Goal: Task Accomplishment & Management: Manage account settings

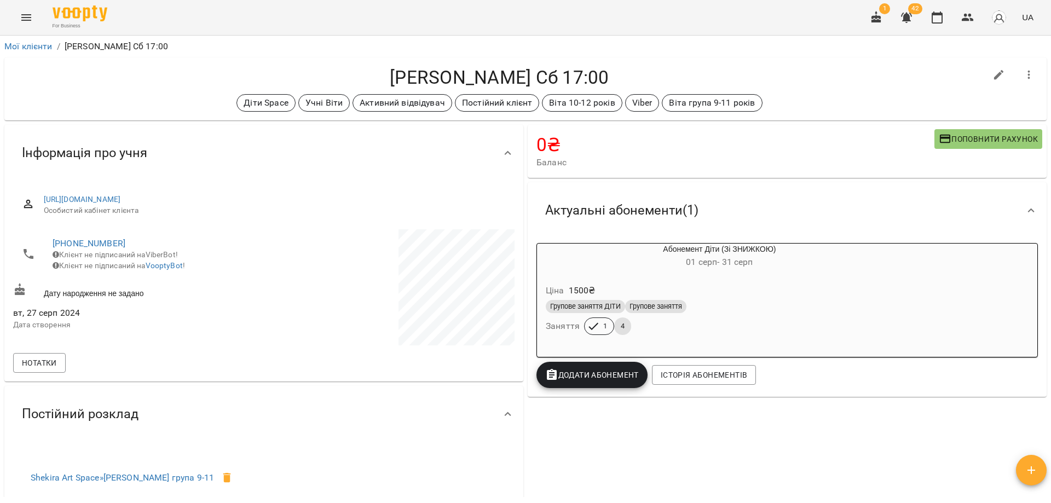
click at [701, 57] on div "[PERSON_NAME] Сб 17:00 Діти Space Учні Віти Активний відвідувач Постійний клієн…" at bounding box center [525, 88] width 1042 height 63
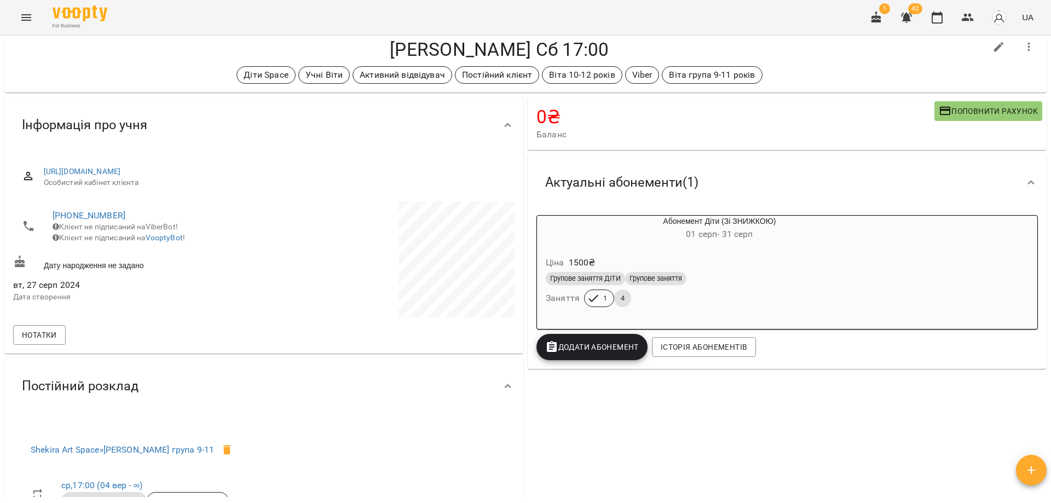
scroll to position [55, 0]
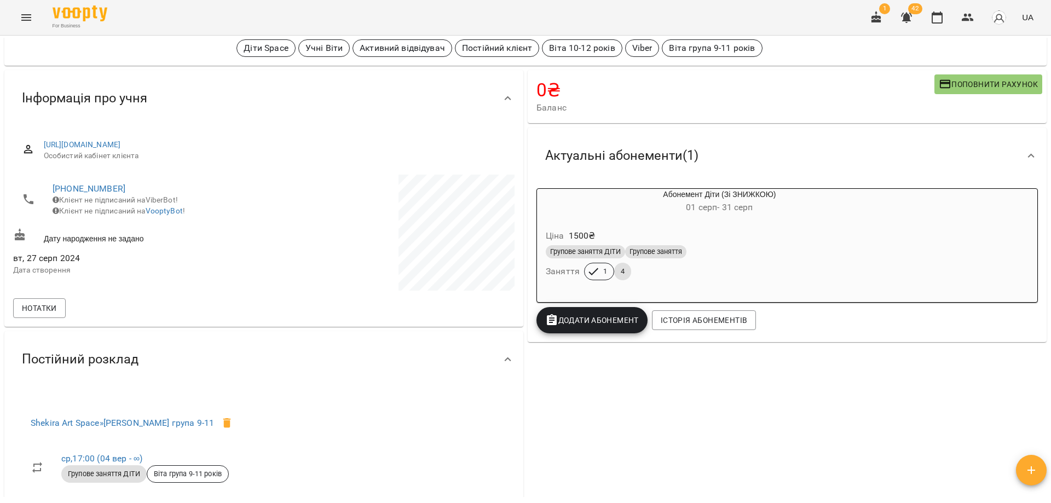
click at [556, 437] on div "0 ₴ Баланс Поповнити рахунок Актуальні абонементи ( 1 ) Абонемент Діти (Зі ЗНИЖ…" at bounding box center [786, 330] width 523 height 525
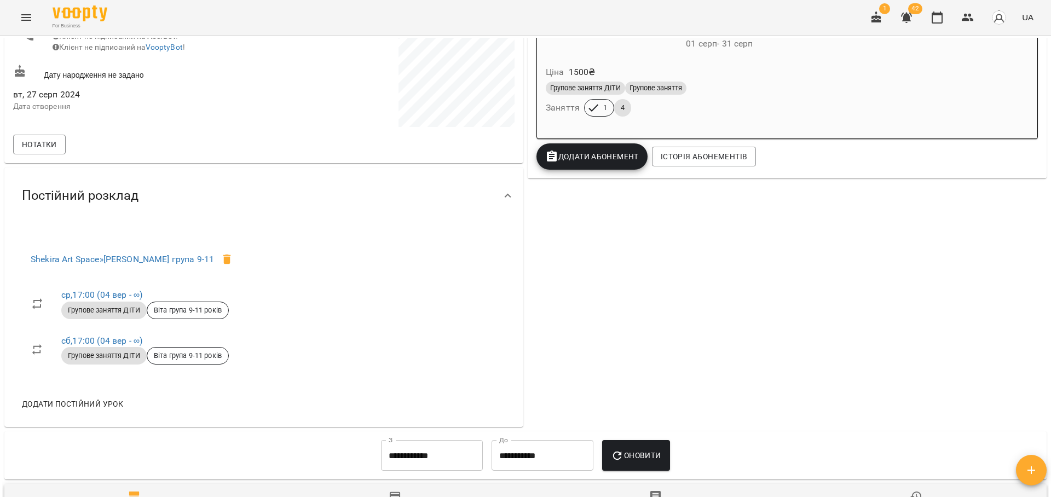
scroll to position [219, 0]
click at [612, 323] on div "0 ₴ Баланс Поповнити рахунок Актуальні абонементи ( 1 ) Абонемент Діти (Зі ЗНИЖ…" at bounding box center [786, 166] width 523 height 525
click at [803, 317] on div "0 ₴ Баланс Поповнити рахунок Актуальні абонементи ( 1 ) Абонемент Діти (Зі ЗНИЖ…" at bounding box center [786, 166] width 523 height 525
click at [935, 23] on icon "button" at bounding box center [937, 17] width 11 height 12
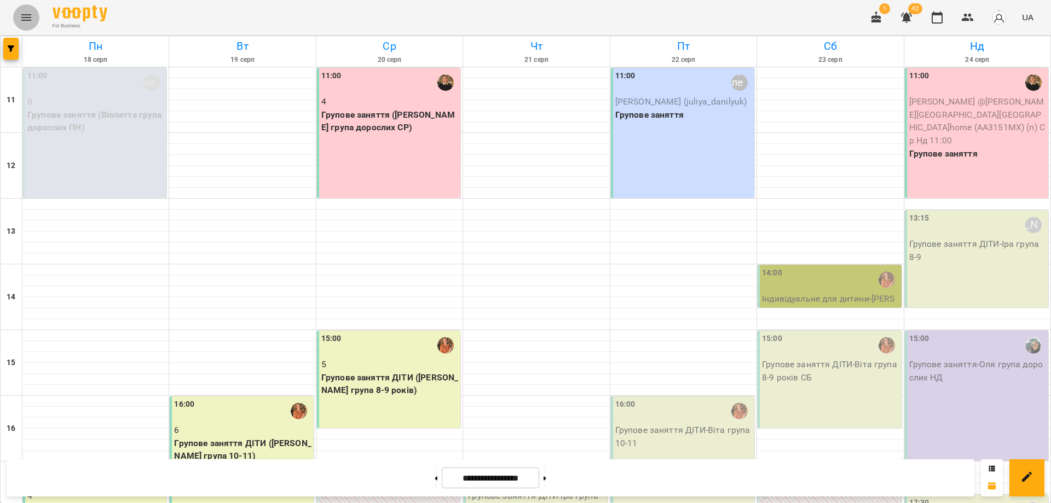
click at [27, 7] on button "Menu" at bounding box center [26, 17] width 26 height 26
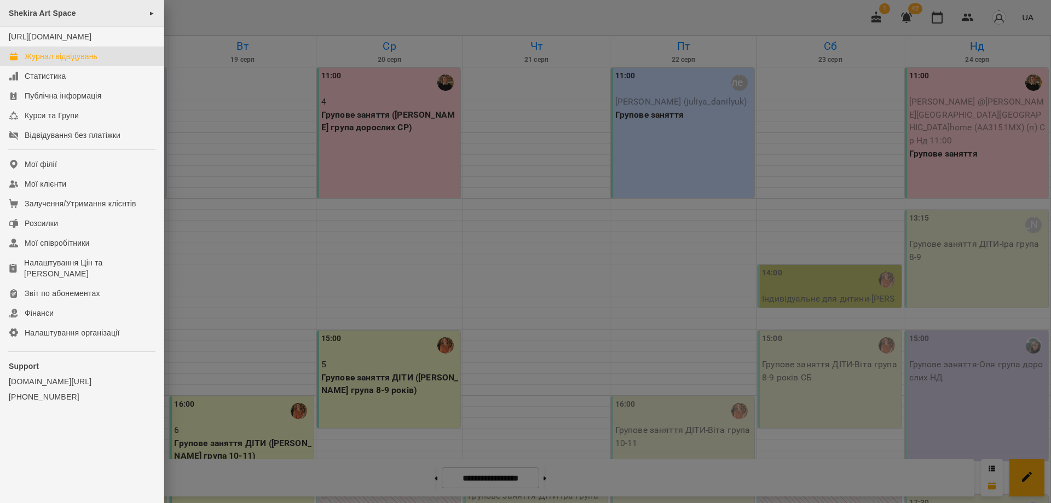
click at [70, 8] on div "Shekira Art Space ►" at bounding box center [82, 13] width 164 height 27
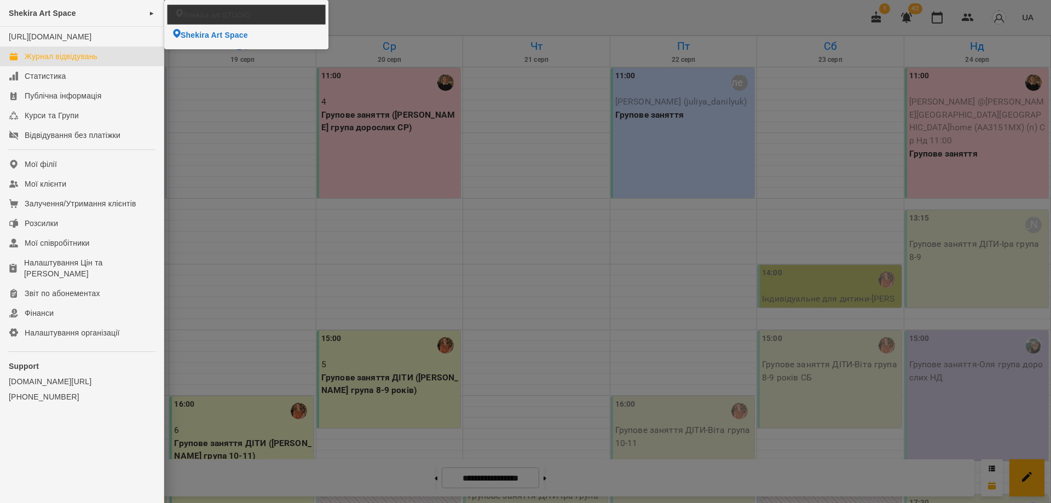
click at [240, 17] on span "Shekira art STUDIO" at bounding box center [216, 14] width 67 height 10
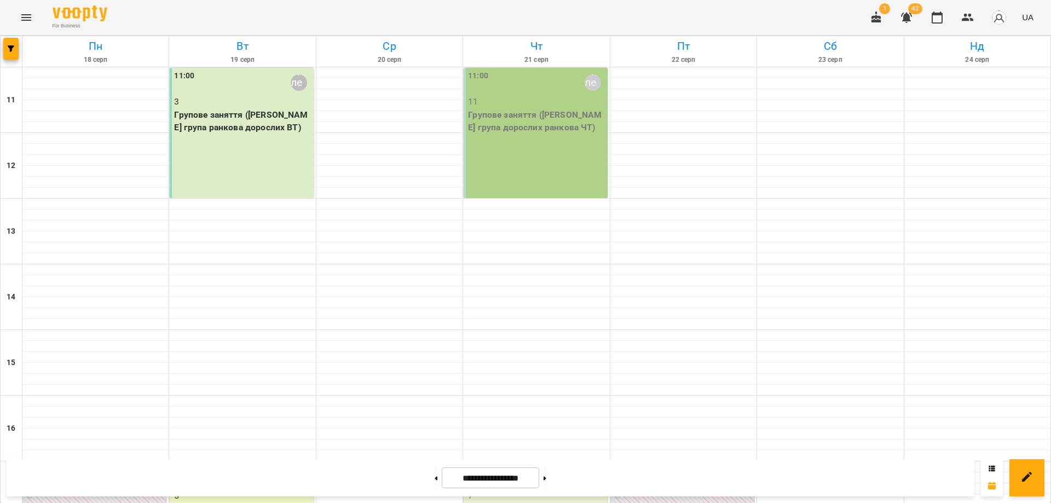
scroll to position [270, 0]
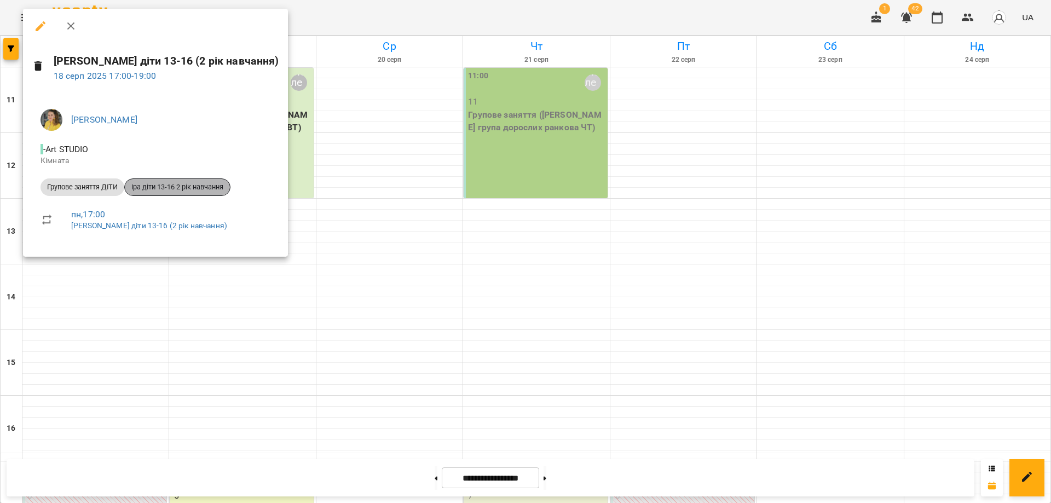
click at [163, 187] on span "Іра діти 13-16 2 рік навчання" at bounding box center [177, 187] width 105 height 10
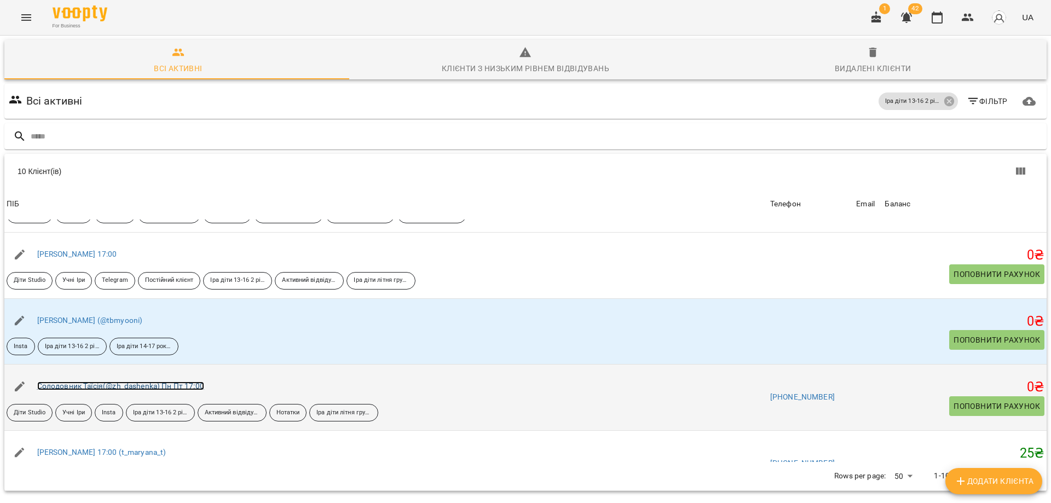
scroll to position [418, 0]
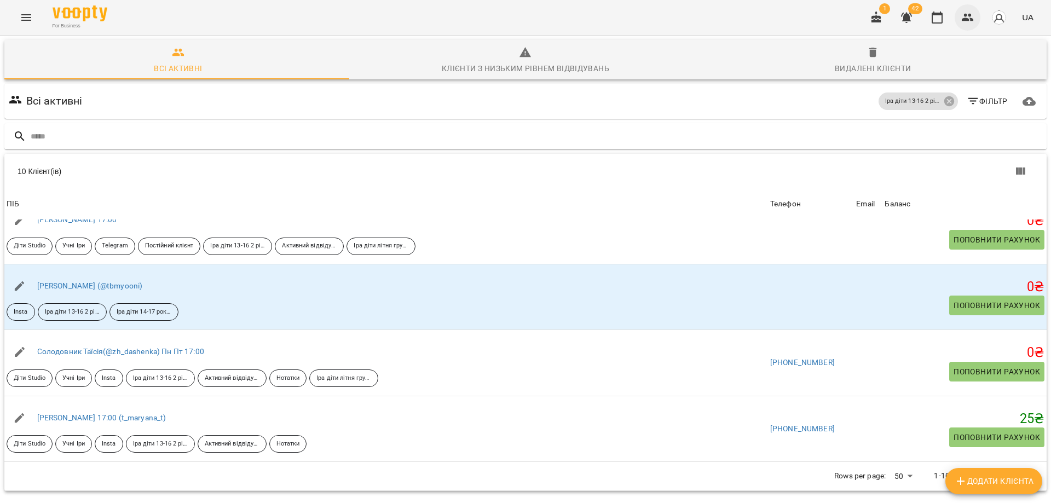
click at [971, 23] on icon "button" at bounding box center [967, 17] width 13 height 13
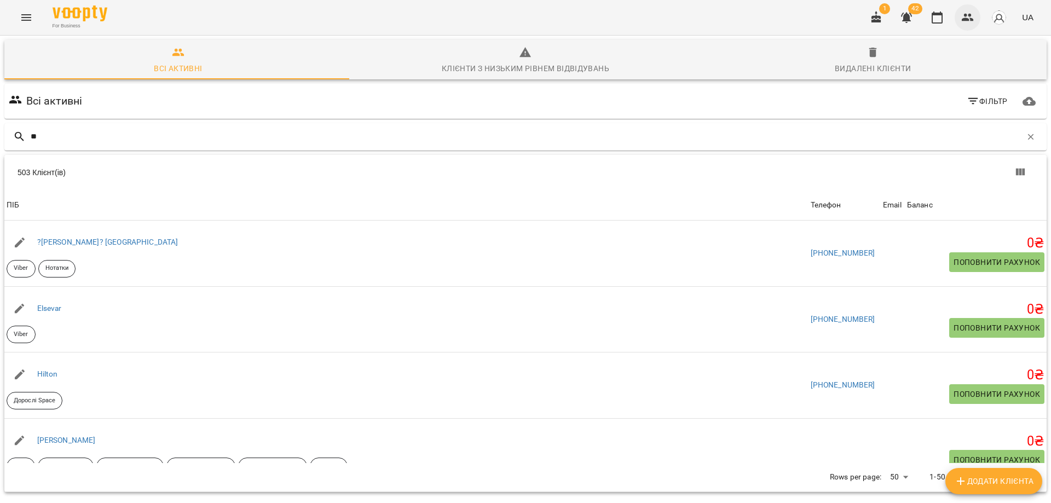
type input "*"
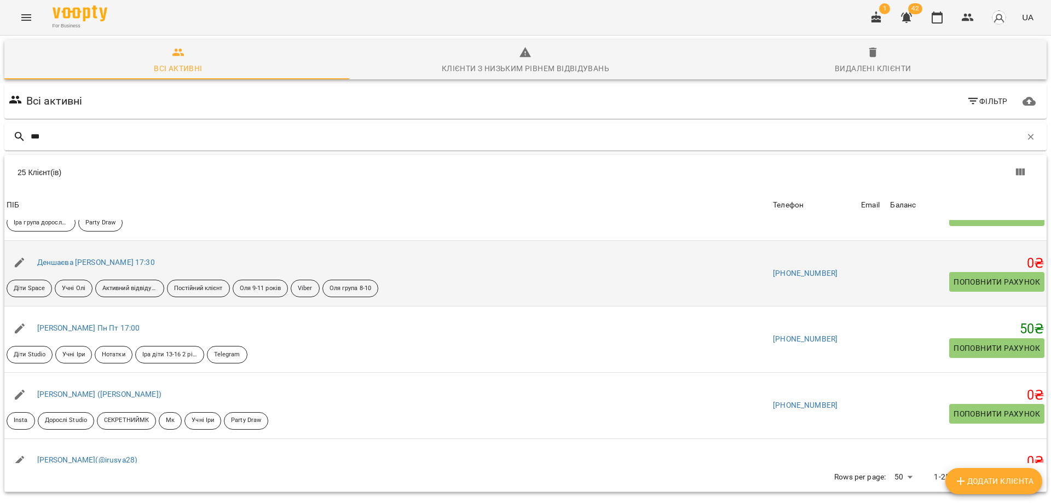
scroll to position [274, 0]
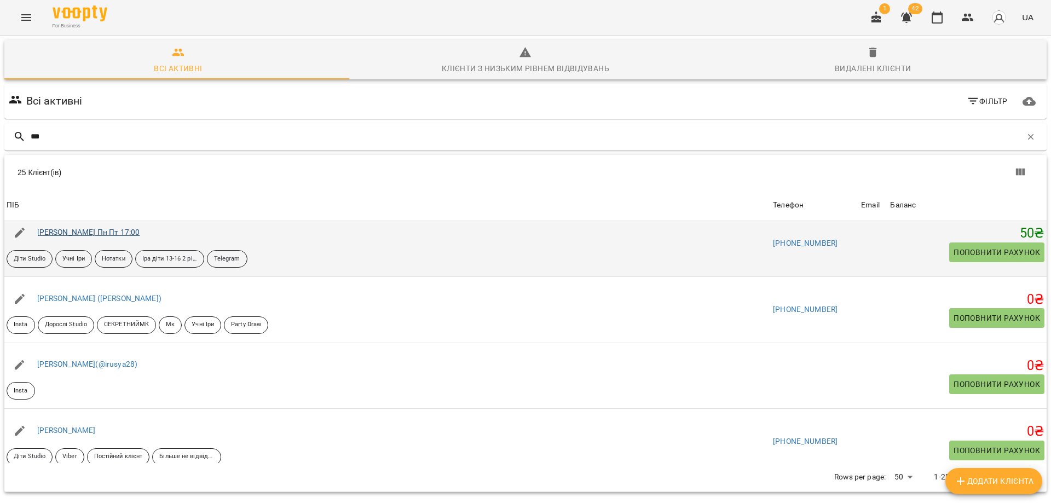
type input "***"
click at [99, 232] on link "Дерев'янко Міліса Пн Пт 17:00" at bounding box center [88, 232] width 103 height 9
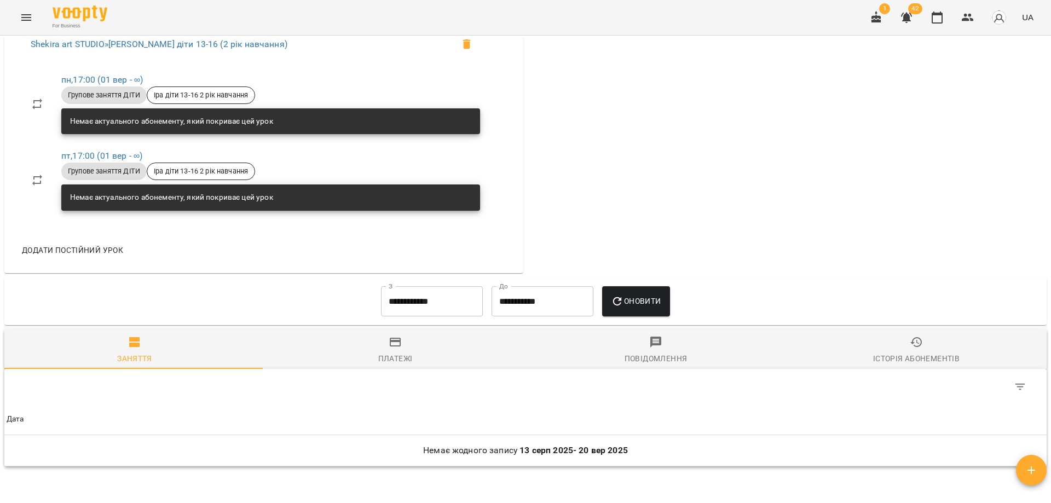
scroll to position [547, 0]
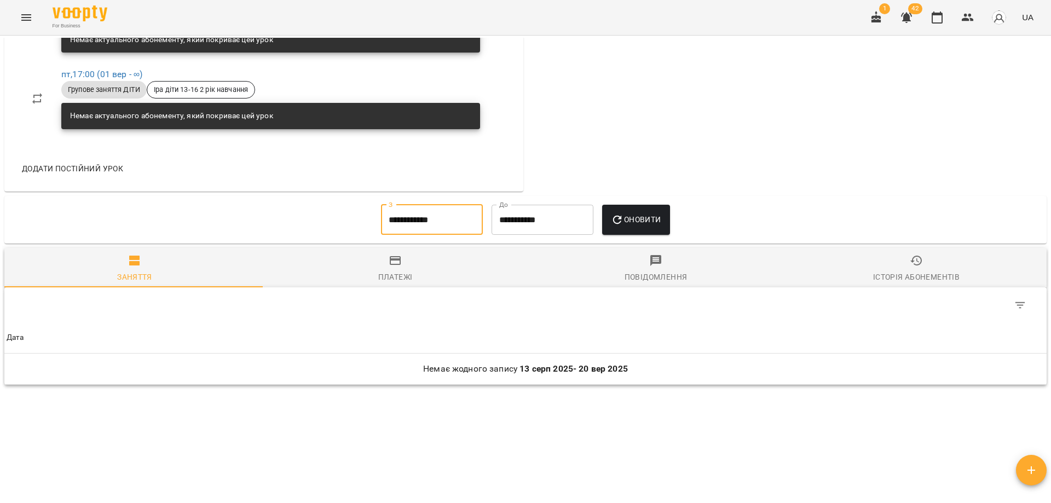
click at [417, 225] on input "**********" at bounding box center [432, 220] width 102 height 31
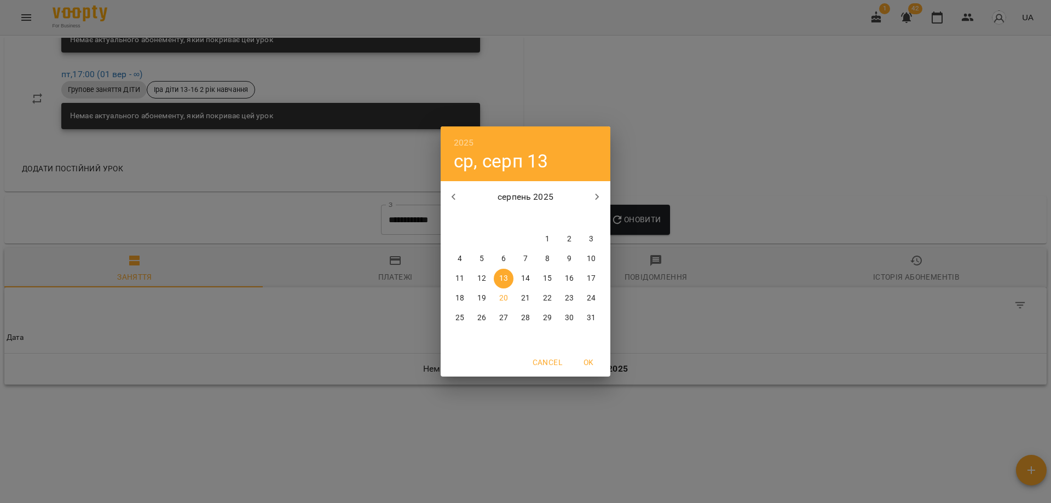
click at [455, 206] on button "button" at bounding box center [454, 197] width 26 height 26
click at [523, 250] on button "10" at bounding box center [526, 259] width 20 height 20
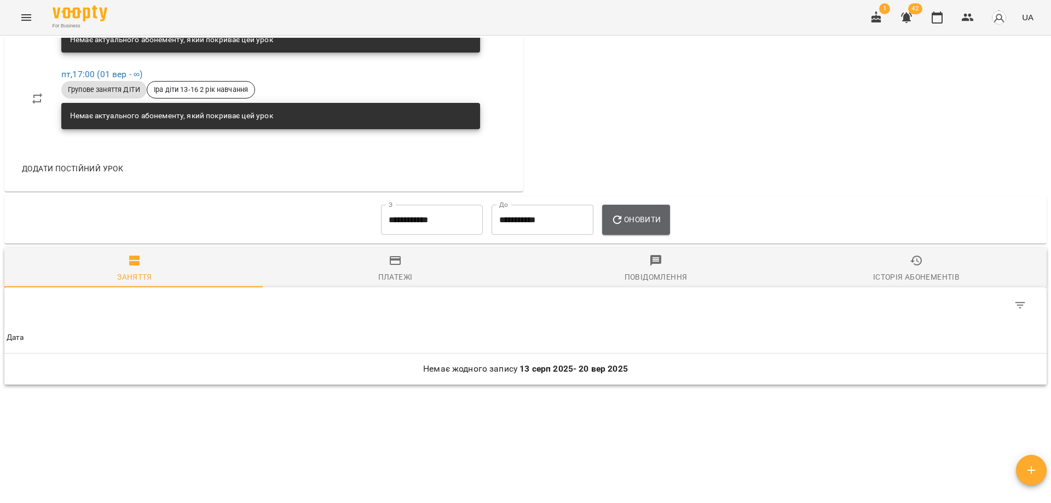
click at [647, 226] on span "Оновити" at bounding box center [636, 219] width 50 height 13
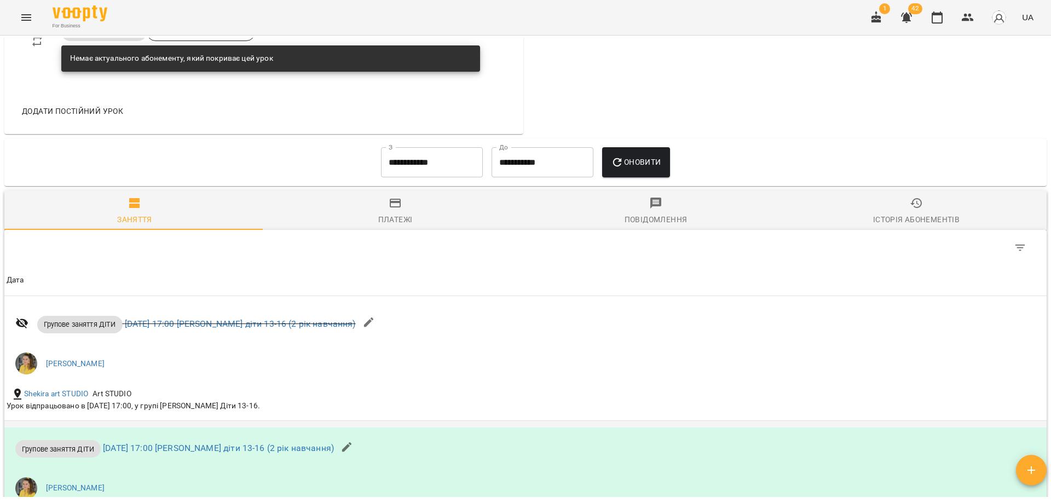
scroll to position [429, 0]
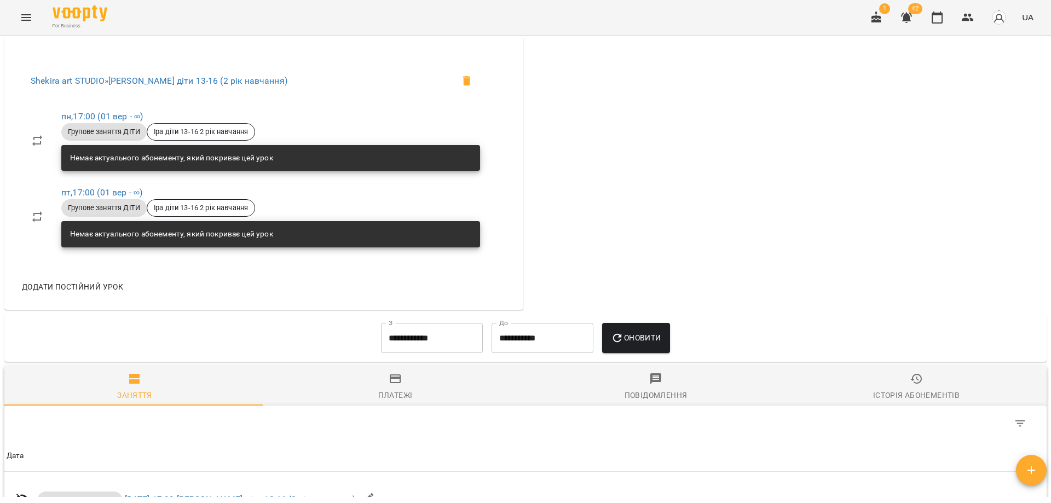
click at [435, 354] on input "**********" at bounding box center [432, 338] width 102 height 31
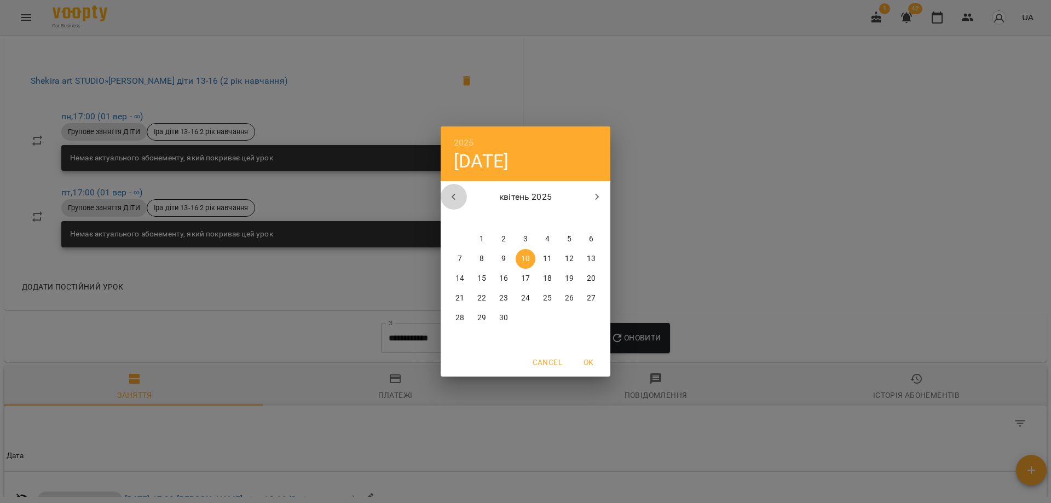
click at [460, 199] on icon "button" at bounding box center [453, 196] width 13 height 13
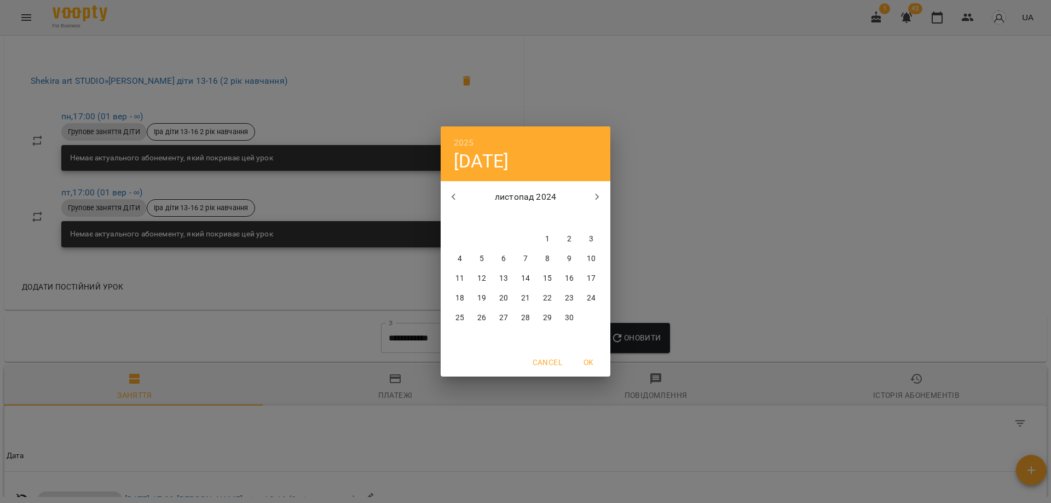
click at [504, 248] on div "30" at bounding box center [504, 239] width 22 height 20
click at [509, 263] on span "6" at bounding box center [504, 258] width 20 height 11
type input "**********"
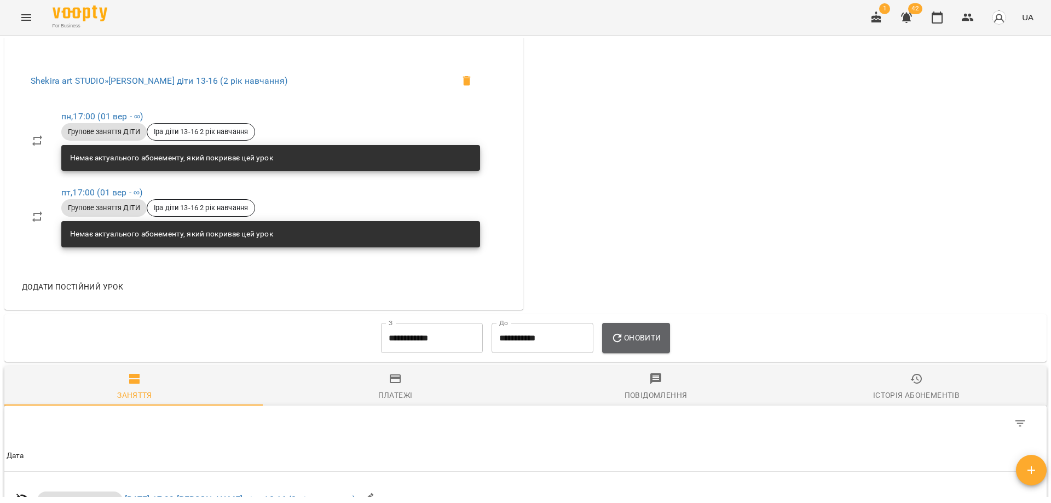
click at [636, 344] on span "Оновити" at bounding box center [636, 337] width 50 height 13
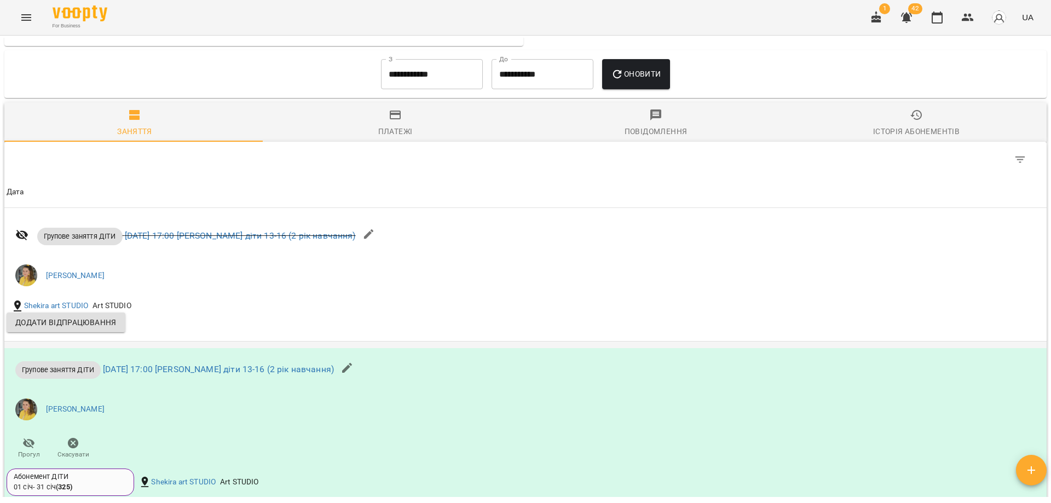
scroll to position [703, 0]
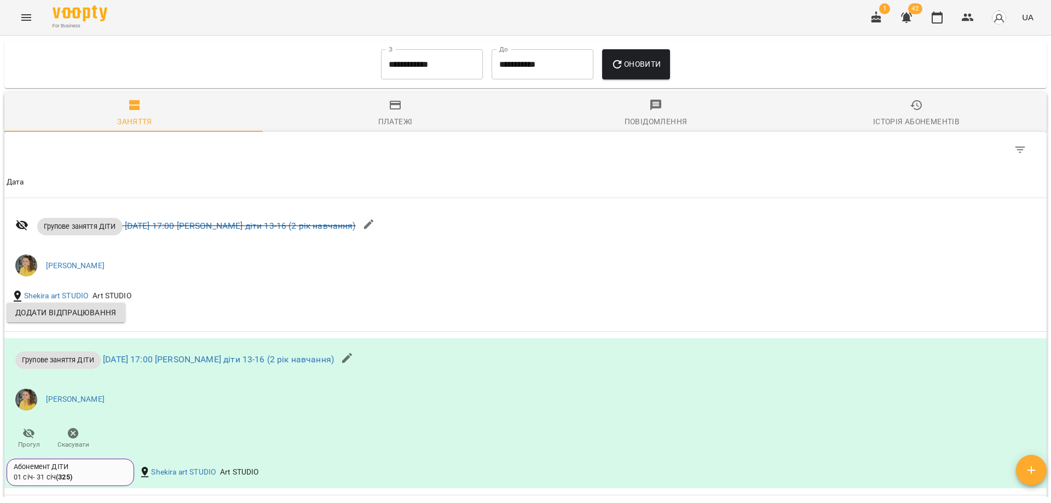
click at [25, 26] on button "Menu" at bounding box center [26, 17] width 26 height 26
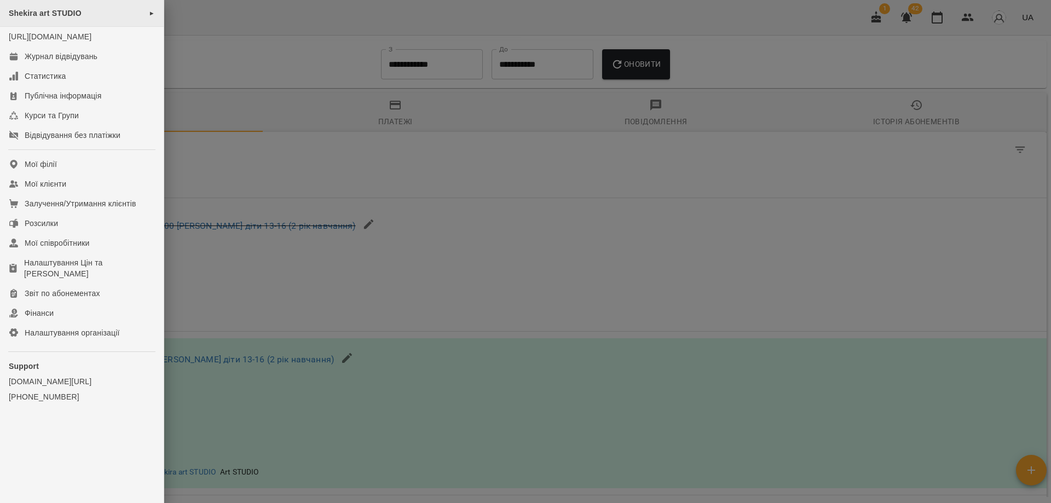
click at [50, 16] on span "Shekira art STUDIO" at bounding box center [45, 13] width 73 height 9
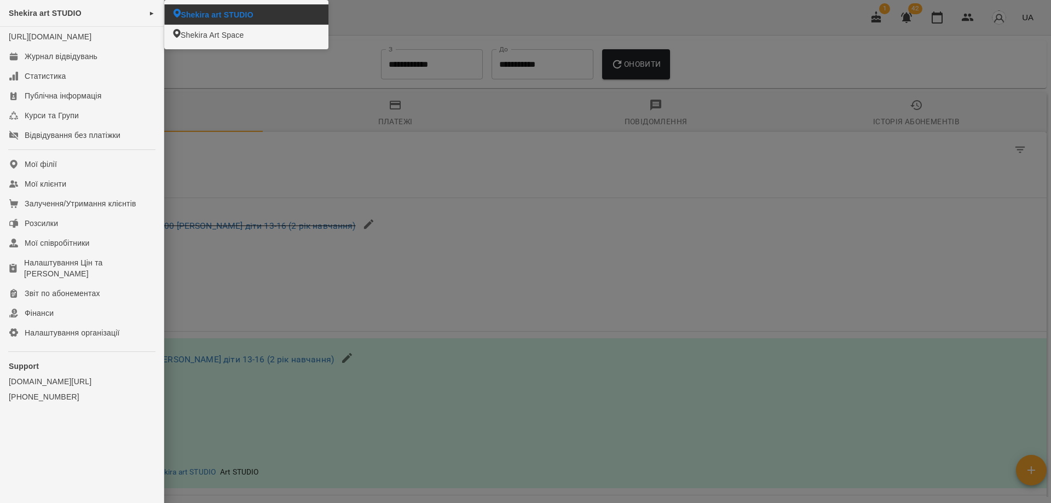
click at [254, 17] on li "Shekira art STUDIO" at bounding box center [246, 14] width 164 height 20
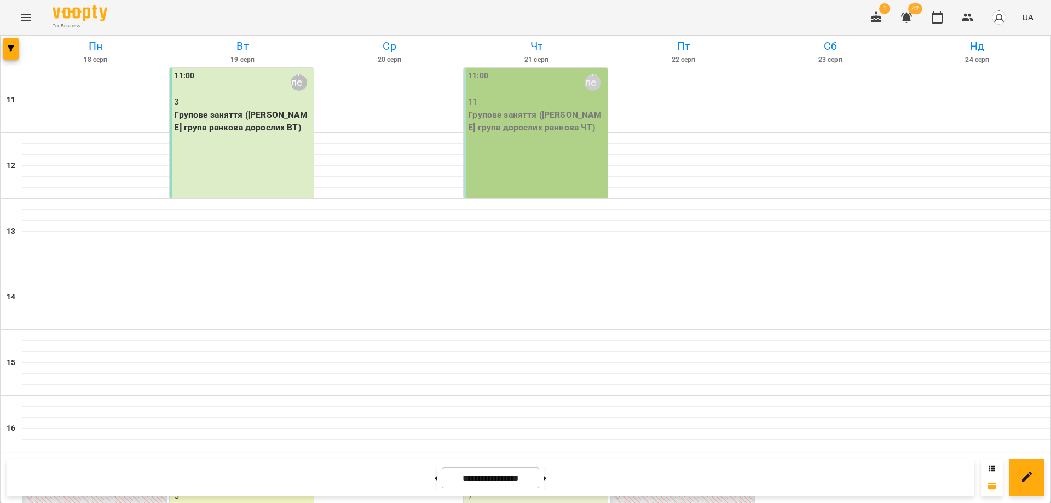
scroll to position [219, 0]
click at [966, 15] on icon "button" at bounding box center [968, 18] width 12 height 8
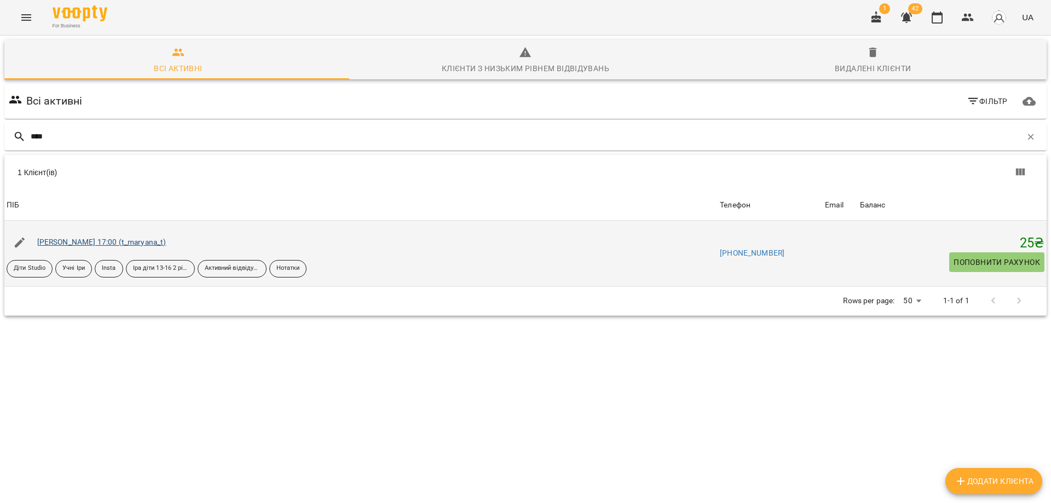
type input "****"
click at [166, 241] on link "Трощук Юліанна Пн Пт 17:00 (t_maryana_t)" at bounding box center [101, 242] width 129 height 9
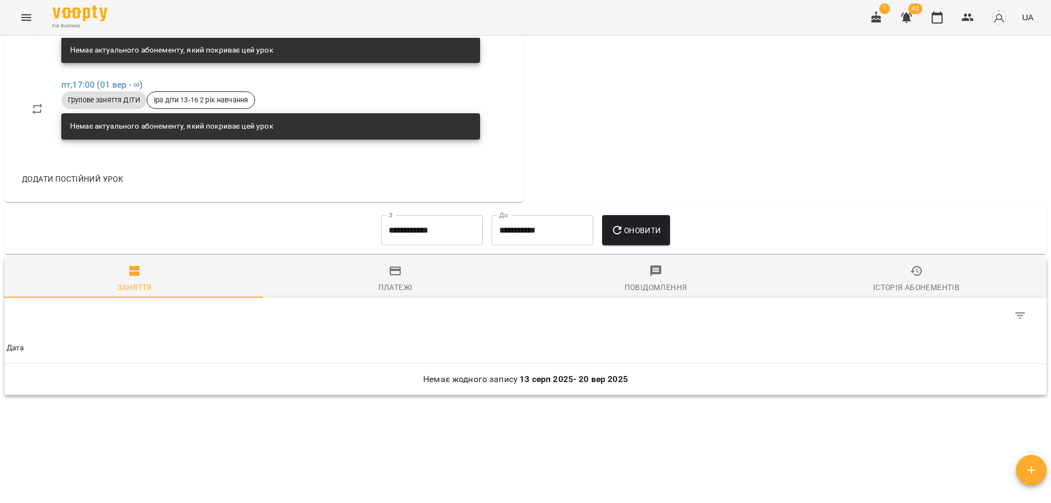
scroll to position [536, 0]
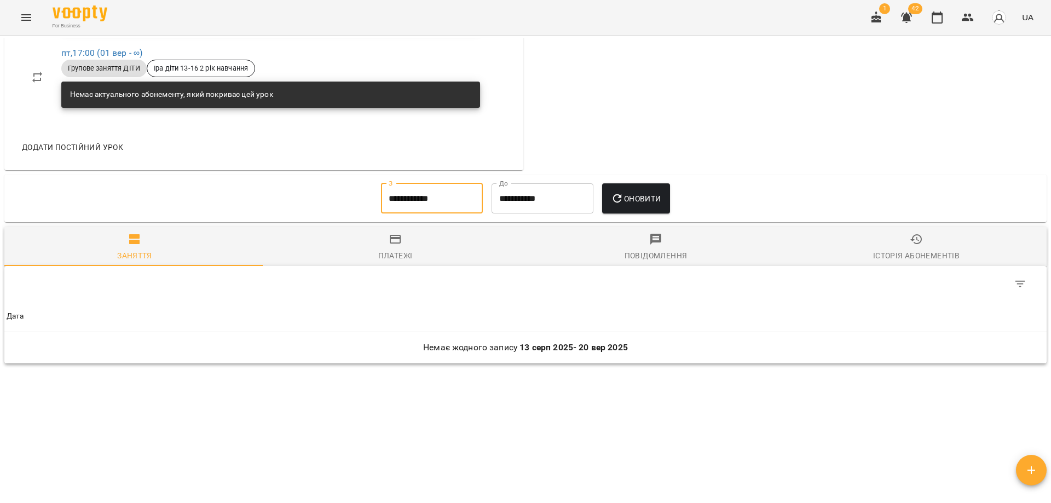
click at [422, 203] on input "**********" at bounding box center [432, 198] width 102 height 31
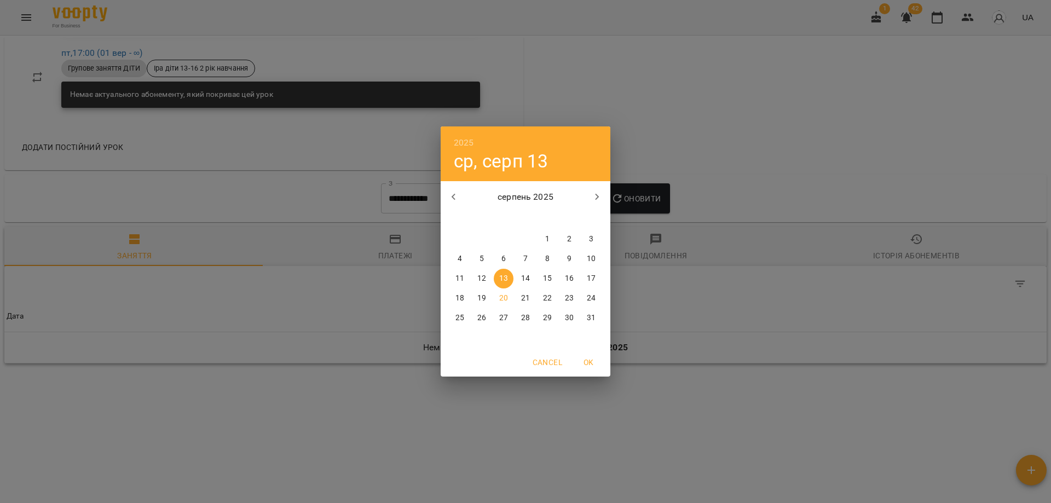
click at [458, 197] on icon "button" at bounding box center [453, 196] width 13 height 13
click at [458, 196] on icon "button" at bounding box center [453, 196] width 13 height 13
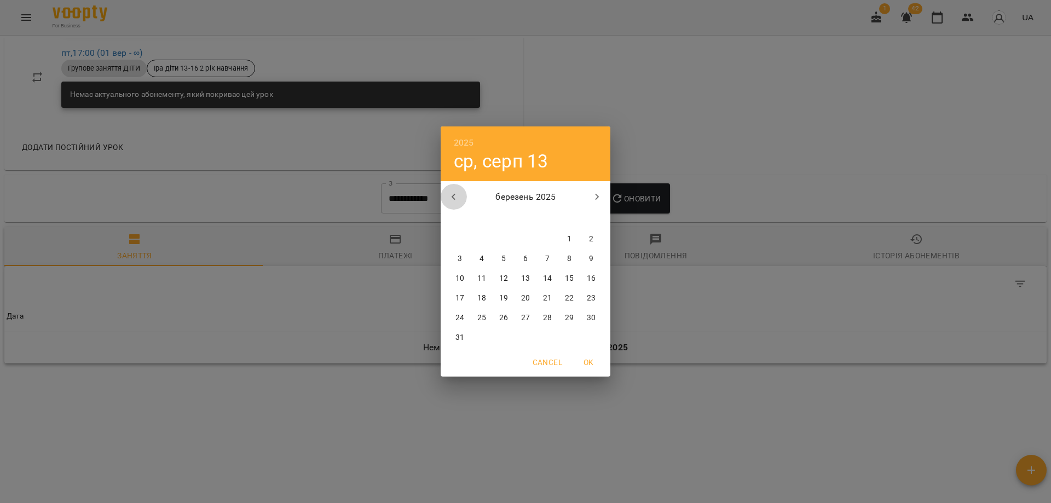
click at [458, 196] on icon "button" at bounding box center [453, 196] width 13 height 13
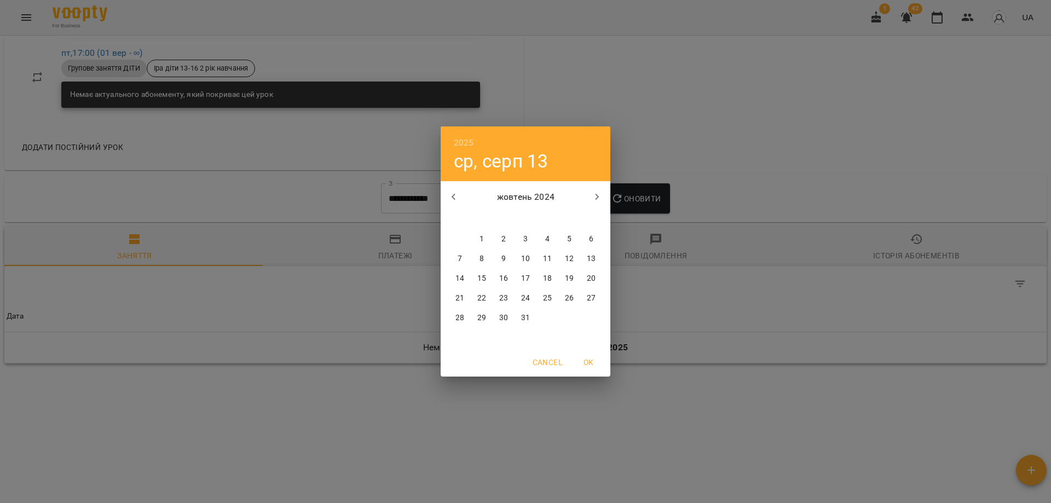
click at [458, 196] on icon "button" at bounding box center [453, 196] width 13 height 13
click at [494, 257] on span "7" at bounding box center [504, 258] width 20 height 11
type input "**********"
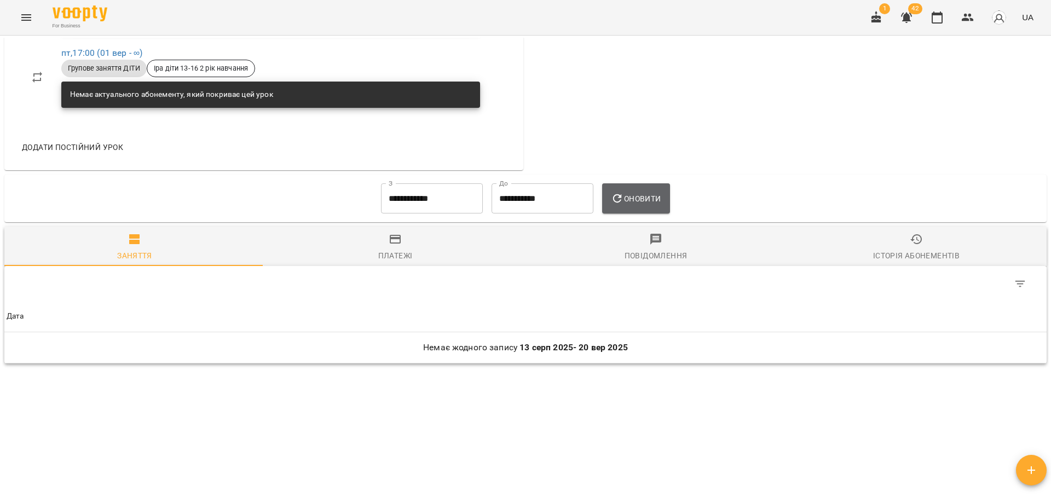
click at [646, 208] on button "Оновити" at bounding box center [635, 198] width 67 height 31
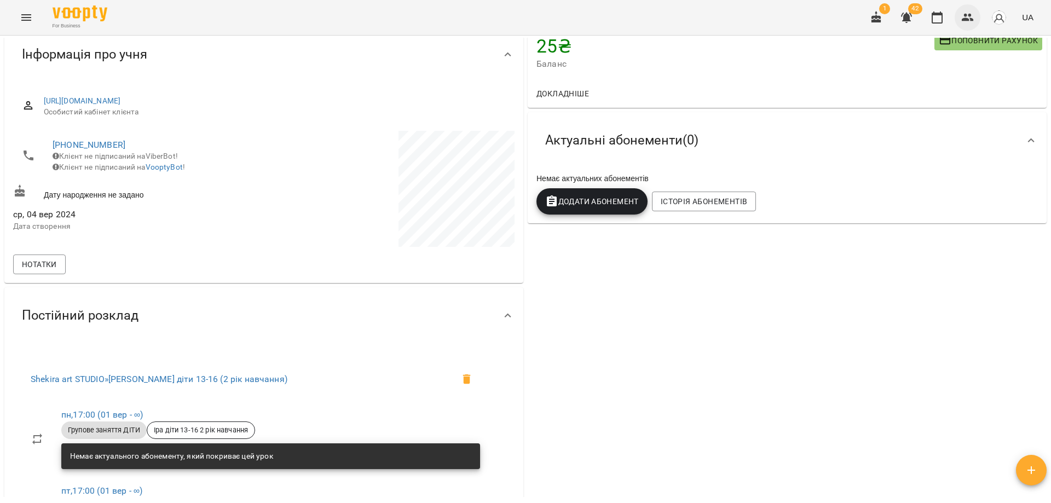
scroll to position [0, 0]
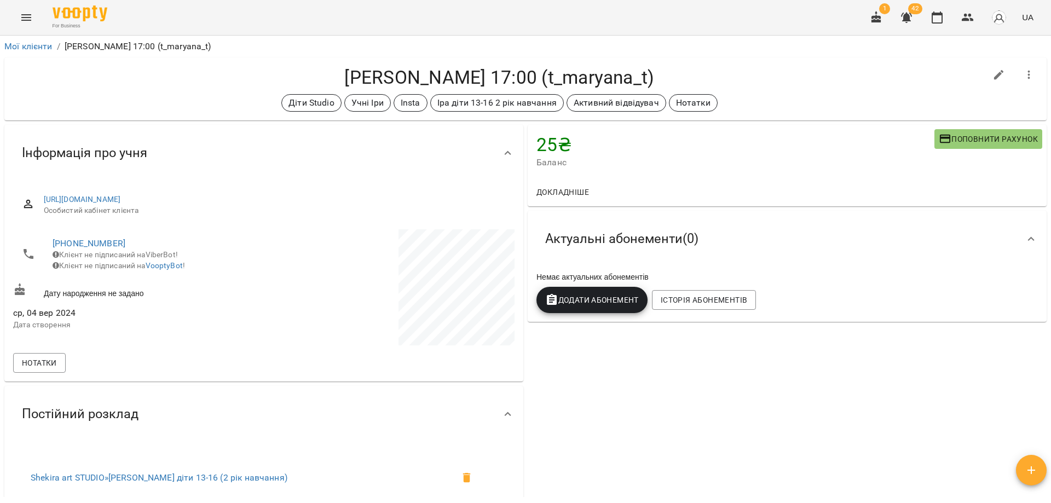
click at [992, 72] on icon "button" at bounding box center [998, 74] width 13 height 13
select select "**"
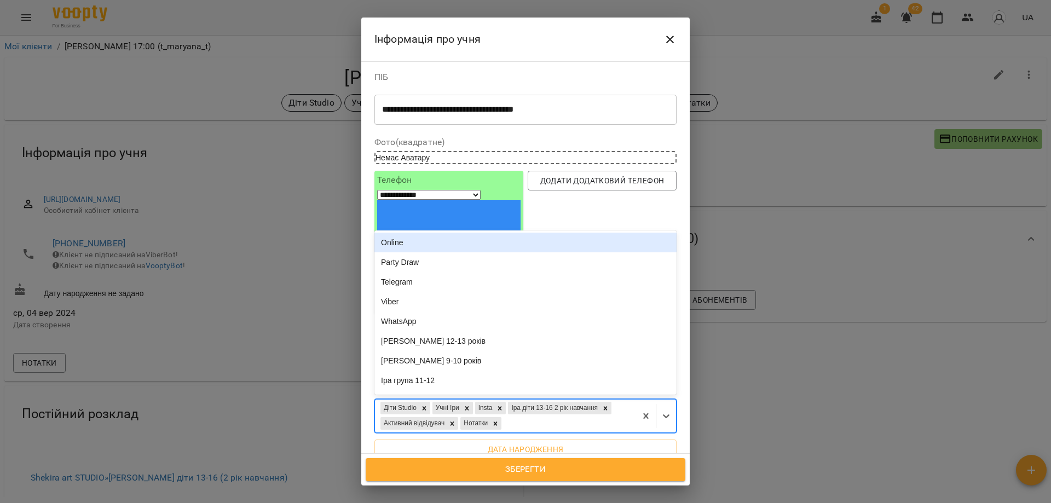
click at [547, 400] on div "Діти Studio Учні Іри Insta Іра діти 13-16 2 рік навчання Активний відвідувач Но…" at bounding box center [505, 416] width 261 height 33
type input "**"
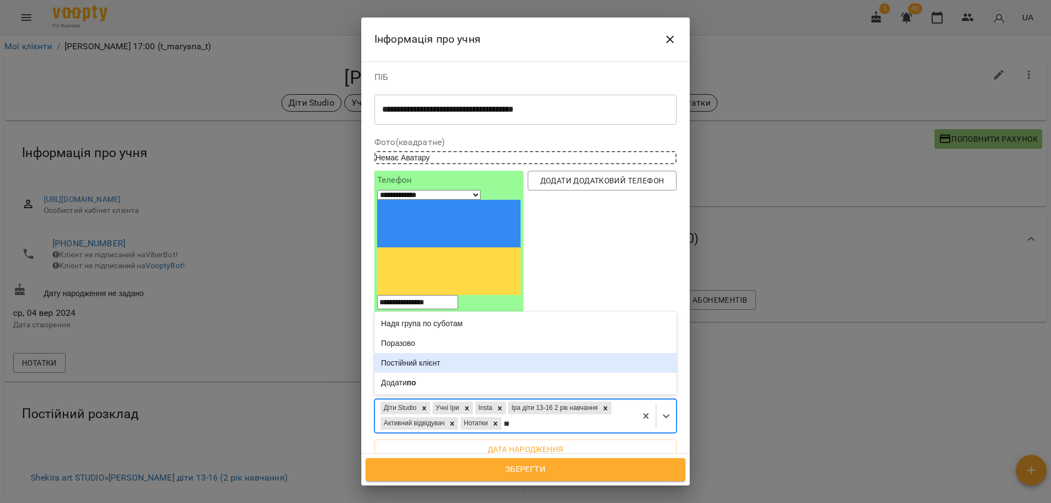
click at [451, 353] on div "Постійний клієнт" at bounding box center [525, 363] width 302 height 20
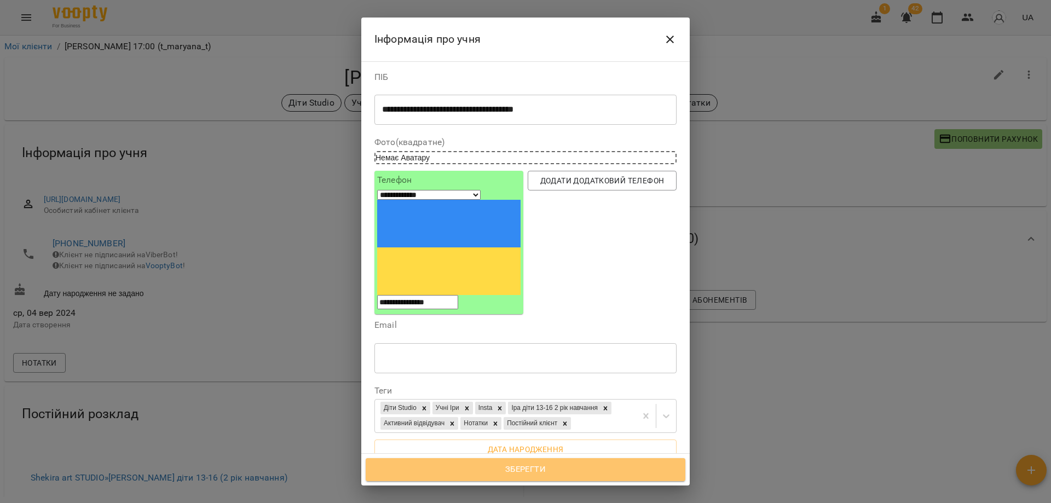
click at [530, 472] on span "Зберегти" at bounding box center [526, 469] width 296 height 14
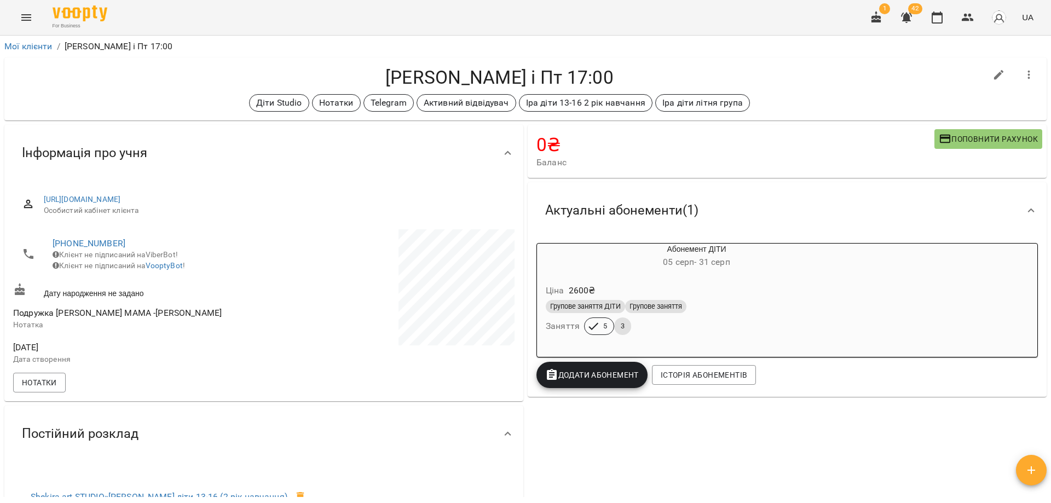
click at [713, 79] on h4 "Гаврилова Вероніка Пн і Пт 17:00" at bounding box center [499, 77] width 973 height 22
click at [603, 73] on h4 "Гаврилова Вероніка Пн і Пт 17:00" at bounding box center [499, 77] width 973 height 22
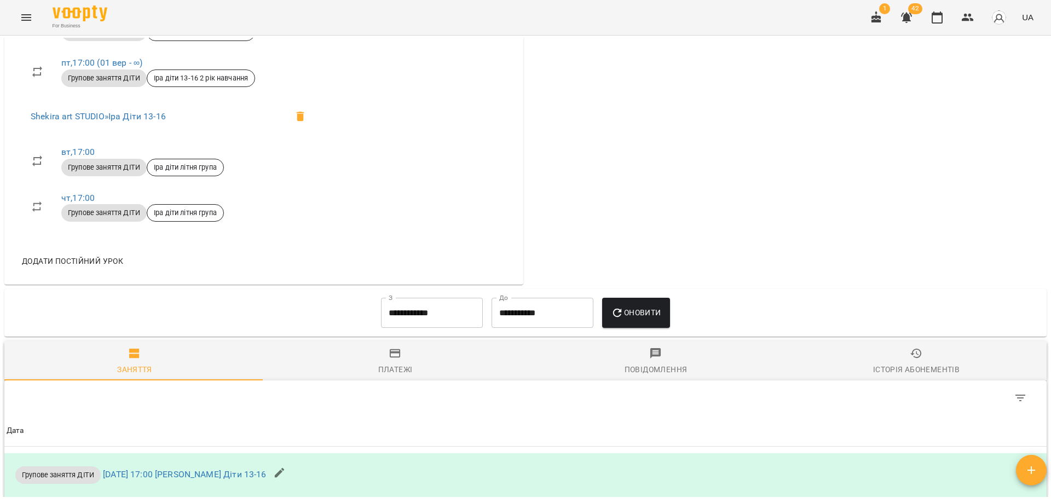
scroll to position [712, 0]
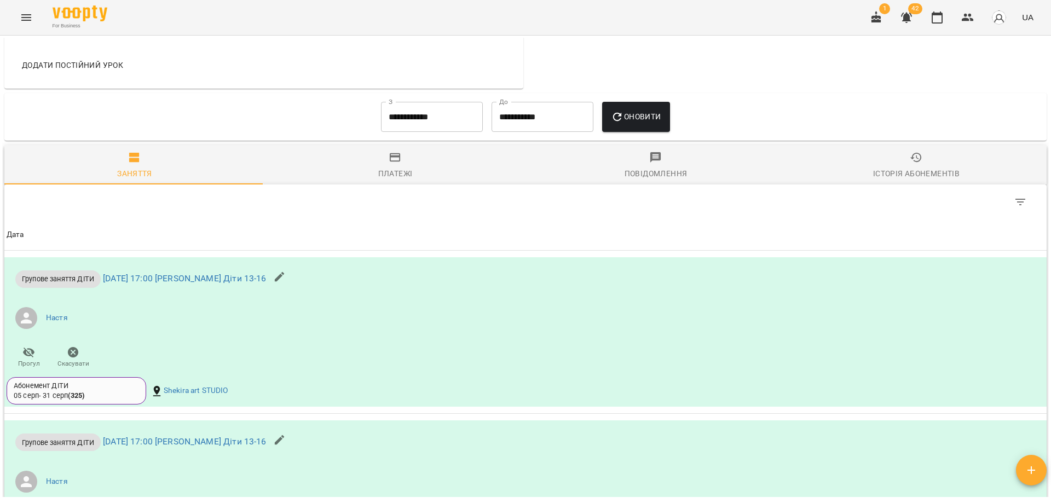
click at [431, 132] on input "**********" at bounding box center [432, 117] width 102 height 31
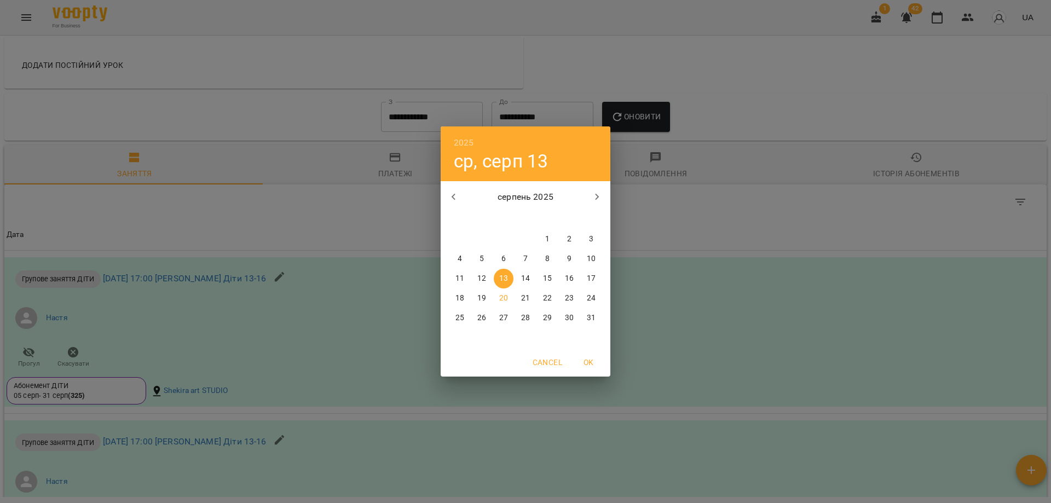
click at [454, 194] on icon "button" at bounding box center [454, 197] width 4 height 7
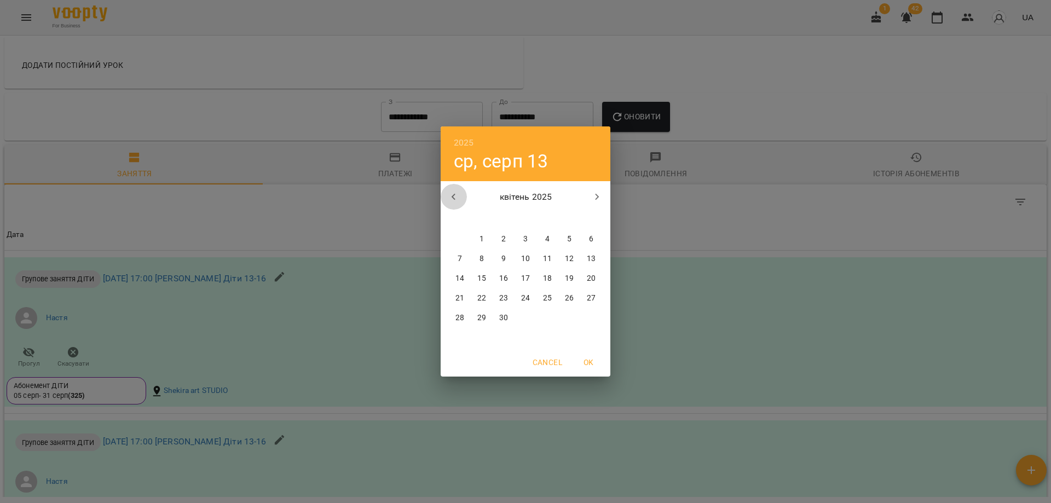
click at [454, 194] on icon "button" at bounding box center [454, 197] width 4 height 7
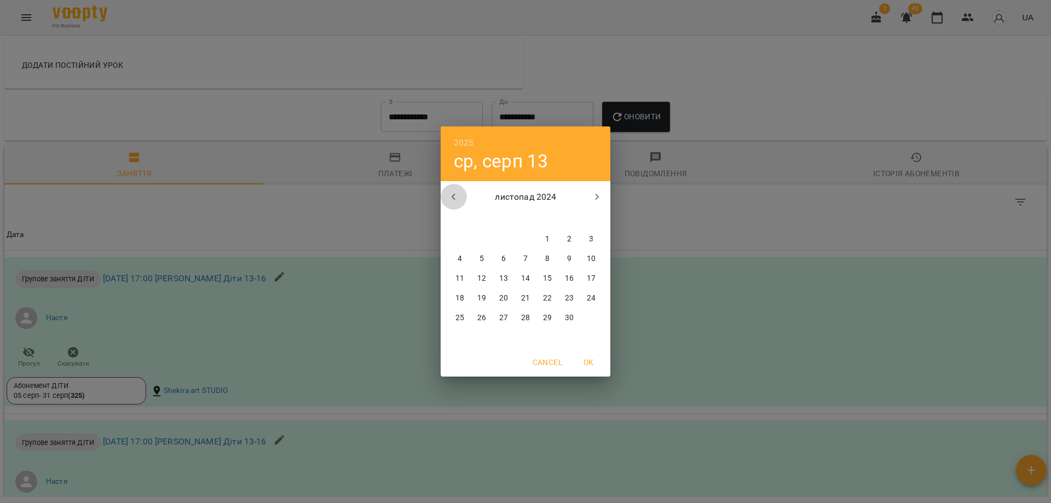
click at [454, 194] on icon "button" at bounding box center [454, 197] width 4 height 7
click at [495, 273] on span "11" at bounding box center [504, 278] width 20 height 11
type input "**********"
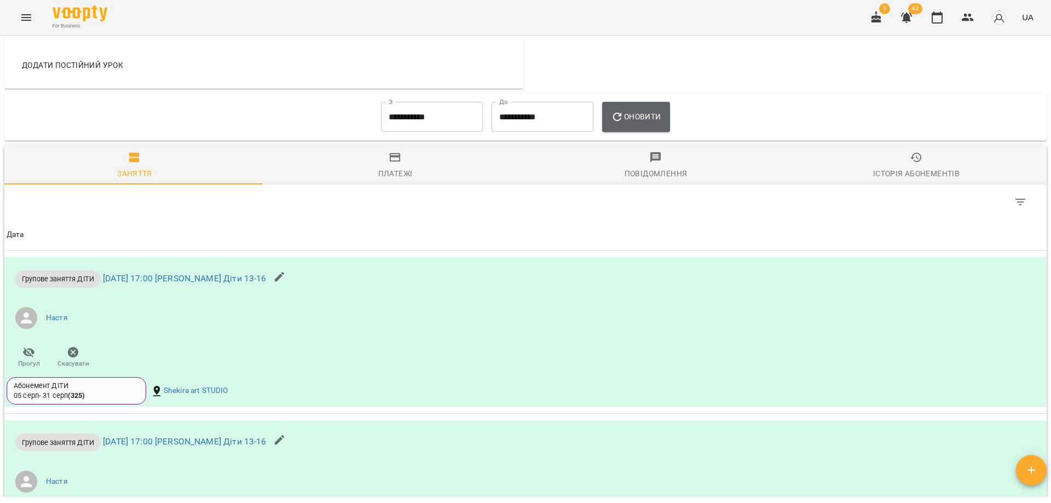
click at [656, 123] on span "Оновити" at bounding box center [636, 116] width 50 height 13
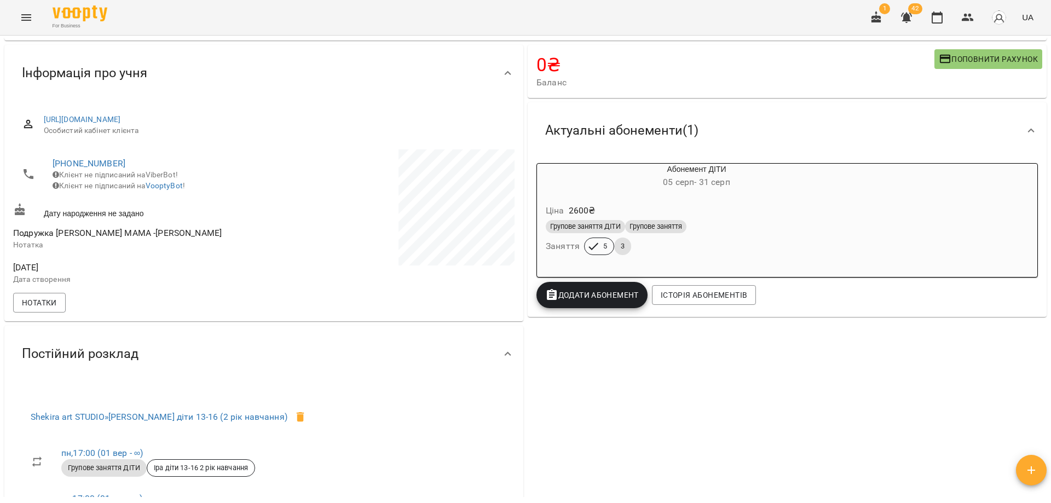
scroll to position [0, 0]
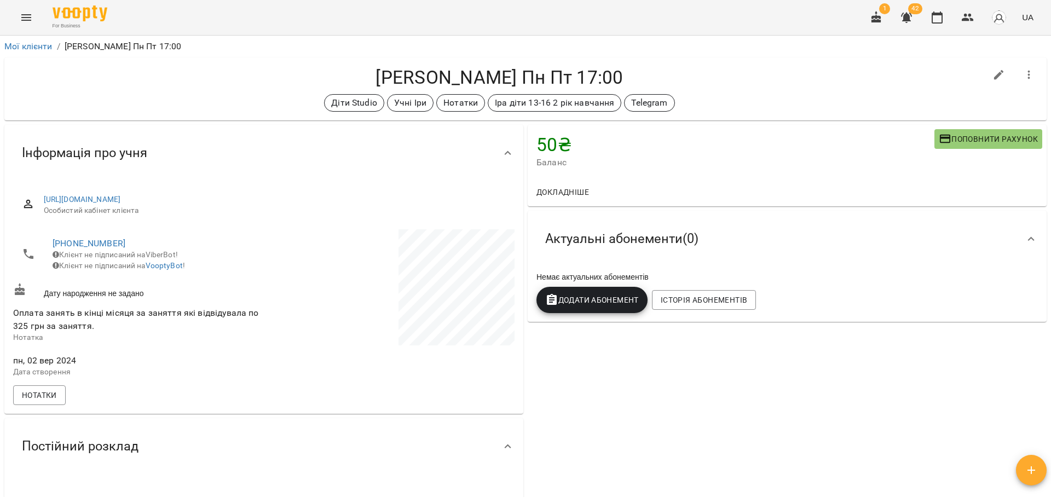
click at [553, 78] on h4 "[PERSON_NAME] Пн Пт 17:00" at bounding box center [499, 77] width 973 height 22
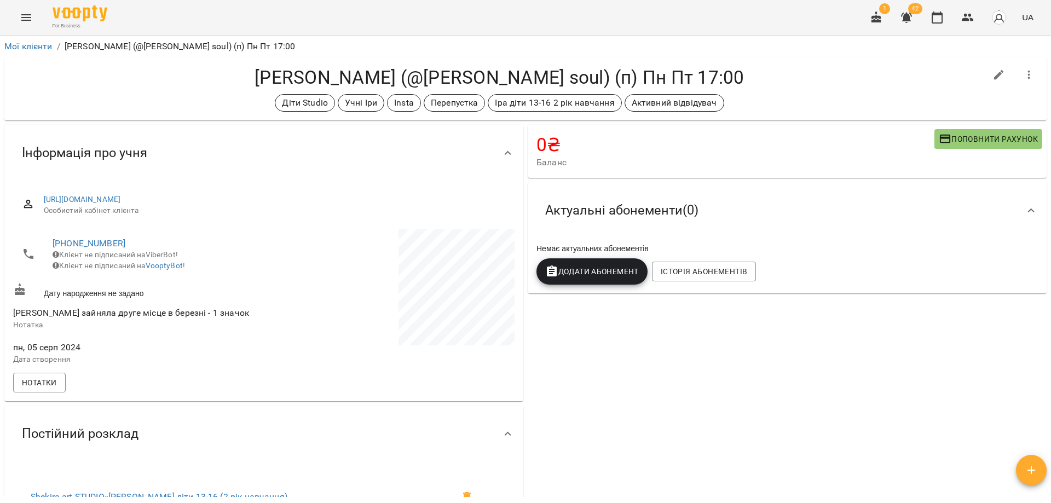
click at [760, 92] on div "Киштимова Діана (@Mila's soul) (п) Пн Пт 17:00 Діти Studio Учні Іри Insta Переп…" at bounding box center [499, 88] width 973 height 45
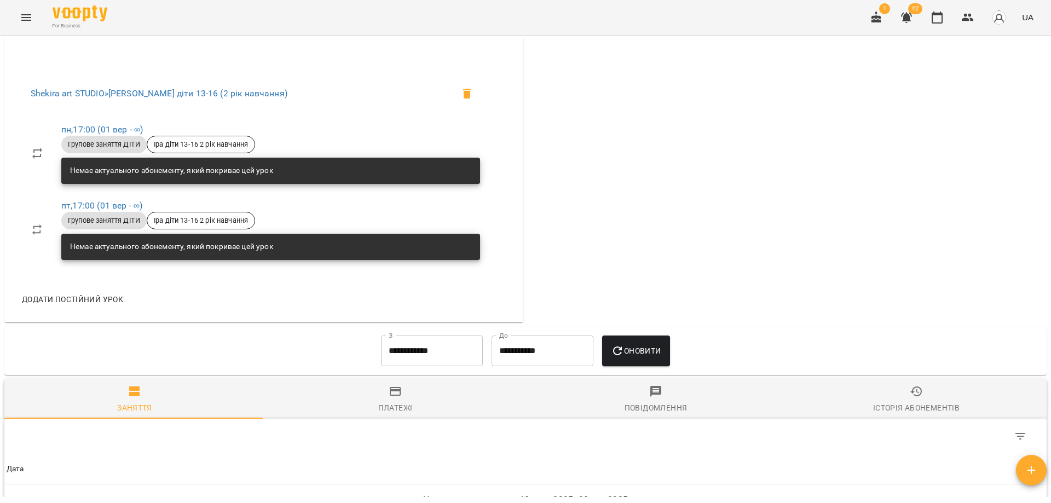
scroll to position [438, 0]
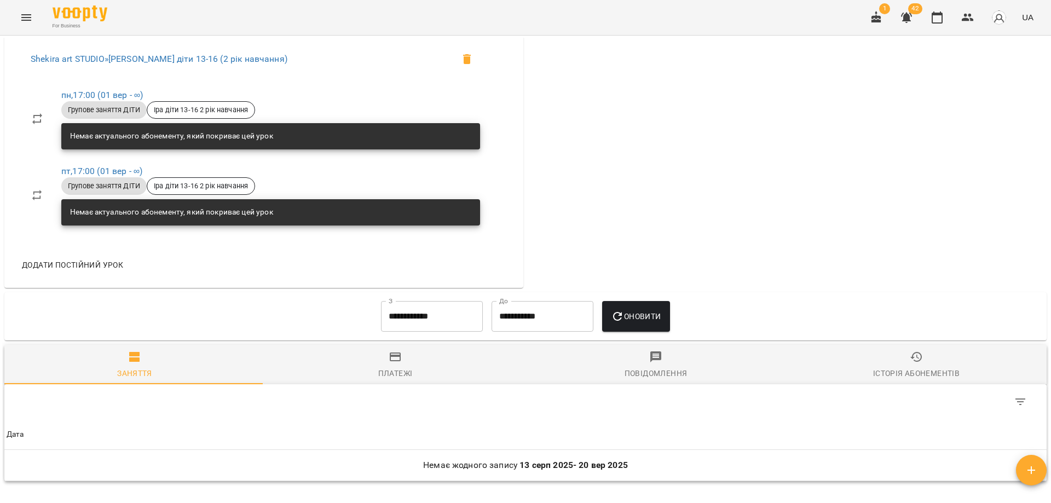
click at [438, 321] on input "**********" at bounding box center [432, 316] width 102 height 31
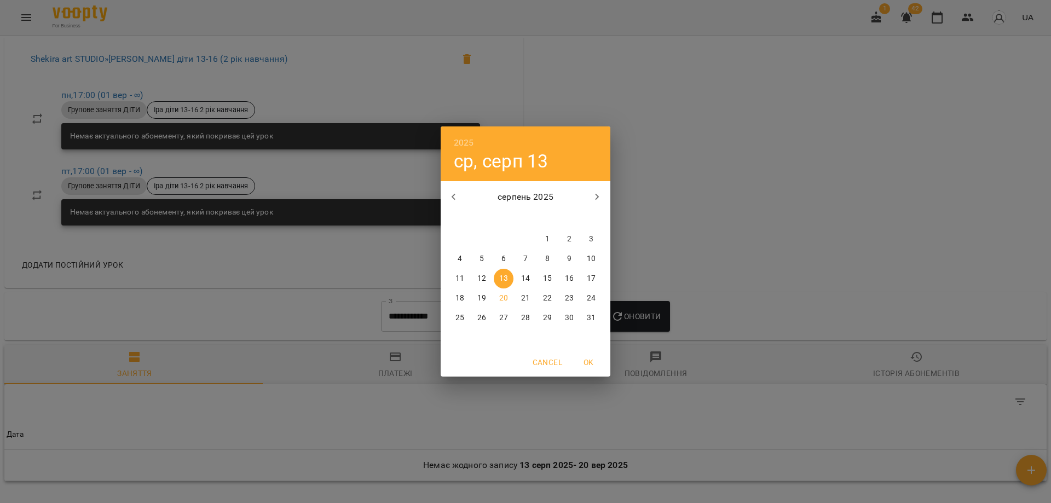
click at [454, 203] on icon "button" at bounding box center [453, 196] width 13 height 13
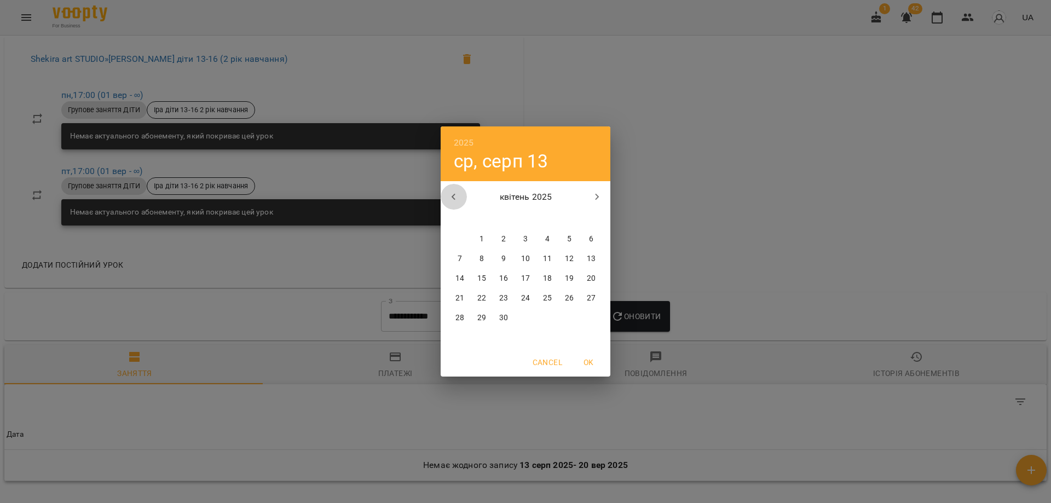
click at [454, 203] on icon "button" at bounding box center [453, 196] width 13 height 13
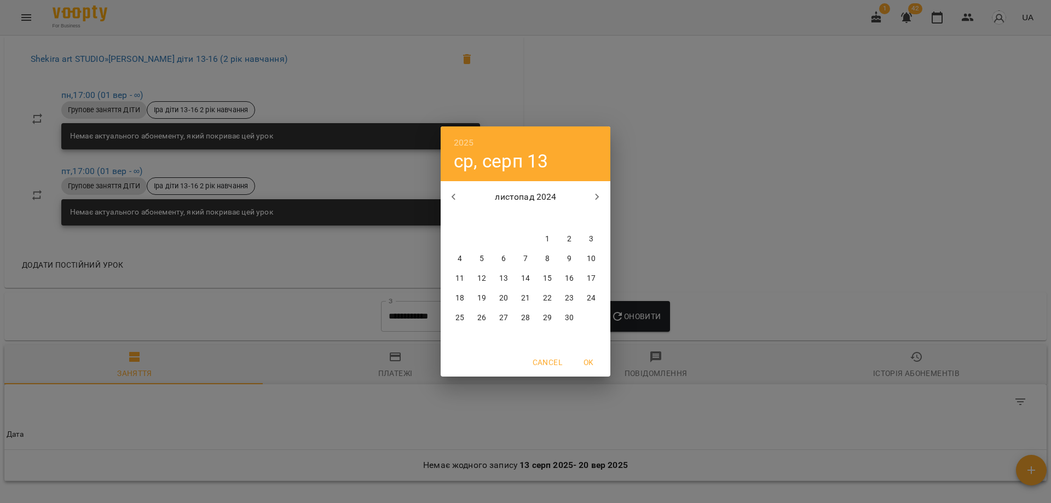
click at [454, 203] on icon "button" at bounding box center [453, 196] width 13 height 13
click at [500, 254] on span "7" at bounding box center [504, 258] width 20 height 11
type input "**********"
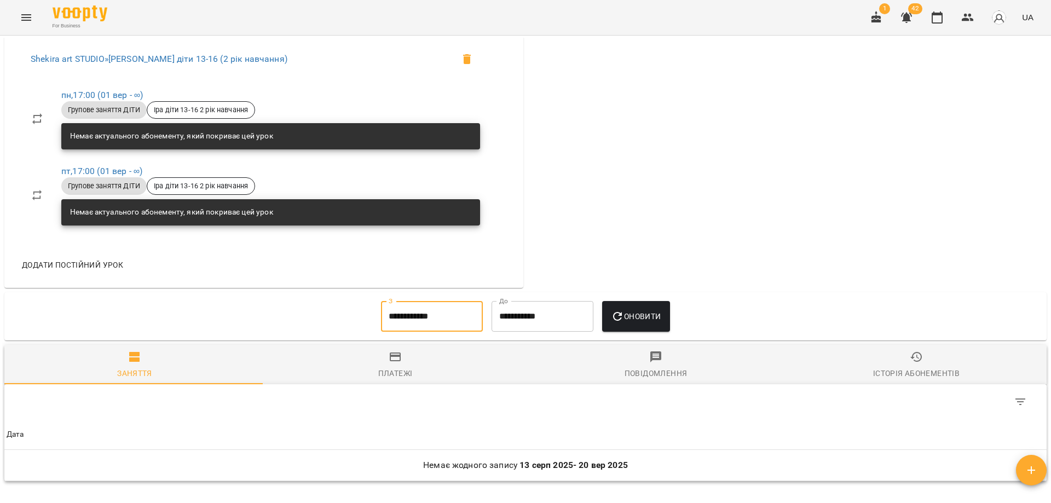
click at [637, 323] on span "Оновити" at bounding box center [636, 316] width 50 height 13
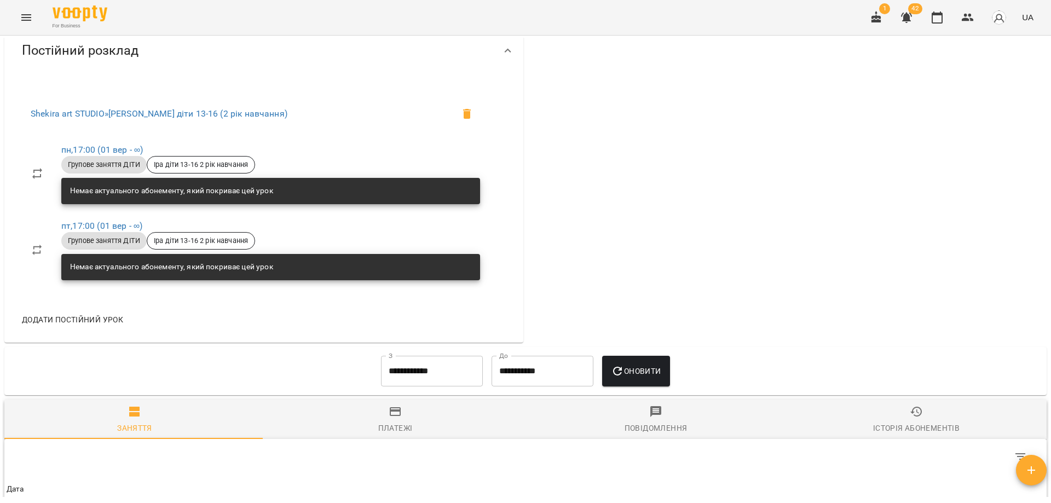
scroll to position [0, 0]
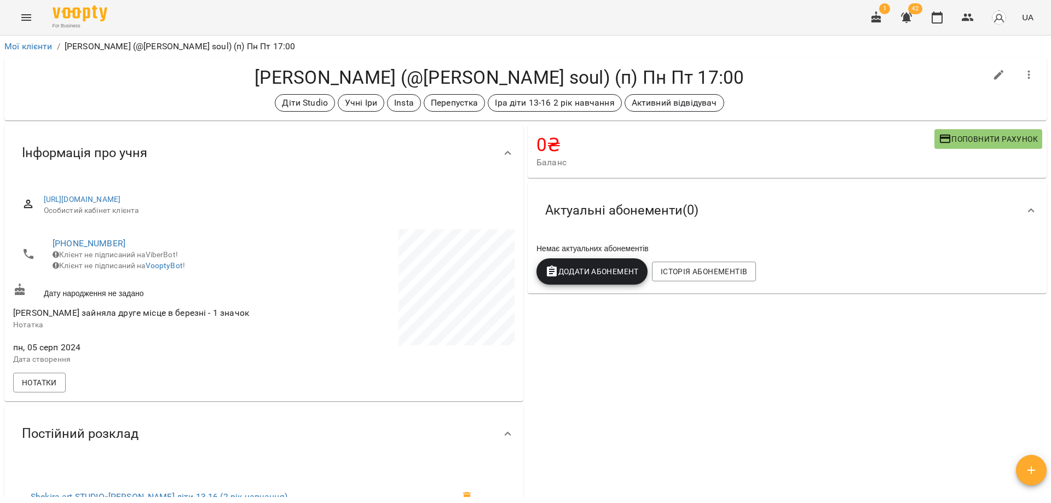
click at [667, 386] on div "0 ₴ Баланс Поповнити рахунок Актуальні абонементи ( 0 ) Немає актуальних абонем…" at bounding box center [786, 425] width 523 height 605
click at [994, 77] on icon "button" at bounding box center [999, 75] width 10 height 10
select select "**"
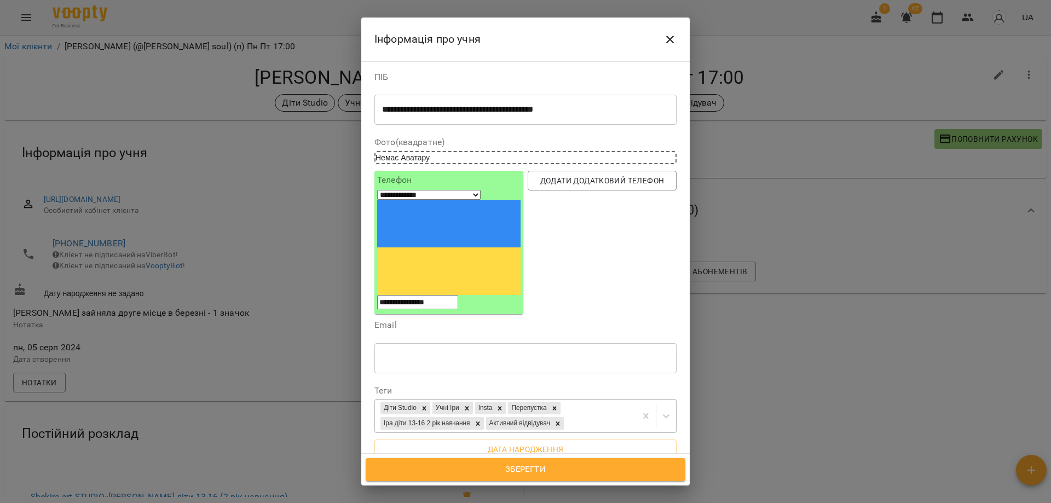
click at [608, 400] on div "Діти Studio Учні Іри Insta Перепустка Іра діти 13-16 2 рік навчання Активний ві…" at bounding box center [505, 416] width 261 height 33
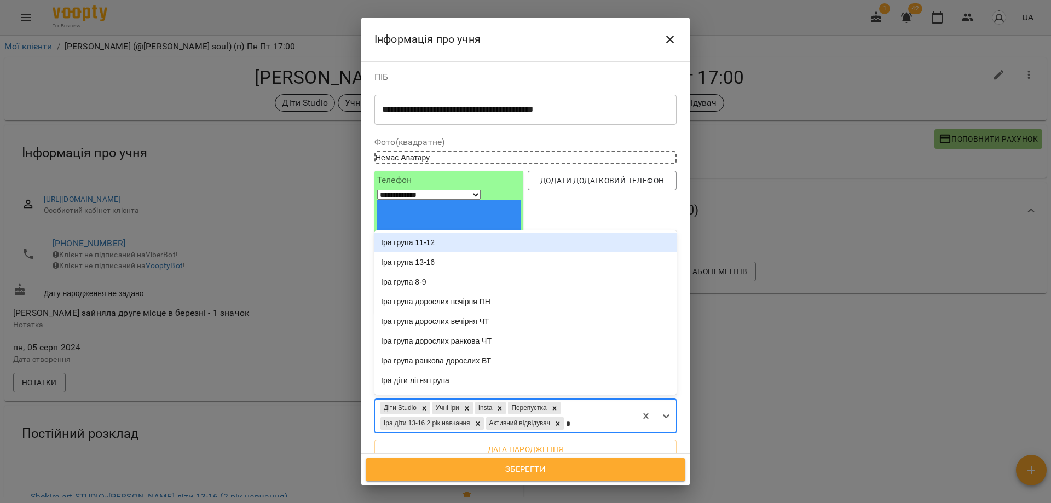
type input "**"
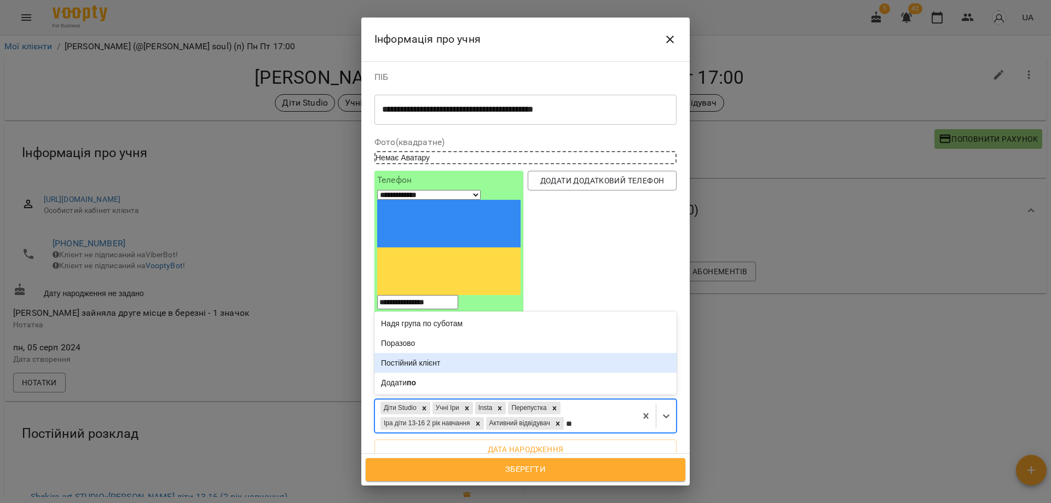
click at [387, 353] on div "Постійний клієнт" at bounding box center [525, 363] width 302 height 20
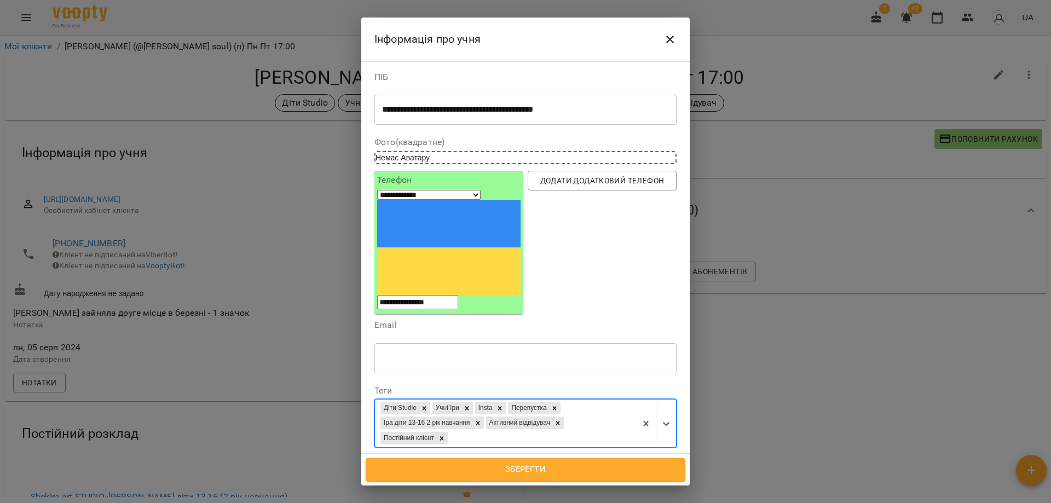
click at [496, 473] on span "Зберегти" at bounding box center [526, 469] width 296 height 14
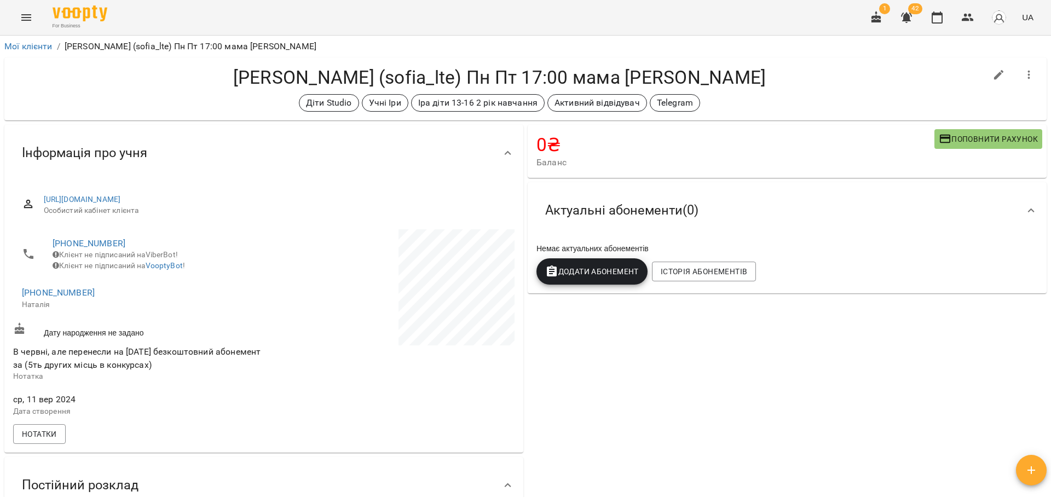
click at [448, 73] on h4 "Лисенко Софія (sofia_lte) Пн Пт 17:00 мама Наталія" at bounding box center [499, 77] width 973 height 22
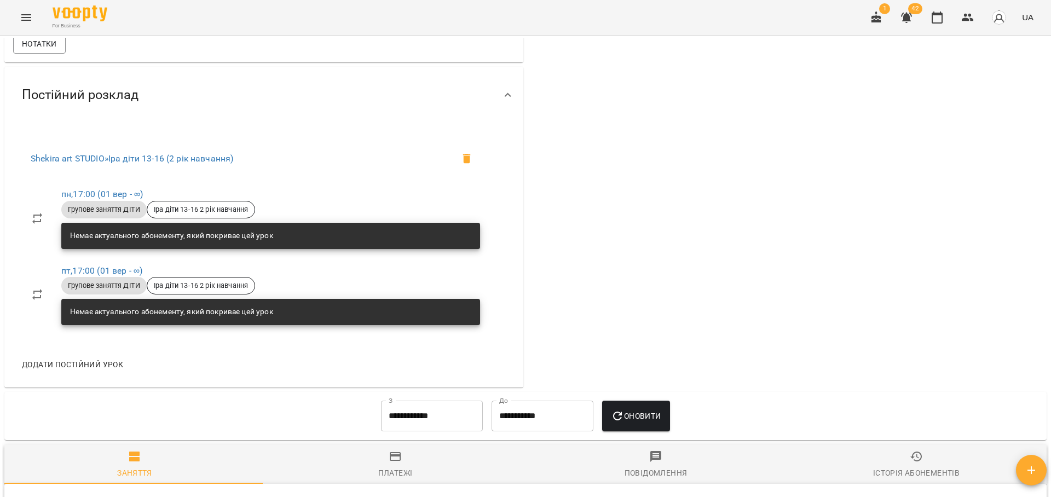
scroll to position [547, 0]
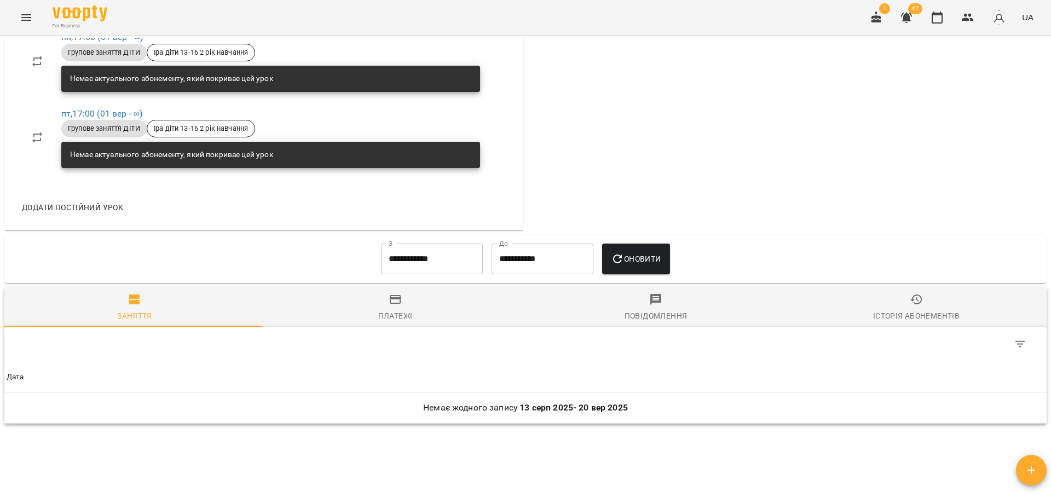
click at [452, 279] on div "**********" at bounding box center [432, 258] width 111 height 39
click at [449, 267] on input "**********" at bounding box center [432, 259] width 102 height 31
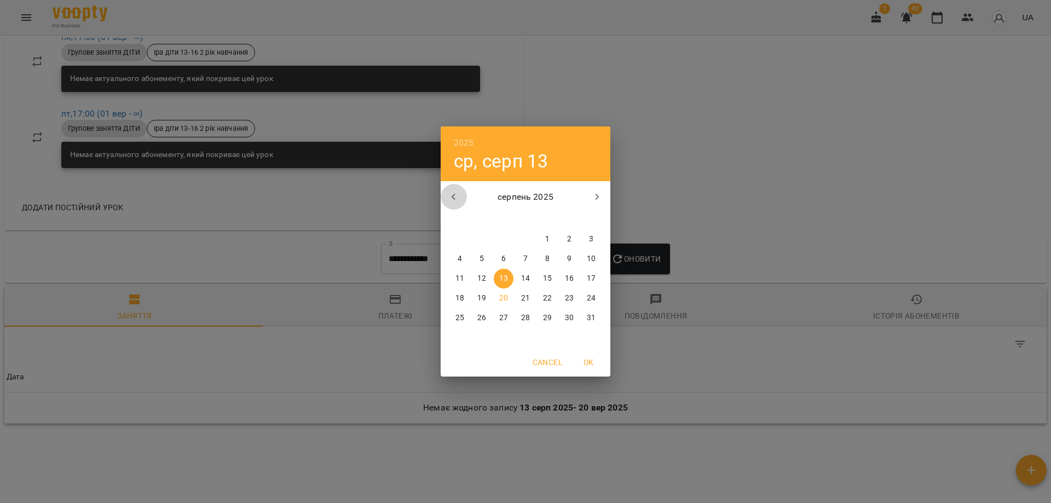
click at [453, 198] on icon "button" at bounding box center [453, 196] width 13 height 13
click at [453, 197] on icon "button" at bounding box center [454, 197] width 4 height 7
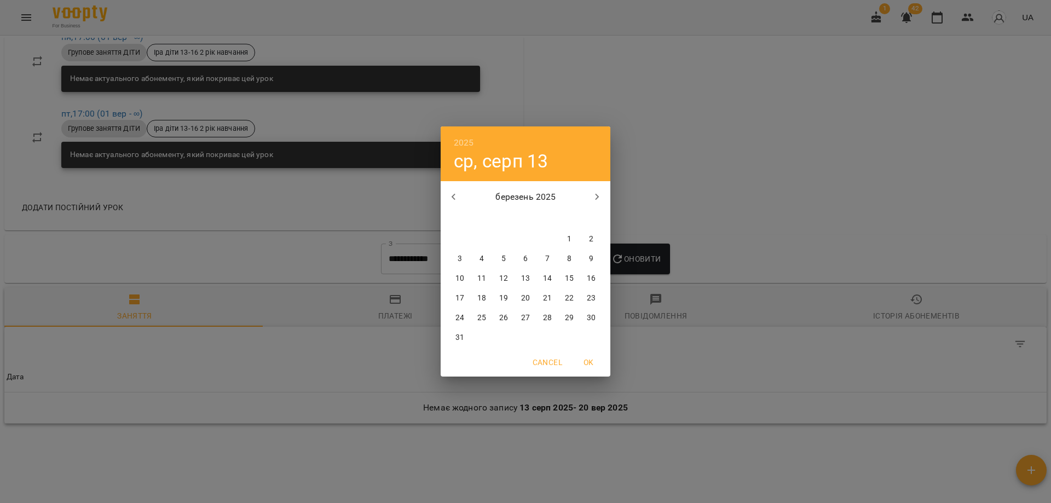
click at [453, 197] on icon "button" at bounding box center [454, 197] width 4 height 7
click at [491, 265] on div "5" at bounding box center [482, 259] width 22 height 20
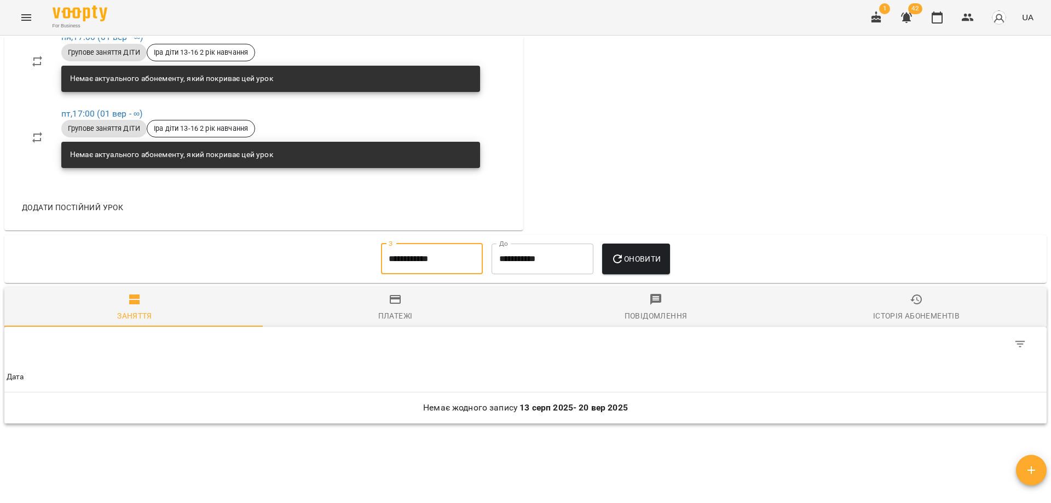
click at [429, 261] on input "**********" at bounding box center [432, 259] width 102 height 31
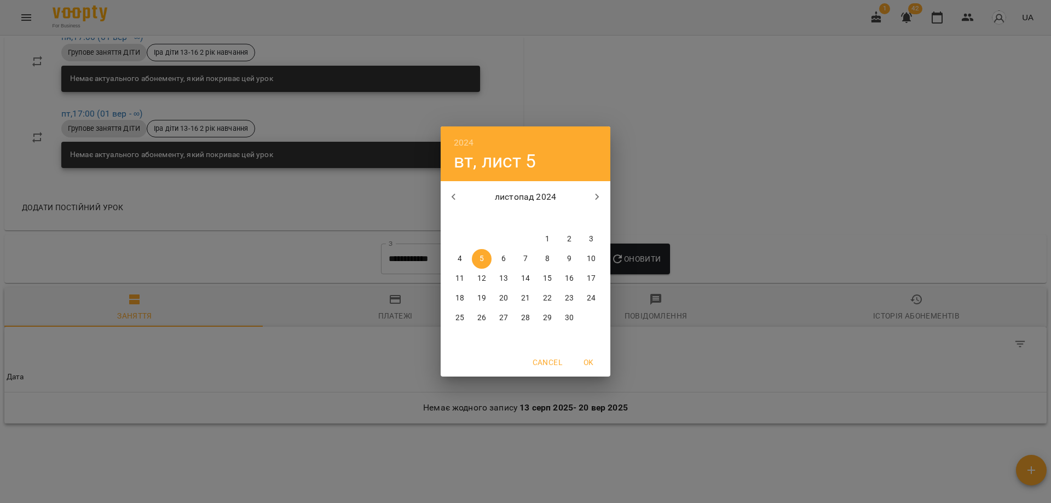
click at [467, 254] on span "4" at bounding box center [460, 258] width 20 height 11
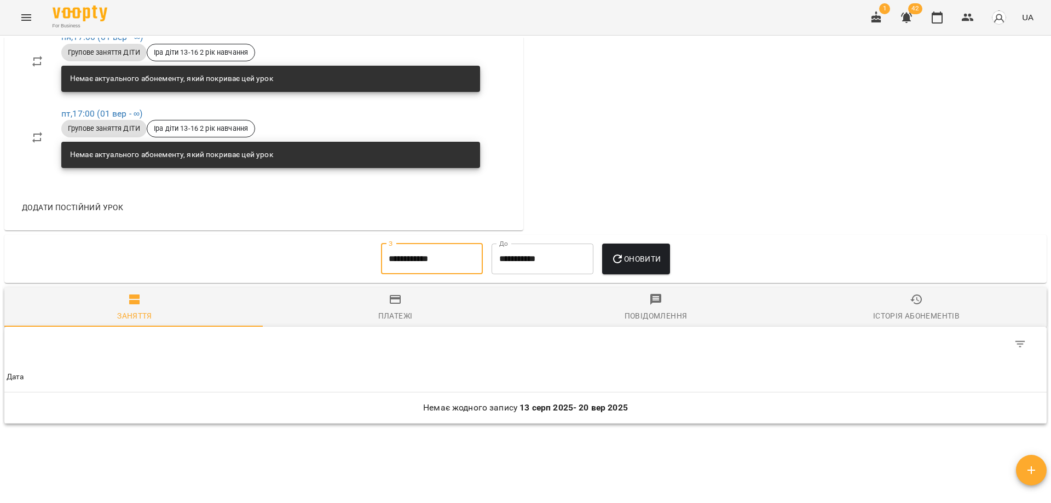
click at [441, 261] on input "**********" at bounding box center [432, 259] width 102 height 31
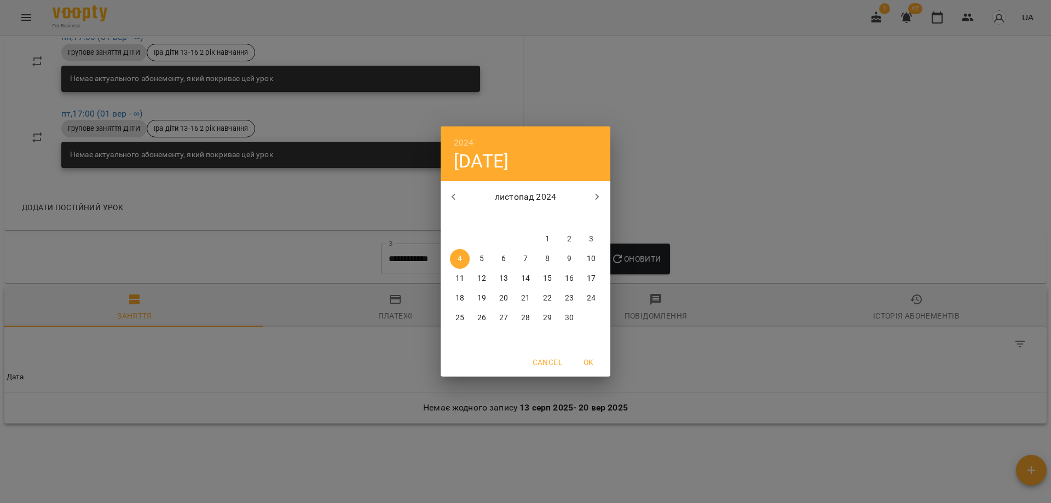
click at [454, 199] on icon "button" at bounding box center [454, 197] width 4 height 7
click at [496, 270] on div "11" at bounding box center [504, 279] width 22 height 20
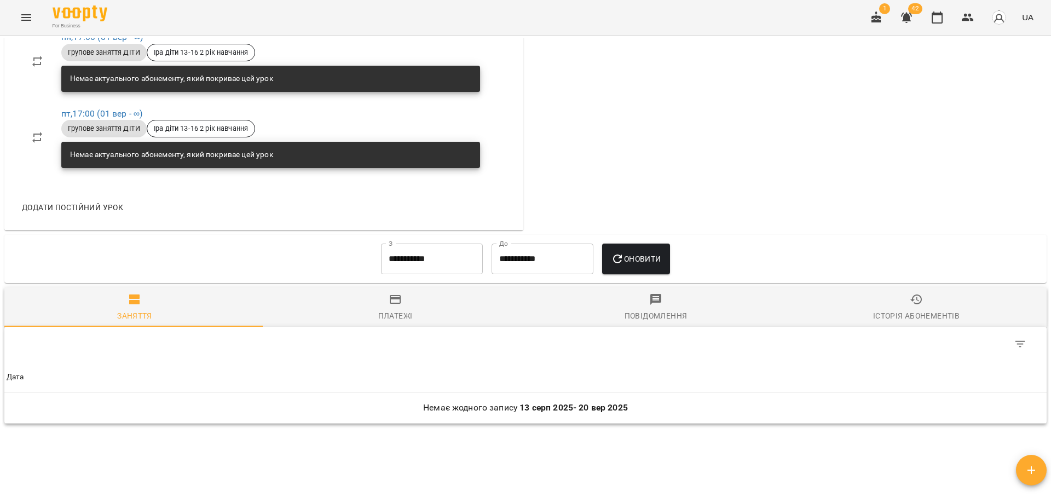
click at [598, 269] on div "**********" at bounding box center [542, 258] width 111 height 39
click at [661, 265] on span "Оновити" at bounding box center [636, 258] width 50 height 13
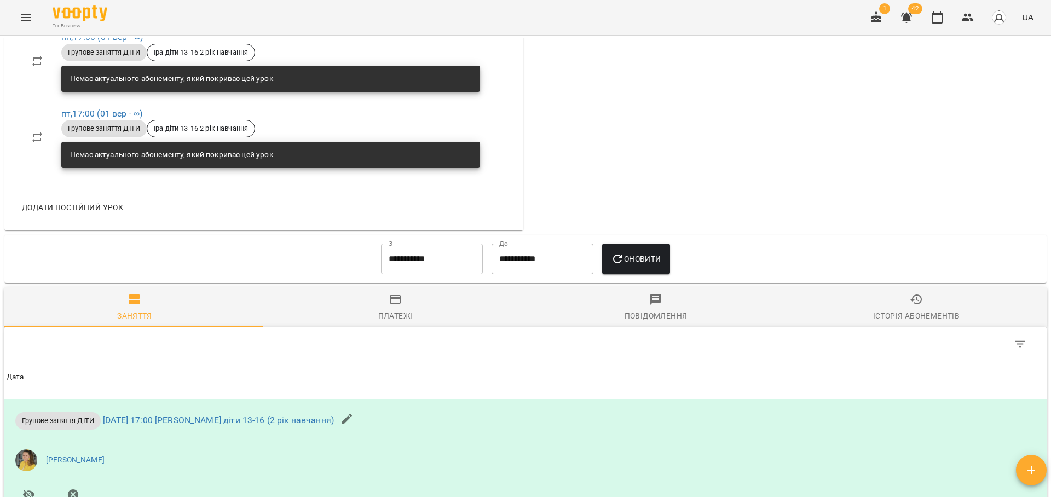
click at [413, 261] on input "**********" at bounding box center [432, 259] width 102 height 31
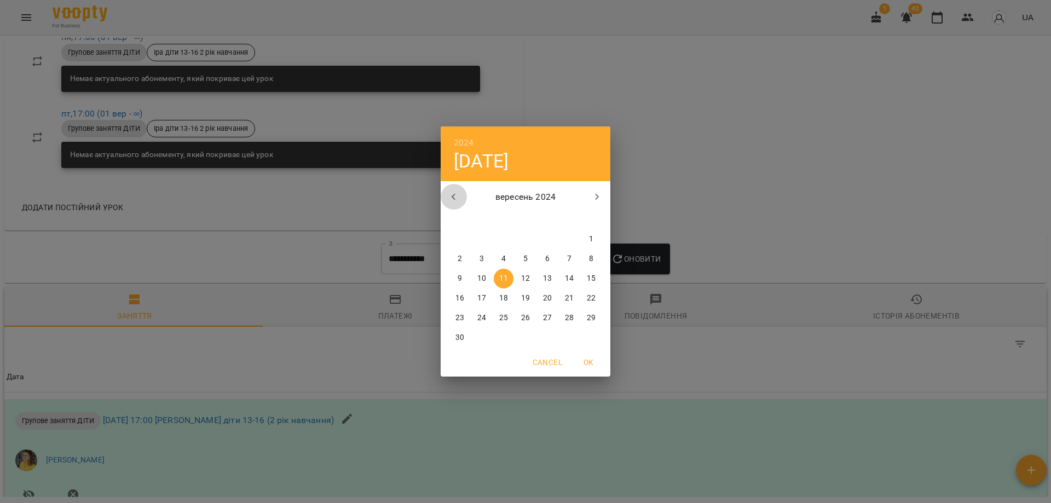
click at [454, 195] on icon "button" at bounding box center [454, 197] width 4 height 7
click at [531, 271] on button "18" at bounding box center [526, 279] width 20 height 20
type input "**********"
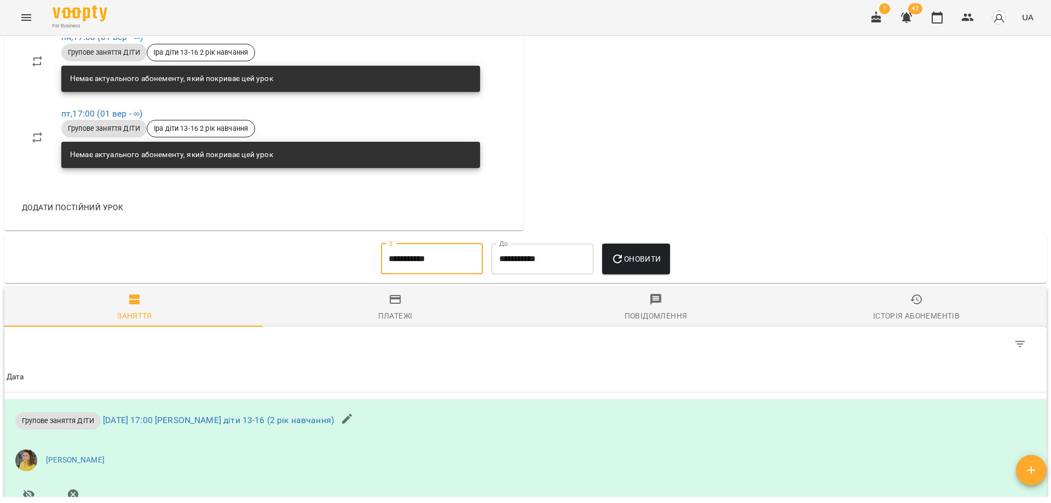
click at [653, 274] on button "Оновити" at bounding box center [635, 259] width 67 height 31
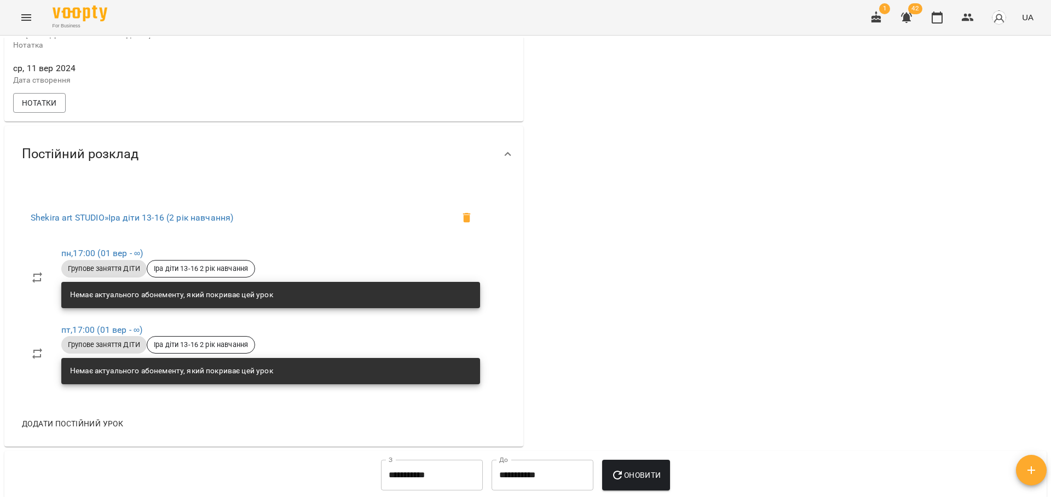
scroll to position [0, 0]
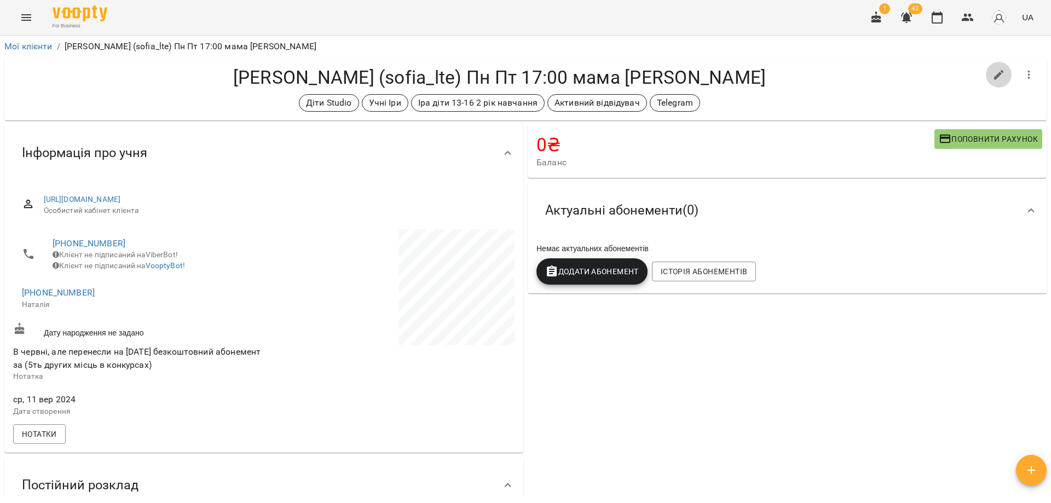
click at [992, 79] on icon "button" at bounding box center [998, 74] width 13 height 13
select select "**"
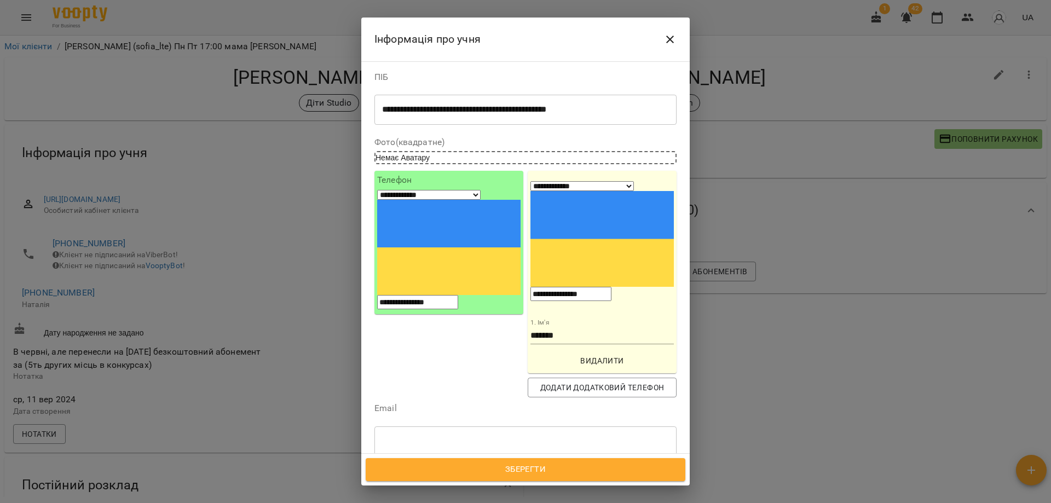
click at [531, 483] on div "Діти Studio Учні Іри Іра діти 13-16 2 рік навчання Активний відвідувач Telegram" at bounding box center [505, 499] width 261 height 33
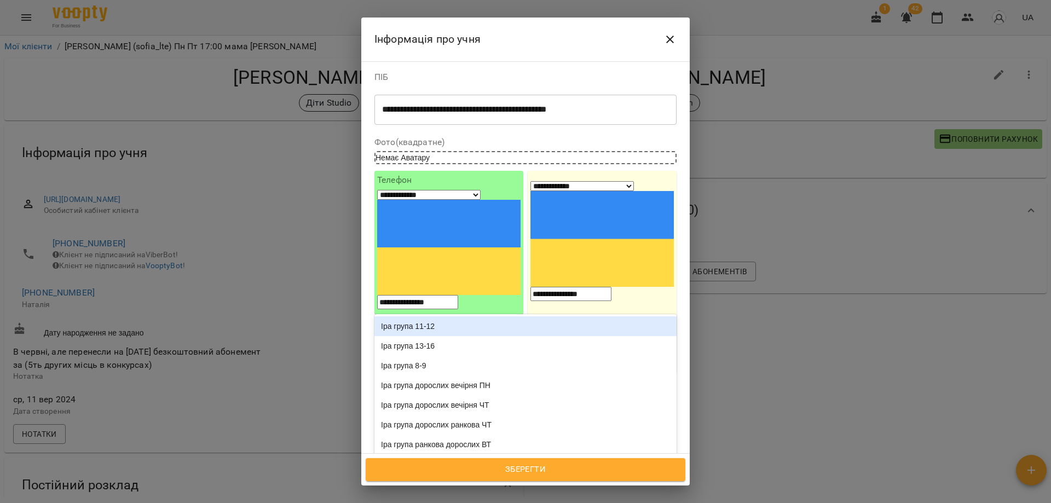
type input "**"
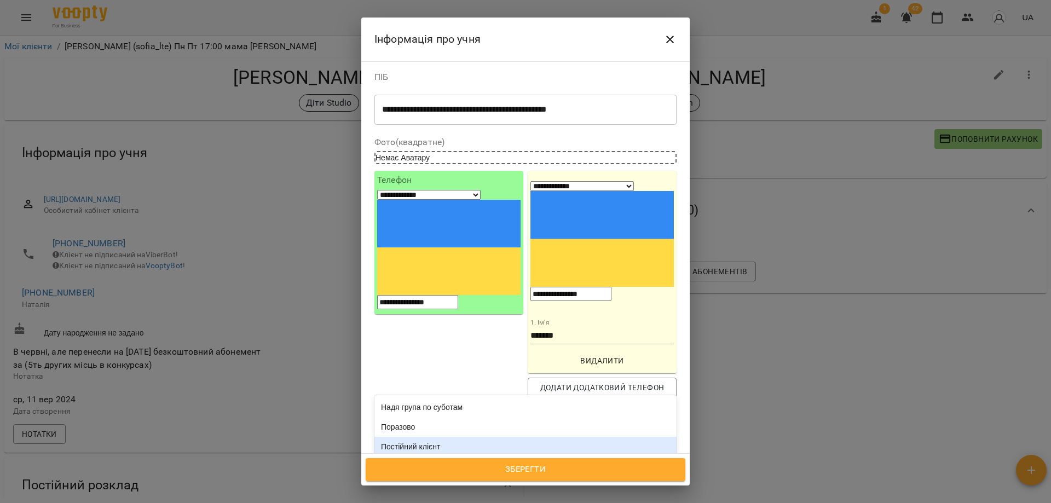
click at [440, 437] on div "Постійний клієнт" at bounding box center [525, 447] width 302 height 20
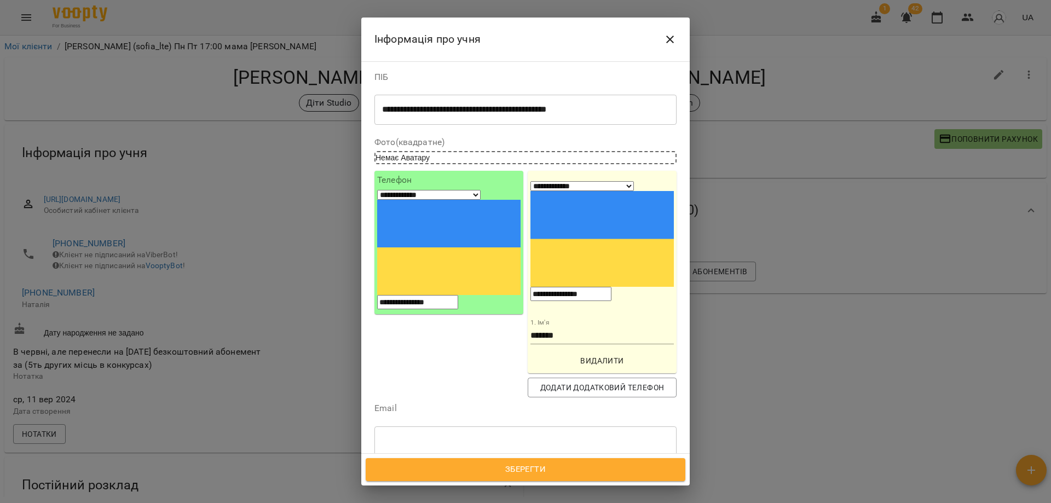
click at [506, 473] on span "Зберегти" at bounding box center [526, 469] width 296 height 14
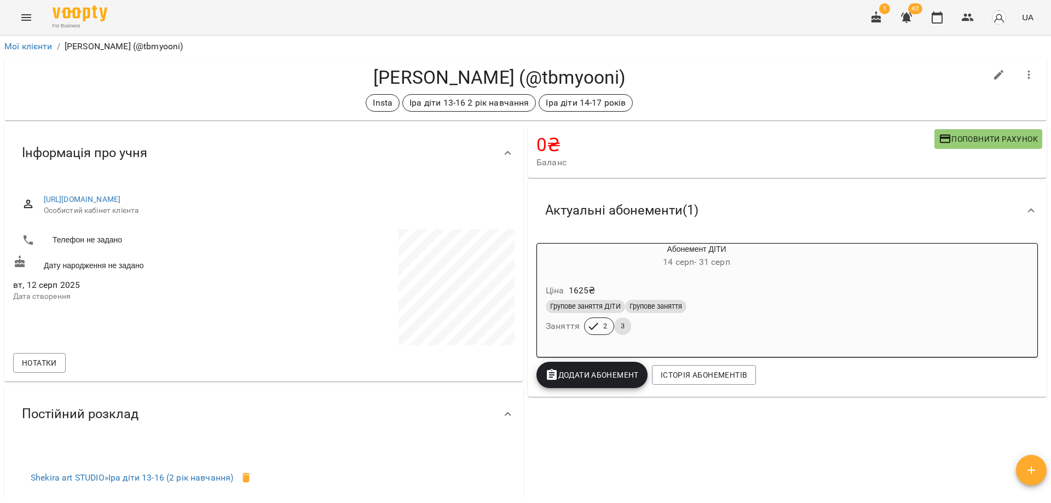
click at [511, 80] on h4 "[PERSON_NAME] (@tbmyooni)" at bounding box center [499, 77] width 973 height 22
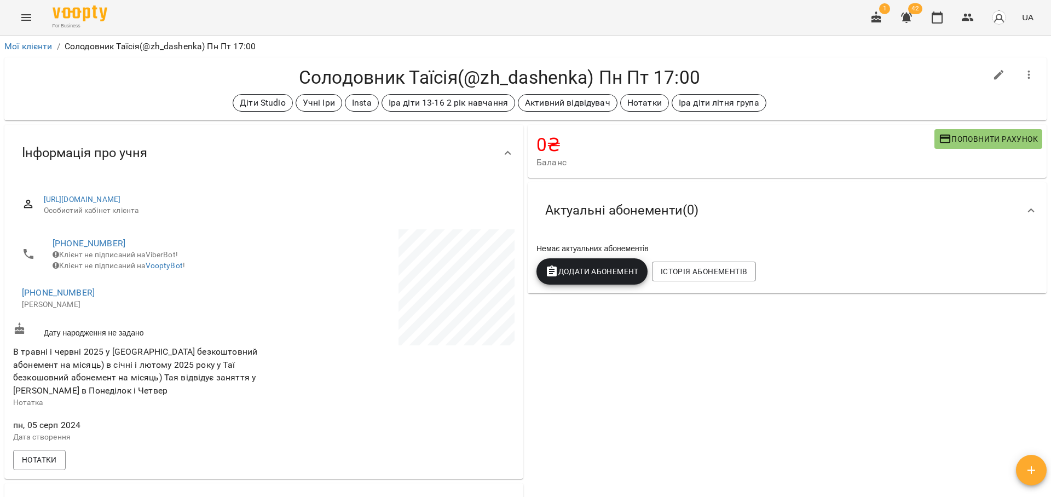
click at [603, 72] on h4 "Солодовник Таїсія(@zh_dashenka) Пн Пт 17:00" at bounding box center [499, 77] width 973 height 22
click at [542, 76] on h4 "Солодовник Таїсія(@zh_dashenka) Пн Пт 17:00" at bounding box center [499, 77] width 973 height 22
click at [731, 76] on h4 "Солодовник Таїсія(@zh_dashenka) Пн Пт 17:00" at bounding box center [499, 77] width 973 height 22
click at [813, 94] on div "Діти Studio Учні Іри Insta [PERSON_NAME] діти 13-16 2 рік навчання Активний від…" at bounding box center [499, 103] width 973 height 18
click at [831, 90] on div "[PERSON_NAME](@zh_dashenka) Пн Пт 17:00 Діти Studio Учні Іри Insta [PERSON_NAME…" at bounding box center [499, 88] width 973 height 45
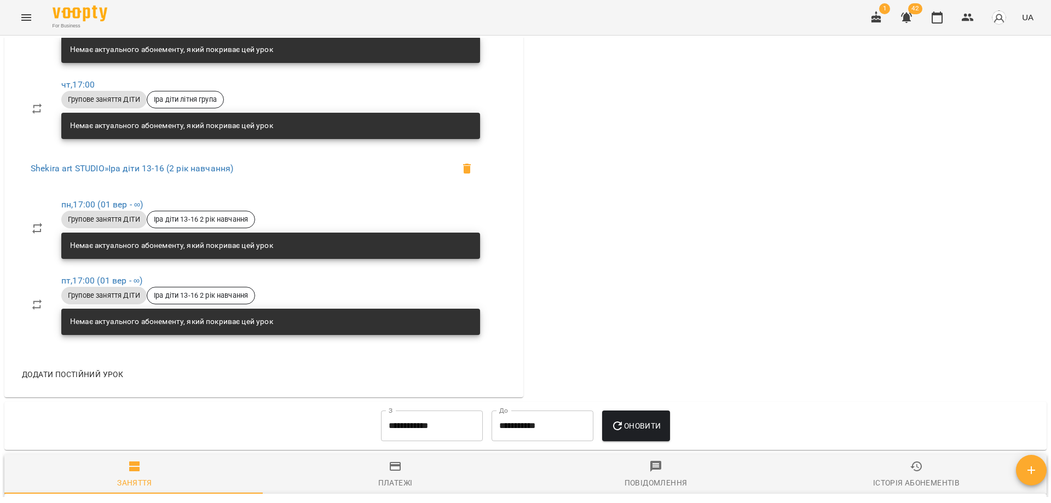
scroll to position [821, 0]
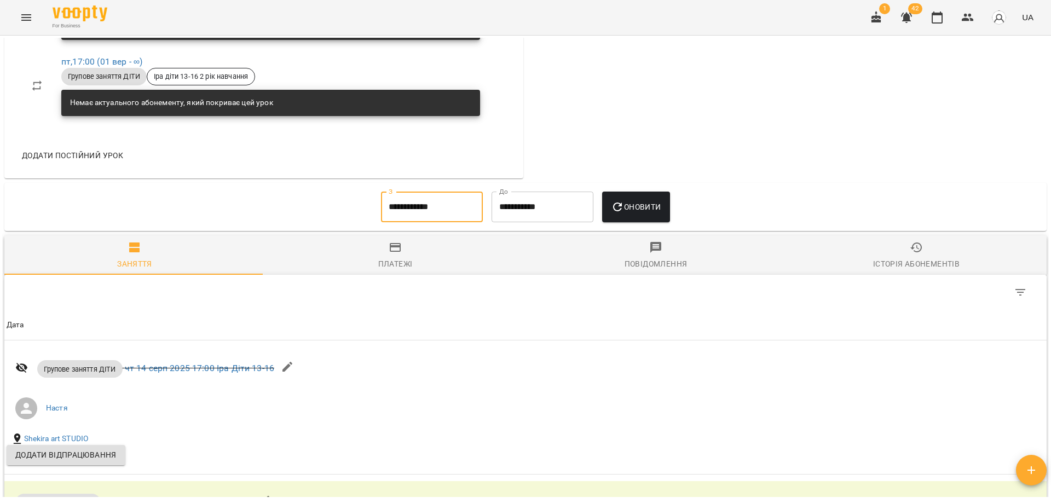
click at [427, 218] on input "**********" at bounding box center [432, 207] width 102 height 31
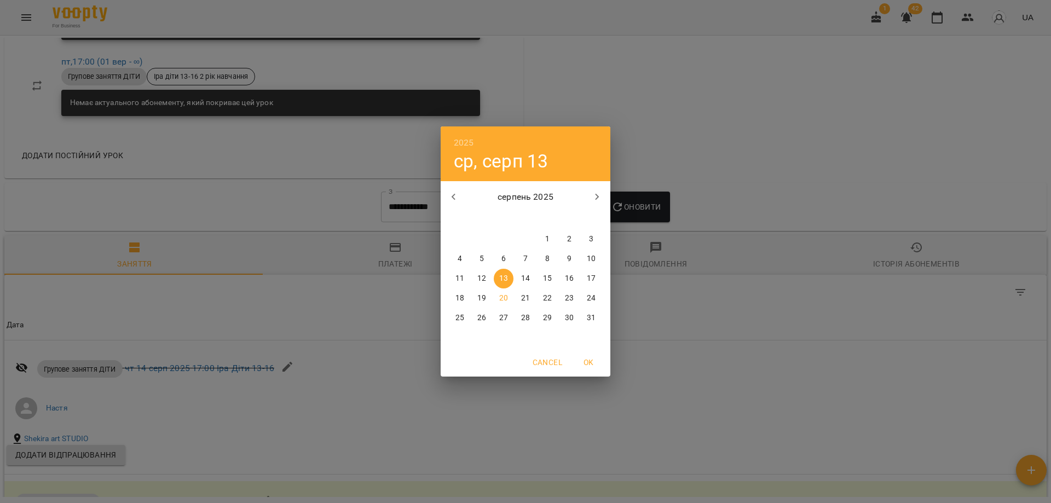
click at [452, 198] on icon "button" at bounding box center [453, 196] width 13 height 13
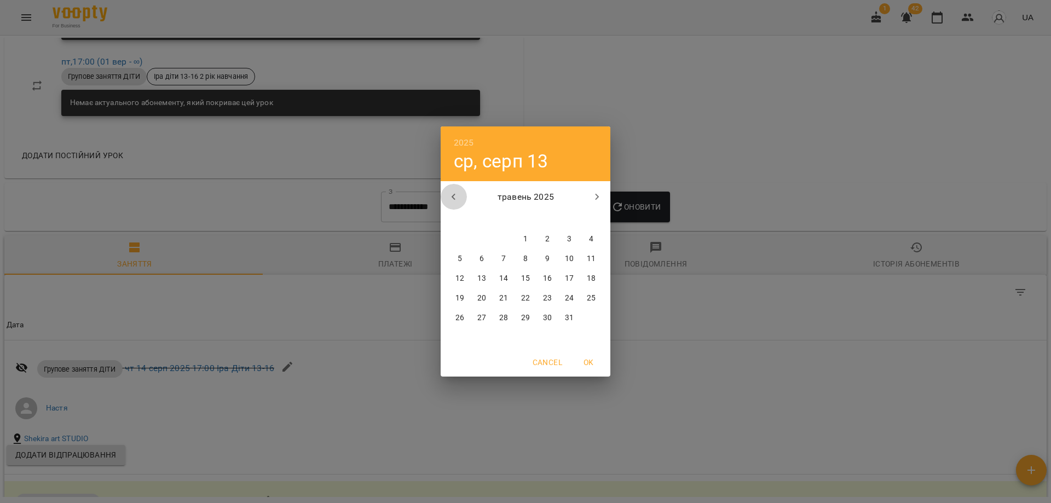
click at [452, 198] on icon "button" at bounding box center [453, 196] width 13 height 13
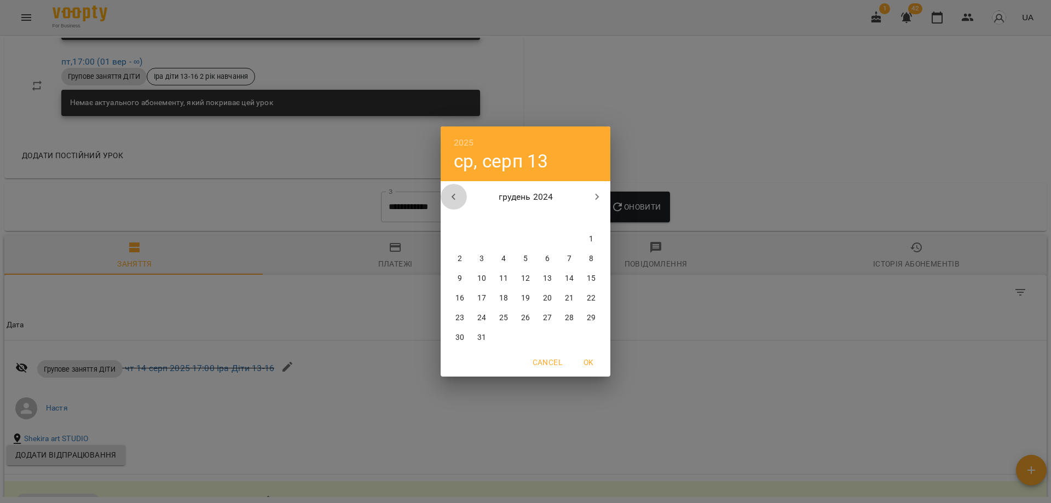
click at [452, 198] on icon "button" at bounding box center [453, 196] width 13 height 13
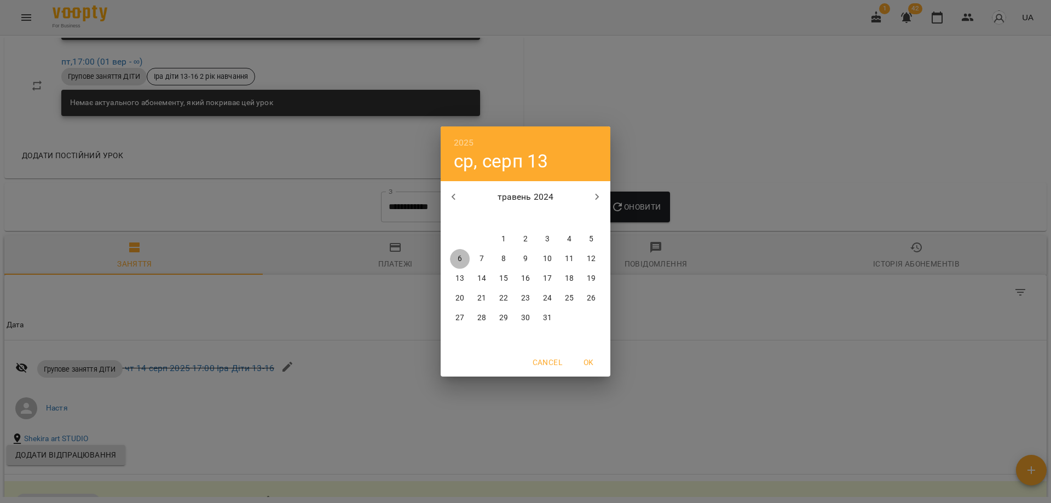
click at [453, 253] on button "6" at bounding box center [460, 259] width 20 height 20
type input "**********"
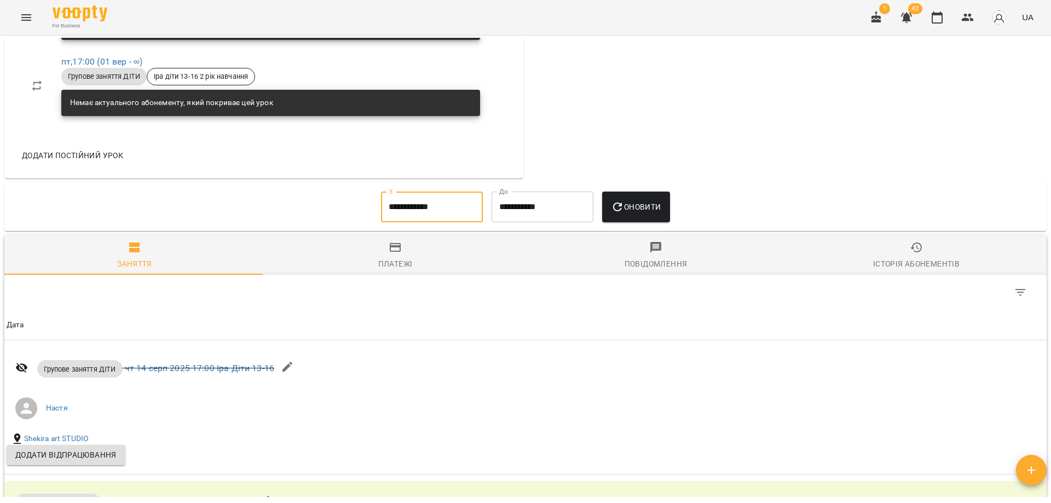
click at [646, 211] on span "Оновити" at bounding box center [636, 206] width 50 height 13
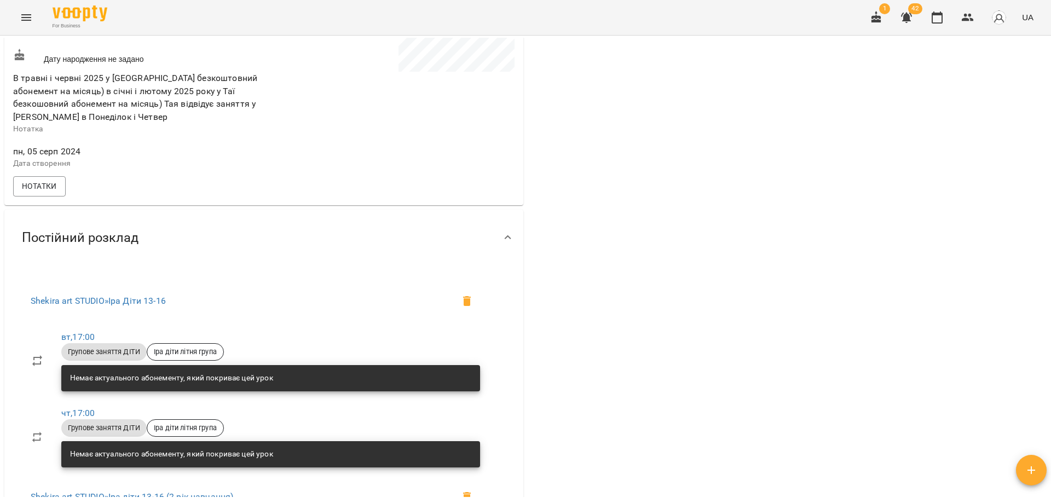
scroll to position [0, 0]
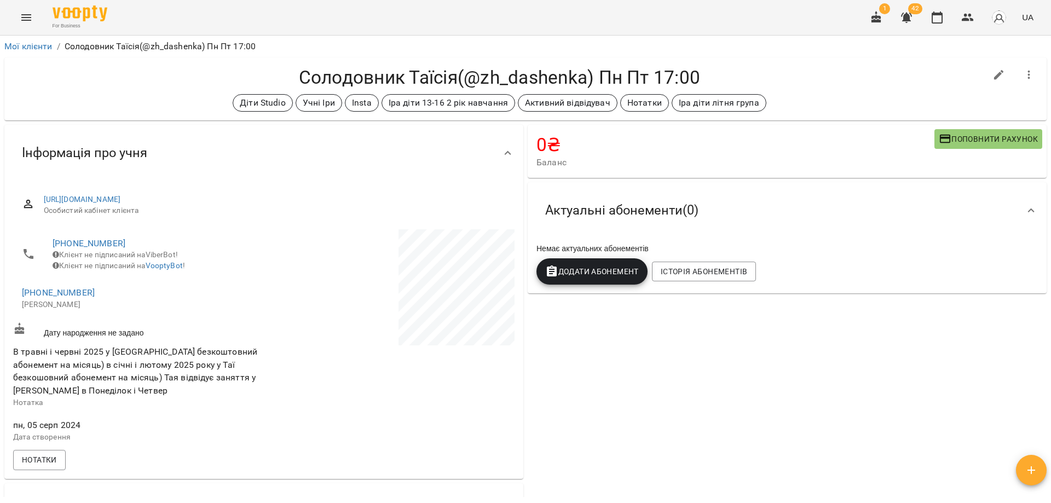
click at [845, 59] on div "Солодовник Таїсія(@zh_dashenka) Пн Пт 17:00 Діти Studio Учні Іри Insta Іра діти…" at bounding box center [525, 88] width 1042 height 63
click at [998, 67] on button "button" at bounding box center [999, 75] width 26 height 26
select select "**"
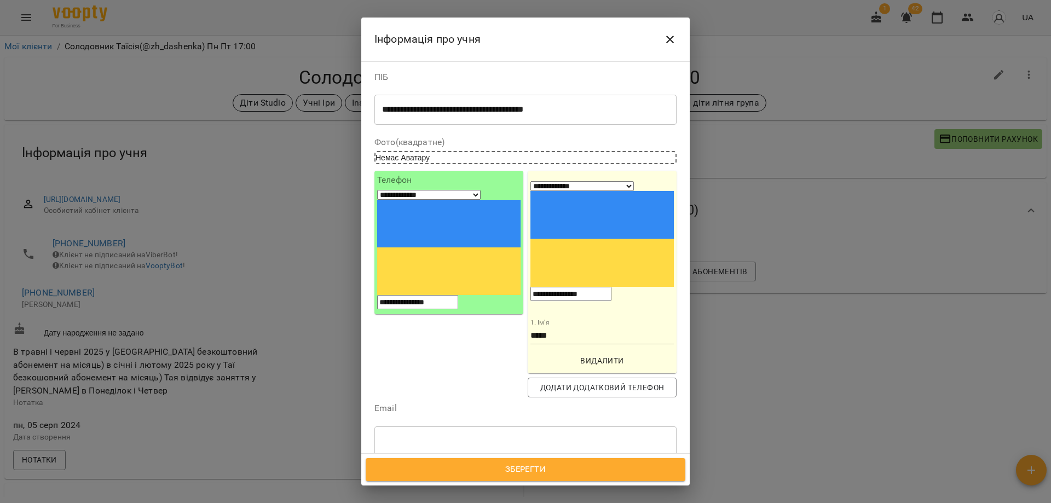
click at [571, 483] on div "Діти Studio Учні Іри Insta Іра діти 13-16 2 рік навчання Активний відвідувач Но…" at bounding box center [505, 499] width 261 height 33
type input "****"
click at [454, 437] on div "Постійний клієнт" at bounding box center [525, 447] width 302 height 20
click at [537, 473] on span "Зберегти" at bounding box center [526, 469] width 296 height 14
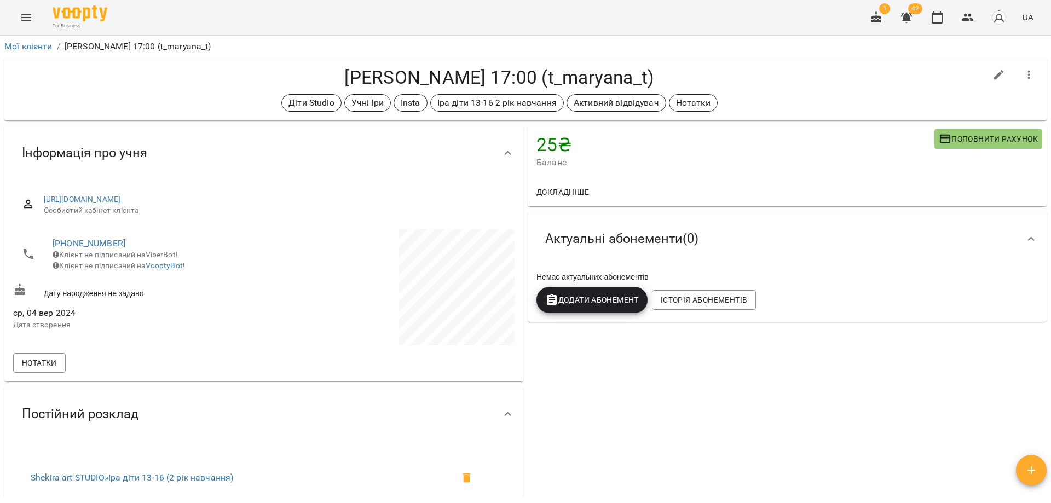
click at [768, 96] on div "Діти Studio Учні Іри Insta [PERSON_NAME] діти 13-16 2 рік навчання Активний від…" at bounding box center [499, 103] width 973 height 18
click at [768, 101] on div "Діти Studio Учні Іри Insta [PERSON_NAME] діти 13-16 2 рік навчання Активний від…" at bounding box center [499, 103] width 973 height 18
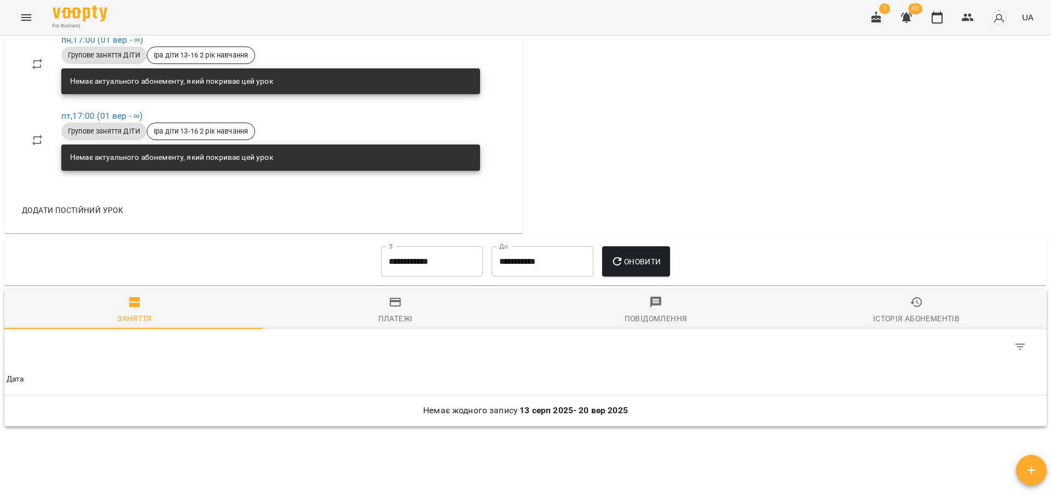
scroll to position [493, 0]
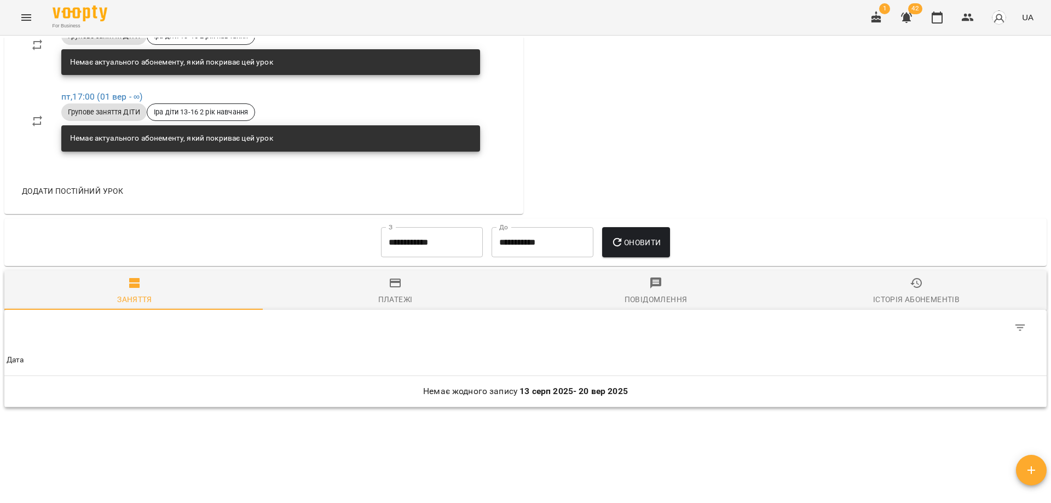
click at [424, 238] on input "**********" at bounding box center [432, 242] width 102 height 31
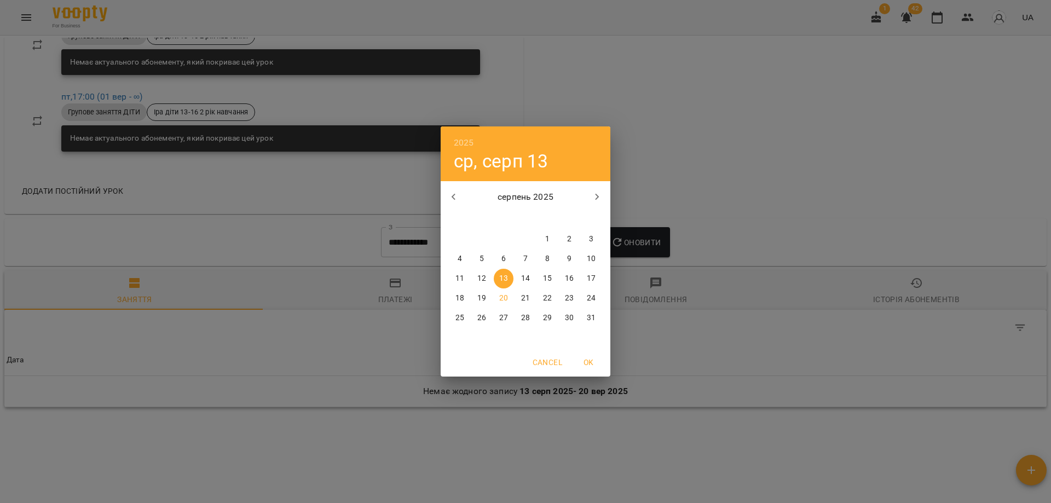
click at [458, 200] on icon "button" at bounding box center [453, 196] width 13 height 13
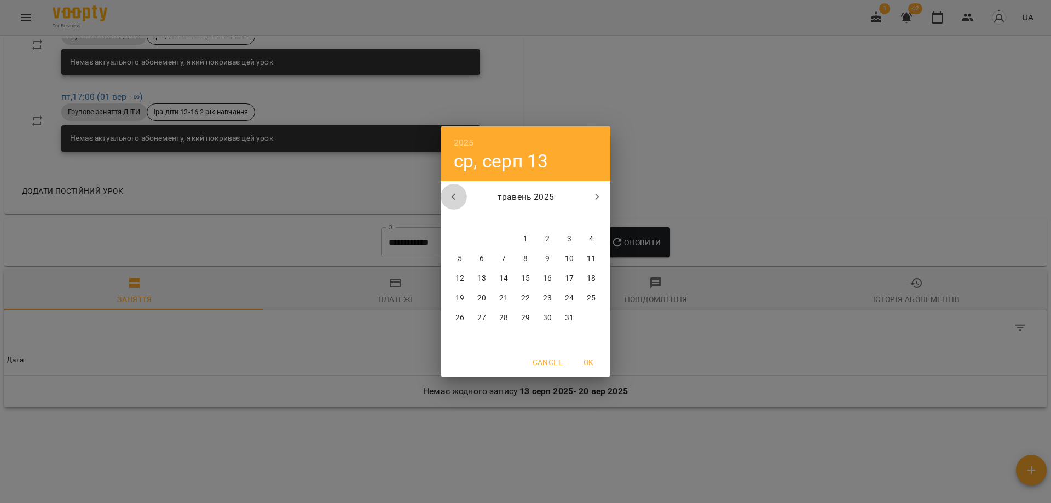
click at [458, 200] on icon "button" at bounding box center [453, 196] width 13 height 13
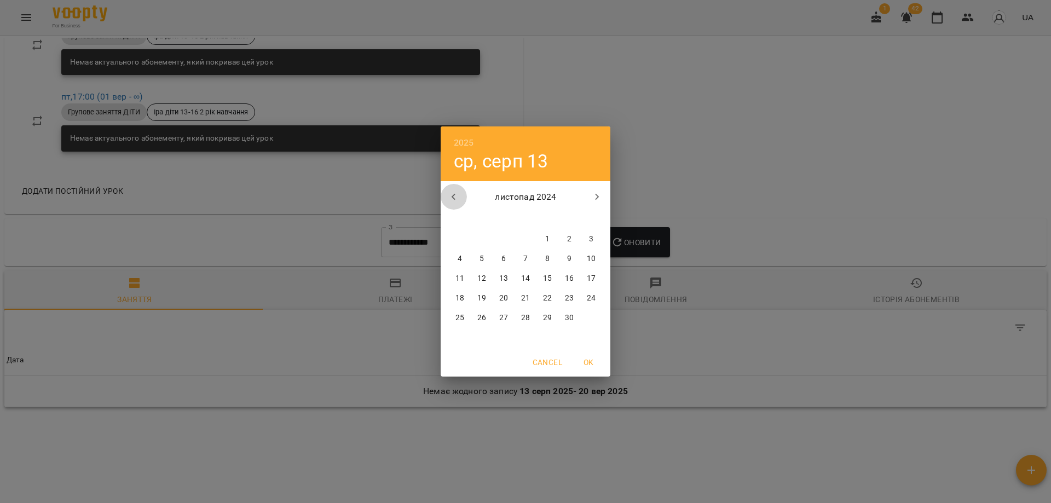
click at [458, 200] on icon "button" at bounding box center [453, 196] width 13 height 13
click at [500, 273] on button "11" at bounding box center [504, 279] width 20 height 20
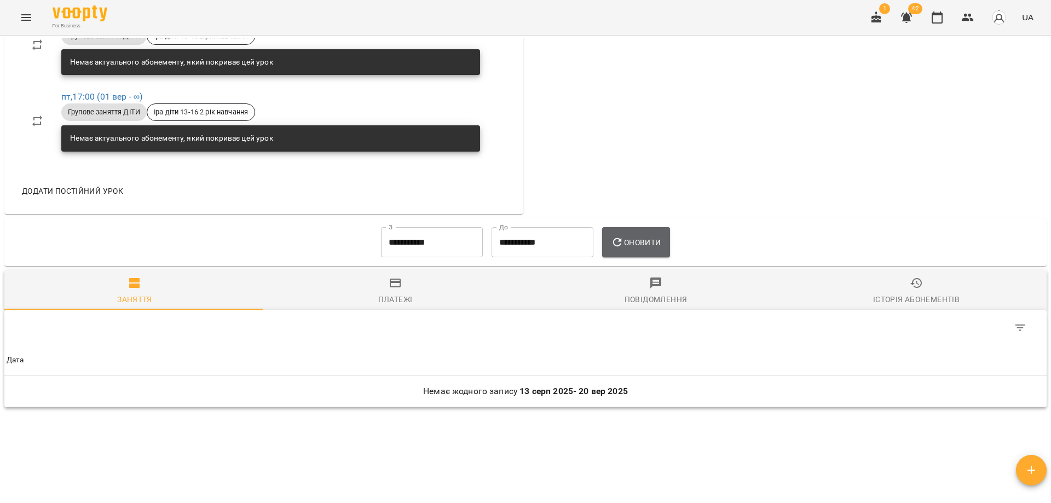
click at [651, 235] on button "Оновити" at bounding box center [635, 242] width 67 height 31
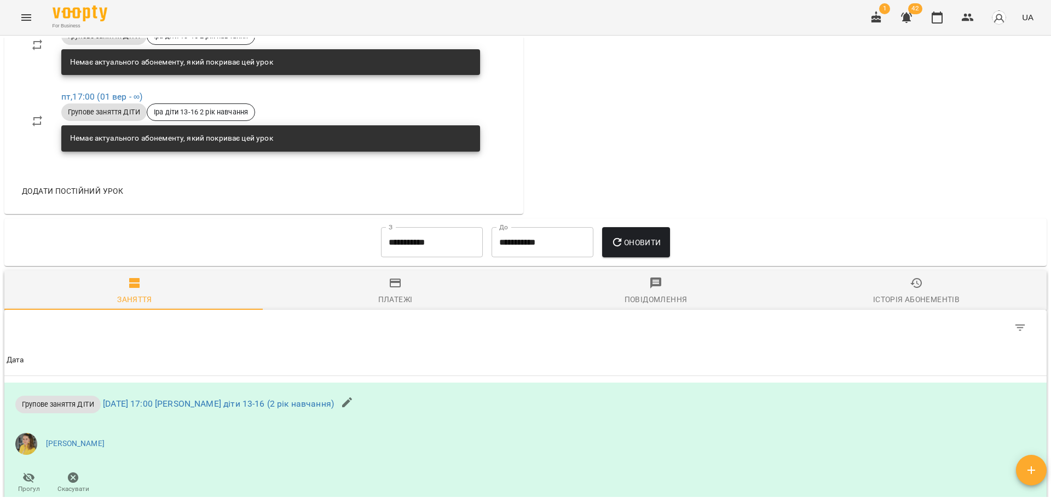
click at [451, 226] on div "**********" at bounding box center [432, 242] width 111 height 39
click at [449, 238] on input "**********" at bounding box center [432, 242] width 102 height 31
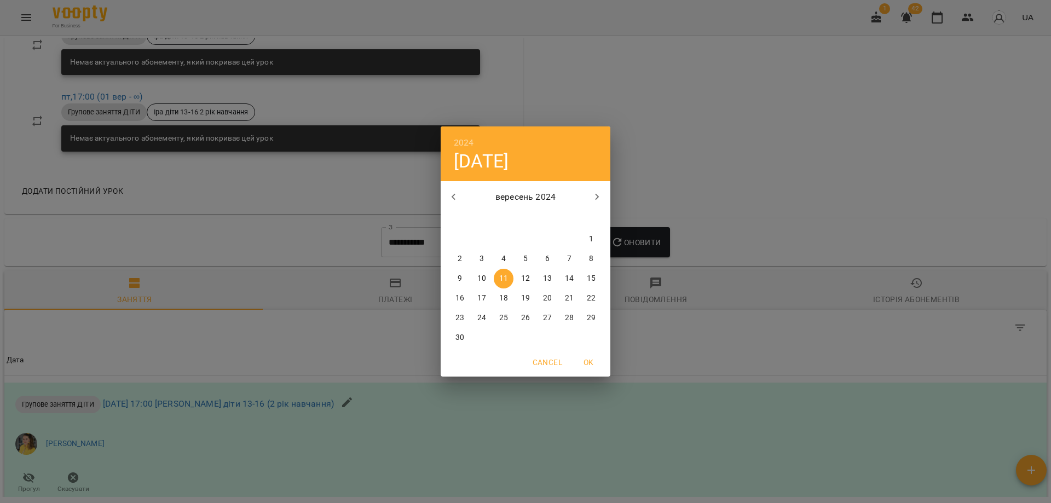
click at [452, 201] on icon "button" at bounding box center [453, 196] width 13 height 13
drag, startPoint x: 452, startPoint y: 201, endPoint x: 459, endPoint y: 206, distance: 9.4
click at [452, 200] on icon "button" at bounding box center [453, 196] width 13 height 13
click at [519, 276] on span "18" at bounding box center [526, 278] width 20 height 11
type input "**********"
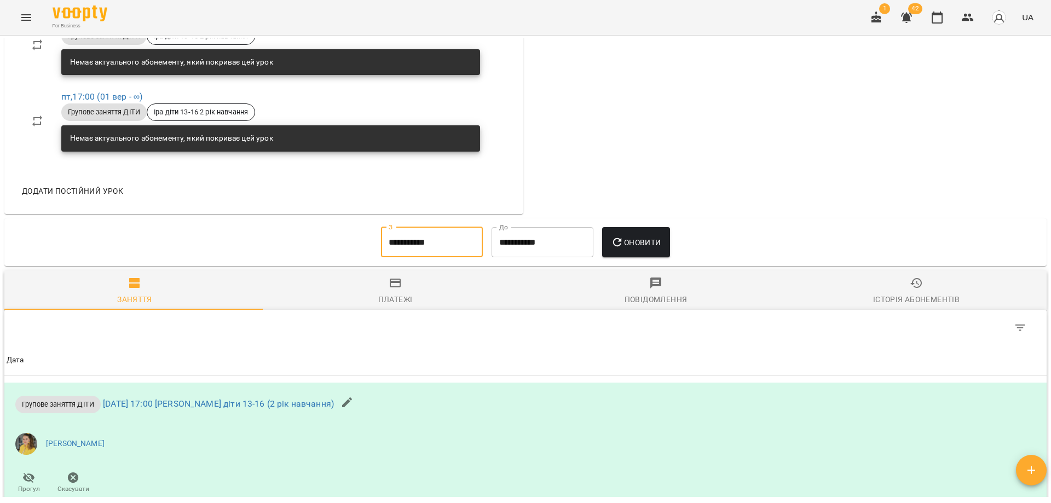
click at [624, 250] on button "Оновити" at bounding box center [635, 242] width 67 height 31
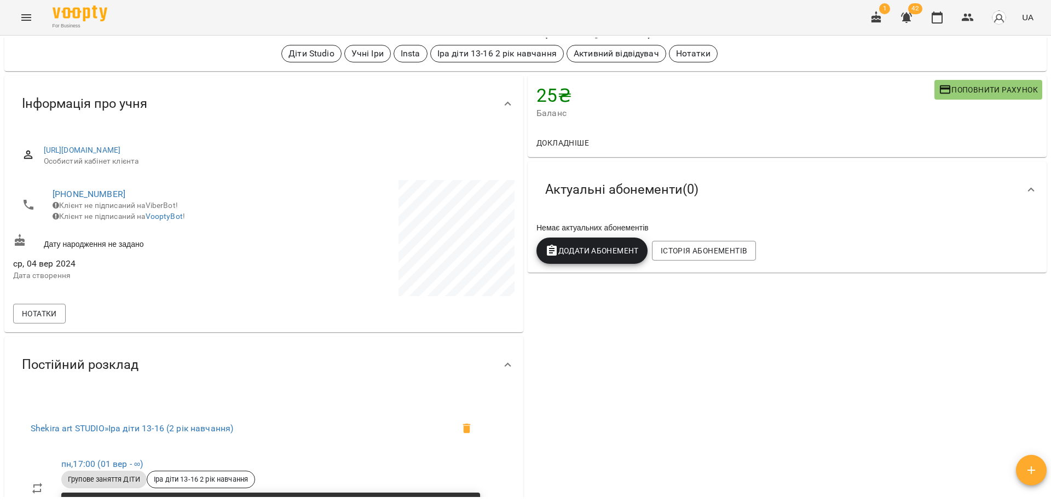
scroll to position [0, 0]
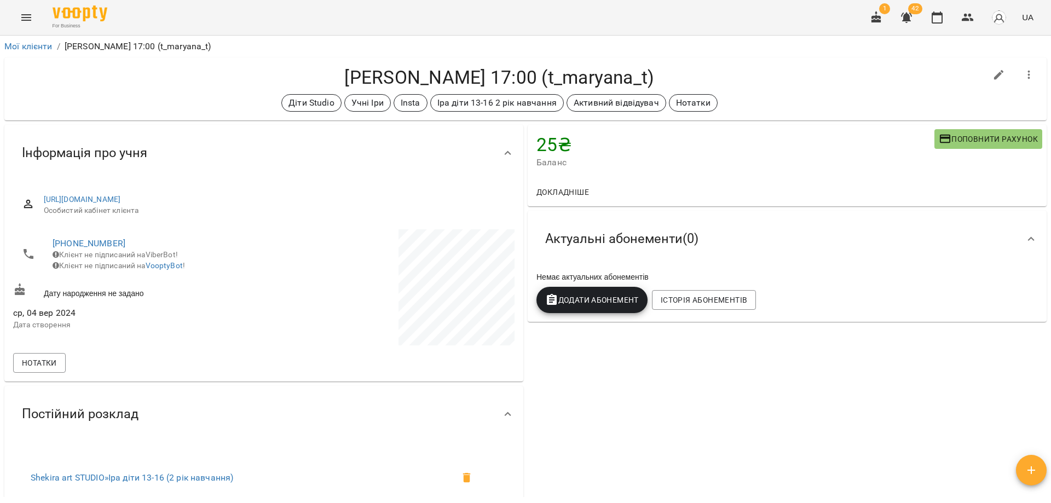
click at [793, 85] on h4 "Трощук Юліанна Пн Пт 17:00 (t_maryana_t)" at bounding box center [499, 77] width 973 height 22
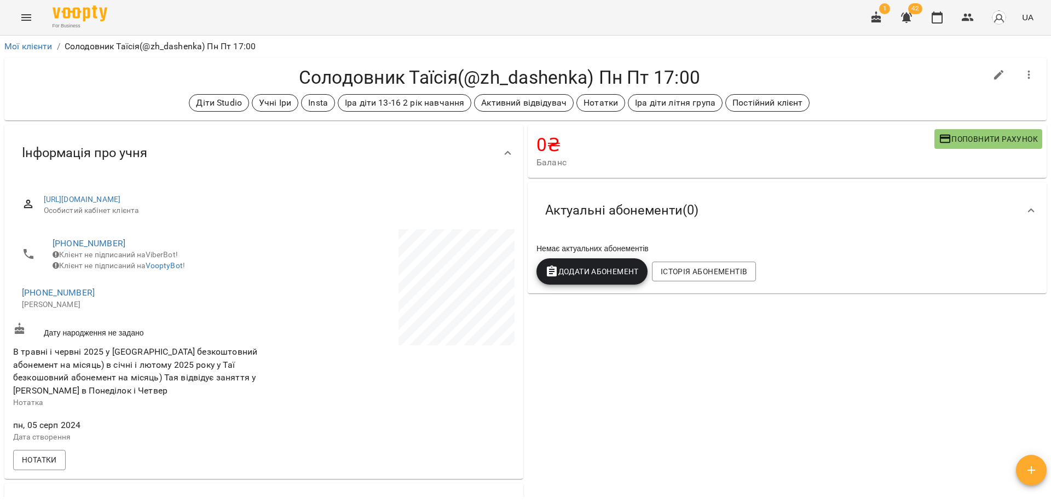
click at [809, 86] on h4 "Солодовник Таїсія(@zh_dashenka) Пн Пт 17:00" at bounding box center [499, 77] width 973 height 22
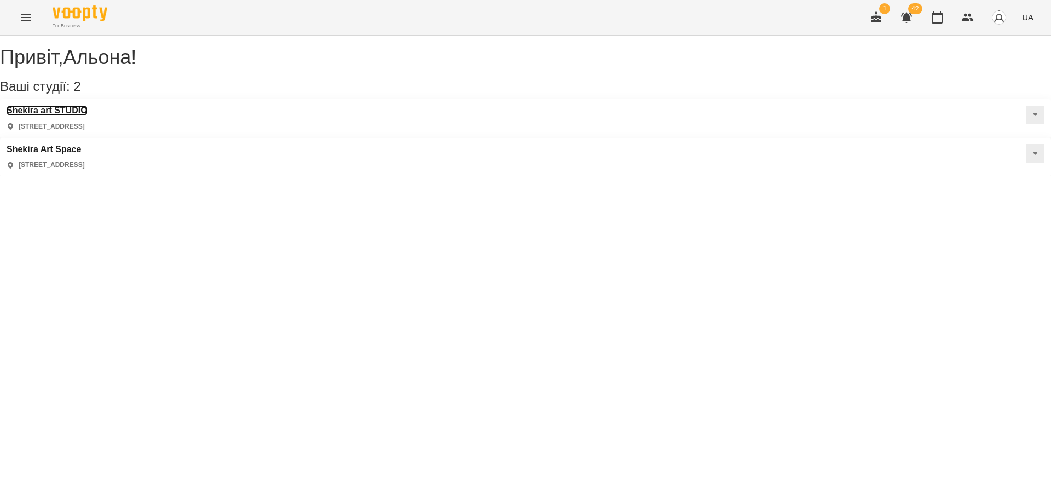
click at [66, 115] on h3 "Shekira art STUDIO" at bounding box center [47, 111] width 81 height 10
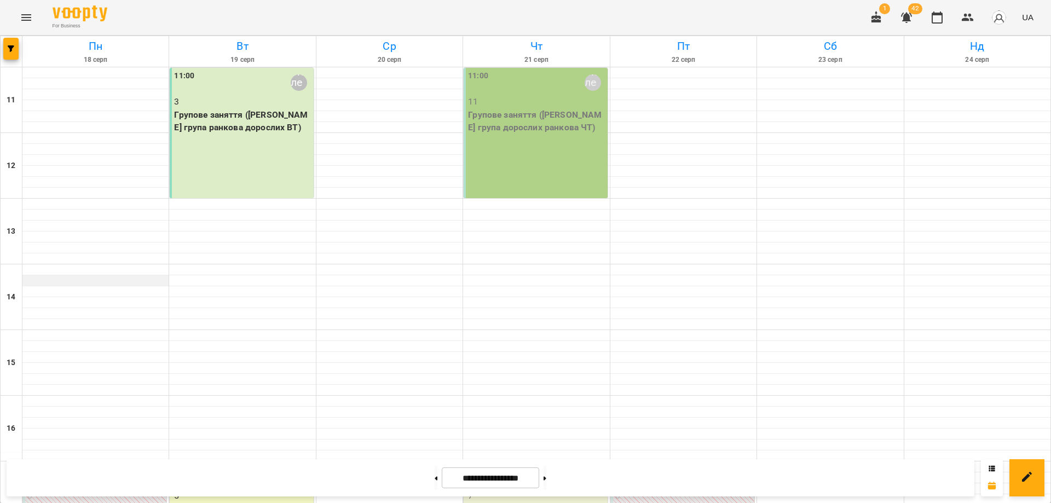
scroll to position [219, 0]
click at [616, 11] on div "For Business 1 42 UA" at bounding box center [525, 17] width 1051 height 35
click at [546, 14] on div "For Business 1 42 UA" at bounding box center [525, 17] width 1051 height 35
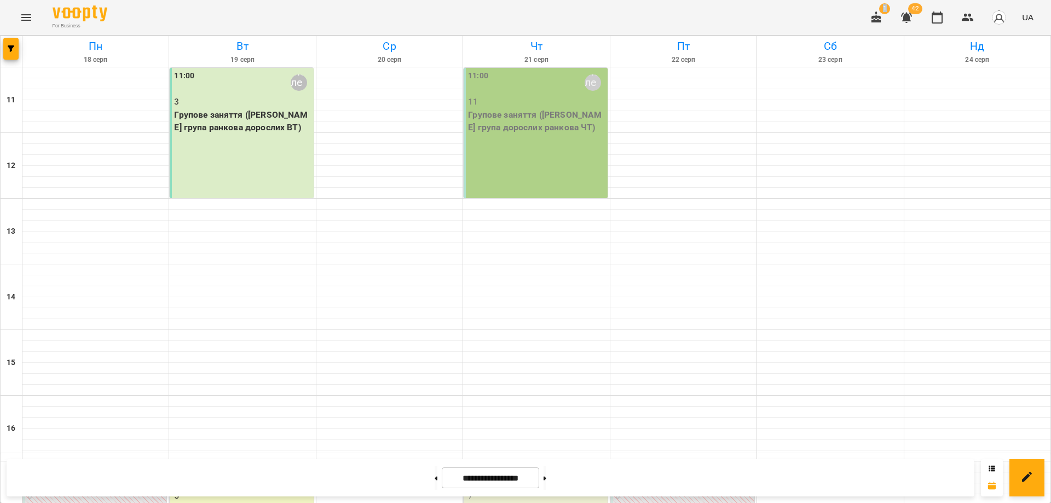
click at [546, 14] on div "For Business 1 42 UA" at bounding box center [525, 17] width 1051 height 35
click at [630, 7] on div "For Business 1 42 UA" at bounding box center [525, 17] width 1051 height 35
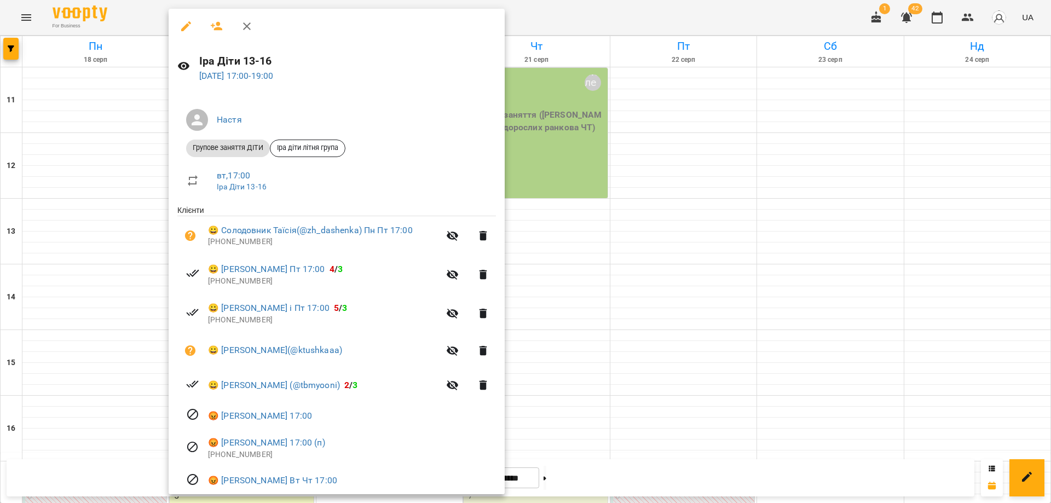
click at [118, 11] on div at bounding box center [525, 251] width 1051 height 503
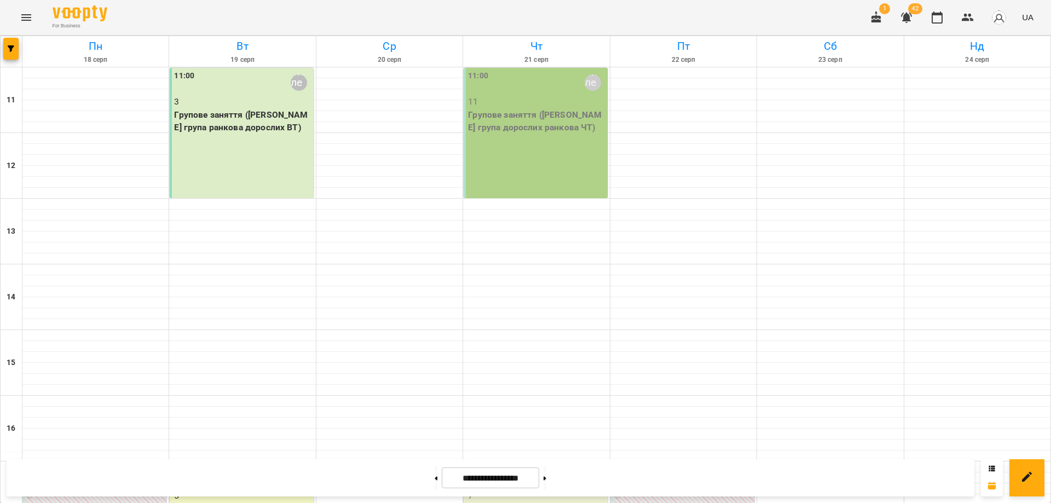
click at [430, 7] on div "For Business 1 42 UA" at bounding box center [525, 17] width 1051 height 35
click at [435, 476] on icon at bounding box center [436, 478] width 3 height 4
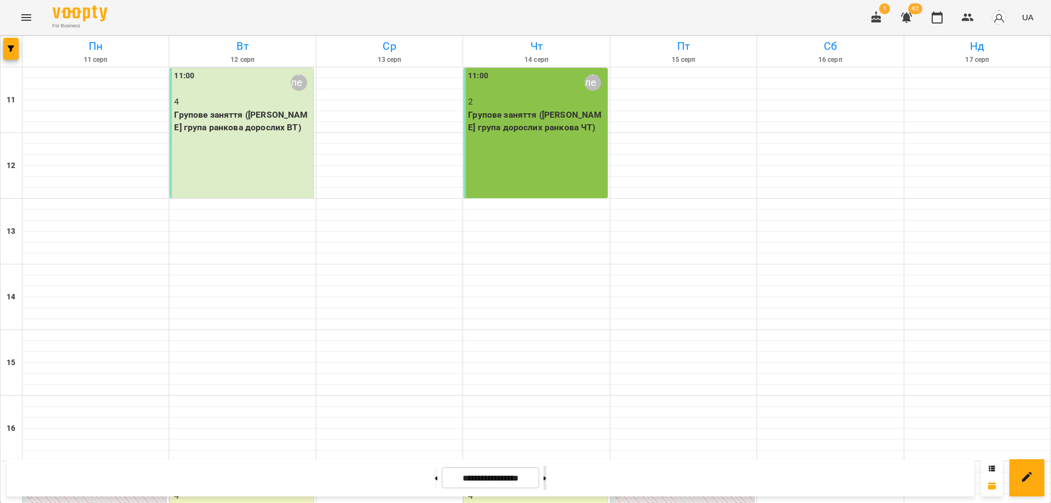
click at [546, 475] on button at bounding box center [544, 478] width 3 height 24
type input "**********"
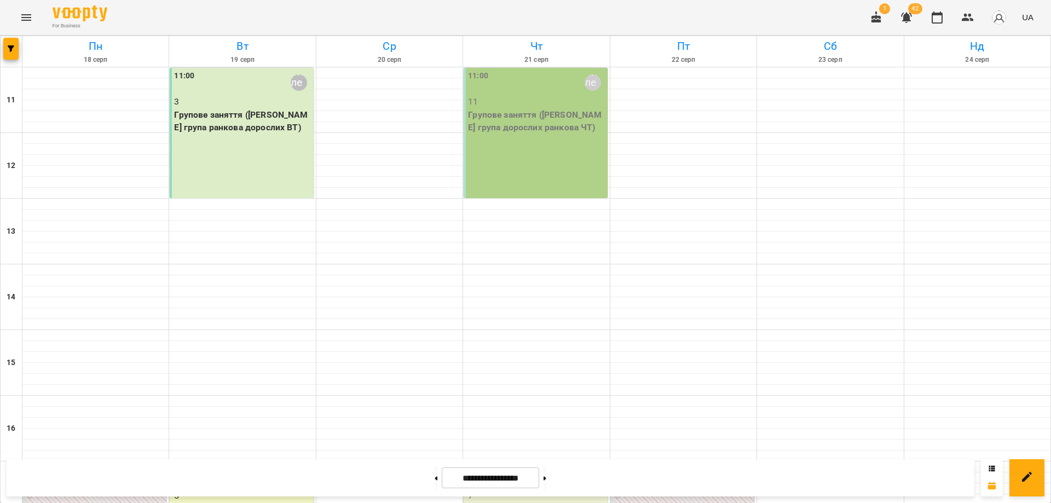
scroll to position [270, 0]
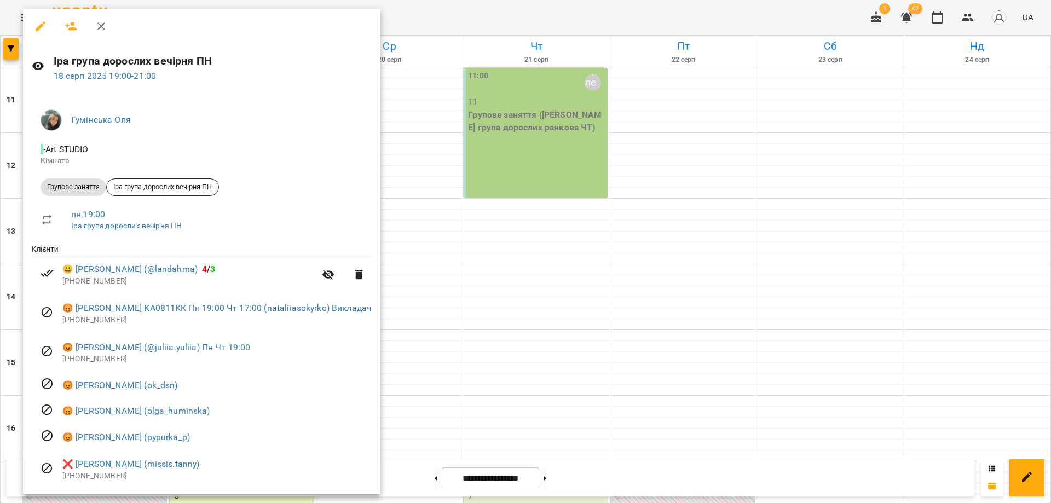
click at [539, 289] on div at bounding box center [525, 251] width 1051 height 503
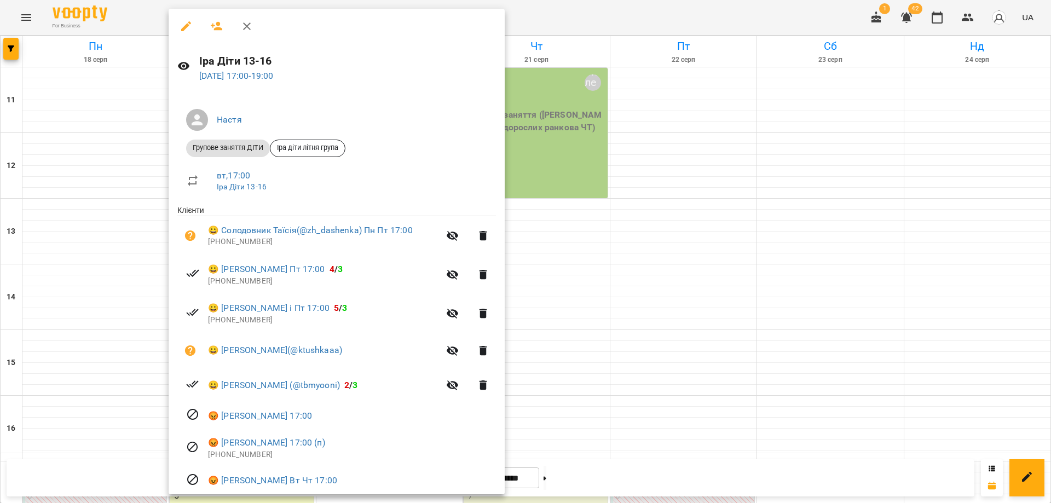
click at [664, 19] on div at bounding box center [525, 251] width 1051 height 503
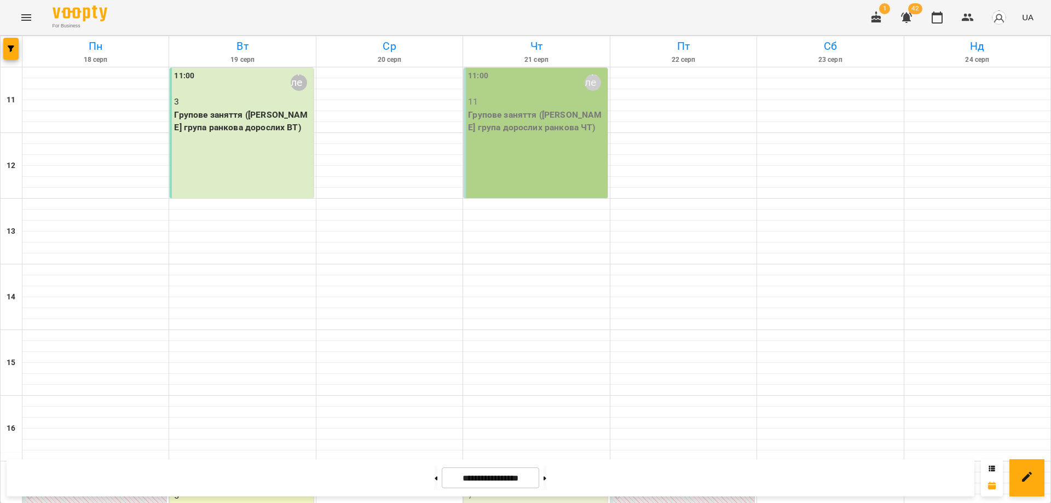
click at [745, 8] on div "For Business 1 42 UA" at bounding box center [525, 17] width 1051 height 35
click at [814, 16] on div "For Business 1 42 UA" at bounding box center [525, 17] width 1051 height 35
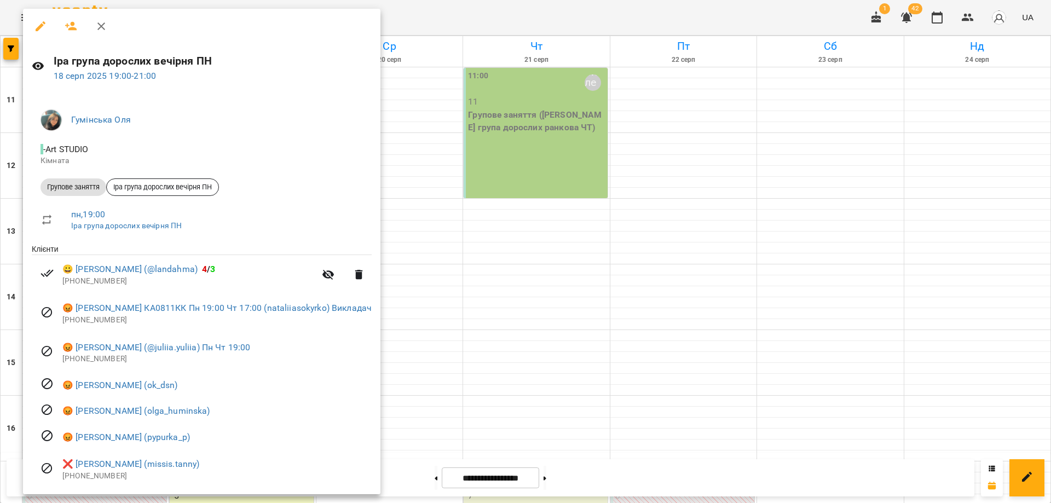
click at [582, 296] on div at bounding box center [525, 251] width 1051 height 503
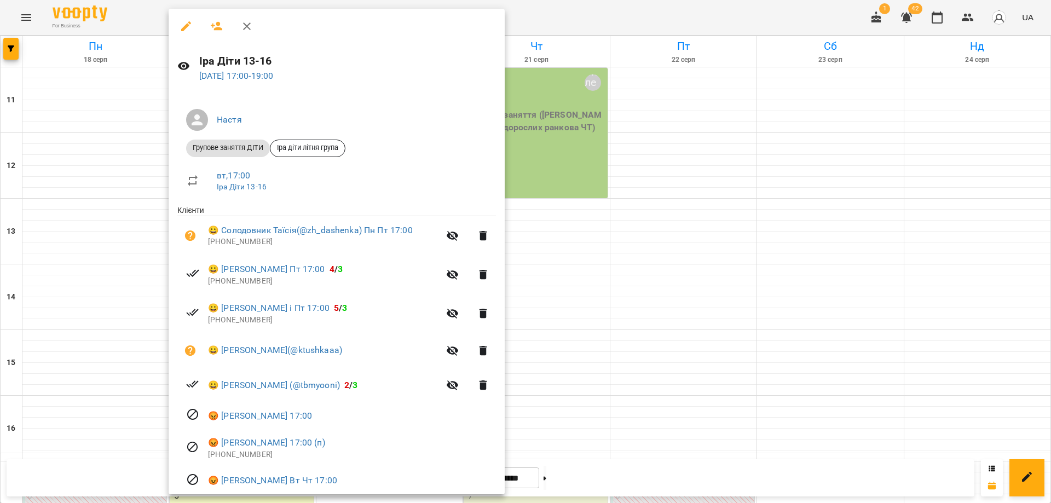
click at [244, 32] on icon "button" at bounding box center [246, 26] width 13 height 13
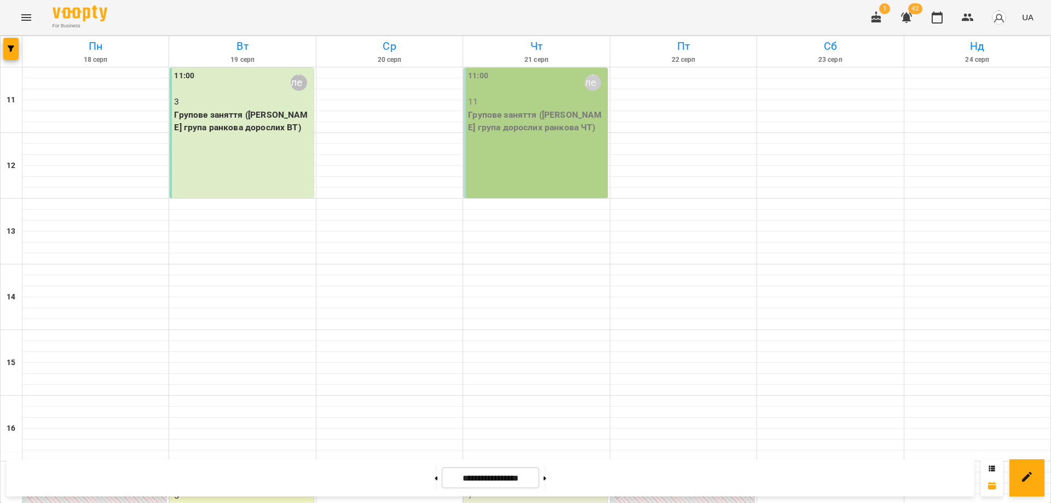
click at [290, 16] on div "For Business 1 42 UA" at bounding box center [525, 17] width 1051 height 35
click at [289, 26] on div "For Business 1 42 UA" at bounding box center [525, 17] width 1051 height 35
drag, startPoint x: 387, startPoint y: 2, endPoint x: 389, endPoint y: 10, distance: 8.4
click at [389, 10] on div "For Business 1 42 UA" at bounding box center [525, 17] width 1051 height 35
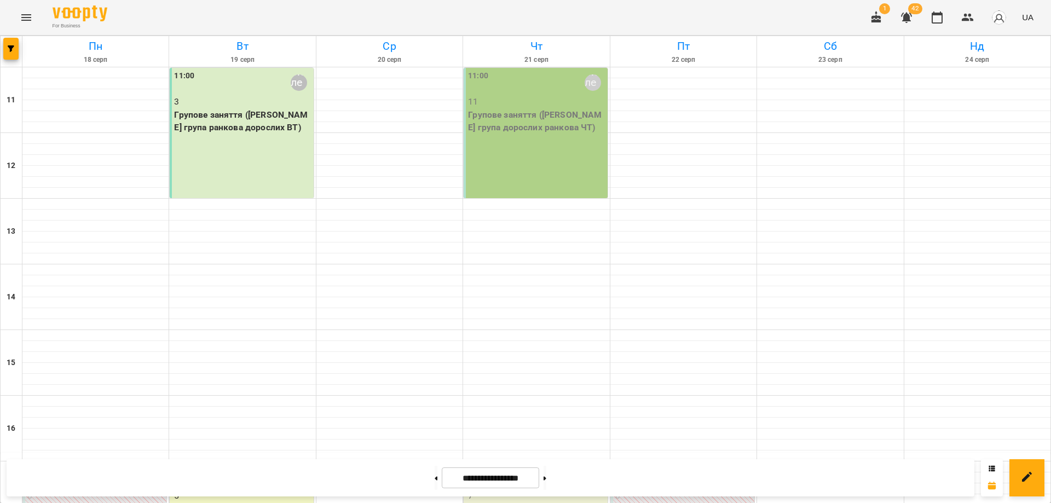
click at [27, 15] on icon "Menu" at bounding box center [26, 17] width 10 height 7
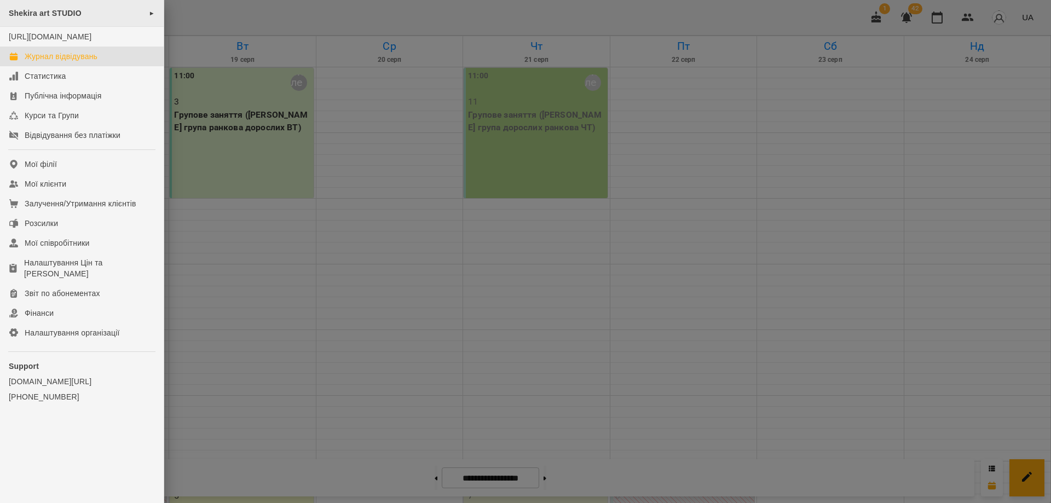
click at [56, 14] on span "Shekira art STUDIO" at bounding box center [45, 13] width 73 height 9
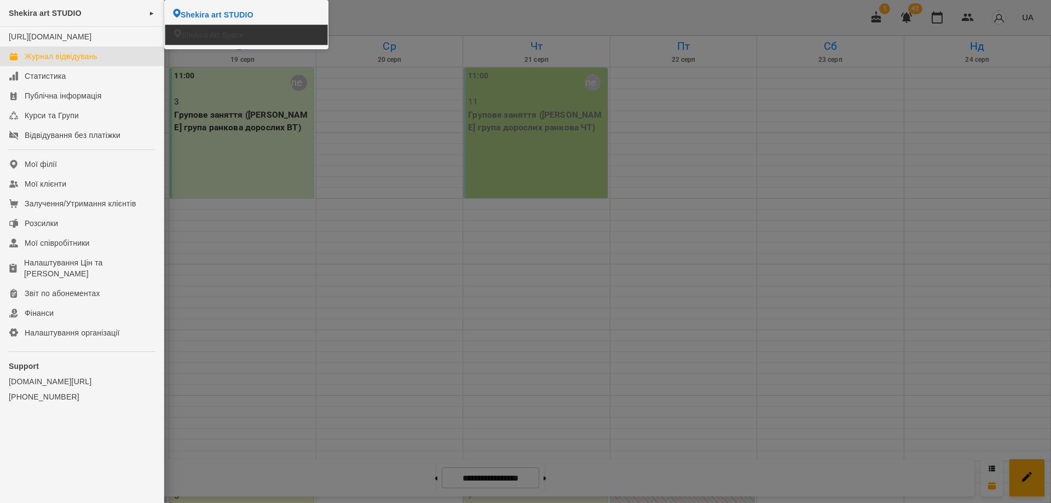
click at [227, 31] on span "Shekira Art Space" at bounding box center [212, 35] width 62 height 11
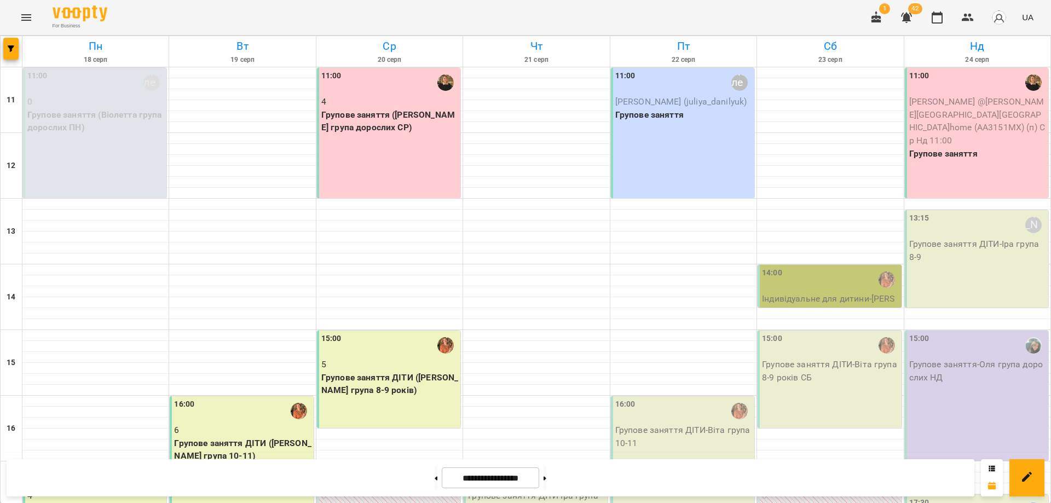
click at [627, 22] on div "For Business 1 42 UA" at bounding box center [525, 17] width 1051 height 35
click at [435, 482] on button at bounding box center [436, 478] width 3 height 24
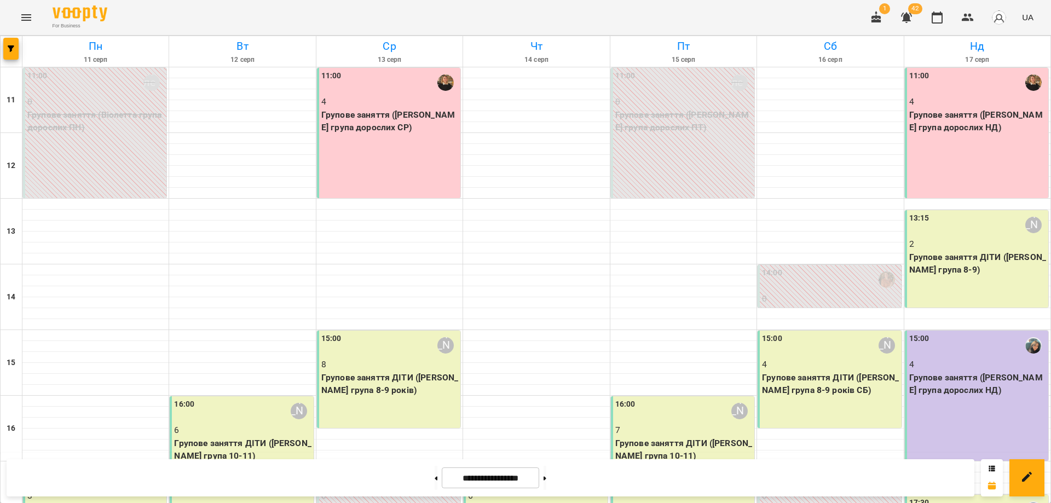
click at [807, 371] on p "Групове заняття ДІТИ (Віта група 8-9 років СБ)" at bounding box center [830, 384] width 137 height 26
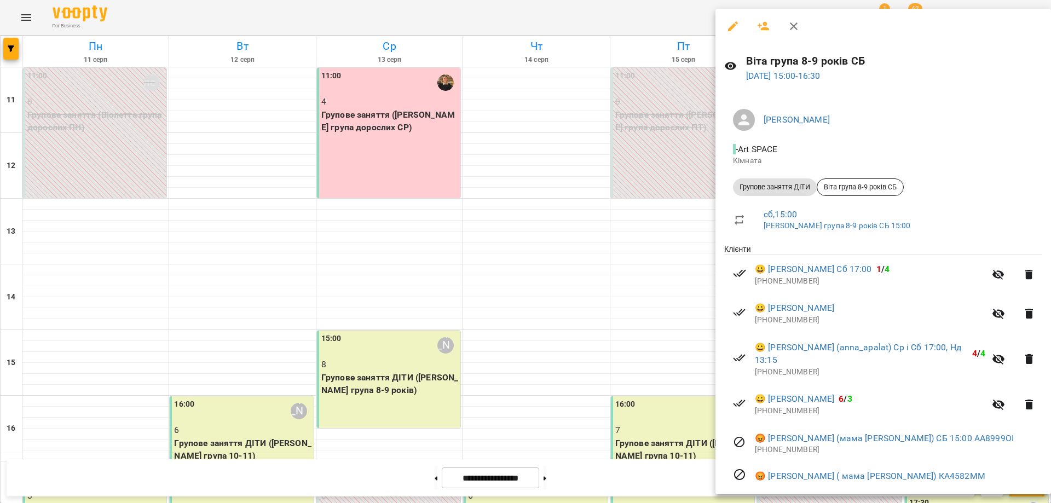
click at [675, 278] on div at bounding box center [525, 251] width 1051 height 503
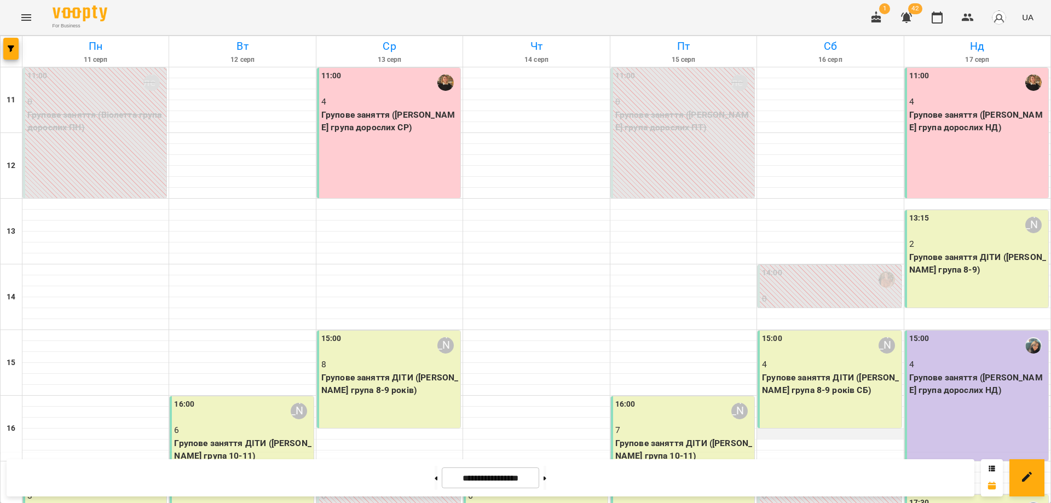
scroll to position [0, 0]
click at [934, 175] on div "11:00 4 Групове заняття (Оксана група дорослих НД)" at bounding box center [976, 133] width 143 height 130
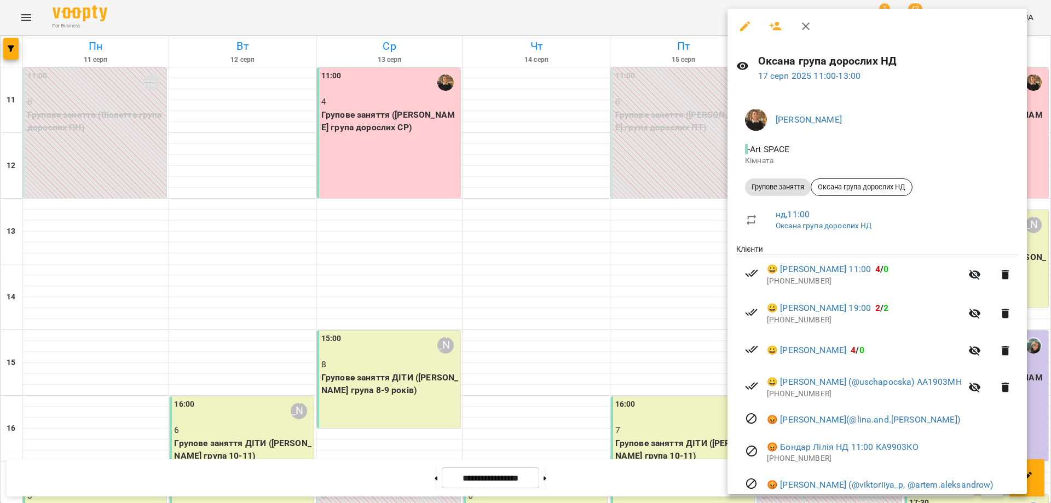
scroll to position [55, 0]
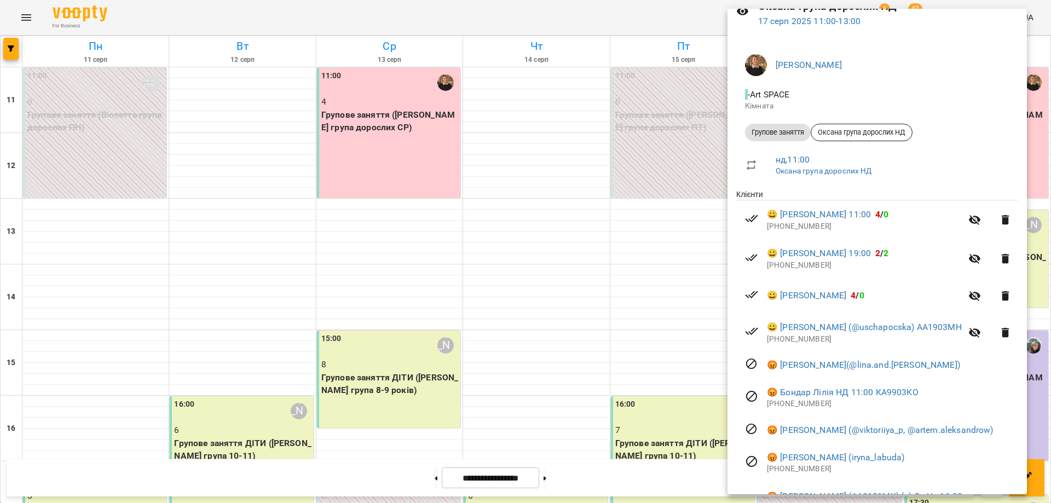
click at [661, 435] on div at bounding box center [525, 251] width 1051 height 503
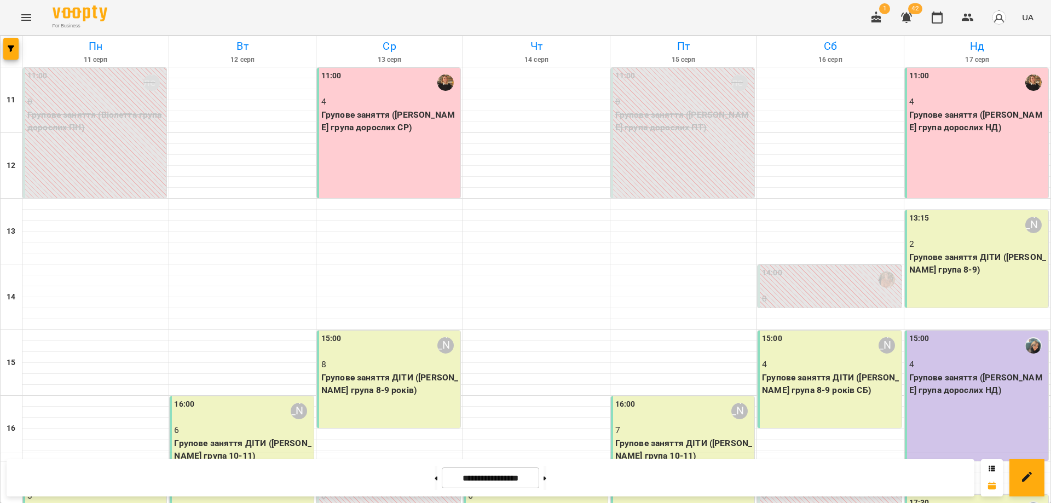
click at [926, 286] on div "13:15 Іра Дудка 2 Групове заняття ДІТИ (Іра група 8-9)" at bounding box center [976, 258] width 143 height 97
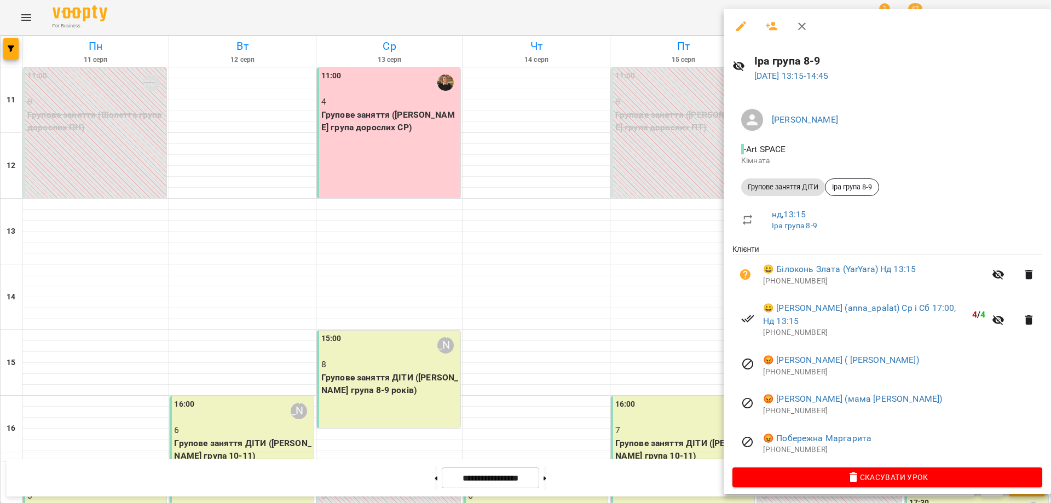
click at [653, 425] on div at bounding box center [525, 251] width 1051 height 503
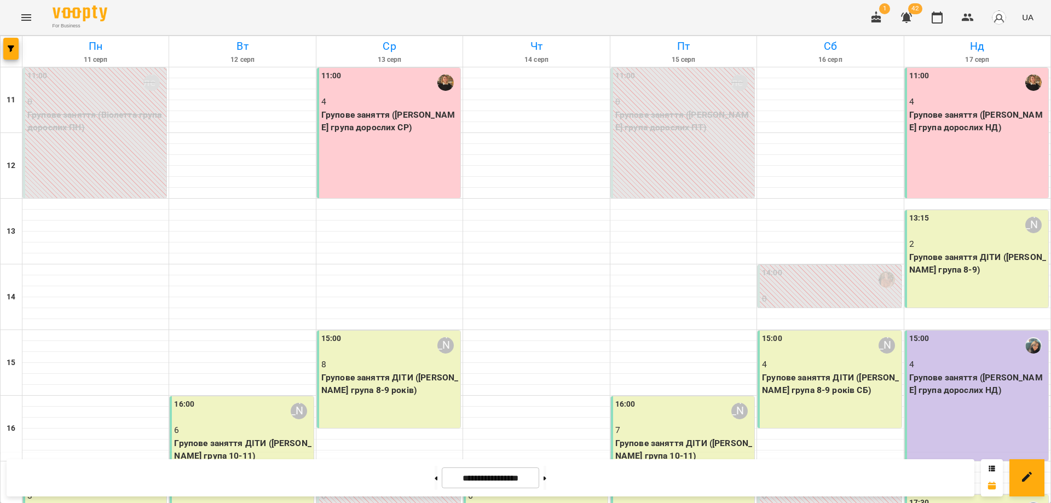
click at [973, 403] on div "15:00 4 Групове заняття (Оля група дорослих НД)" at bounding box center [976, 396] width 143 height 130
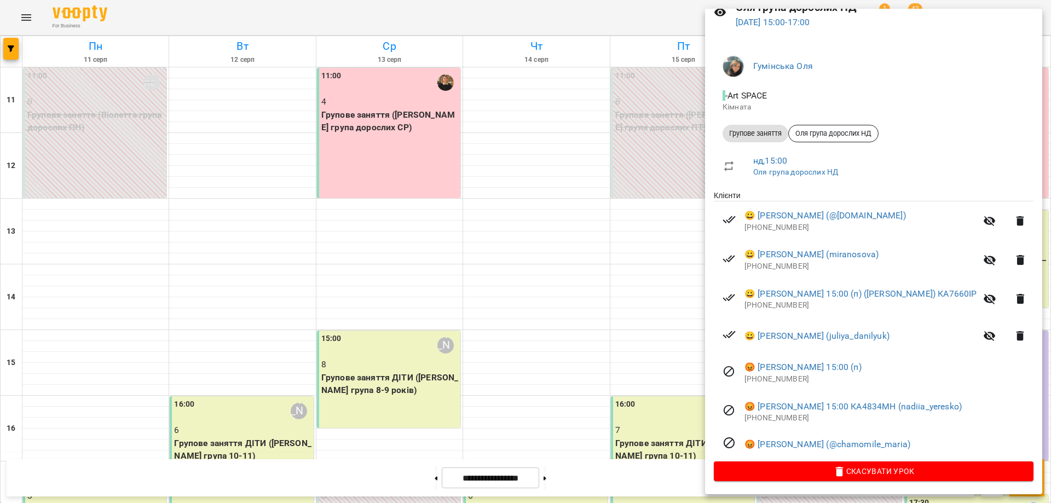
scroll to position [55, 0]
click at [661, 421] on div at bounding box center [525, 251] width 1051 height 503
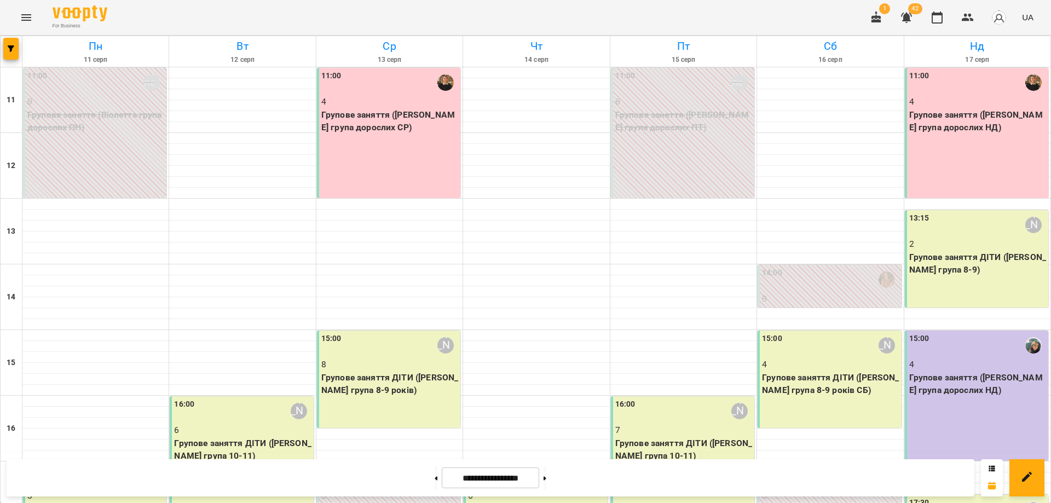
scroll to position [205, 0]
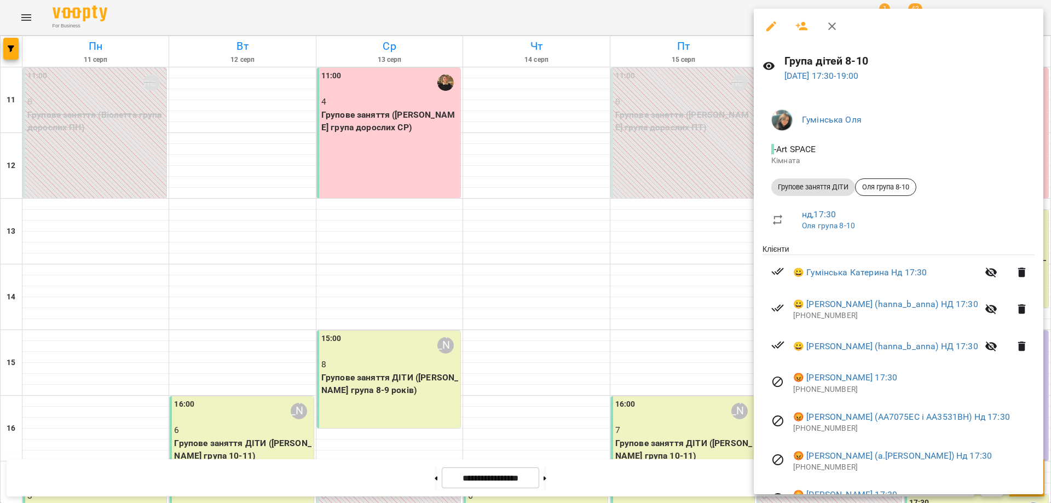
click at [680, 338] on div at bounding box center [525, 251] width 1051 height 503
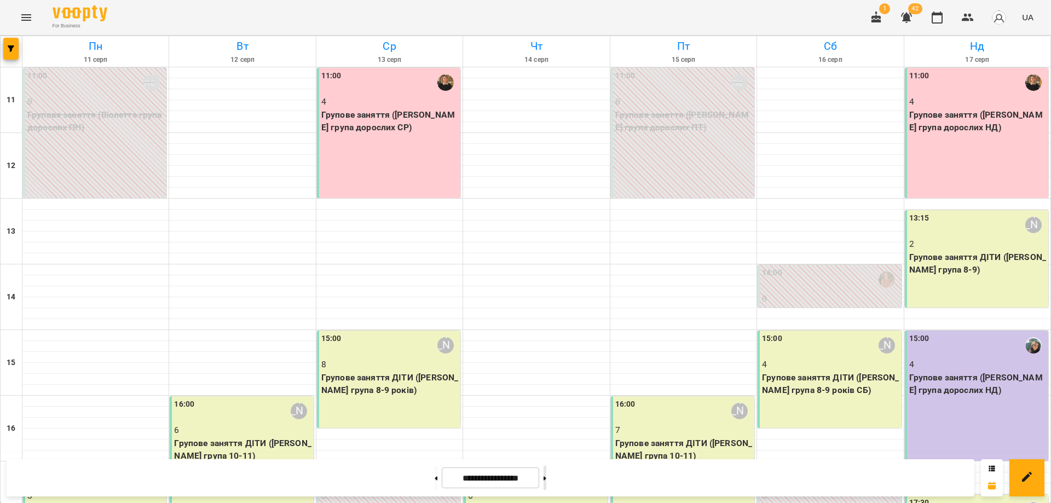
click at [546, 479] on button at bounding box center [544, 478] width 3 height 24
type input "**********"
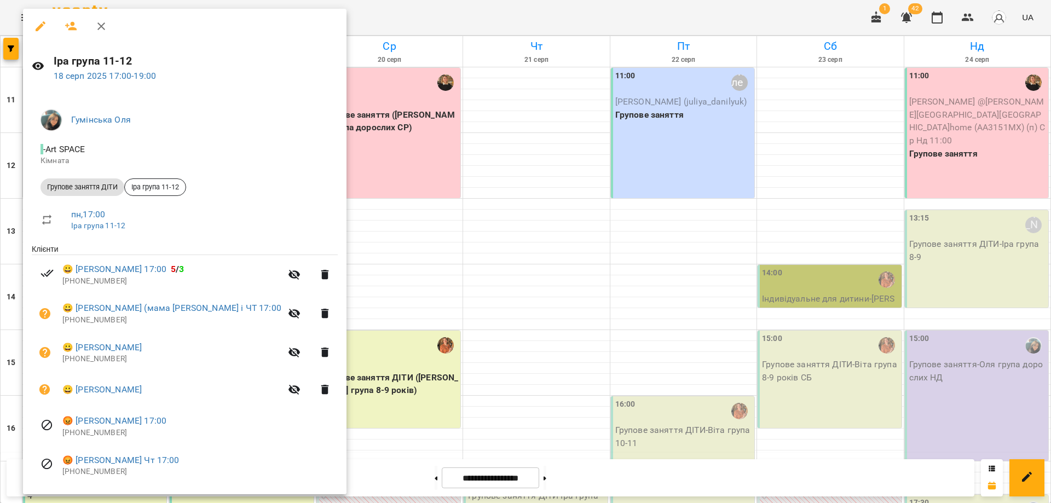
click at [383, 342] on div at bounding box center [525, 251] width 1051 height 503
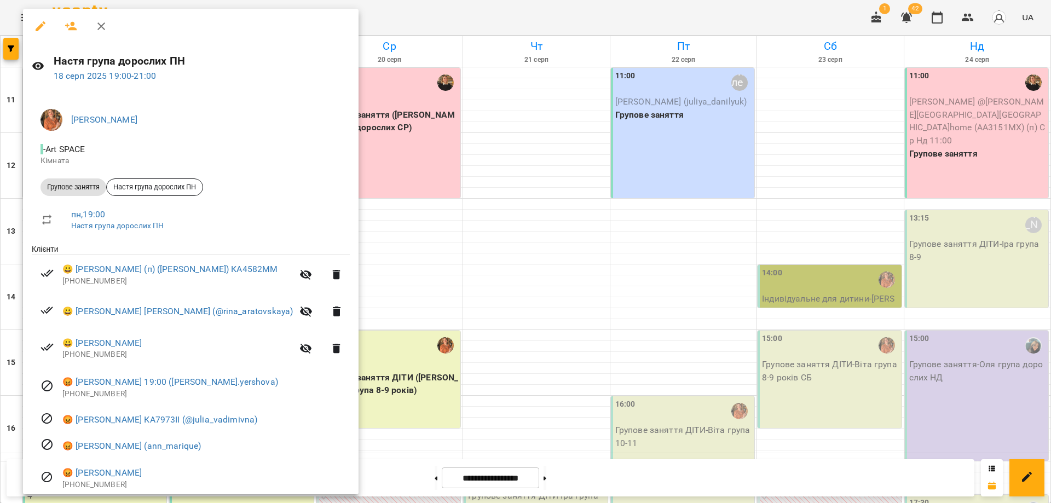
click at [521, 320] on div at bounding box center [525, 251] width 1051 height 503
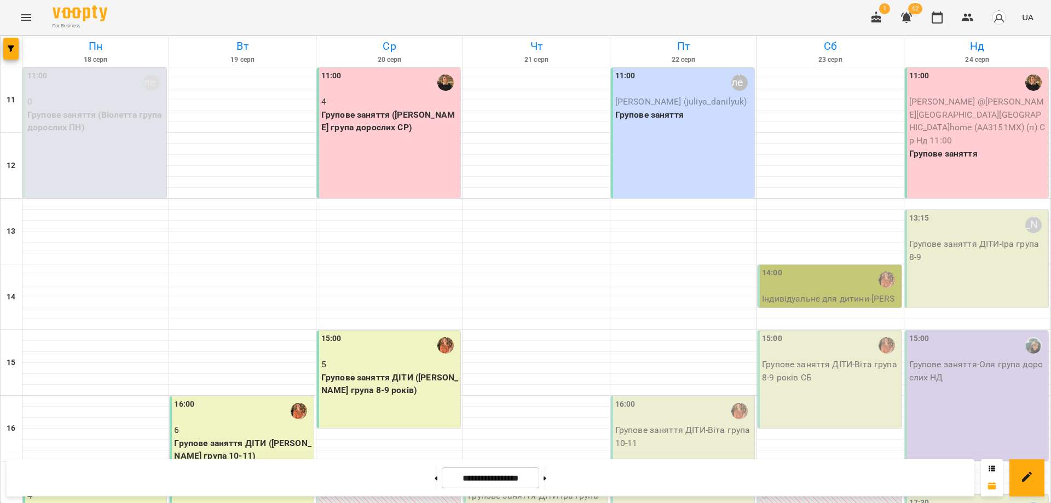
click at [279, 437] on p "Групове заняття ДІТИ (Віта група 10-11)" at bounding box center [242, 450] width 137 height 26
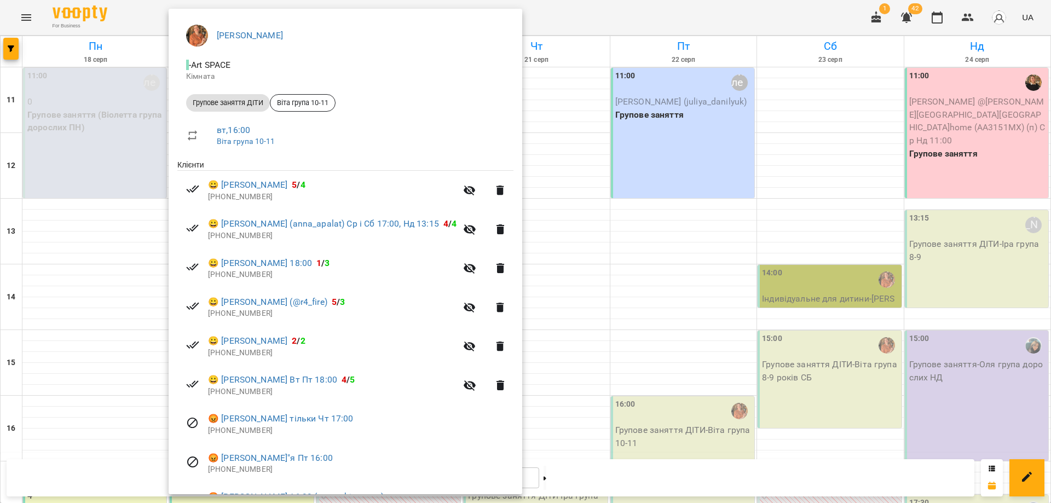
scroll to position [109, 0]
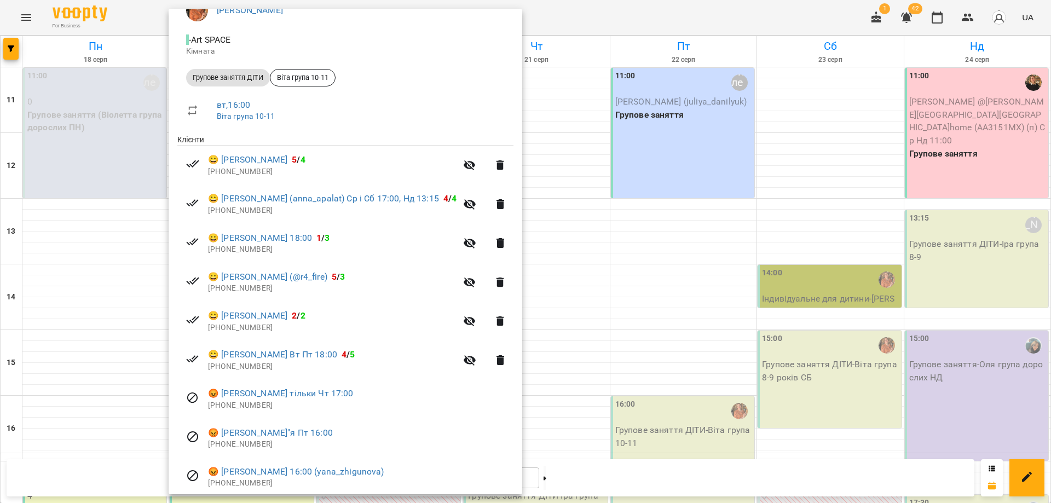
click at [765, 308] on div at bounding box center [525, 251] width 1051 height 503
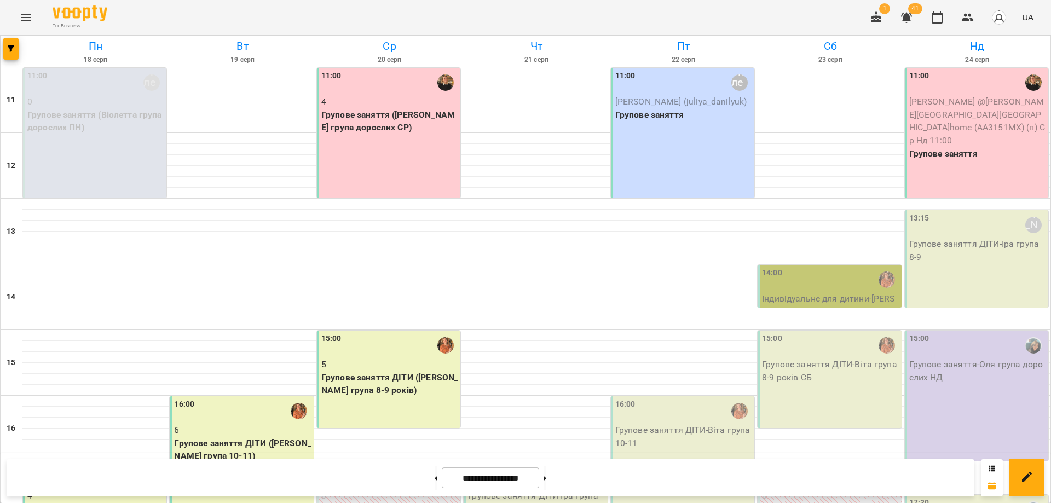
scroll to position [205, 0]
click at [17, 20] on button "Menu" at bounding box center [26, 17] width 26 height 26
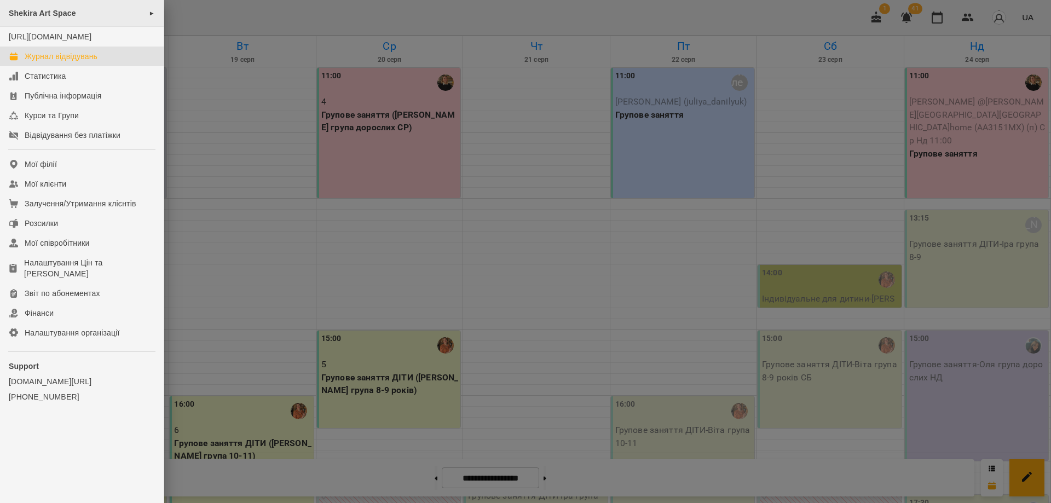
click at [32, 18] on div "Shekira Art Space ►" at bounding box center [82, 13] width 164 height 27
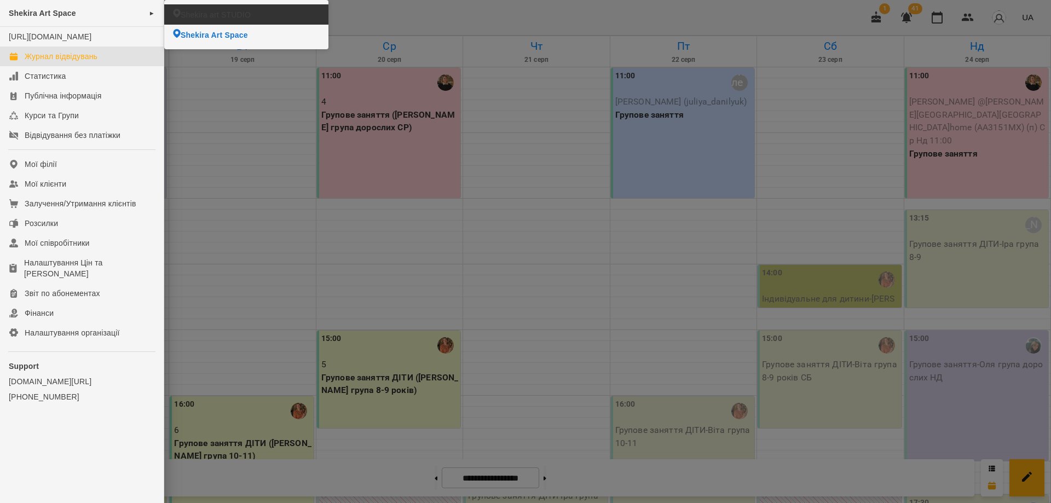
click at [226, 13] on span "Shekira art STUDIO" at bounding box center [216, 14] width 70 height 11
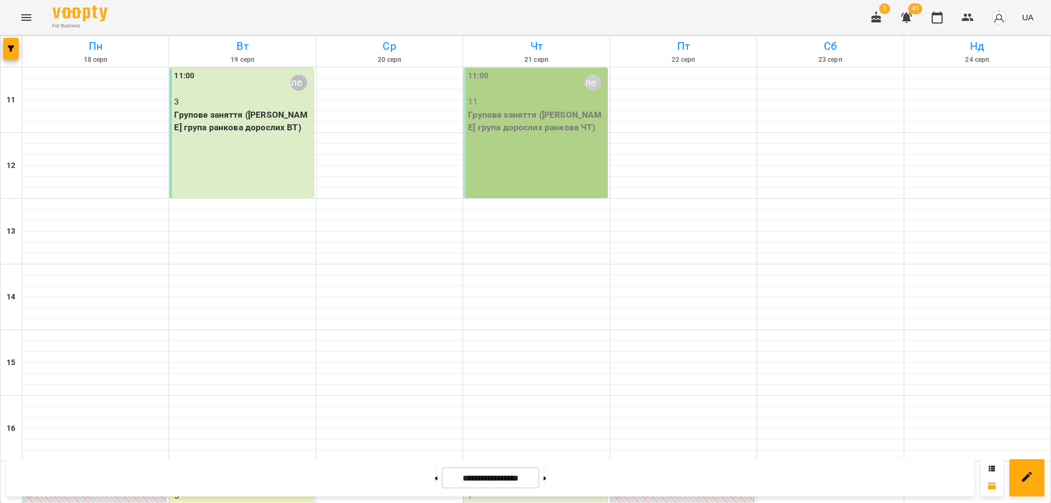
scroll to position [270, 0]
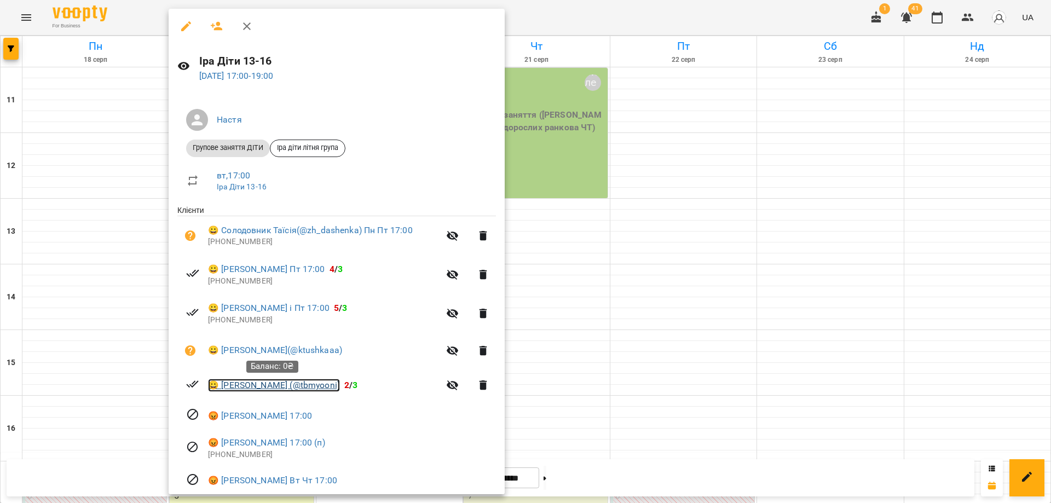
click at [248, 386] on link "😀 Сидоріна Анна (@tbmyooni)" at bounding box center [274, 385] width 132 height 13
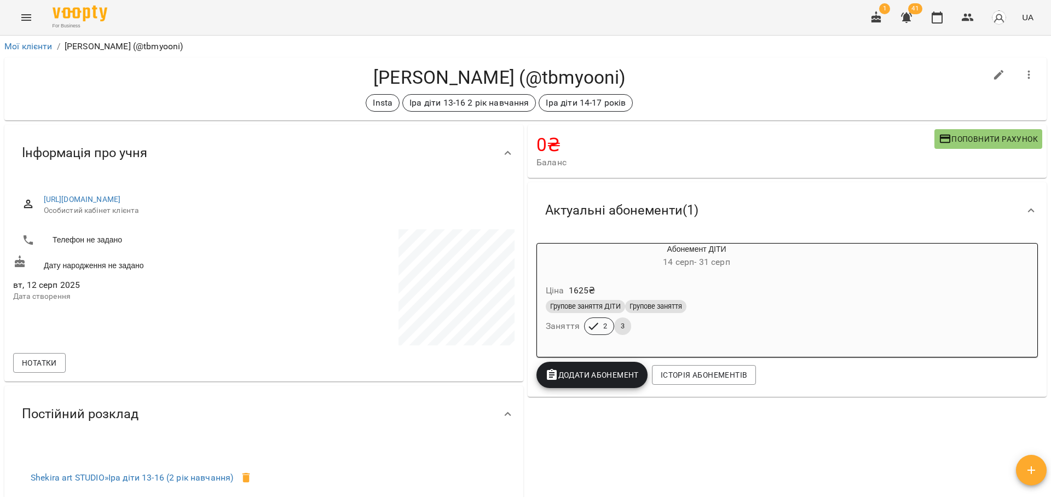
click at [738, 73] on h4 "Сидоріна Анна (@tbmyooni)" at bounding box center [499, 77] width 973 height 22
click at [937, 19] on icon "button" at bounding box center [936, 17] width 13 height 13
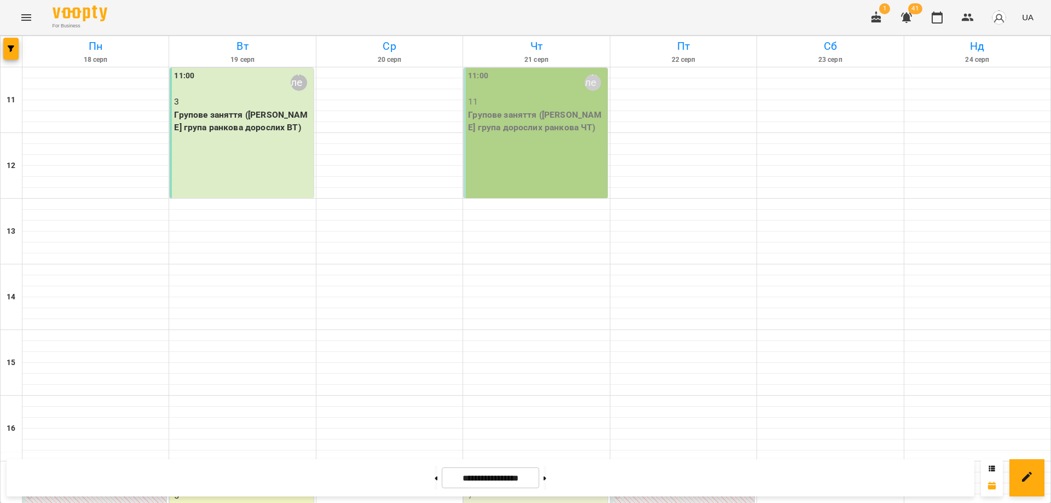
click at [26, 15] on icon "Menu" at bounding box center [26, 17] width 10 height 7
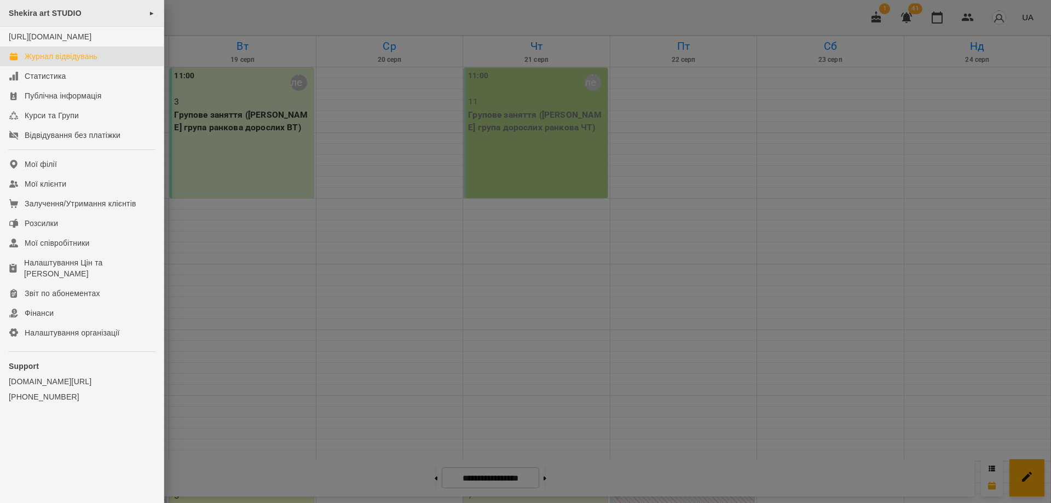
click at [70, 13] on span "Shekira art STUDIO" at bounding box center [45, 13] width 73 height 9
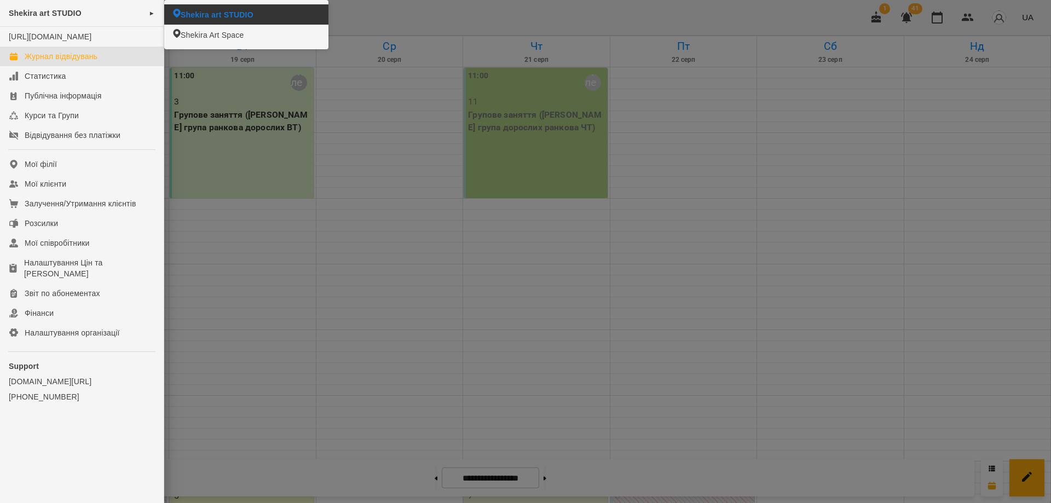
click at [271, 11] on li "Shekira art STUDIO" at bounding box center [246, 14] width 164 height 20
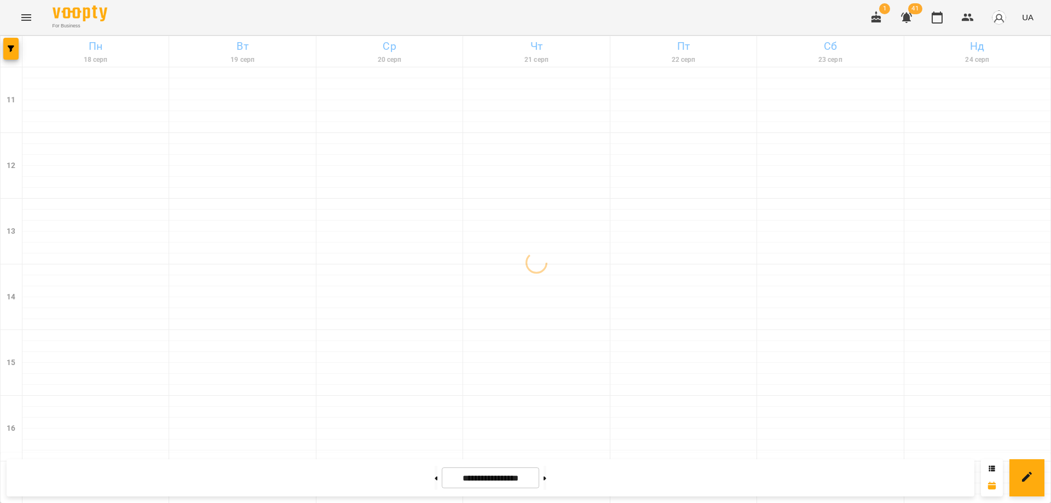
click at [34, 17] on button "Menu" at bounding box center [26, 17] width 26 height 26
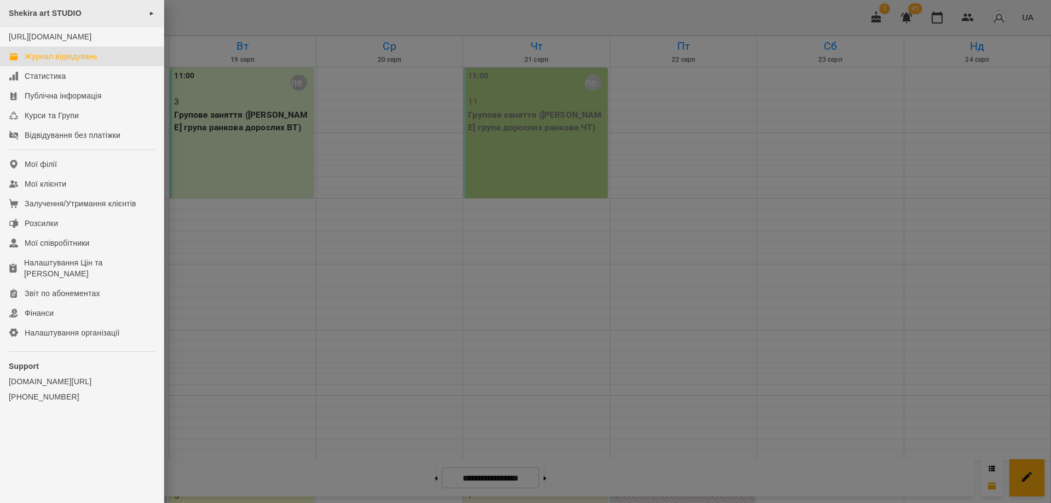
click at [153, 19] on div "Shekira art STUDIO ►" at bounding box center [82, 13] width 164 height 27
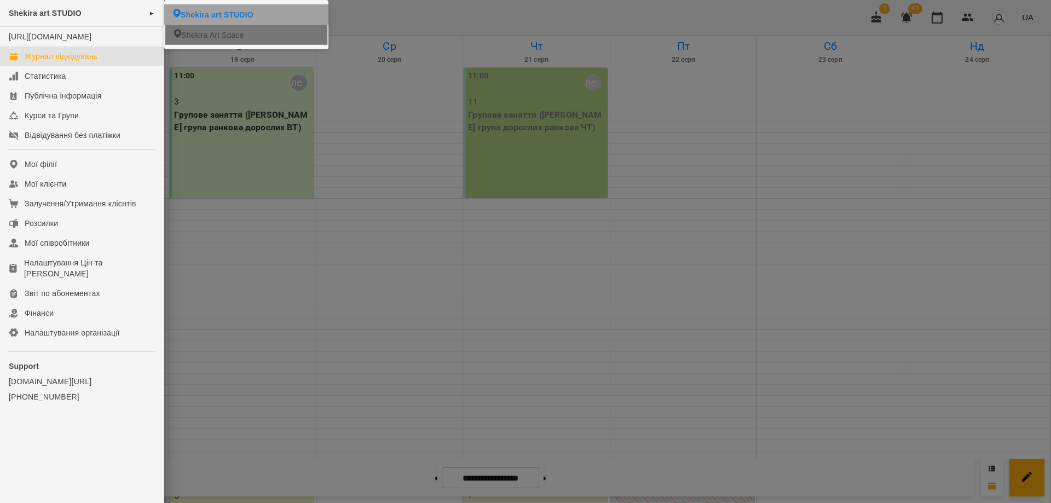
click at [212, 38] on span "Shekira Art Space" at bounding box center [212, 35] width 62 height 11
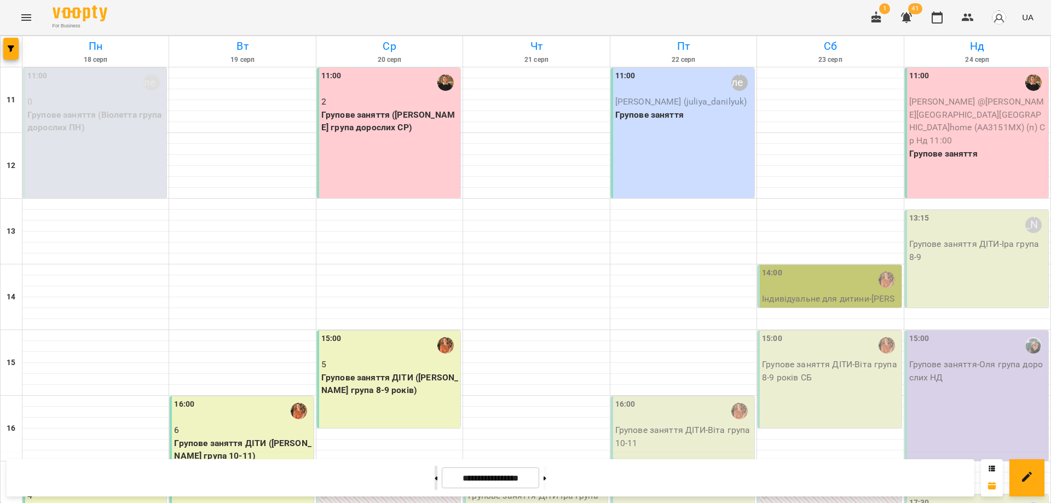
click at [435, 472] on button at bounding box center [436, 478] width 3 height 24
type input "**********"
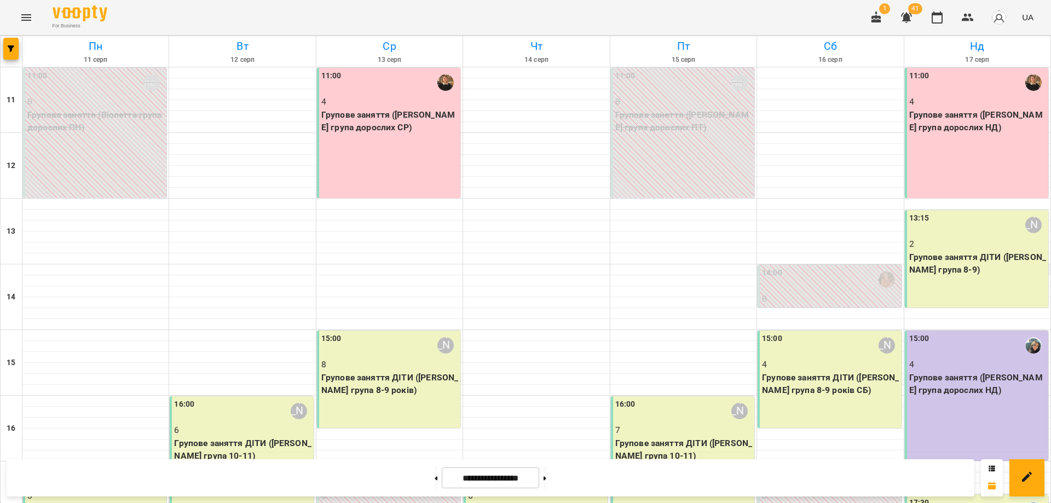
click at [921, 265] on p "Групове заняття ДІТИ (Іра група 8-9)" at bounding box center [977, 264] width 137 height 26
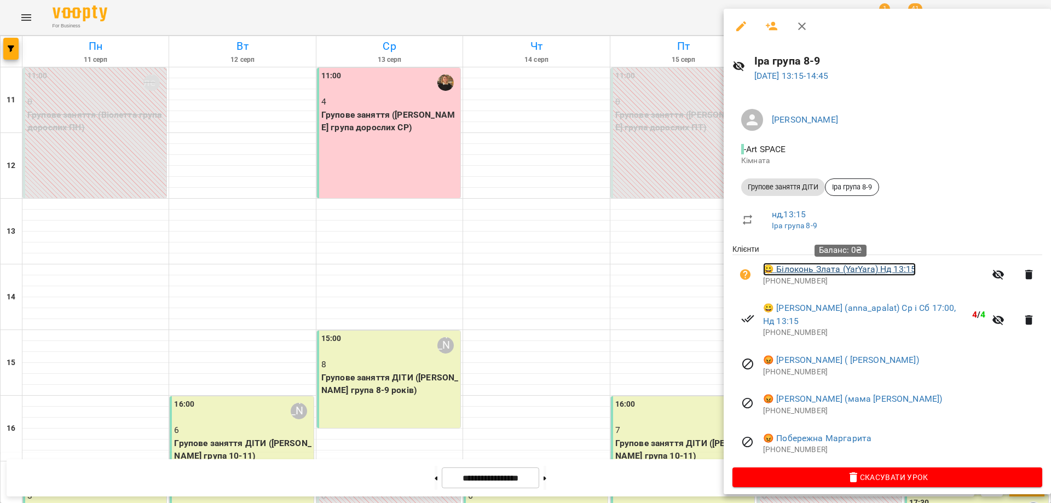
click at [797, 272] on link "😀 Білоконь Злата (YarYara) Нд 13:15" at bounding box center [839, 269] width 153 height 13
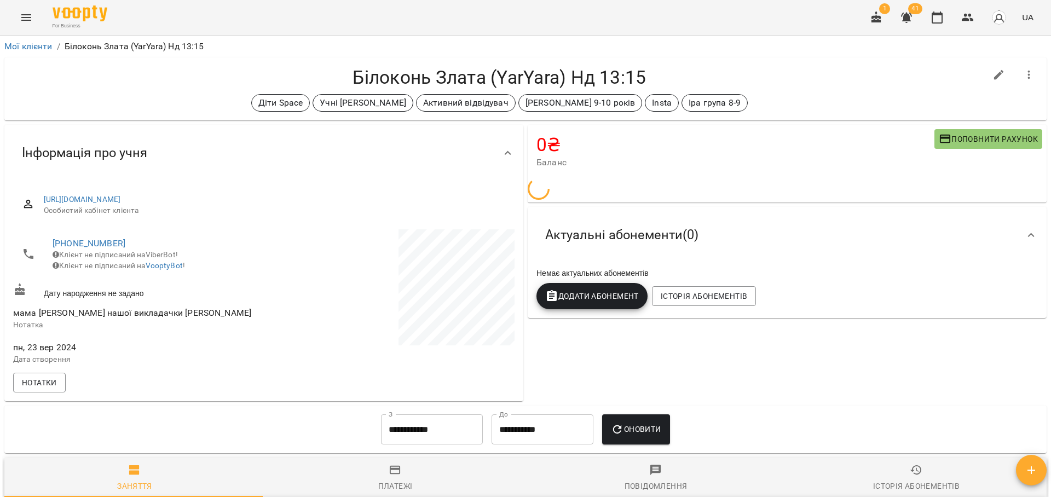
click at [1031, 472] on icon "button" at bounding box center [1031, 470] width 8 height 8
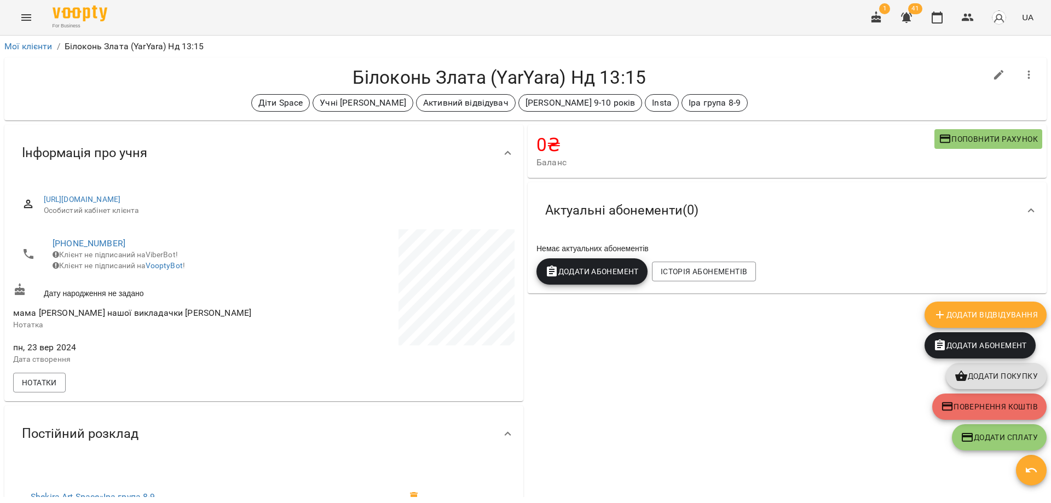
click at [1003, 345] on span "Додати Абонемент" at bounding box center [980, 345] width 94 height 13
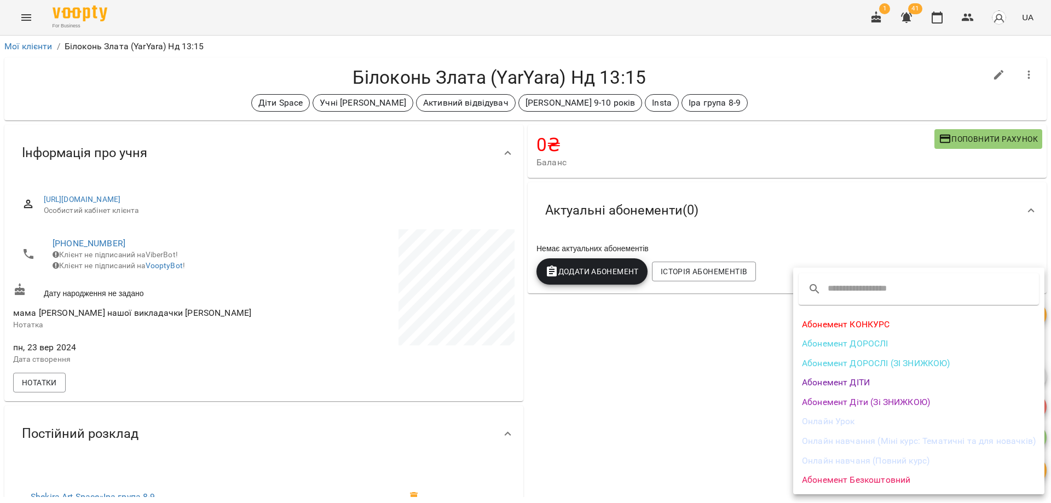
click at [610, 398] on div at bounding box center [525, 251] width 1051 height 503
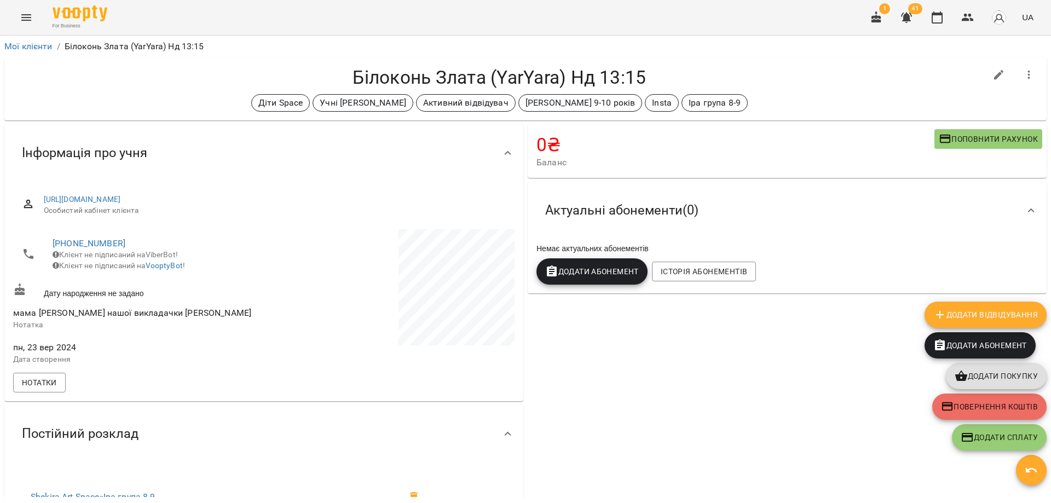
click at [716, 435] on div "0 ₴ Баланс Поповнити рахунок Актуальні абонементи ( 0 ) Немає актуальних абонем…" at bounding box center [786, 387] width 523 height 529
click at [1004, 313] on span "Додати Відвідування" at bounding box center [985, 314] width 105 height 13
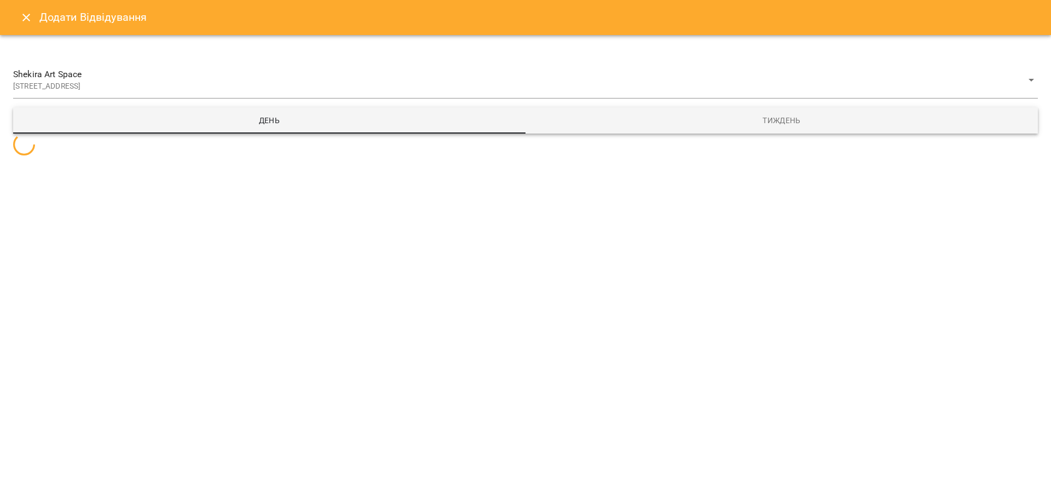
select select
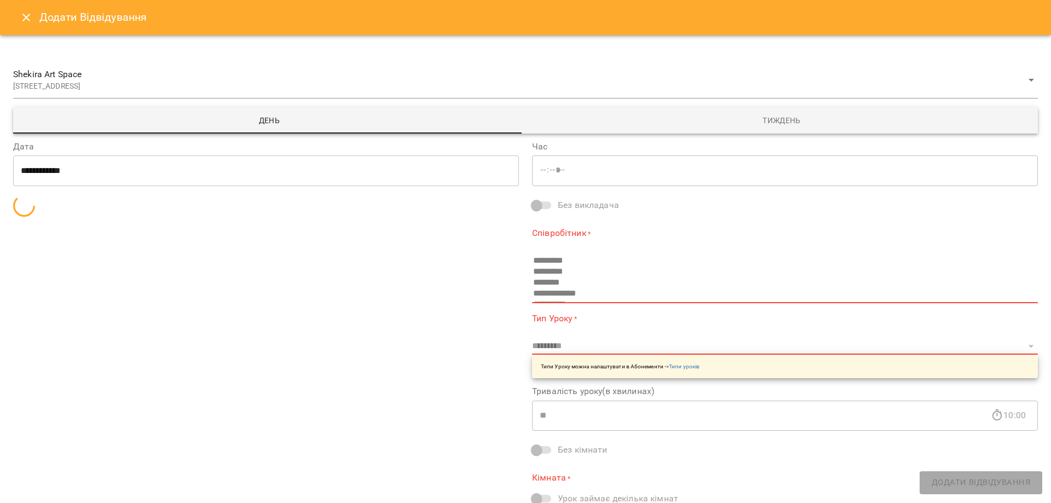
type input "*****"
type input "**********"
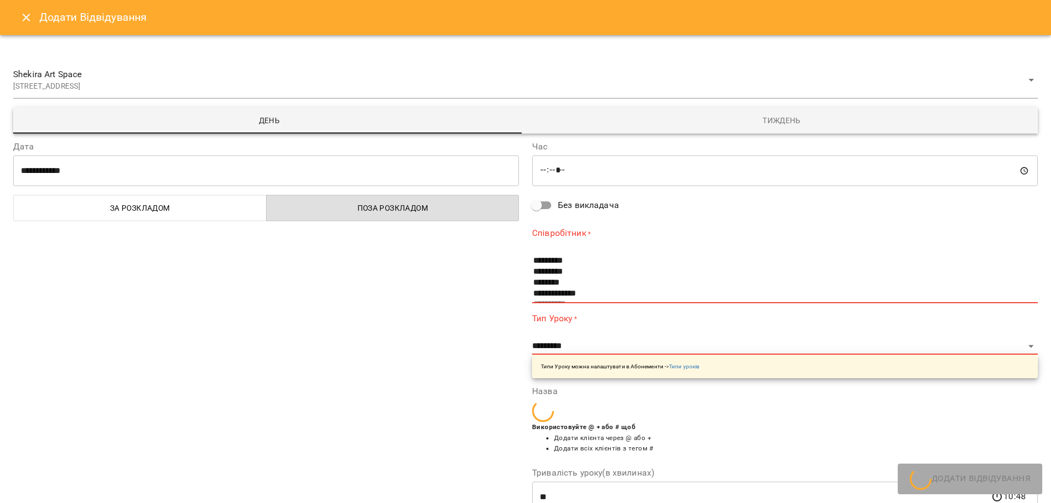
click at [28, 14] on icon "Close" at bounding box center [26, 17] width 13 height 13
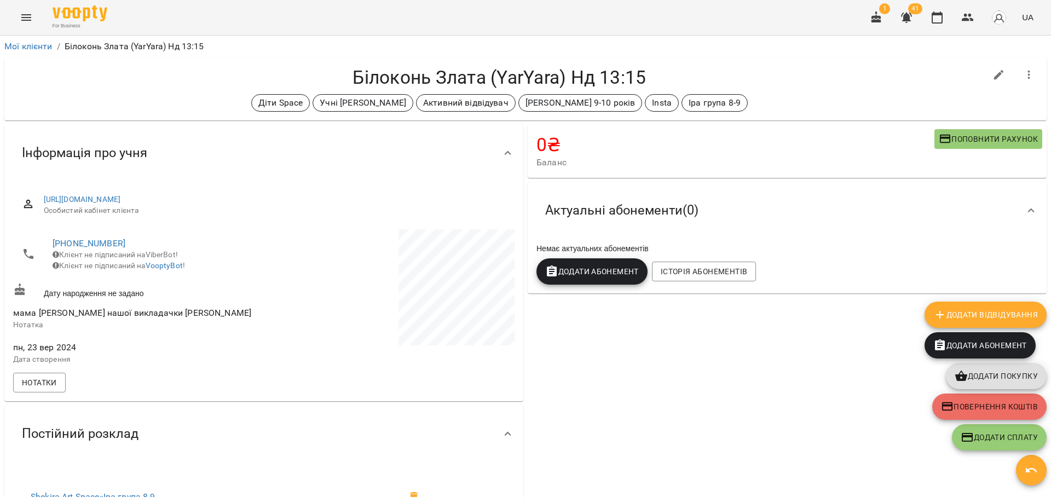
click at [1004, 345] on span "Додати Абонемент" at bounding box center [980, 345] width 94 height 13
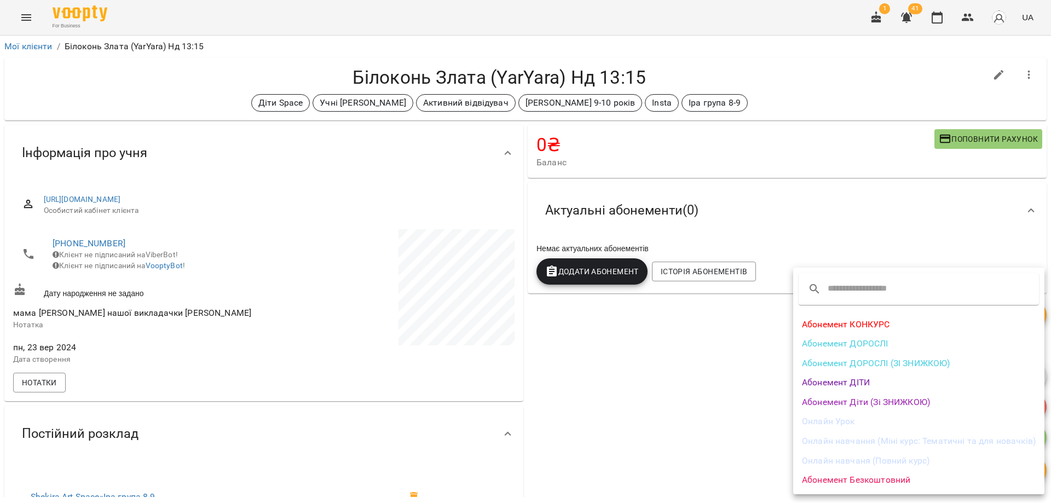
click at [852, 385] on li "Абонемент ДІТИ" at bounding box center [918, 383] width 251 height 20
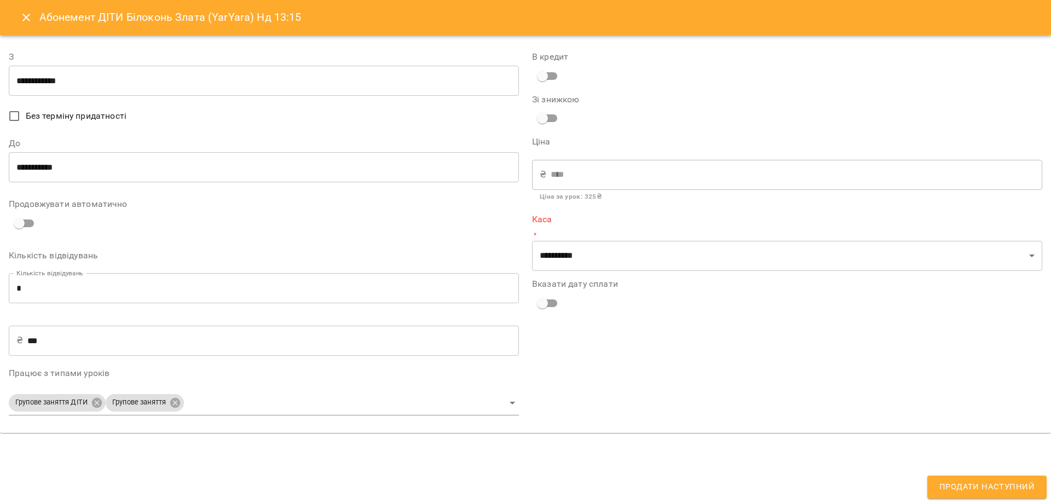
type input "**********"
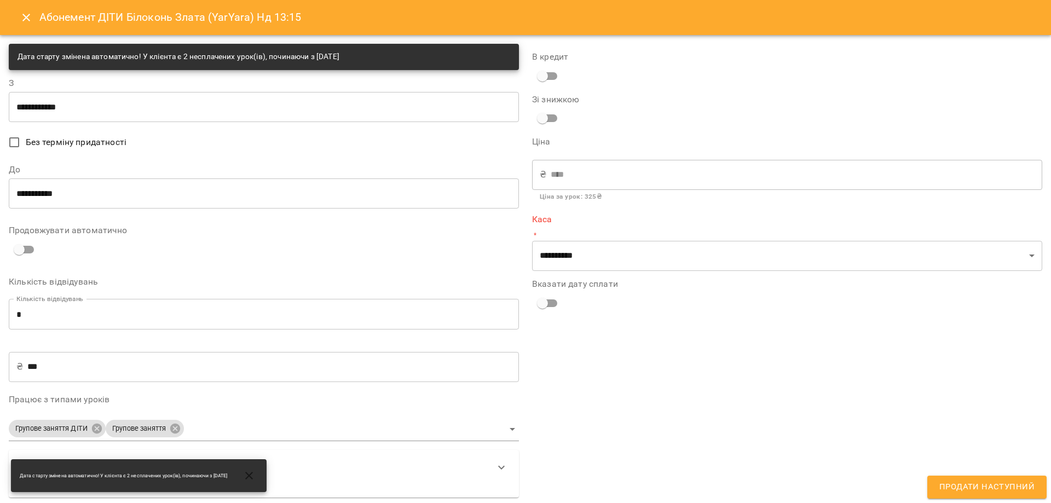
drag, startPoint x: 73, startPoint y: 311, endPoint x: 0, endPoint y: 319, distance: 73.2
click at [0, 319] on div "**********" at bounding box center [525, 270] width 1051 height 471
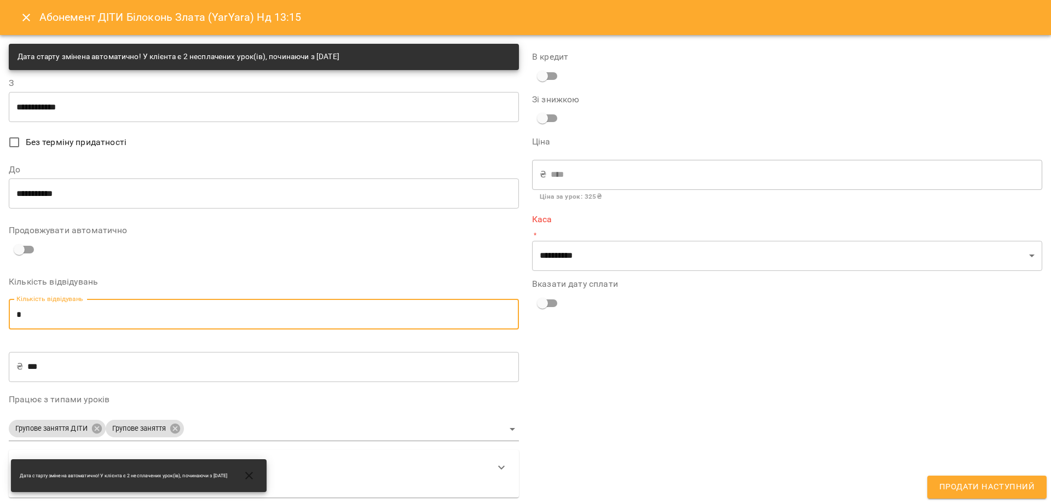
type input "*"
type input "****"
type input "*"
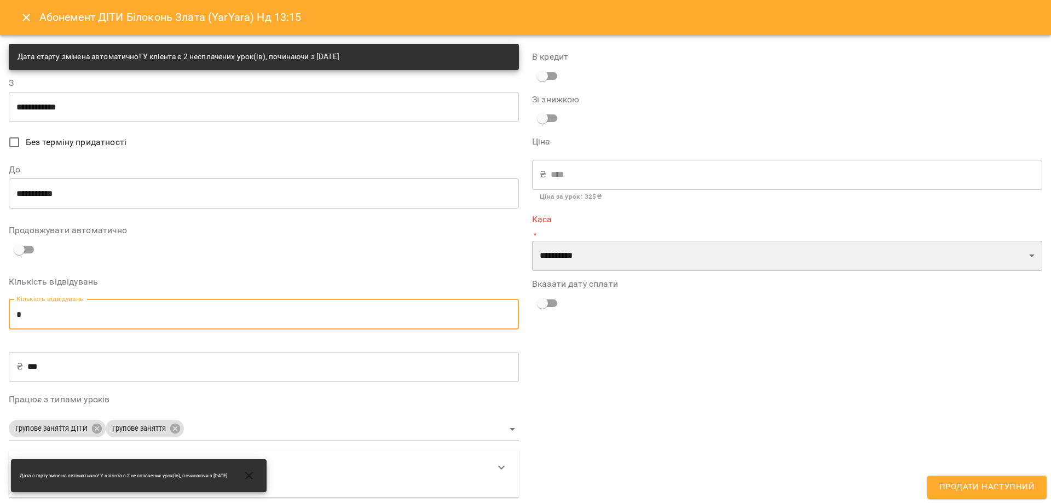
click at [609, 259] on select "**********" at bounding box center [787, 256] width 510 height 31
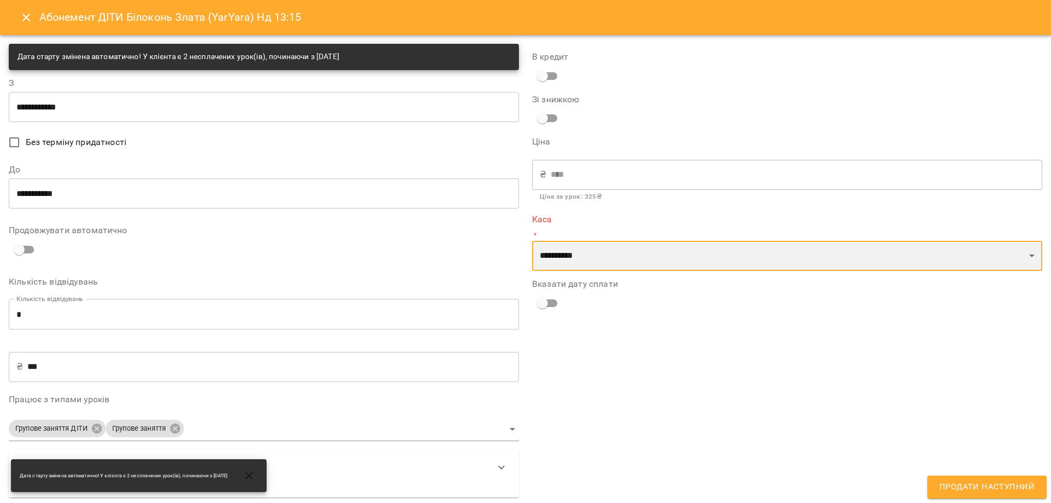
select select "**********"
click at [532, 241] on select "**********" at bounding box center [787, 256] width 510 height 31
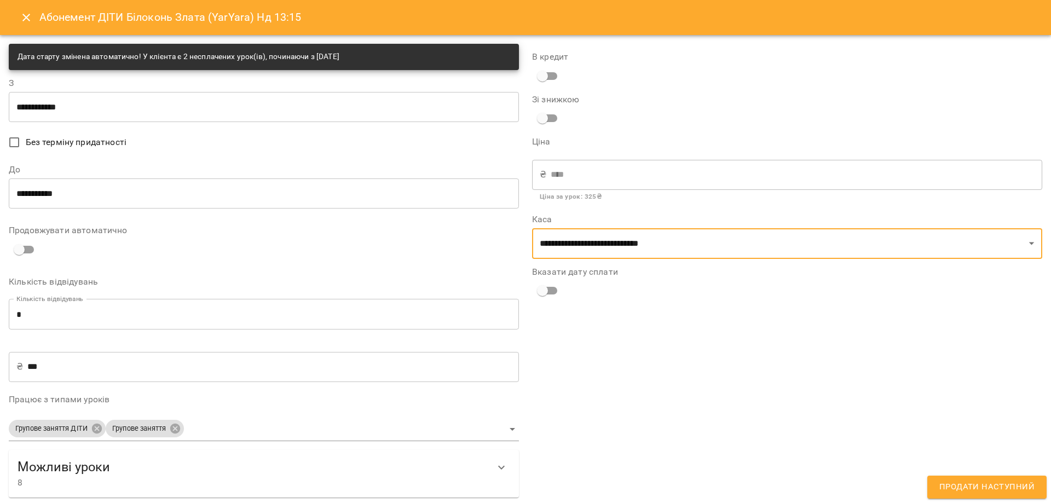
drag, startPoint x: 31, startPoint y: 314, endPoint x: 5, endPoint y: 314, distance: 26.3
click at [0, 314] on div "**********" at bounding box center [525, 270] width 1051 height 471
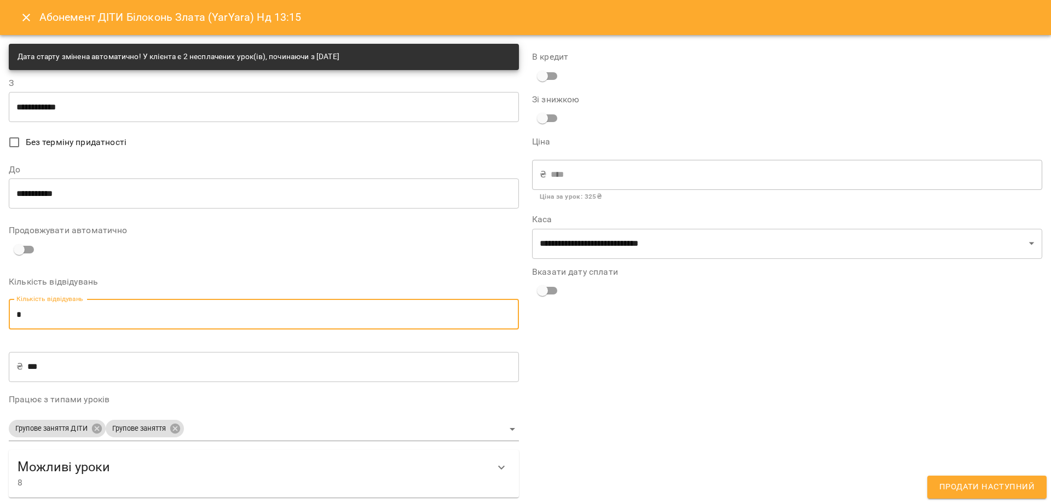
type input "*"
type input "****"
type input "*"
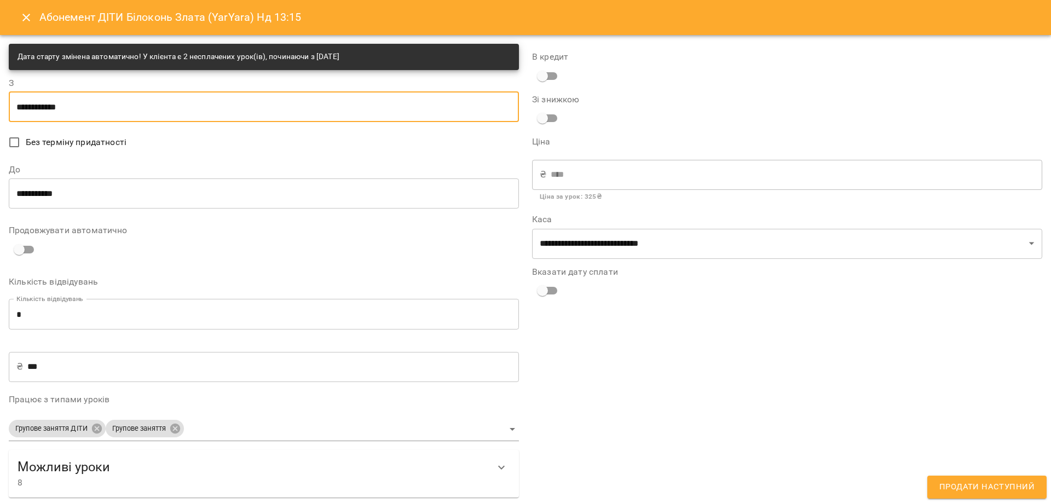
click at [78, 96] on input "**********" at bounding box center [264, 106] width 510 height 31
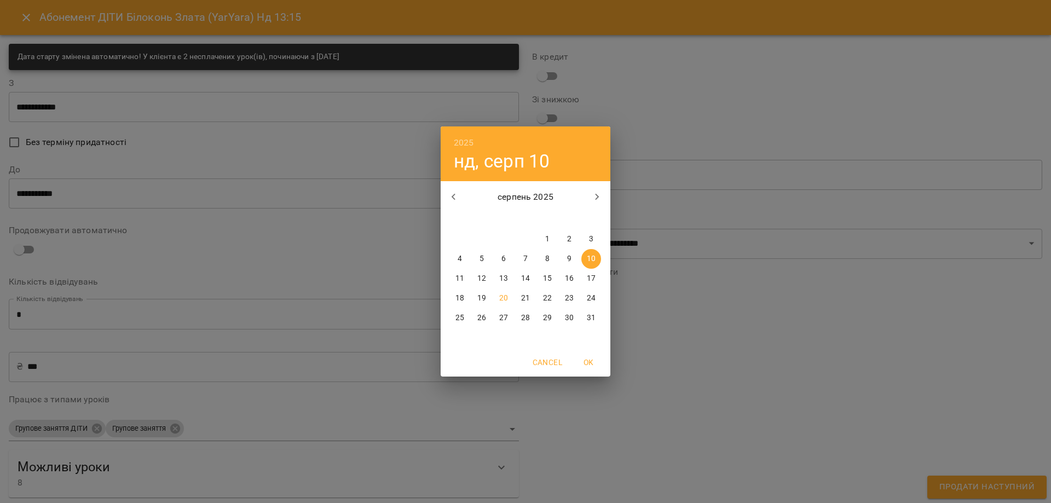
click at [593, 262] on p "10" at bounding box center [591, 258] width 9 height 11
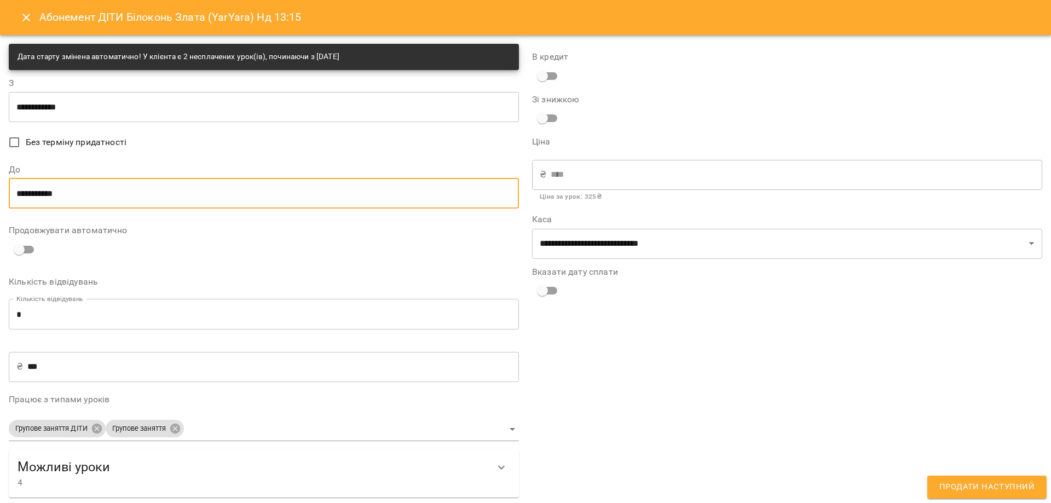
click at [181, 192] on input "**********" at bounding box center [264, 193] width 510 height 31
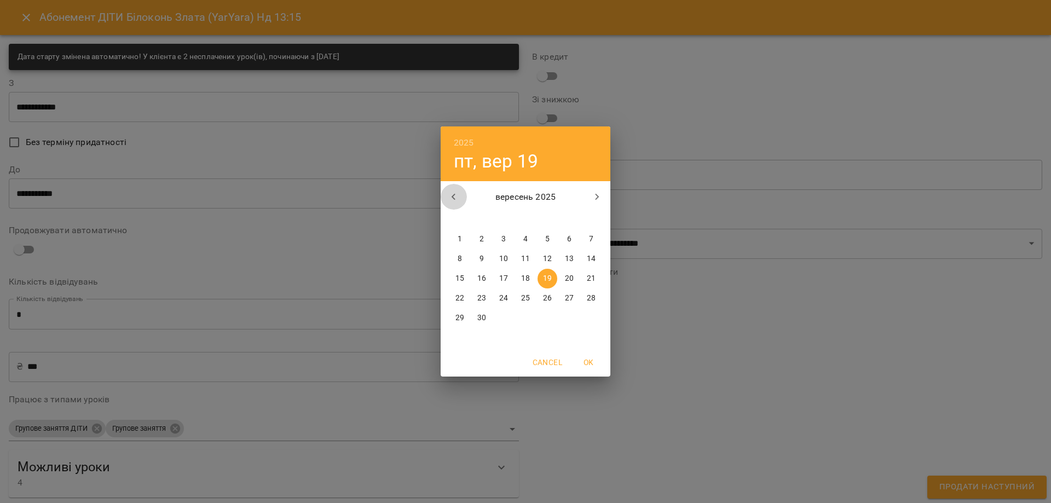
click at [453, 197] on icon "button" at bounding box center [454, 197] width 4 height 7
click at [597, 319] on span "31" at bounding box center [591, 318] width 20 height 11
type input "**********"
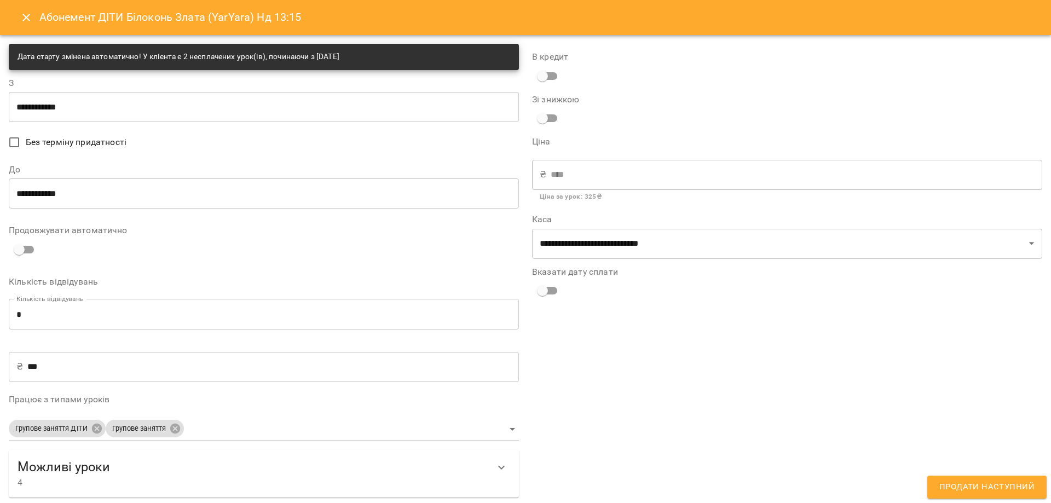
click at [666, 338] on div "**********" at bounding box center [786, 270] width 523 height 467
click at [982, 484] on span "Продати наступний" at bounding box center [986, 487] width 95 height 14
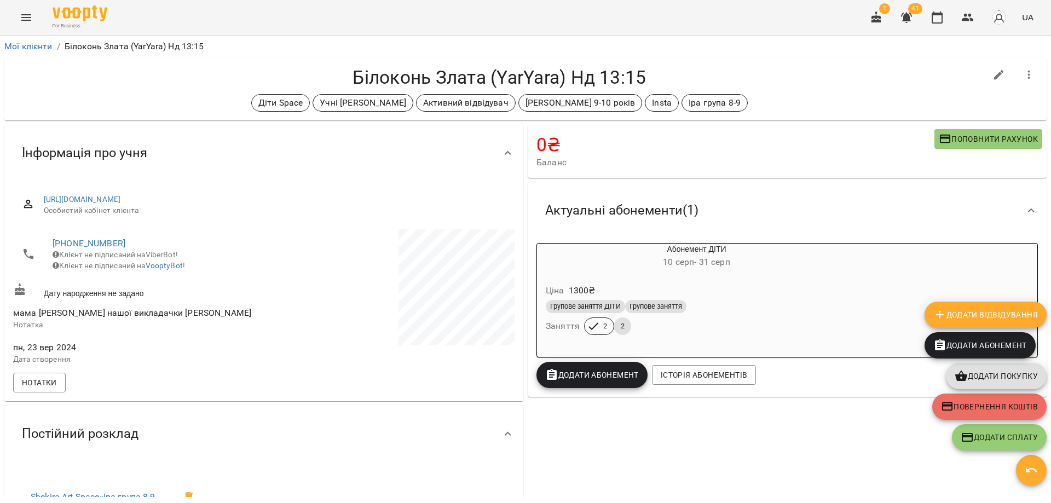
click at [838, 94] on div "Діти Space Учні Іри Дудки Активний відвідувач Іра Дудка 9-10 років Insta Іра гр…" at bounding box center [499, 103] width 973 height 18
click at [940, 22] on icon "button" at bounding box center [937, 17] width 11 height 12
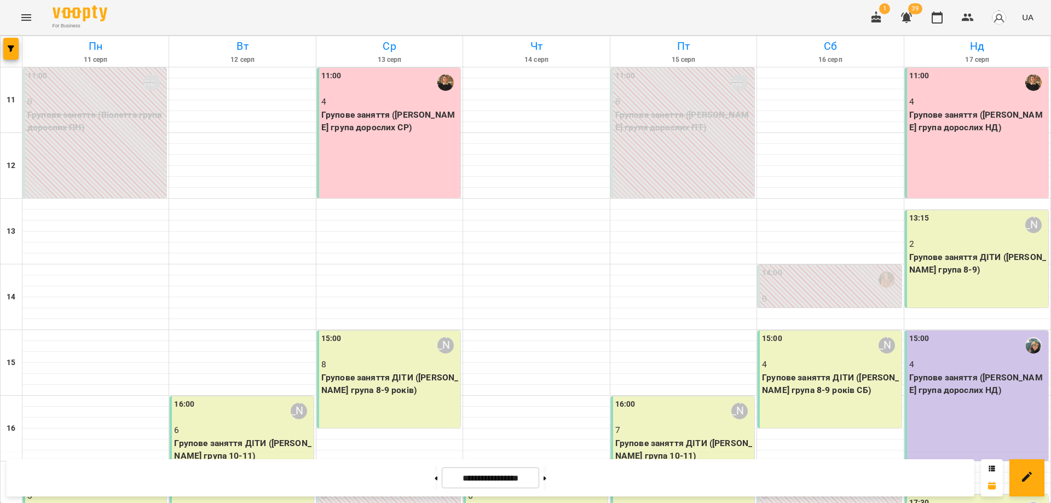
click at [803, 11] on div "For Business 1 39 UA" at bounding box center [525, 17] width 1051 height 35
click at [936, 375] on p "Групове заняття (Оля група дорослих НД)" at bounding box center [977, 384] width 137 height 26
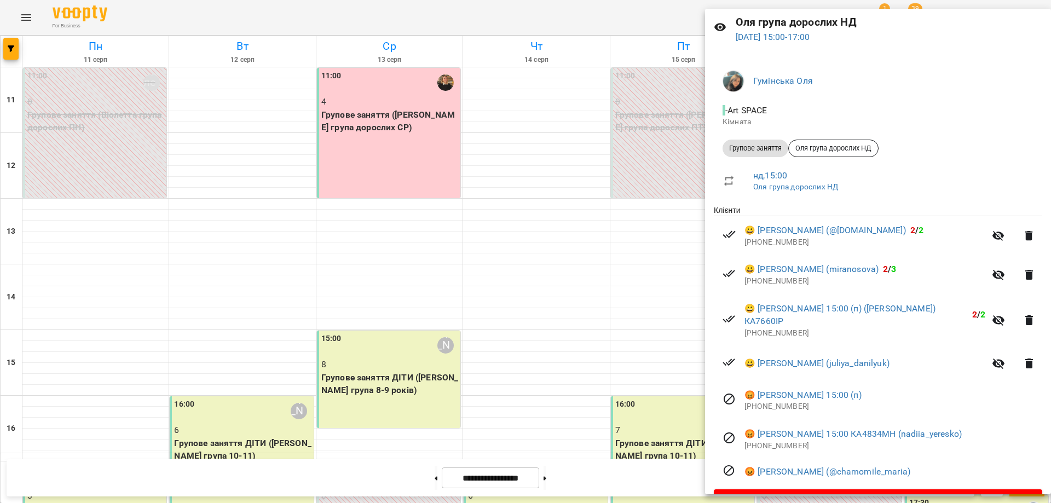
scroll to position [55, 0]
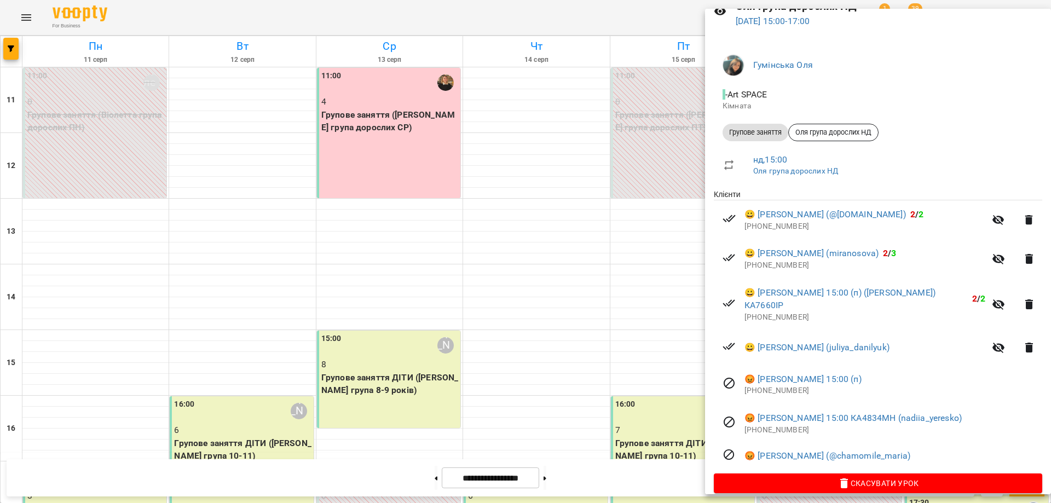
click at [663, 427] on div at bounding box center [525, 251] width 1051 height 503
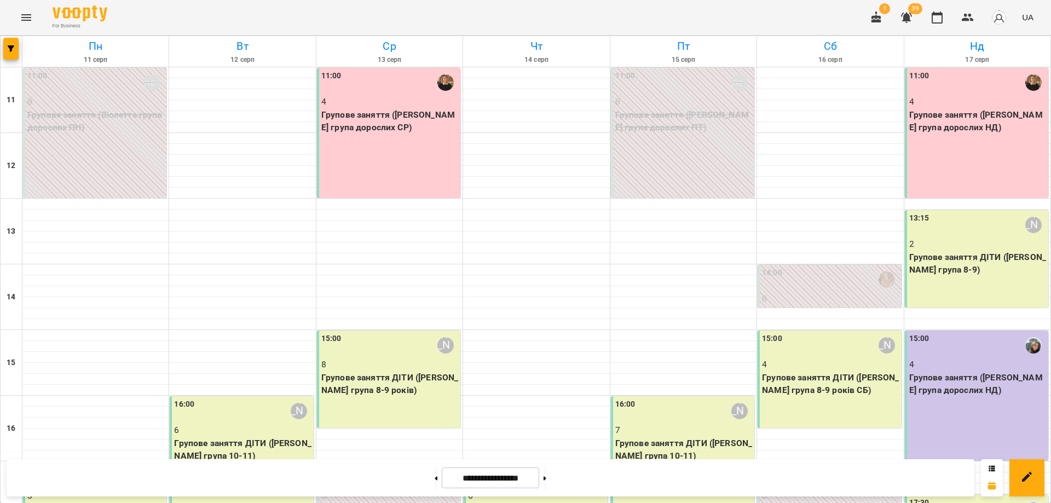
scroll to position [164, 0]
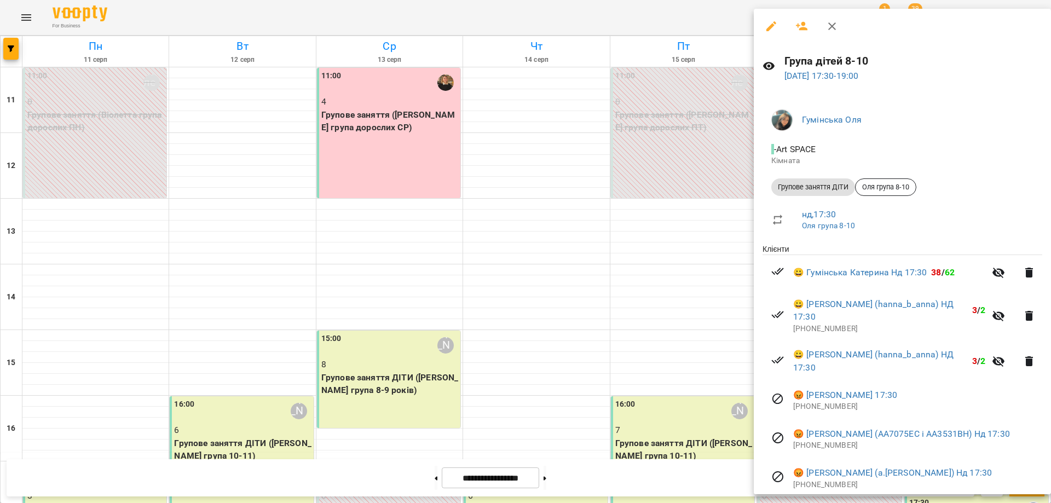
click at [711, 285] on div at bounding box center [525, 251] width 1051 height 503
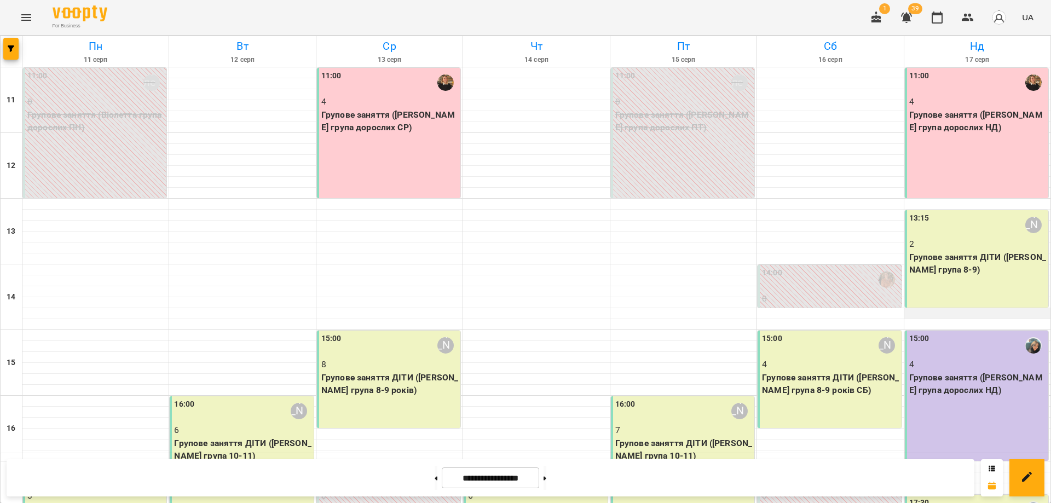
scroll to position [0, 0]
click at [973, 288] on div "13:15 Іра Дудка 2 Групове заняття ДІТИ (Іра група 8-9)" at bounding box center [976, 258] width 143 height 97
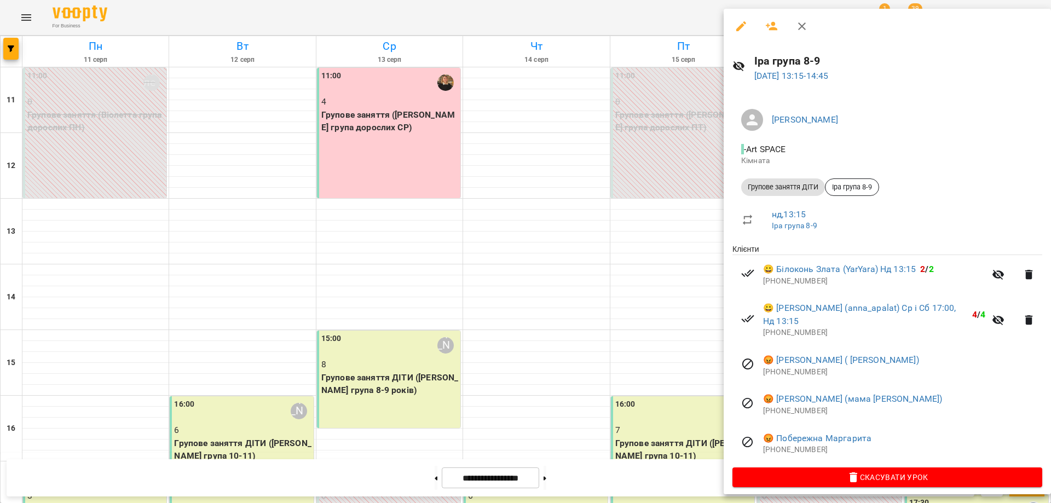
click at [676, 432] on div at bounding box center [525, 251] width 1051 height 503
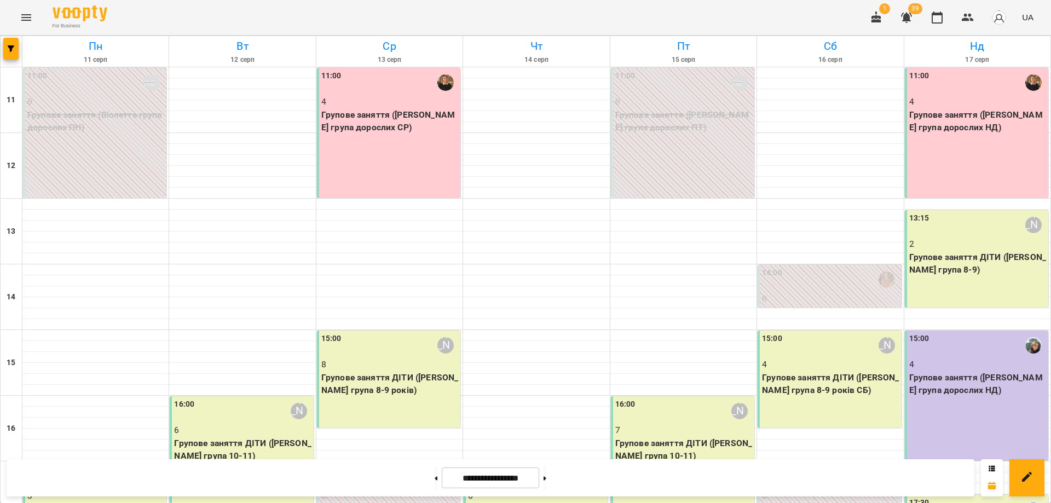
click at [580, 470] on div "**********" at bounding box center [491, 477] width 968 height 37
click at [546, 478] on button at bounding box center [544, 478] width 3 height 24
type input "**********"
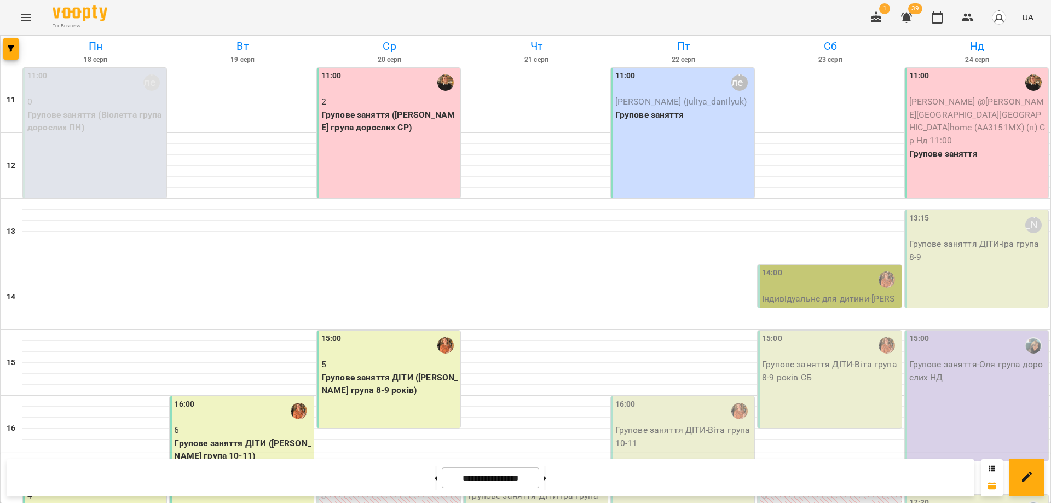
scroll to position [205, 0]
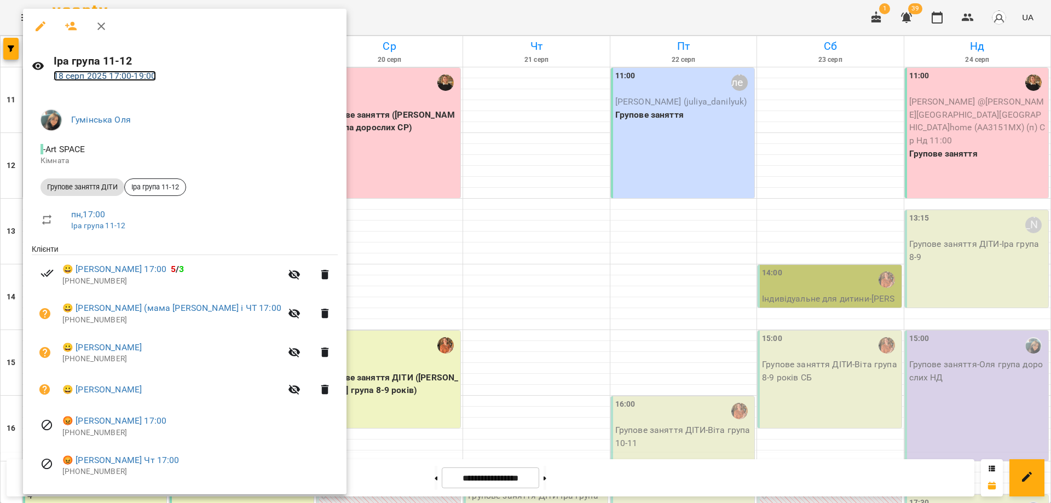
click at [126, 76] on link "18 серп 2025 17:00 - 19:00" at bounding box center [105, 76] width 103 height 10
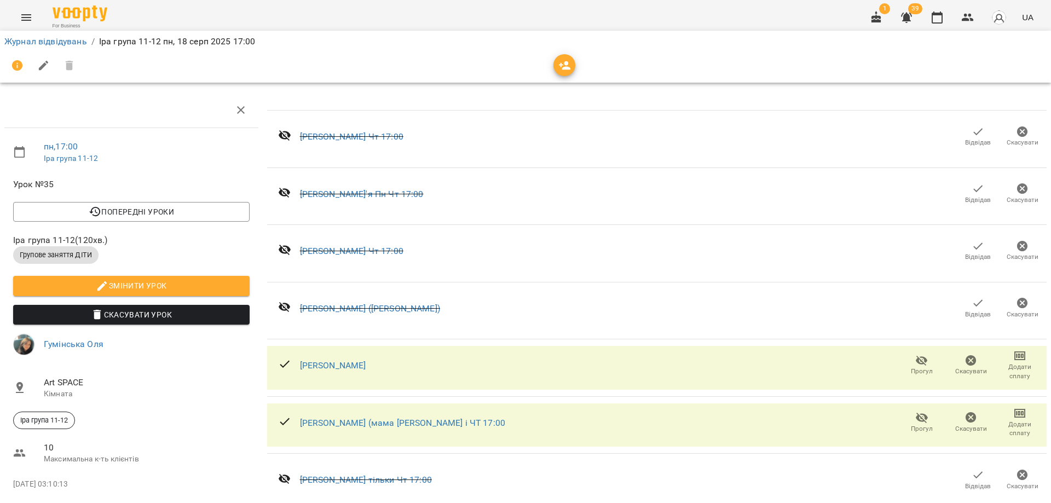
scroll to position [164, 0]
click at [1023, 362] on span "Додати сплату" at bounding box center [1020, 371] width 36 height 19
click at [996, 230] on link "Додати Абонемент" at bounding box center [983, 232] width 119 height 20
click at [1007, 210] on li "Додати сплату разового" at bounding box center [983, 212] width 119 height 20
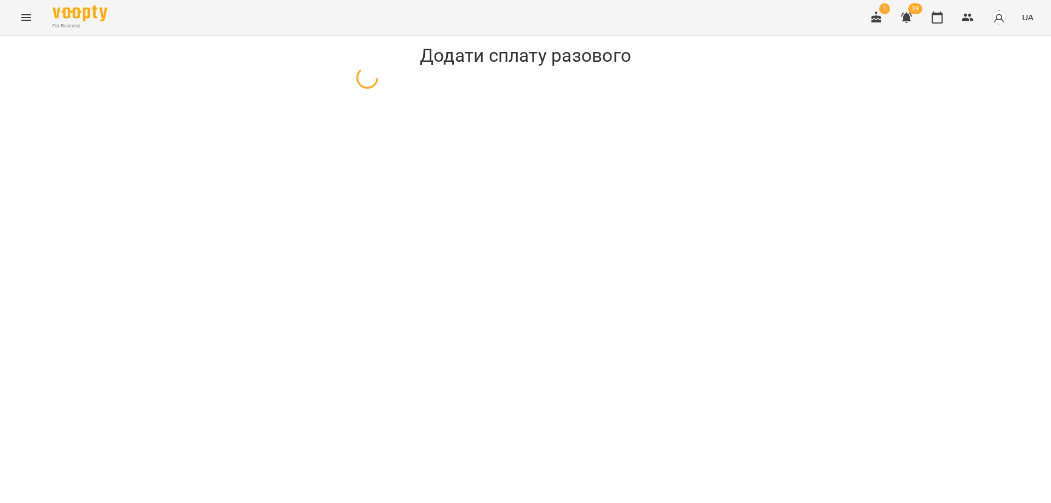
select select "**********"
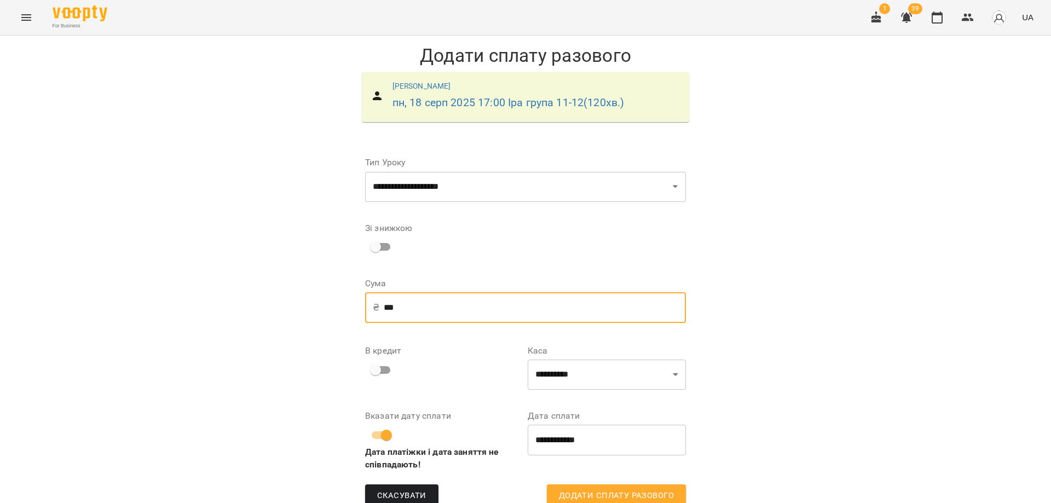
click at [313, 314] on div "**********" at bounding box center [525, 280] width 1051 height 489
type input "***"
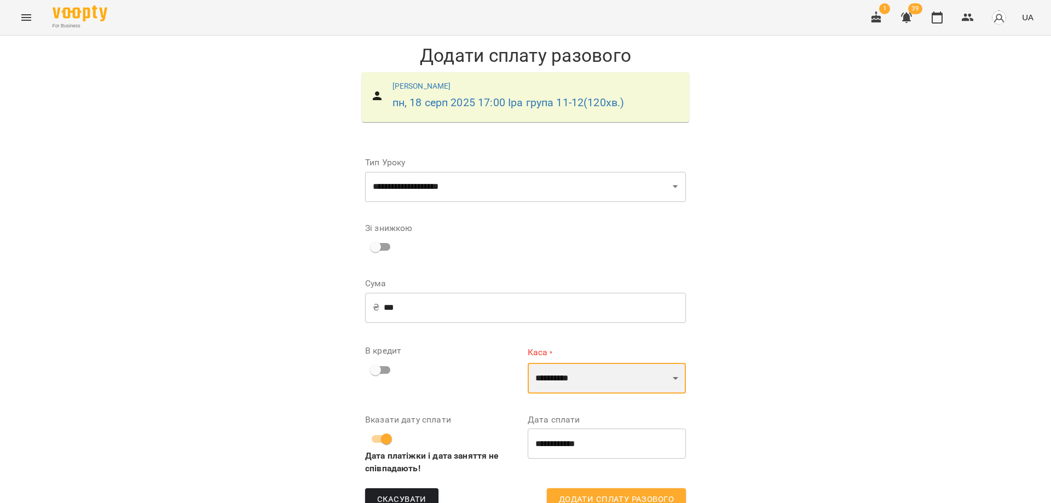
drag, startPoint x: 614, startPoint y: 381, endPoint x: 616, endPoint y: 389, distance: 7.8
click at [614, 381] on select "**********" at bounding box center [607, 378] width 158 height 31
select select "**********"
click at [528, 363] on select "**********" at bounding box center [607, 378] width 158 height 31
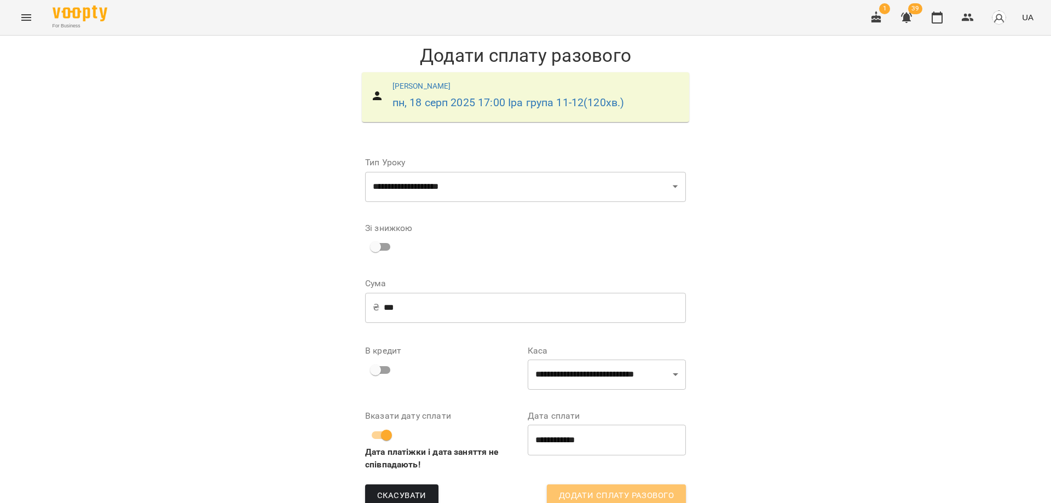
click at [614, 490] on span "Додати сплату разового" at bounding box center [616, 496] width 115 height 14
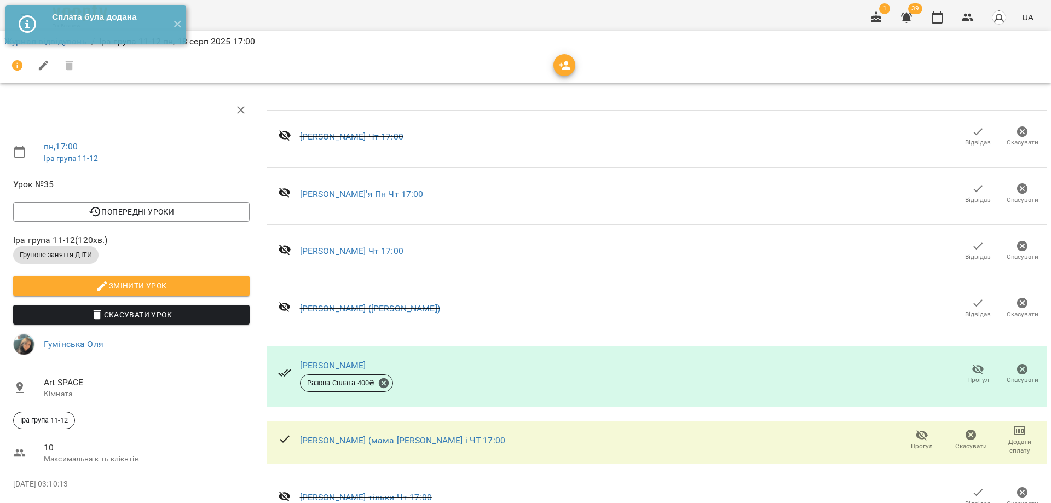
scroll to position [475, 0]
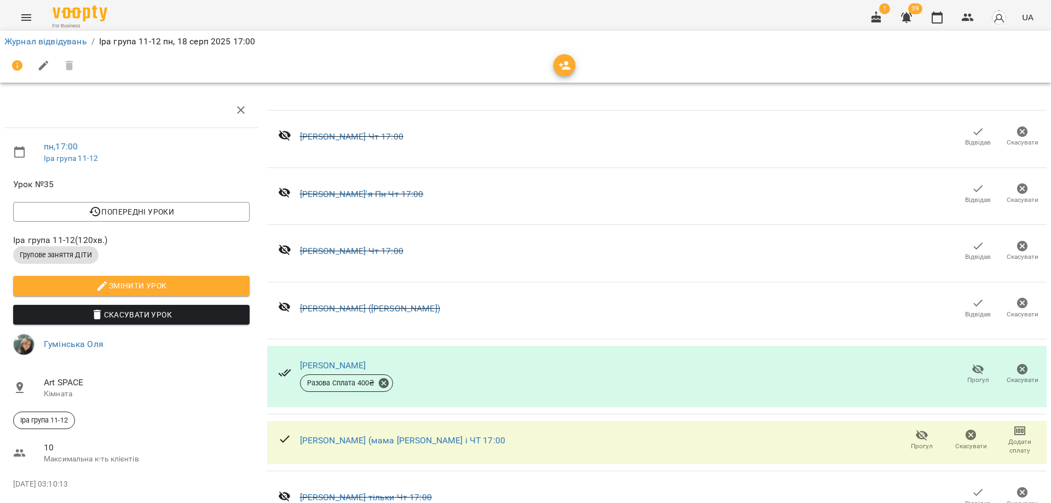
click at [964, 459] on li "Додати сплату разового" at bounding box center [983, 461] width 119 height 20
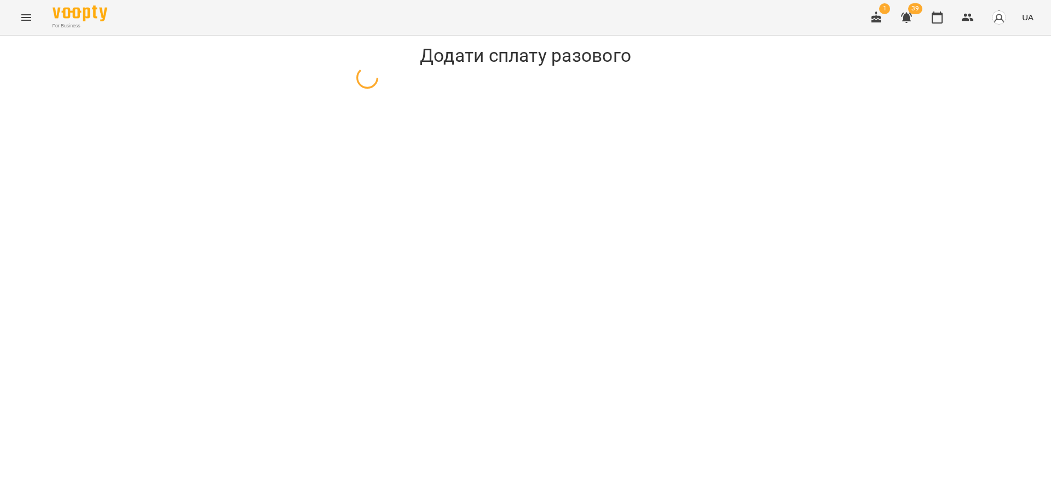
select select "**********"
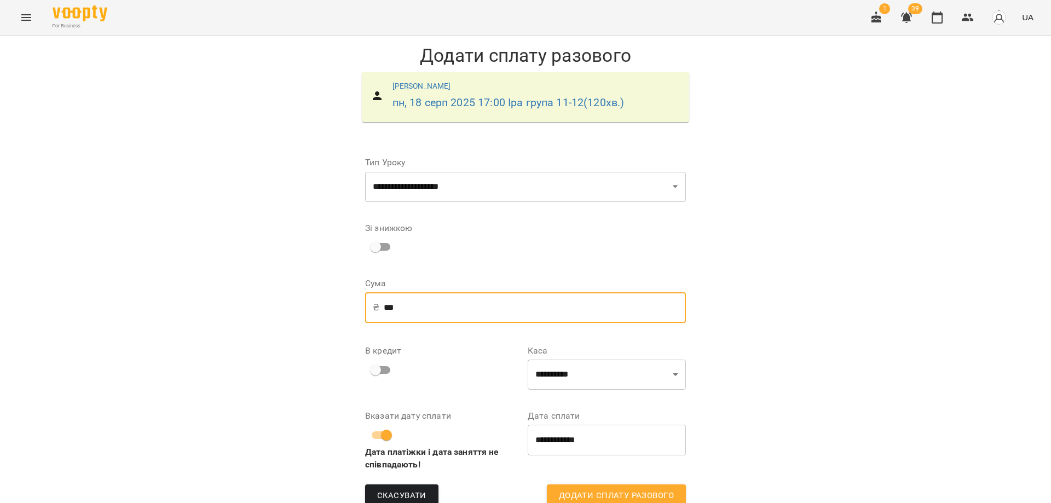
drag, startPoint x: 444, startPoint y: 313, endPoint x: 258, endPoint y: 314, distance: 186.1
click at [258, 314] on div "**********" at bounding box center [525, 280] width 1051 height 489
type input "***"
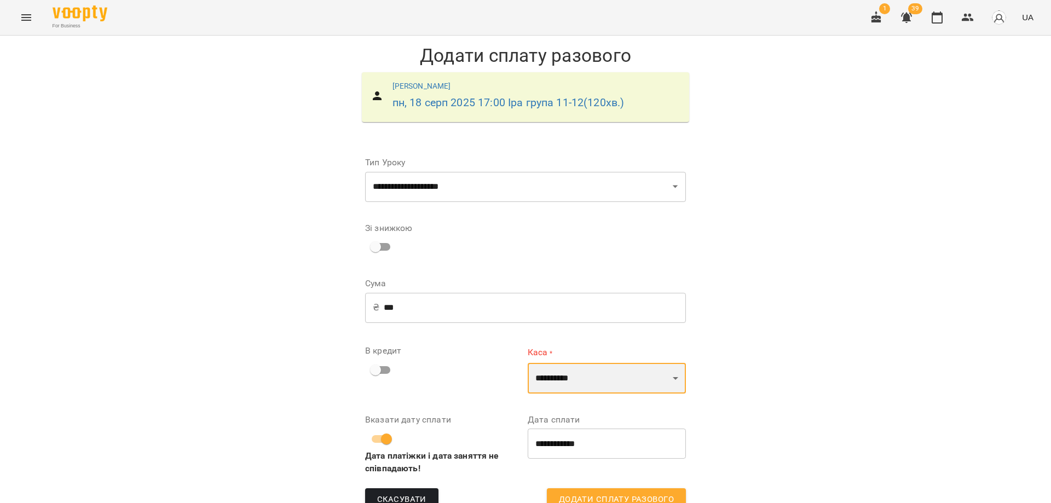
click at [601, 366] on select "**********" at bounding box center [607, 378] width 158 height 31
select select "**********"
click at [528, 363] on select "**********" at bounding box center [607, 378] width 158 height 31
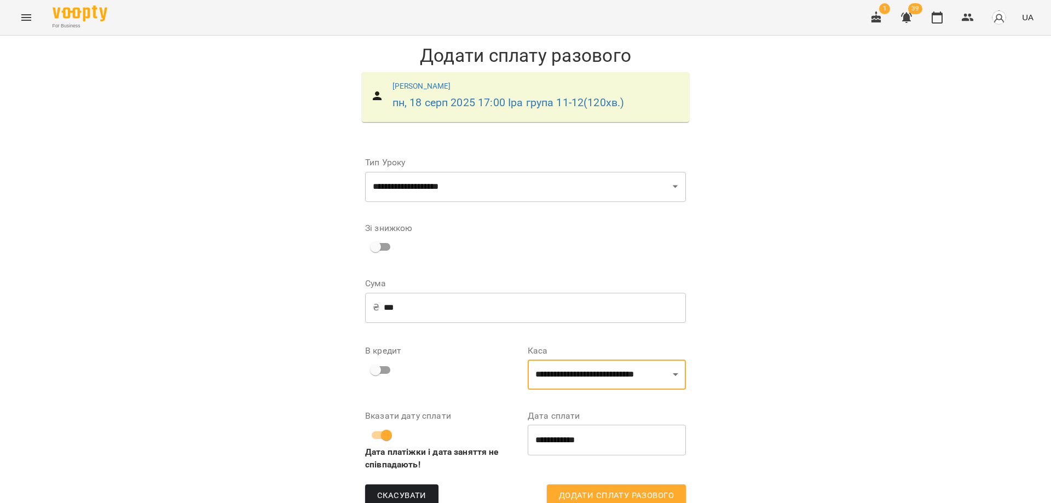
click at [608, 489] on span "Додати сплату разового" at bounding box center [616, 496] width 115 height 14
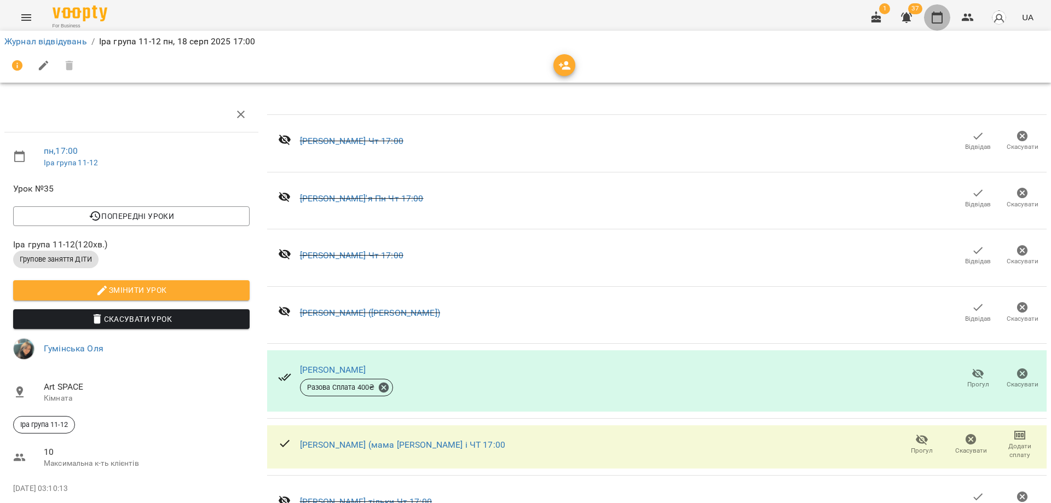
click at [939, 15] on icon "button" at bounding box center [937, 17] width 11 height 12
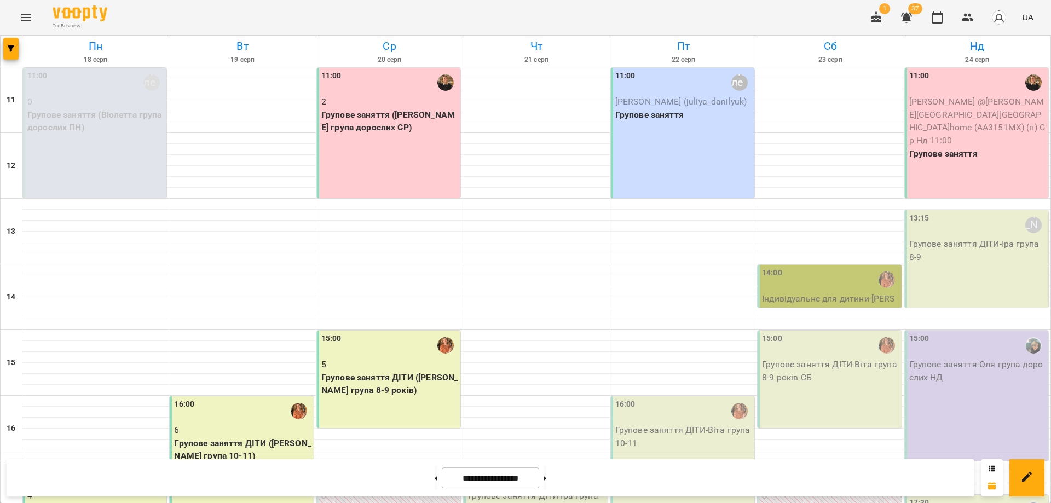
click at [347, 154] on div "11:00 2 Групове заняття (Оксана група дорослих СР)" at bounding box center [388, 133] width 143 height 130
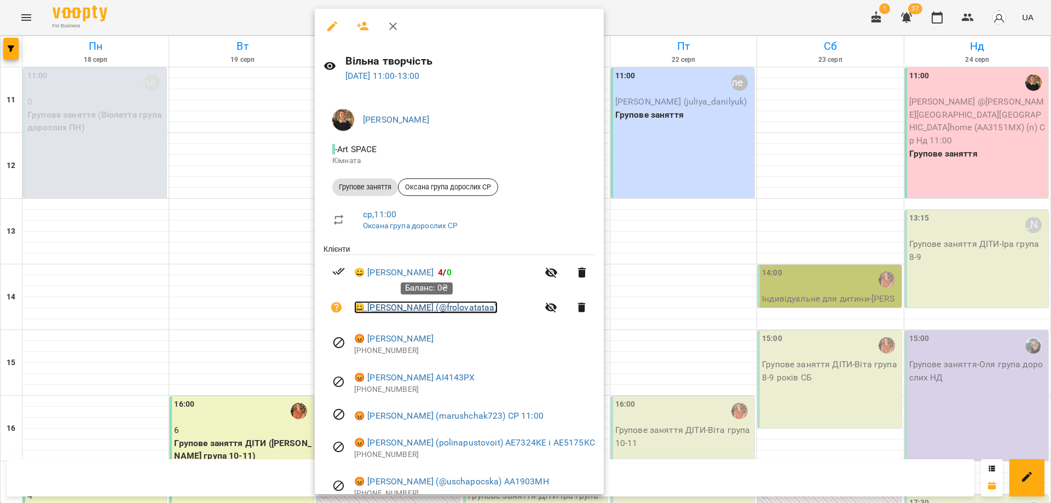
click at [414, 309] on link "😀 Фролова Тетяна (@frolovatataa)" at bounding box center [425, 307] width 143 height 13
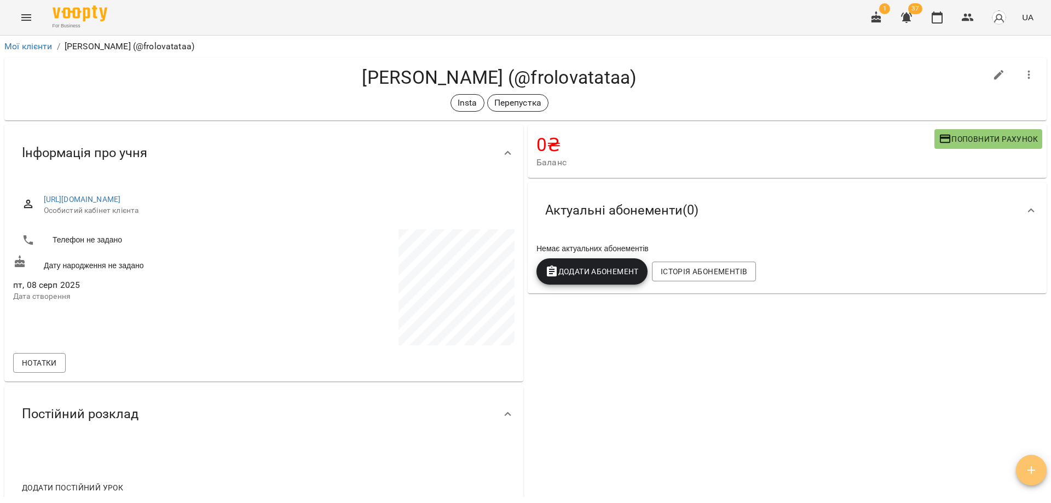
click at [1021, 475] on span "button" at bounding box center [1031, 470] width 31 height 13
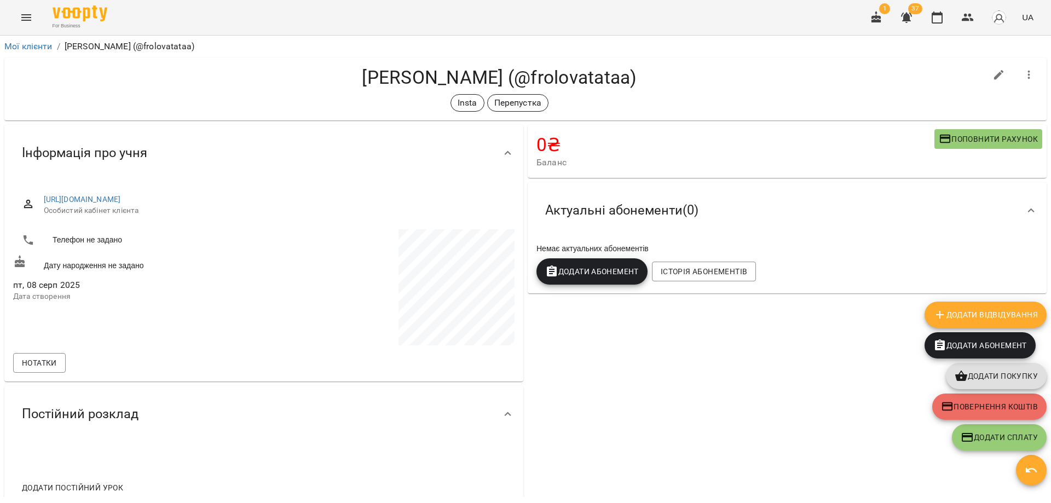
click at [999, 346] on span "Додати Абонемент" at bounding box center [980, 345] width 94 height 13
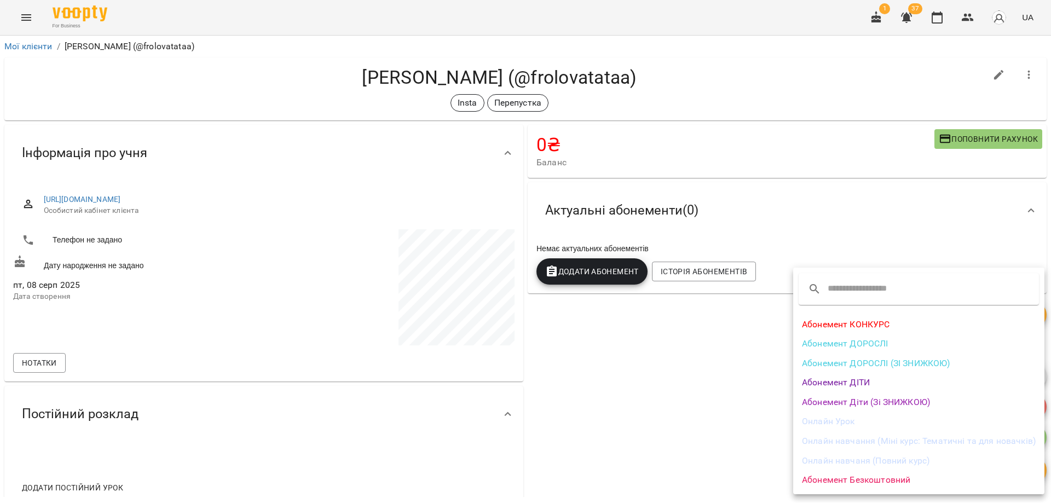
click at [902, 344] on li "Абонемент ДОРОСЛІ" at bounding box center [918, 344] width 251 height 20
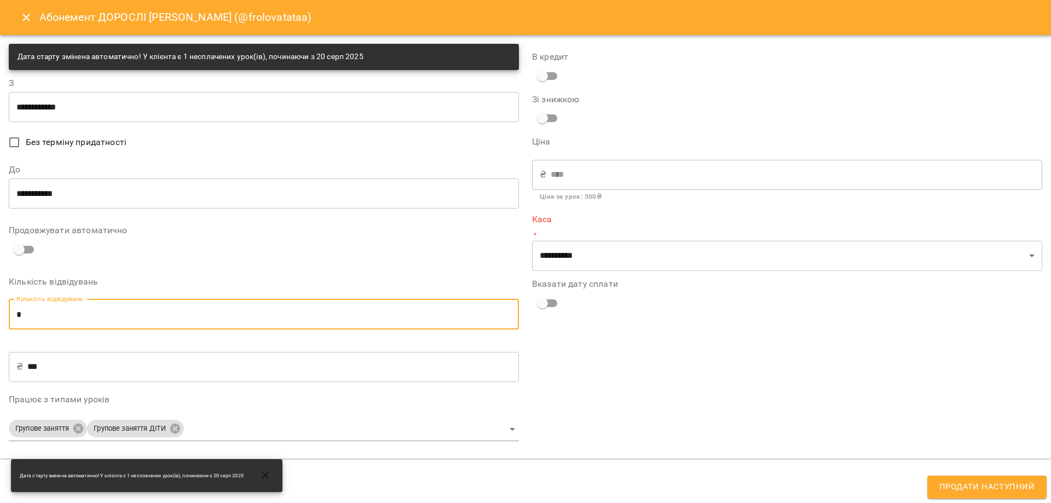
drag, startPoint x: 60, startPoint y: 305, endPoint x: 0, endPoint y: 318, distance: 61.5
click at [0, 318] on div "**********" at bounding box center [525, 247] width 1051 height 424
type input "*"
type input "****"
type input "*"
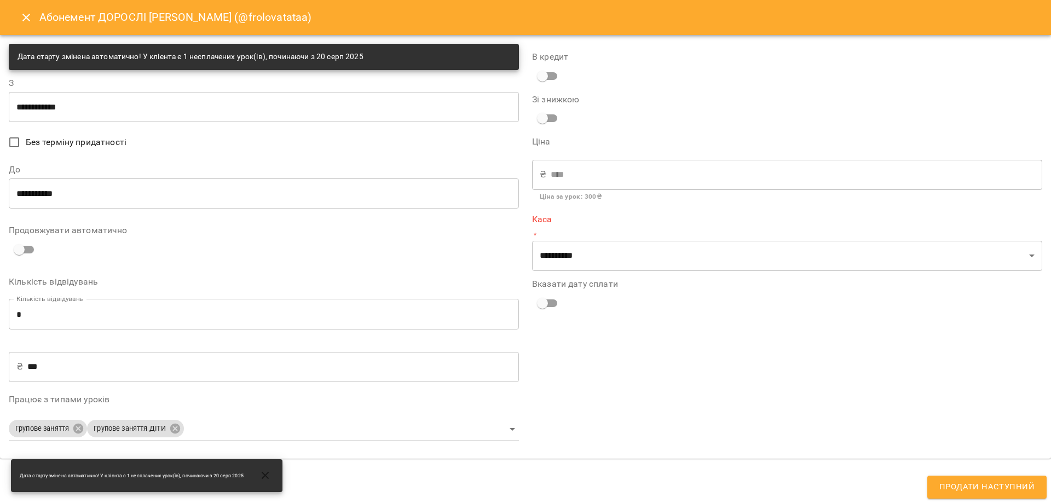
click at [208, 192] on input "**********" at bounding box center [264, 193] width 510 height 31
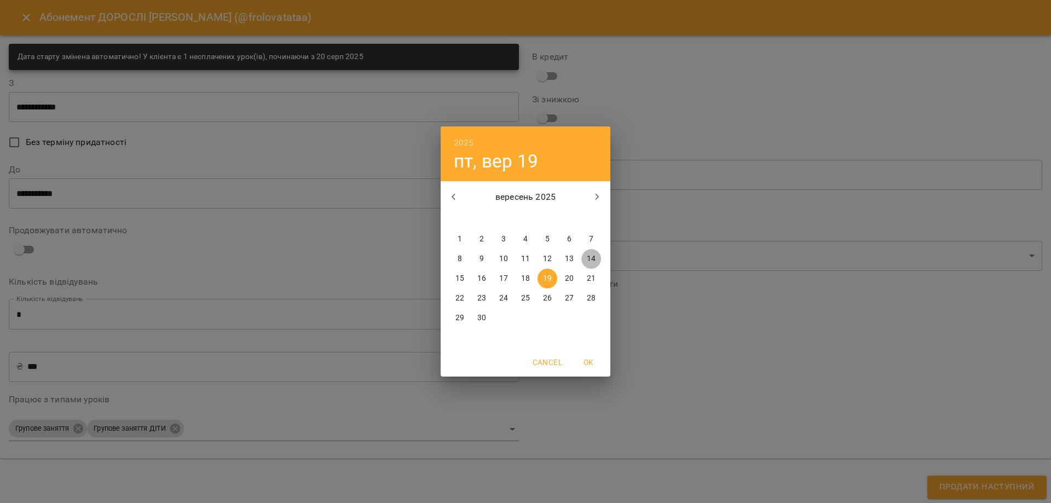
click at [598, 259] on span "14" at bounding box center [591, 258] width 20 height 11
type input "**********"
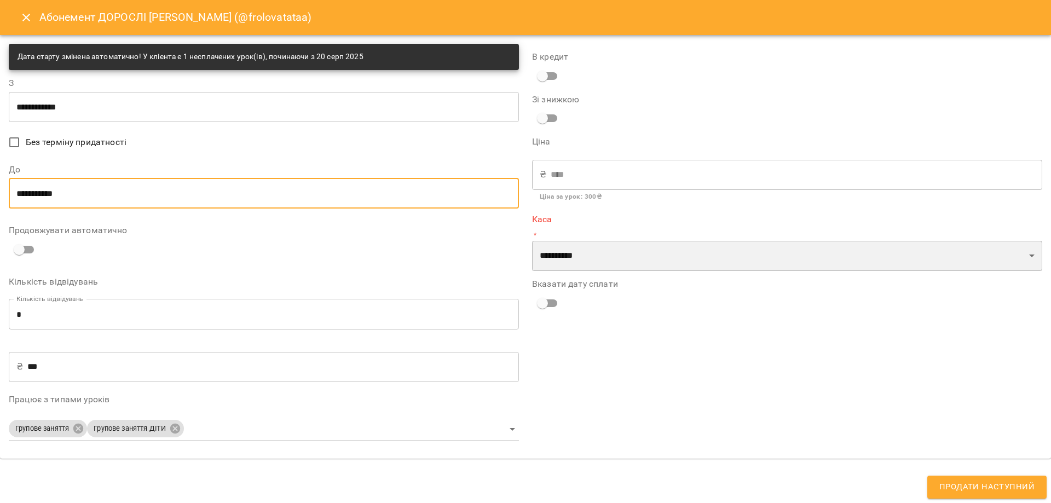
click at [778, 257] on select "**********" at bounding box center [787, 256] width 510 height 31
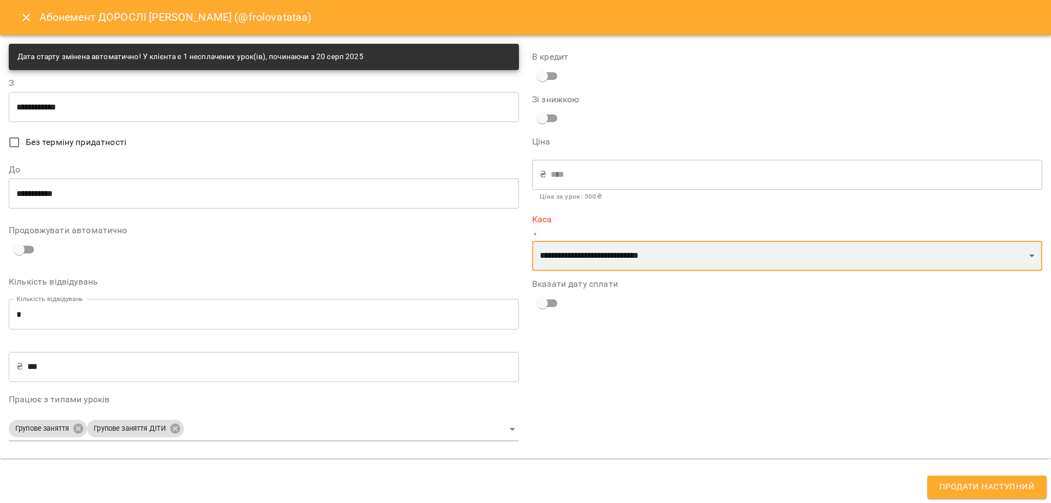
click at [532, 241] on select "**********" at bounding box center [787, 256] width 510 height 31
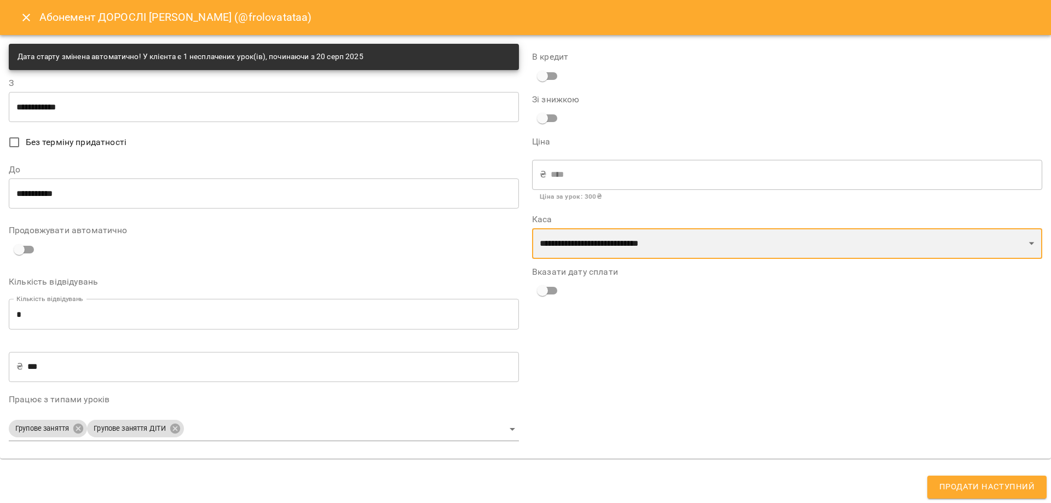
click at [578, 242] on select "**********" at bounding box center [787, 243] width 510 height 31
select select "**********"
click at [532, 228] on select "**********" at bounding box center [787, 243] width 510 height 31
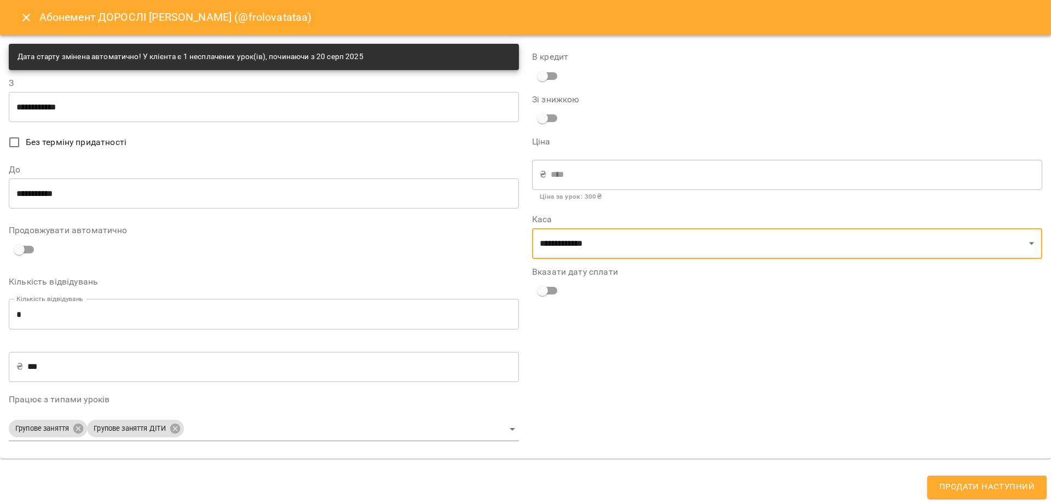
click at [967, 482] on span "Продати наступний" at bounding box center [986, 487] width 95 height 14
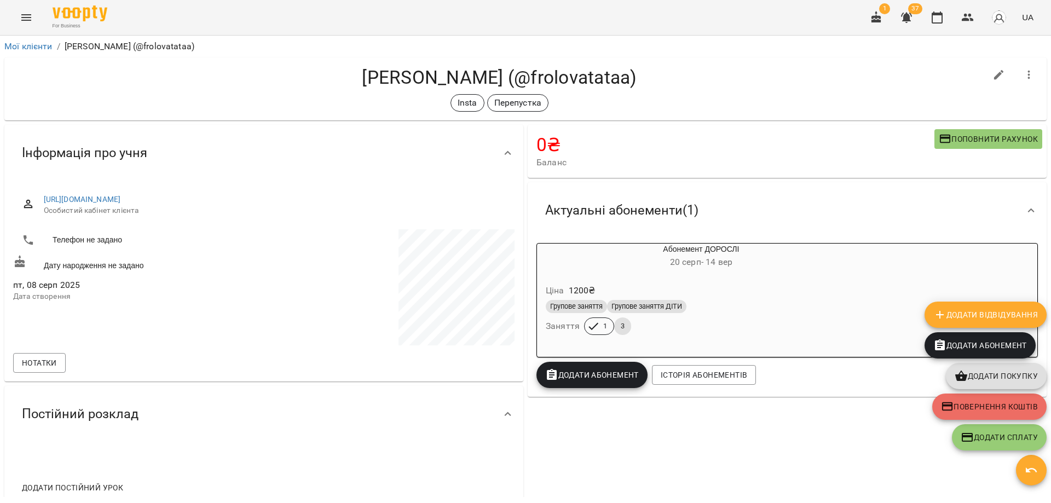
click at [992, 81] on icon "button" at bounding box center [998, 74] width 13 height 13
select select "**"
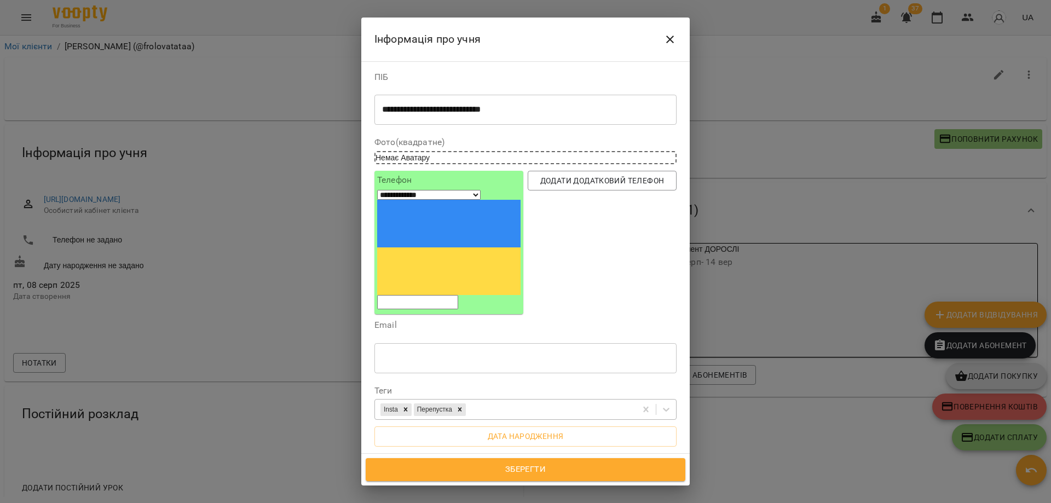
click at [543, 401] on div "Insta Перепустка" at bounding box center [505, 410] width 261 height 18
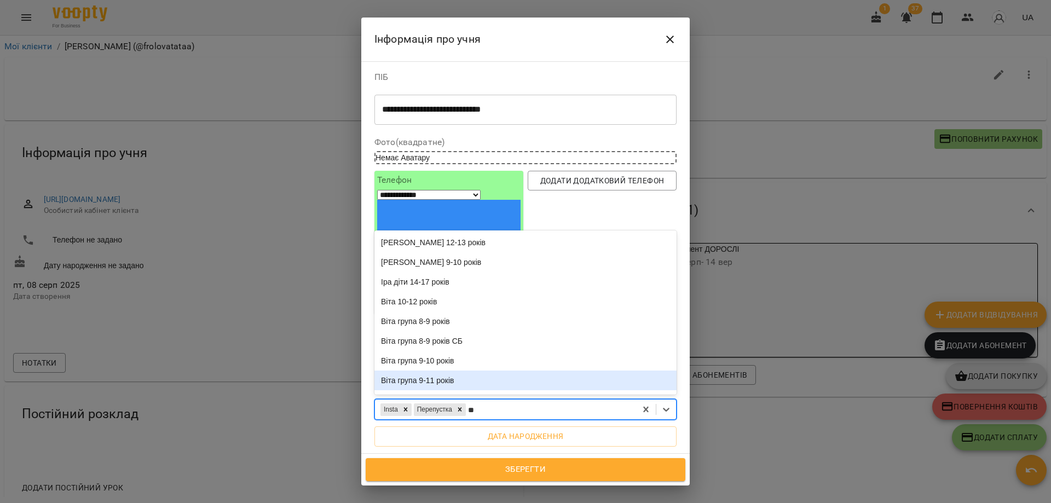
type input "***"
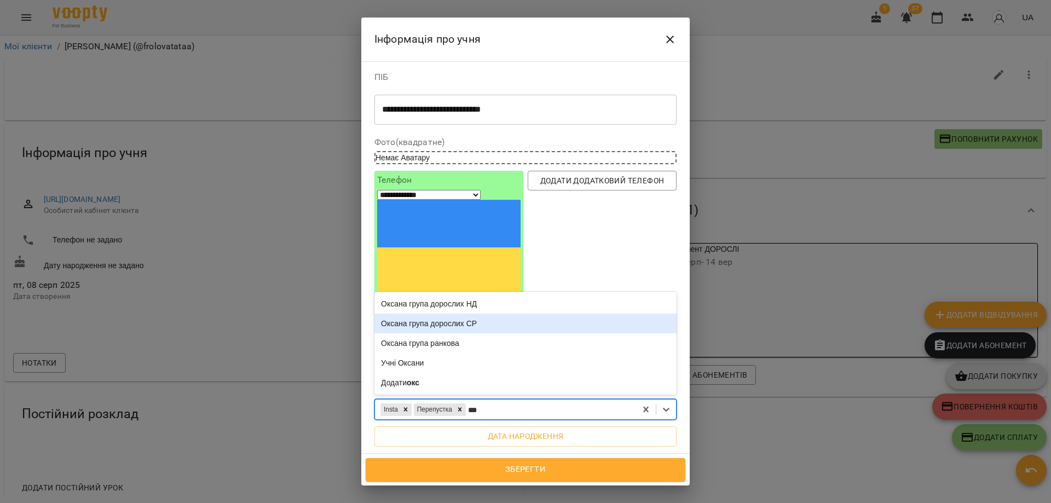
click at [490, 314] on div "Оксана група дорослих СР" at bounding box center [525, 324] width 302 height 20
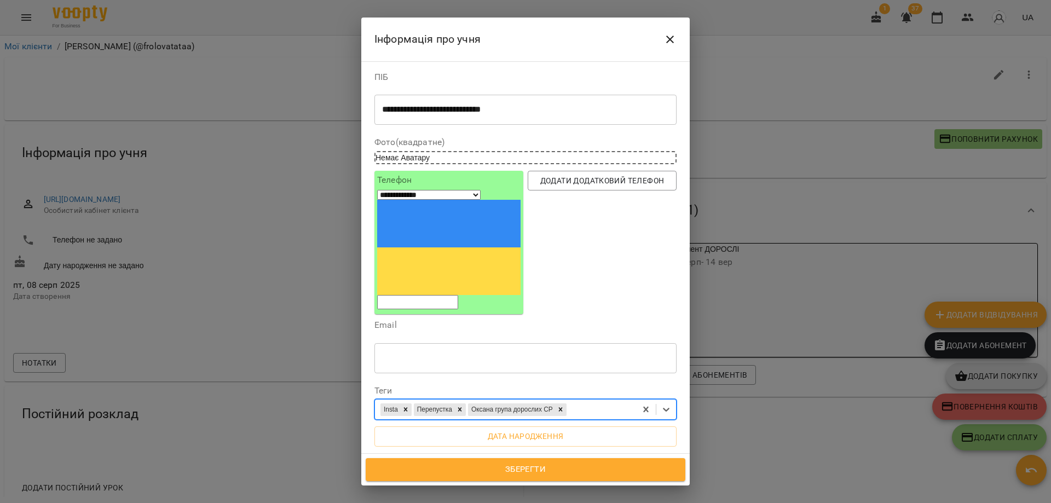
click at [533, 473] on span "Зберегти" at bounding box center [526, 469] width 296 height 14
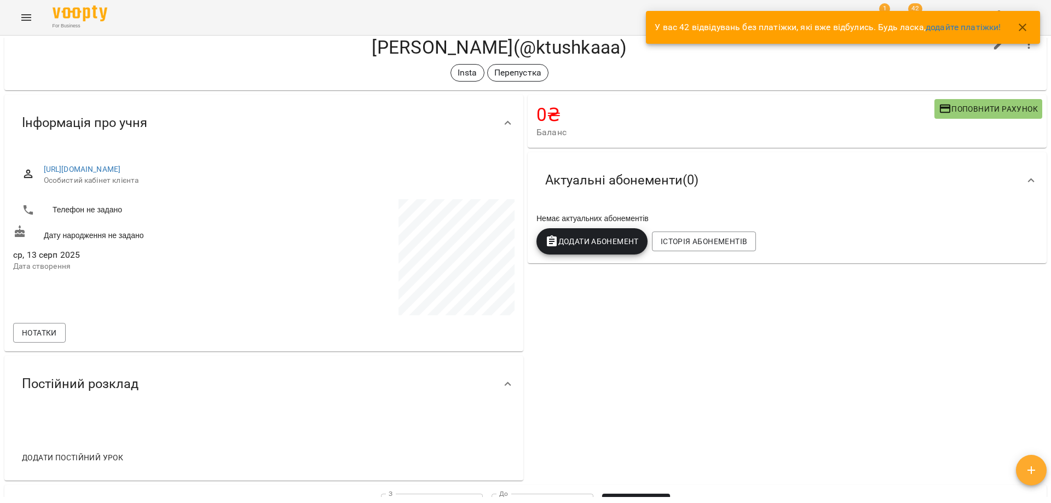
scroll to position [55, 0]
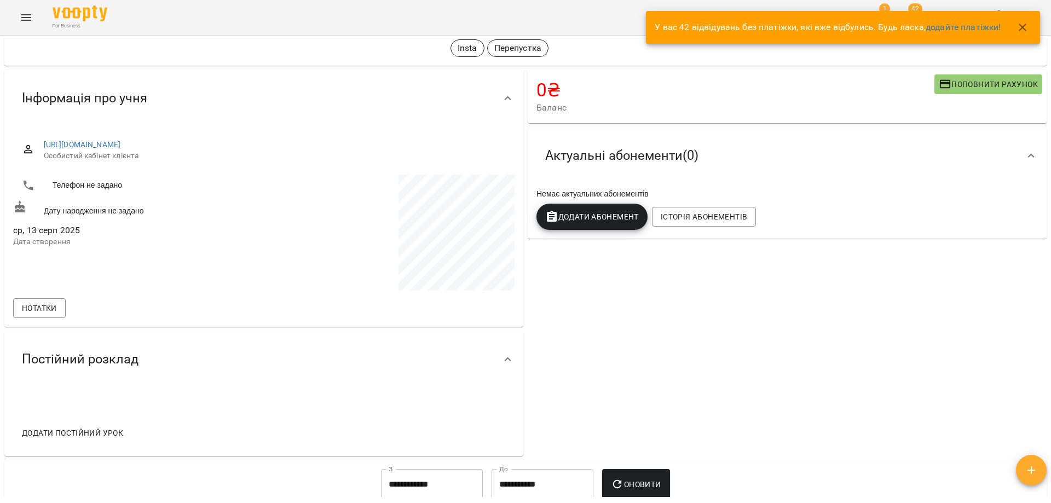
click at [803, 276] on div "0 ₴ Баланс Поповнити рахунок Актуальні абонементи ( 0 ) Немає актуальних абонем…" at bounding box center [786, 263] width 523 height 390
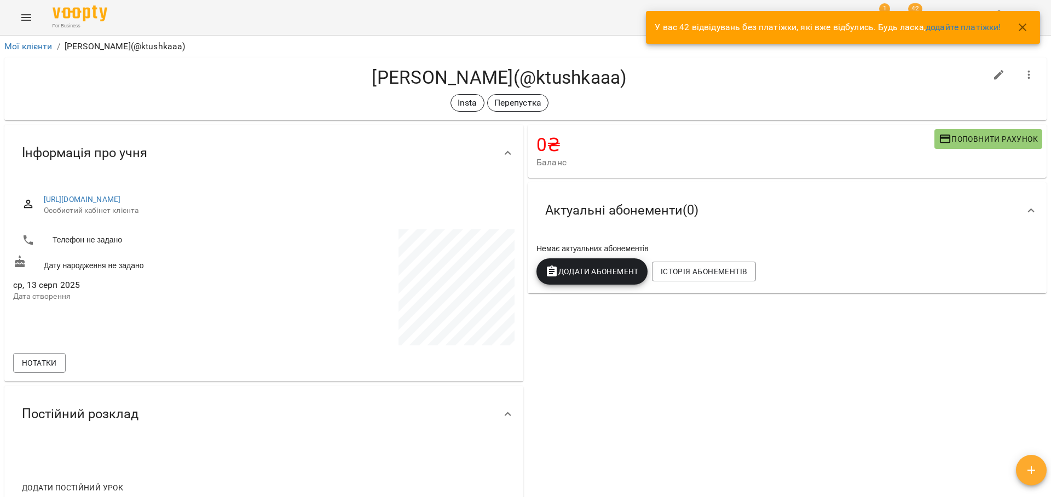
click at [889, 70] on h4 "[PERSON_NAME](@ktushkaaa)" at bounding box center [499, 77] width 973 height 22
drag, startPoint x: 329, startPoint y: 78, endPoint x: 537, endPoint y: 74, distance: 207.5
click at [537, 74] on h4 "[PERSON_NAME](@ktushkaaa)" at bounding box center [499, 77] width 973 height 22
click at [787, 111] on div "Insta Перепустка" at bounding box center [499, 103] width 973 height 18
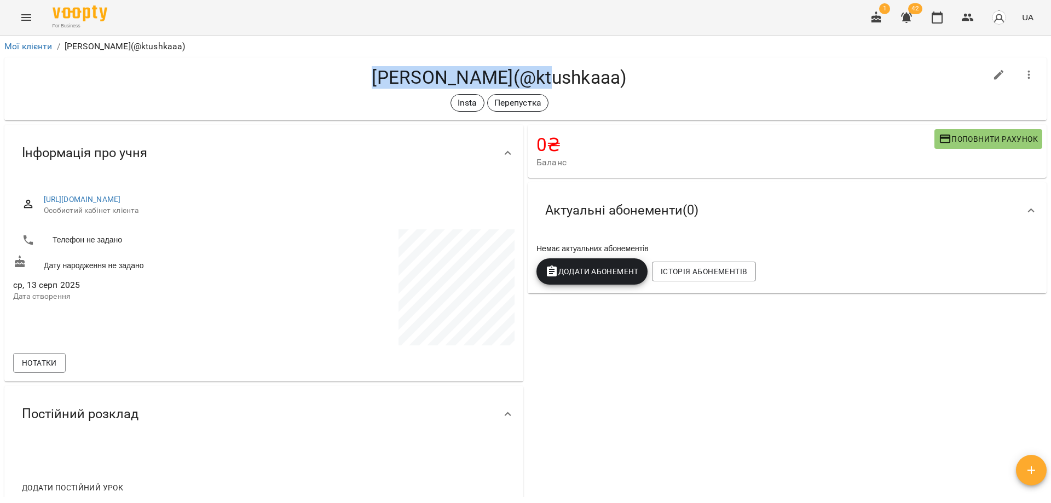
drag, startPoint x: 369, startPoint y: 77, endPoint x: 522, endPoint y: 78, distance: 153.2
click at [522, 78] on h4 "[PERSON_NAME](@ktushkaaa)" at bounding box center [499, 77] width 973 height 22
copy h4 "[PERSON_NAME]"
click at [867, 76] on h4 "[PERSON_NAME](@ktushkaaa)" at bounding box center [499, 77] width 973 height 22
click at [946, 15] on button "button" at bounding box center [937, 17] width 26 height 26
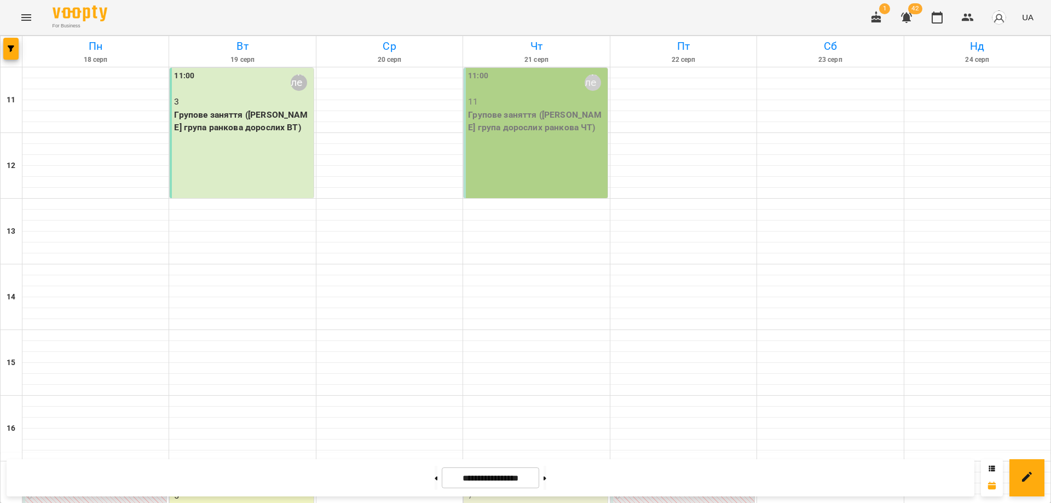
scroll to position [219, 0]
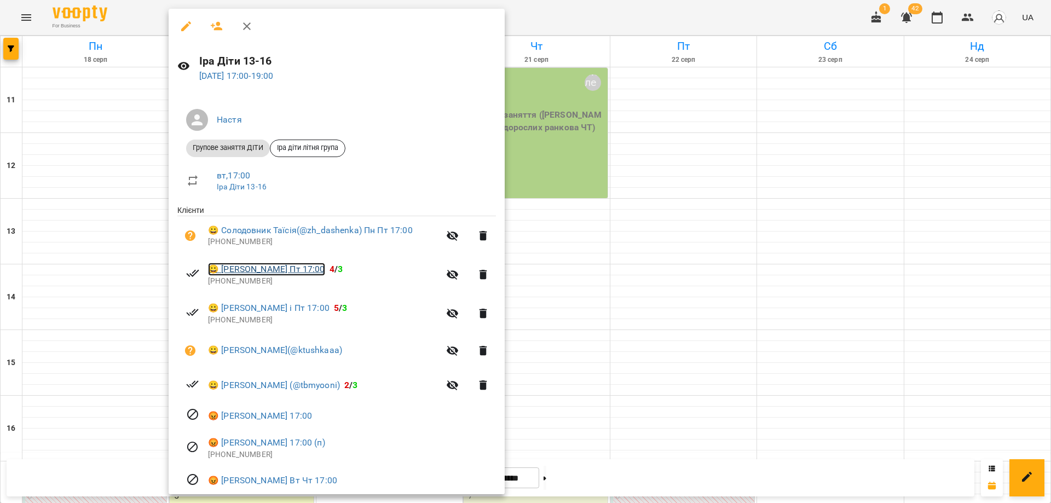
click at [240, 274] on link "😀 [PERSON_NAME] Пт 17:00" at bounding box center [266, 269] width 117 height 13
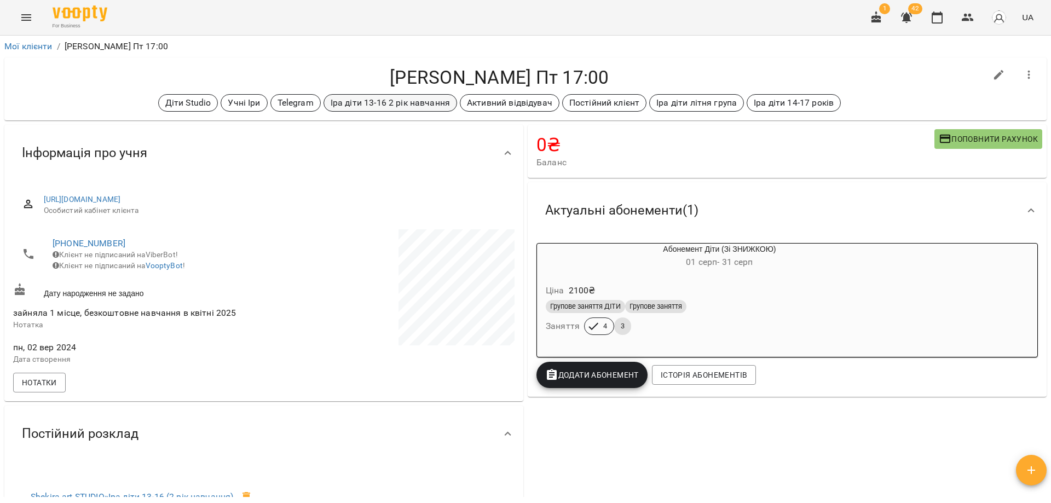
click at [382, 98] on p "Іра діти 13-16 2 рік навчання" at bounding box center [390, 102] width 119 height 13
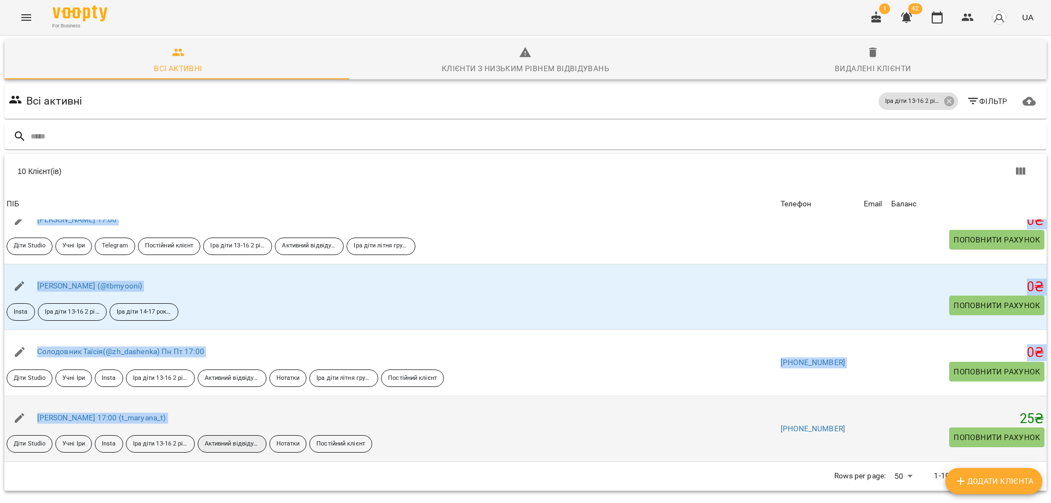
scroll to position [48, 0]
drag, startPoint x: 36, startPoint y: 229, endPoint x: 250, endPoint y: 384, distance: 263.9
click at [250, 384] on tbody "ПІБ [PERSON_NAME] і Пт 17:00 Діти Studio Нотатки Telegram Активний відвідувач […" at bounding box center [525, 132] width 1042 height 660
copy tbody "Loremipsu Dolorsit Am c Ad 04:75 Elit Seddoe Tempori Utlabore Etdolore magnaali…"
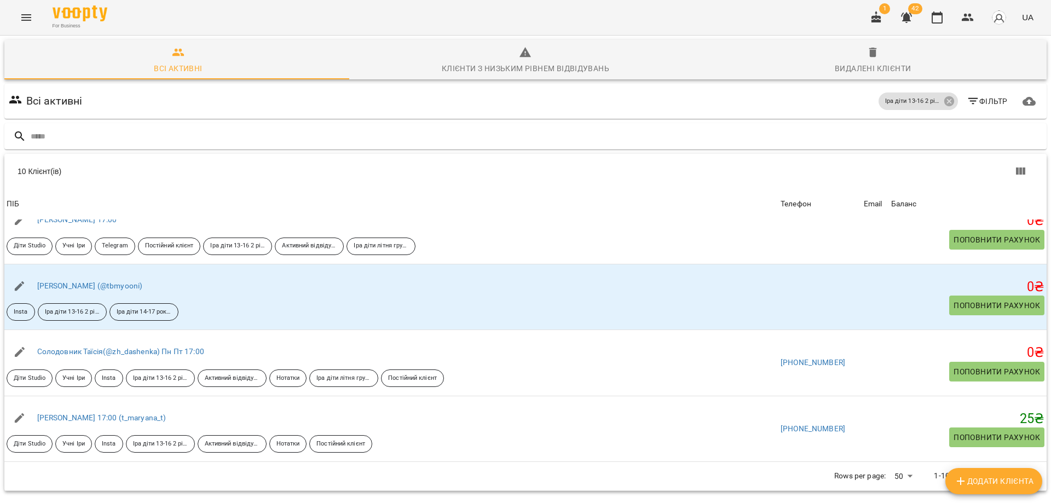
click at [123, 455] on div "Всі активні [PERSON_NAME] діти 13-16 2 рік навчання Фільтр 10 Клієнт(ів) 10 Клі…" at bounding box center [525, 307] width 1046 height 450
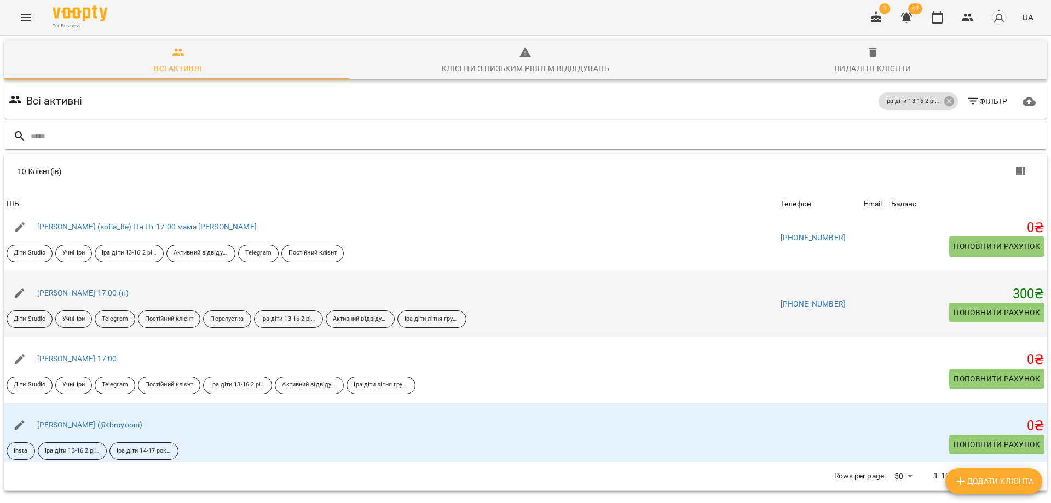
scroll to position [253, 0]
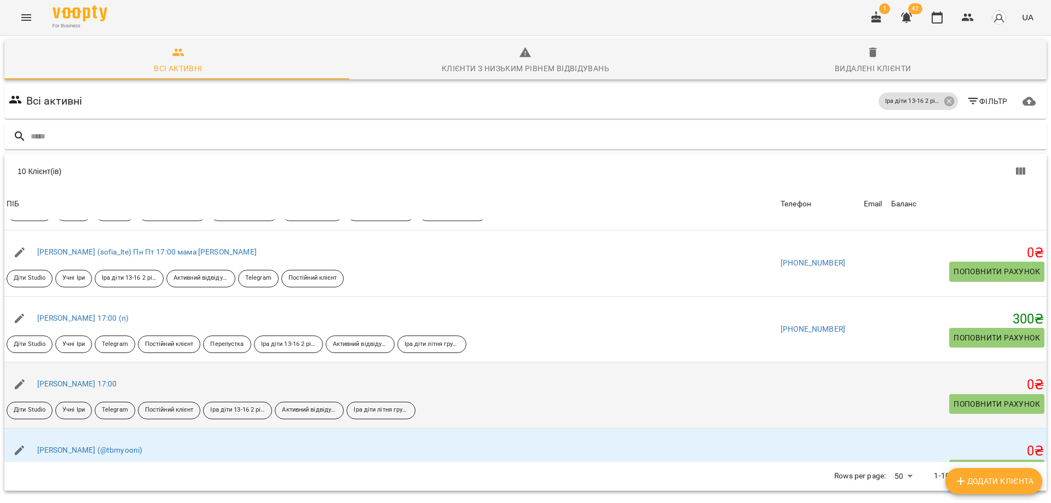
click at [92, 379] on div "[PERSON_NAME] 17:00" at bounding box center [77, 384] width 84 height 15
click at [92, 383] on link "[PERSON_NAME] 17:00" at bounding box center [77, 383] width 80 height 9
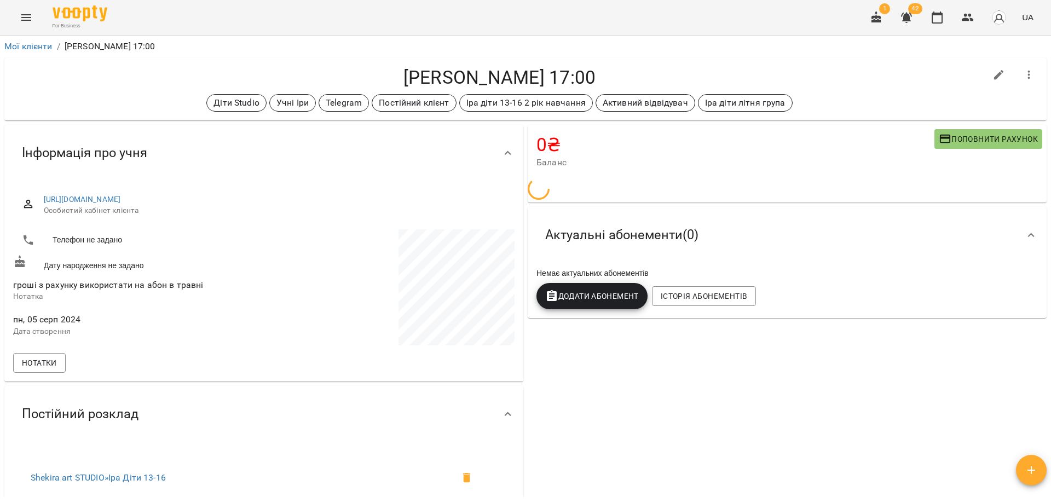
click at [992, 78] on icon "button" at bounding box center [998, 74] width 13 height 13
select select "**"
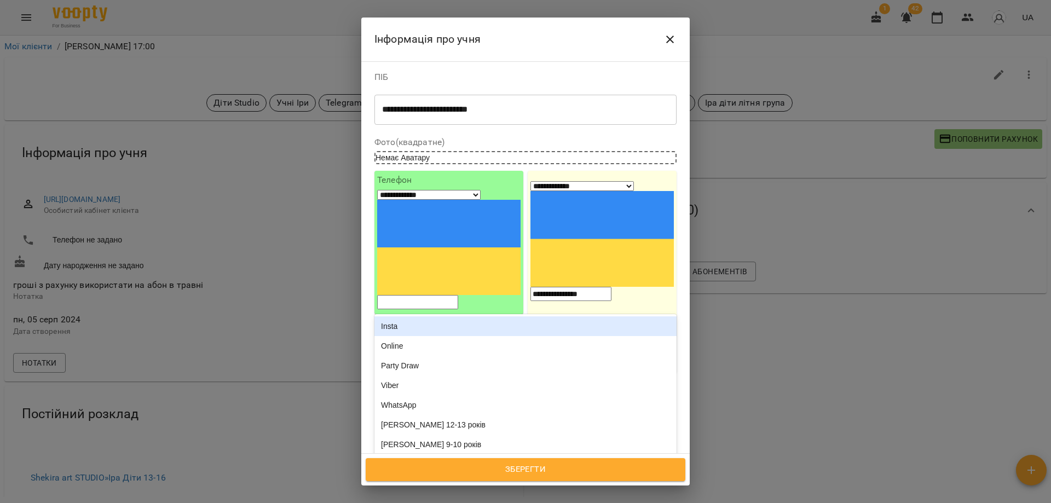
click at [529, 483] on div "Діти Studio Учні Іри Telegram Постійний клієнт [PERSON_NAME] діти 13-16 2 рік н…" at bounding box center [505, 507] width 261 height 48
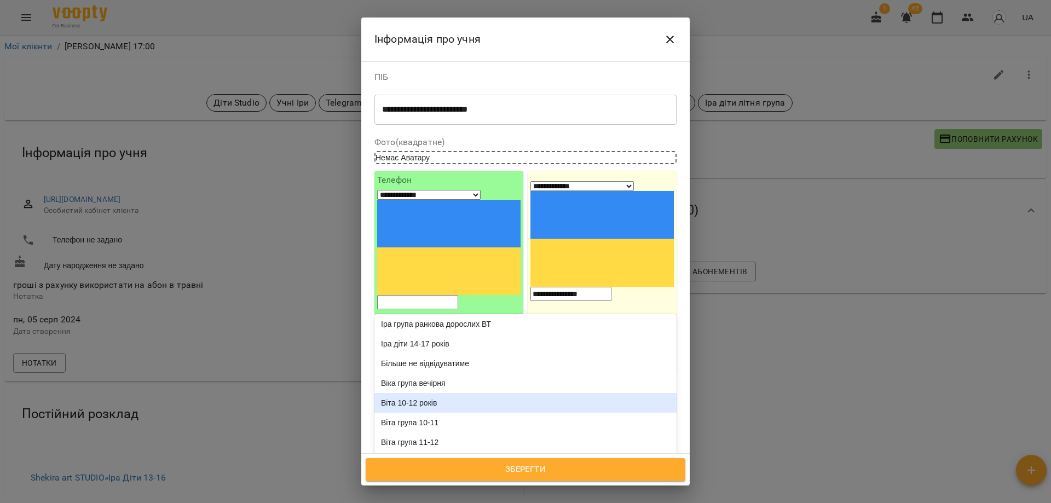
scroll to position [274, 0]
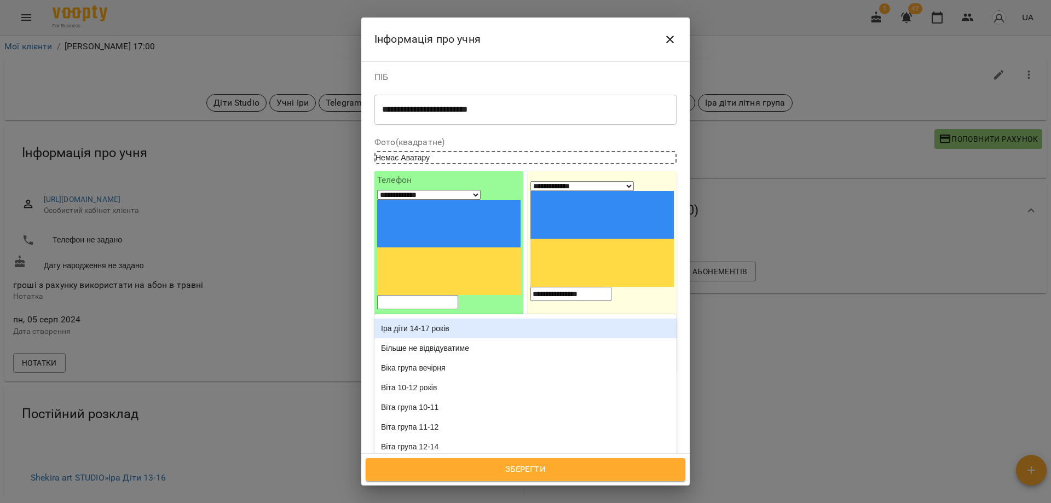
click at [447, 319] on div "Іра діти 14-17 років" at bounding box center [525, 329] width 302 height 20
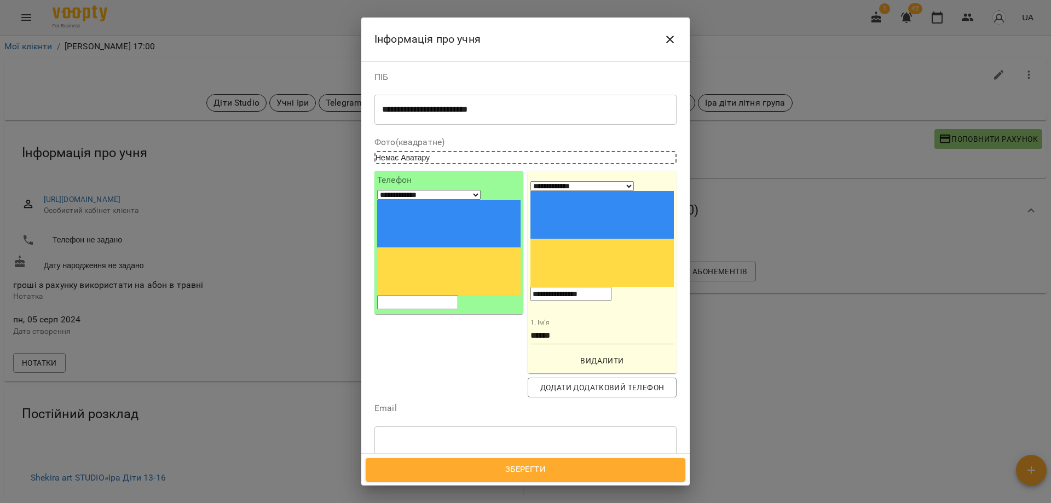
click at [522, 465] on span "Зберегти" at bounding box center [526, 469] width 296 height 14
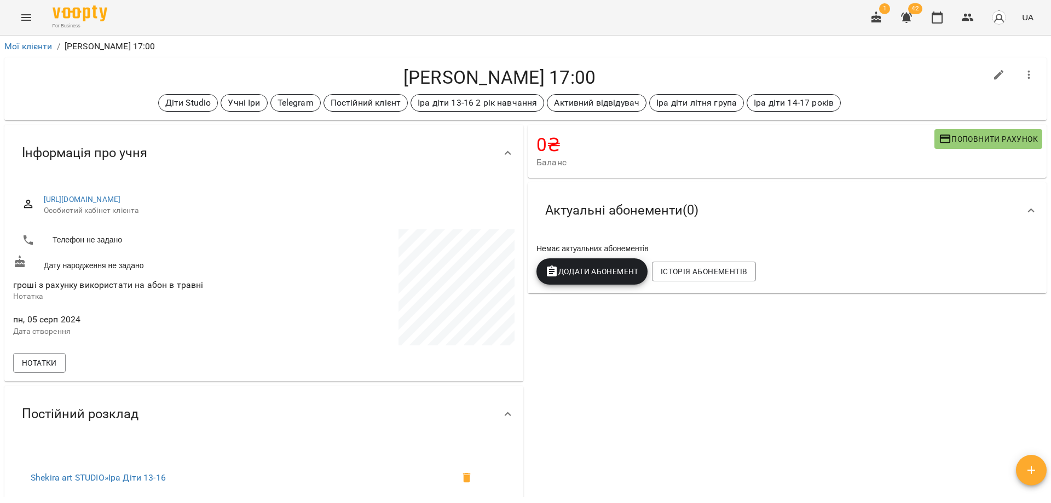
click at [994, 74] on icon "button" at bounding box center [999, 75] width 10 height 10
select select "**"
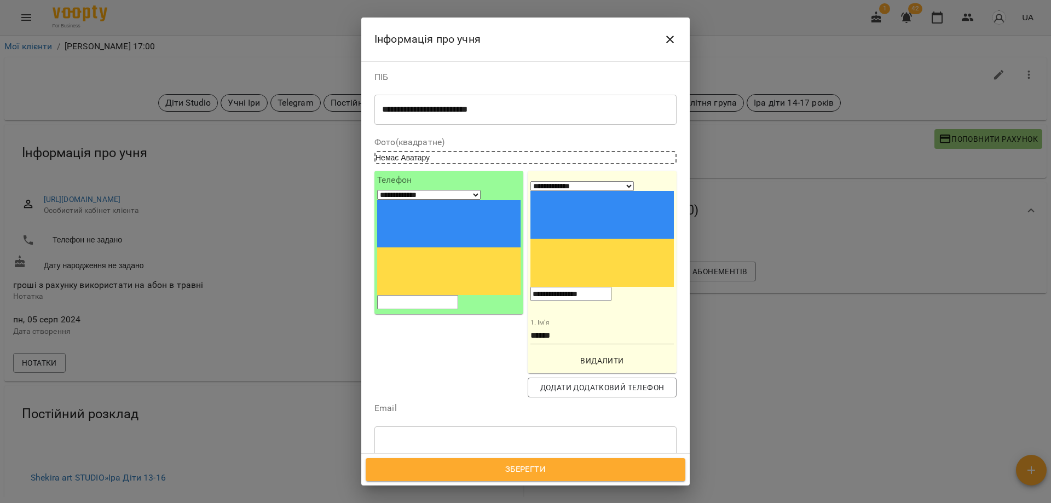
click at [588, 483] on div "Діти Studio Учні Іри Telegram Постійний клієнт [PERSON_NAME] діти 13-16 2 рік н…" at bounding box center [505, 507] width 261 height 48
type input "**********"
click at [564, 483] on div "Діти Studio Учні Іри Telegram Постійний клієнт [PERSON_NAME] діти 13-16 2 рік н…" at bounding box center [505, 507] width 261 height 48
type input "**********"
click at [478, 462] on b "[PERSON_NAME] група 12-14" at bounding box center [461, 466] width 109 height 9
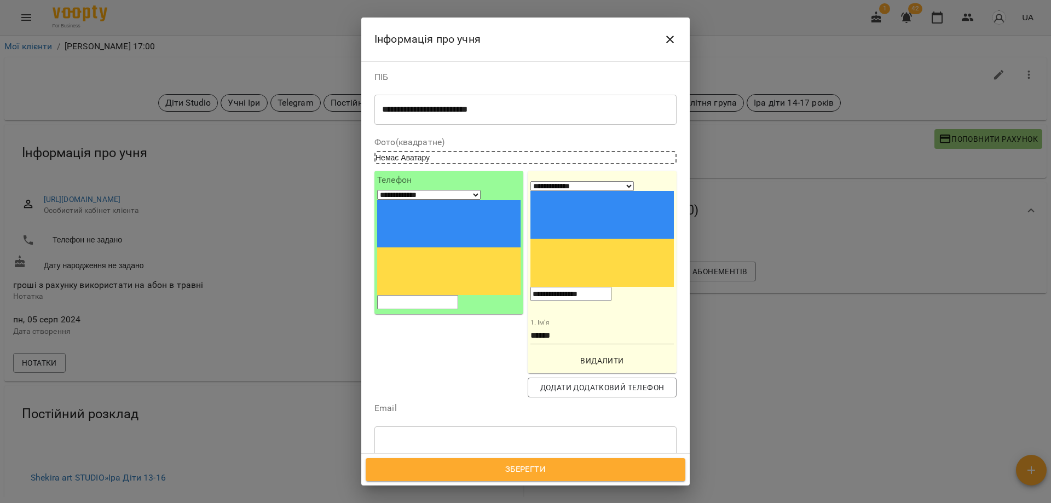
click at [500, 474] on span "Зберегти" at bounding box center [526, 469] width 296 height 14
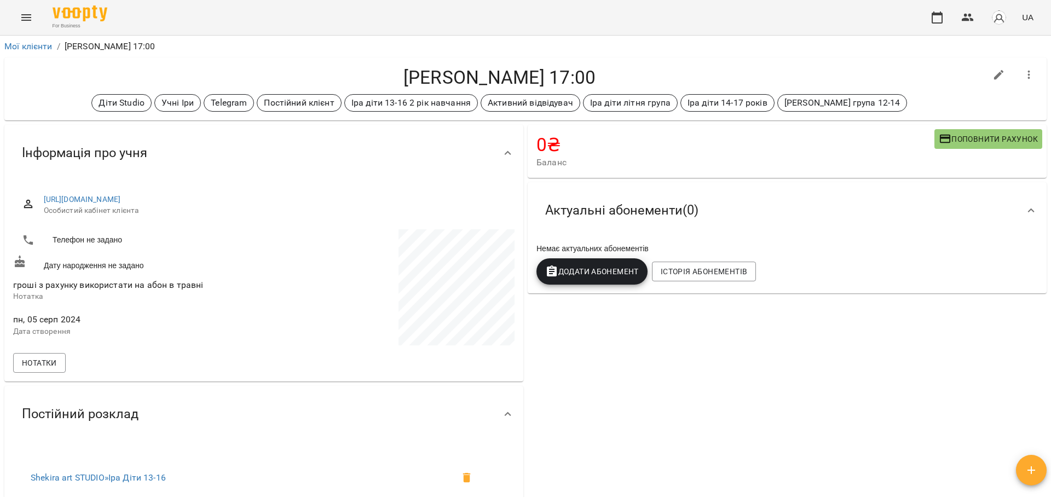
drag, startPoint x: 796, startPoint y: 27, endPoint x: 773, endPoint y: 21, distance: 24.3
click at [789, 27] on div "For Business UA" at bounding box center [525, 17] width 1051 height 35
click at [618, 26] on div "For Business 1 42 UA" at bounding box center [525, 17] width 1051 height 35
click at [793, 63] on div "[PERSON_NAME] 17:00 Діти Studio Учні Іри Telegram Постійний клієнт [PERSON_NAME…" at bounding box center [525, 88] width 1042 height 63
click at [904, 69] on div "[PERSON_NAME] 17:00 Діти Studio Учні Іри Telegram Постійний клієнт [PERSON_NAME…" at bounding box center [525, 88] width 1042 height 63
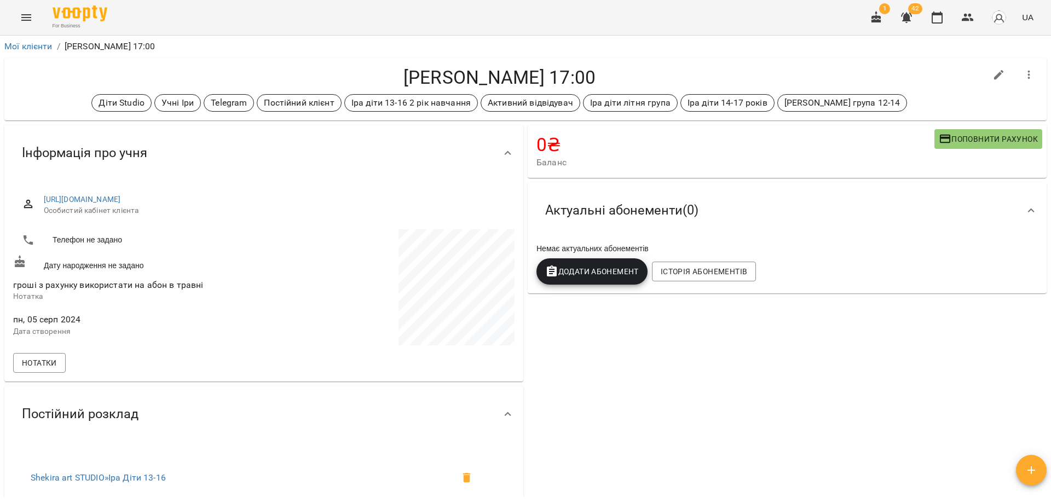
click at [884, 11] on span "1" at bounding box center [884, 8] width 11 height 11
click at [878, 21] on icon "button" at bounding box center [876, 17] width 10 height 12
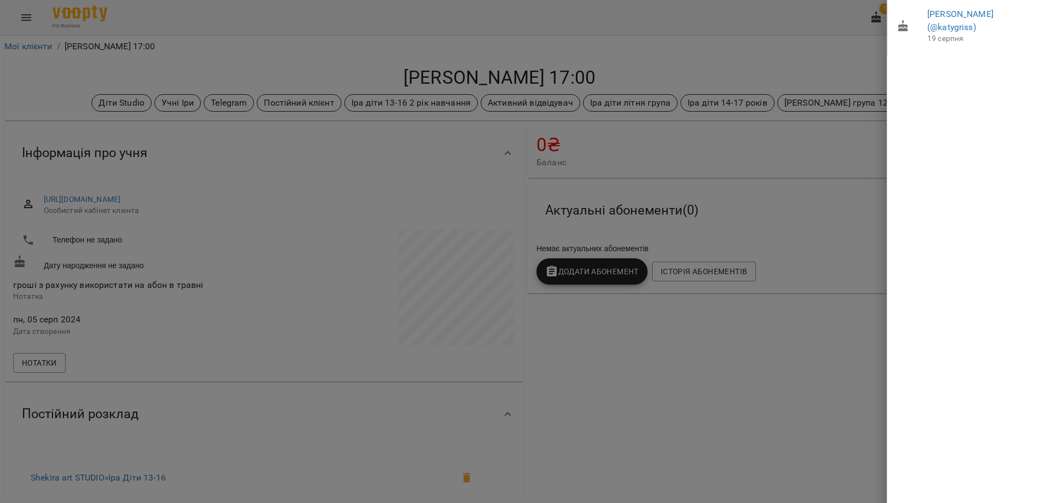
click at [834, 55] on div at bounding box center [525, 251] width 1051 height 503
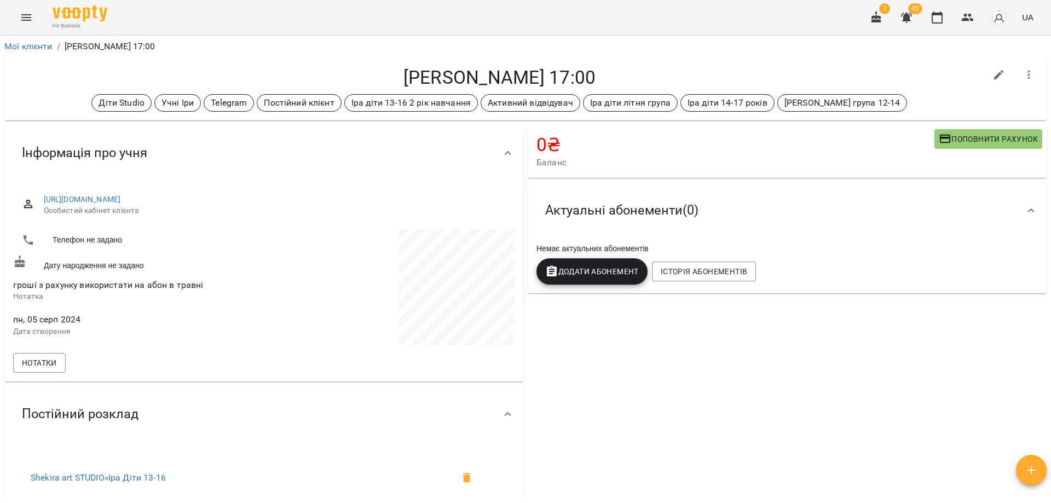
drag, startPoint x: 801, startPoint y: 55, endPoint x: 783, endPoint y: 60, distance: 18.6
click at [783, 60] on div "[PERSON_NAME] 17:00 Діти Studio Учні Іри Telegram Постійний клієнт [PERSON_NAME…" at bounding box center [525, 88] width 1046 height 67
click at [783, 60] on div "[PERSON_NAME] 17:00 Діти Studio Учні Іри Telegram Постійний клієнт [PERSON_NAME…" at bounding box center [525, 88] width 1042 height 63
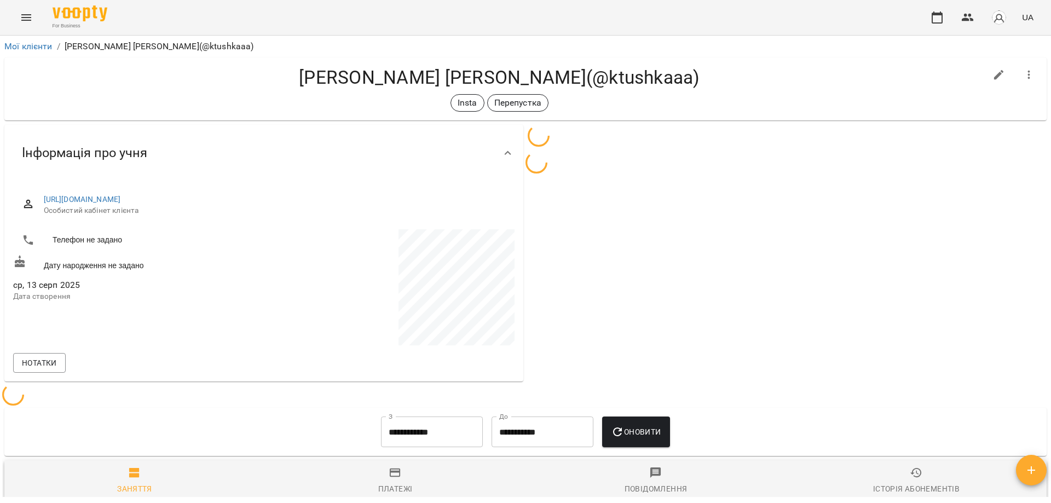
click at [768, 82] on h4 "[PERSON_NAME] [PERSON_NAME](@ktushkaaa)" at bounding box center [499, 77] width 973 height 22
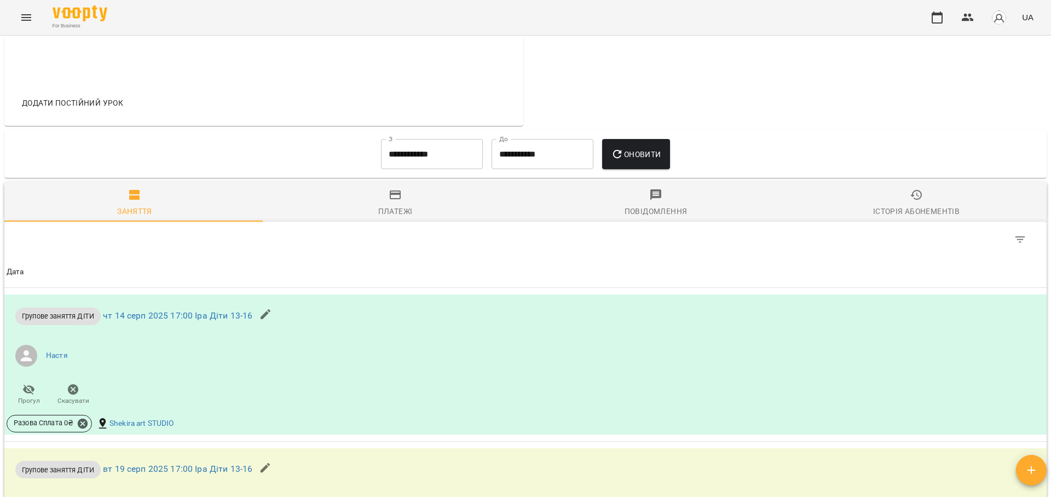
scroll to position [547, 0]
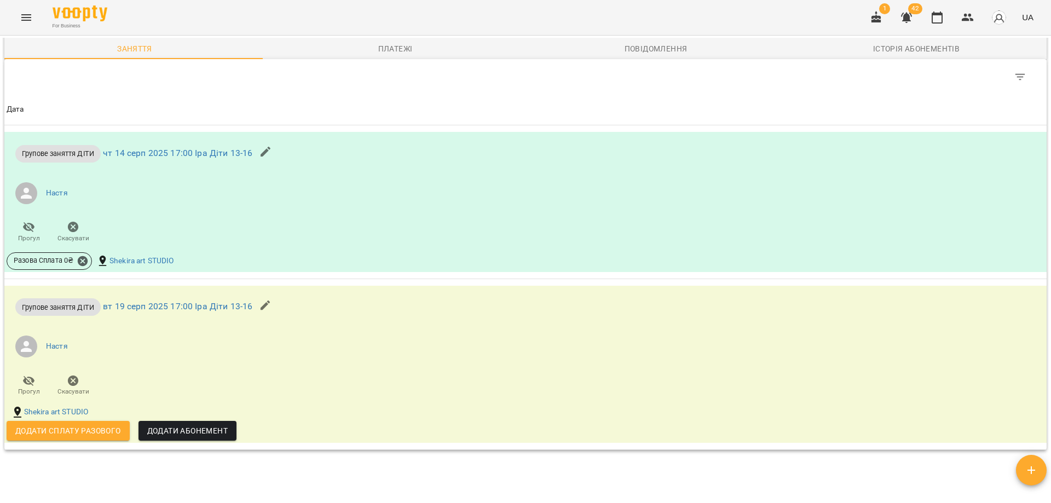
drag, startPoint x: 491, startPoint y: 76, endPoint x: 495, endPoint y: 80, distance: 6.2
click at [495, 80] on div "Table Toolbar" at bounding box center [525, 76] width 1042 height 35
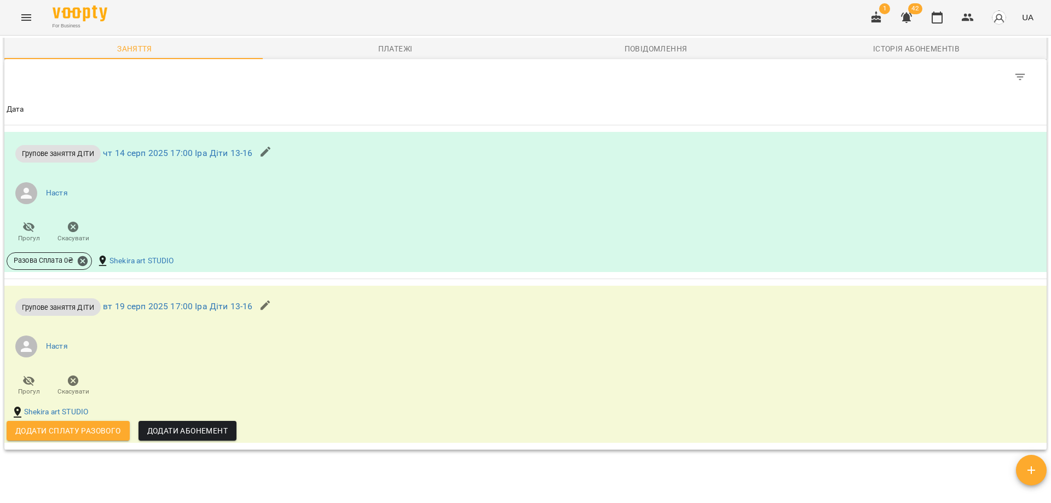
click at [460, 85] on div "Table Toolbar" at bounding box center [525, 76] width 1042 height 35
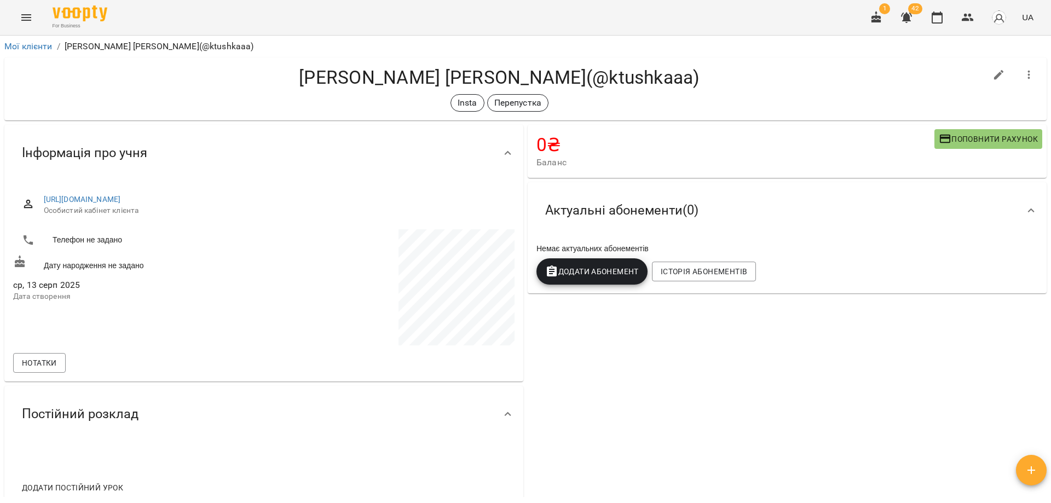
click at [842, 74] on h4 "[PERSON_NAME] [PERSON_NAME](@ktushkaaa)" at bounding box center [499, 77] width 973 height 22
click at [623, 69] on h4 "[PERSON_NAME] [PERSON_NAME](@ktushkaaa)" at bounding box center [499, 77] width 973 height 22
click at [624, 436] on div "0 ₴ Баланс Поповнити рахунок Актуальні абонементи ( 0 ) Немає актуальних абонем…" at bounding box center [786, 318] width 523 height 390
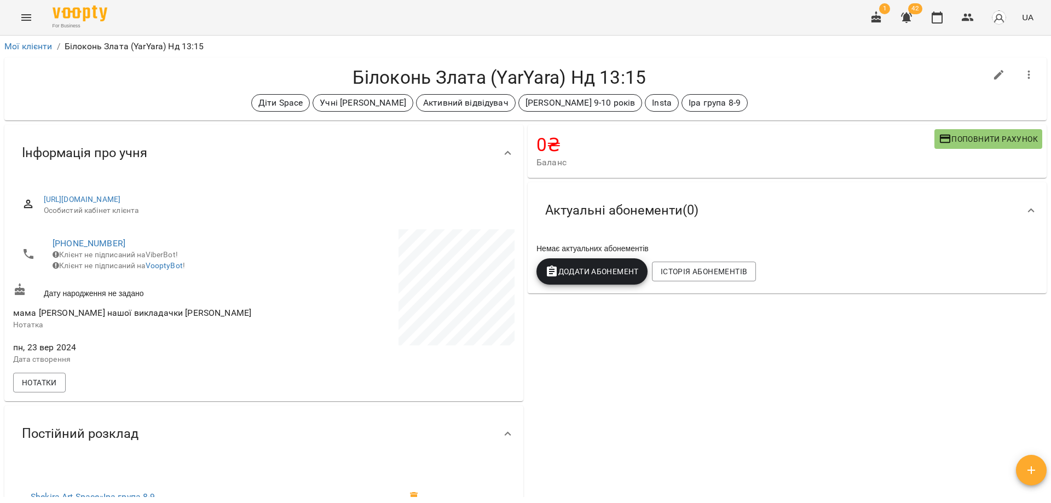
click at [803, 99] on div "Діти Space Учні [PERSON_NAME] Активний відвідувач [PERSON_NAME] 9-10 років Inst…" at bounding box center [499, 103] width 973 height 18
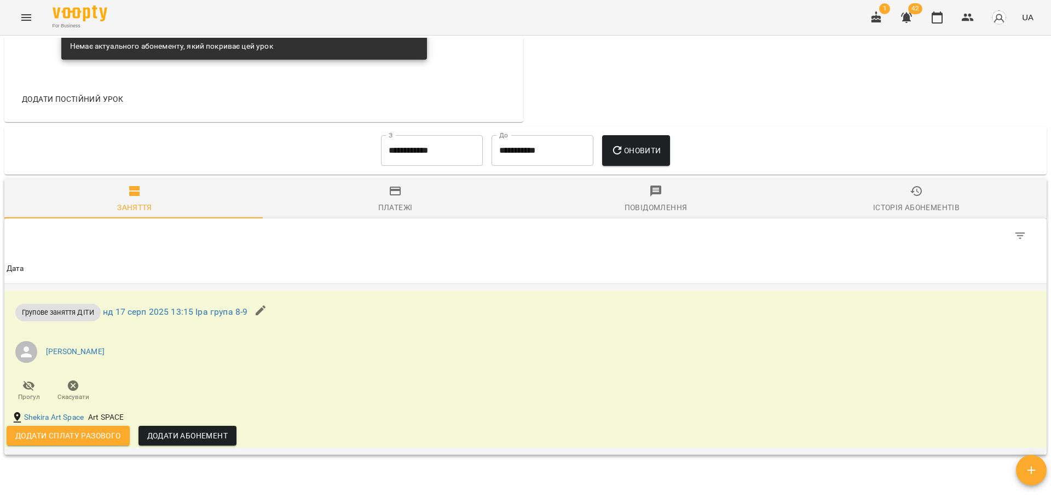
scroll to position [602, 0]
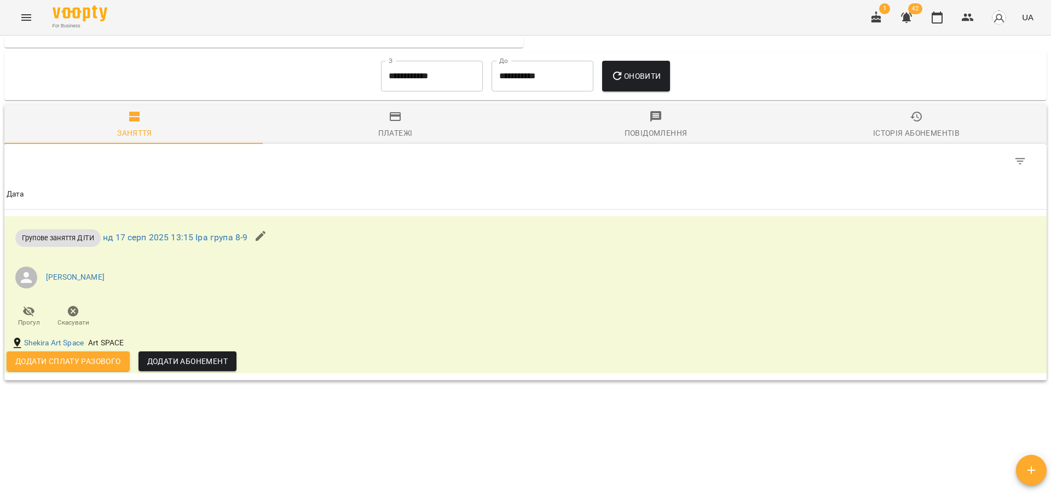
click at [407, 83] on input "**********" at bounding box center [432, 76] width 102 height 31
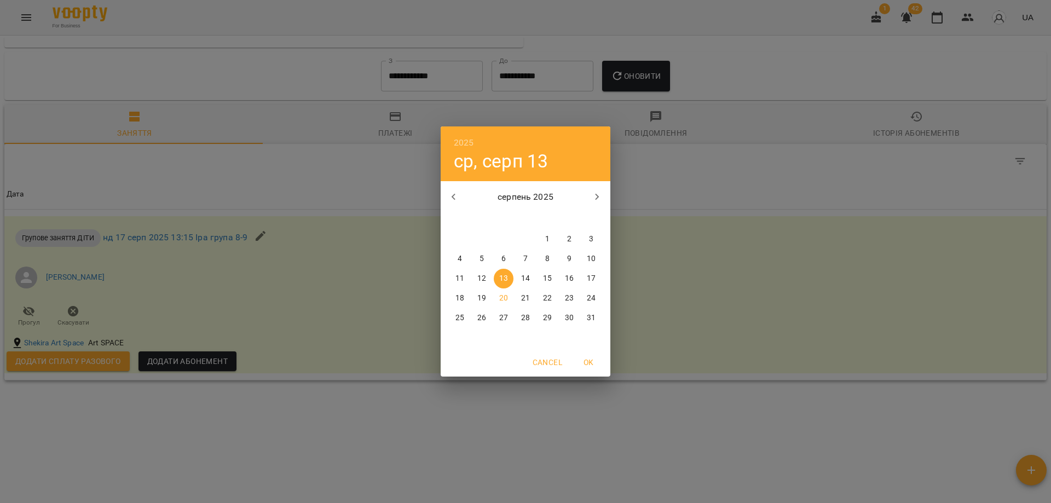
click at [550, 234] on button "1" at bounding box center [547, 239] width 20 height 20
type input "**********"
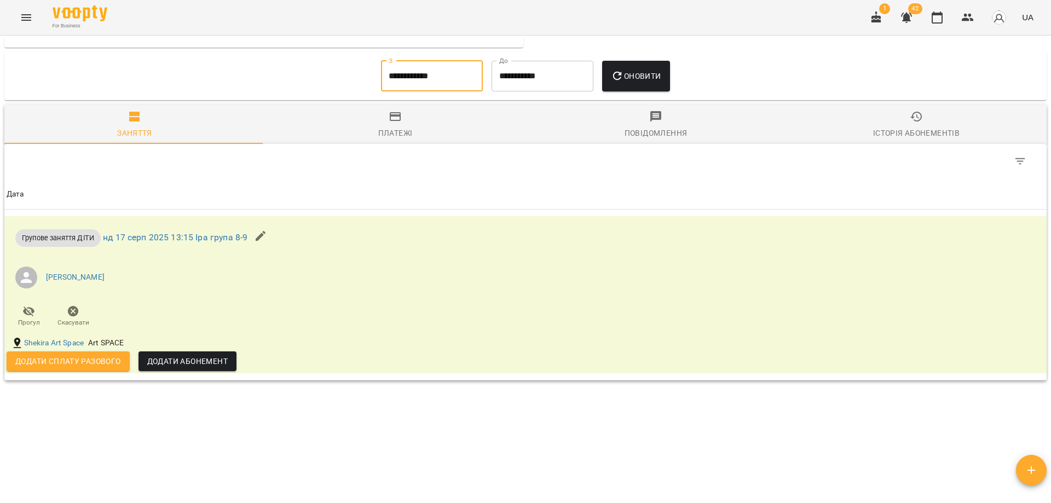
click at [652, 73] on button "Оновити" at bounding box center [635, 76] width 67 height 31
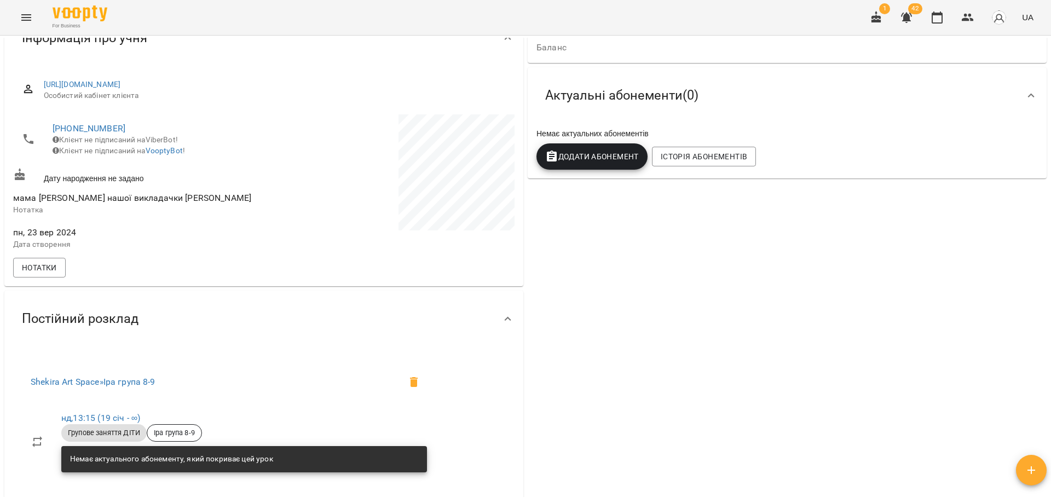
scroll to position [0, 0]
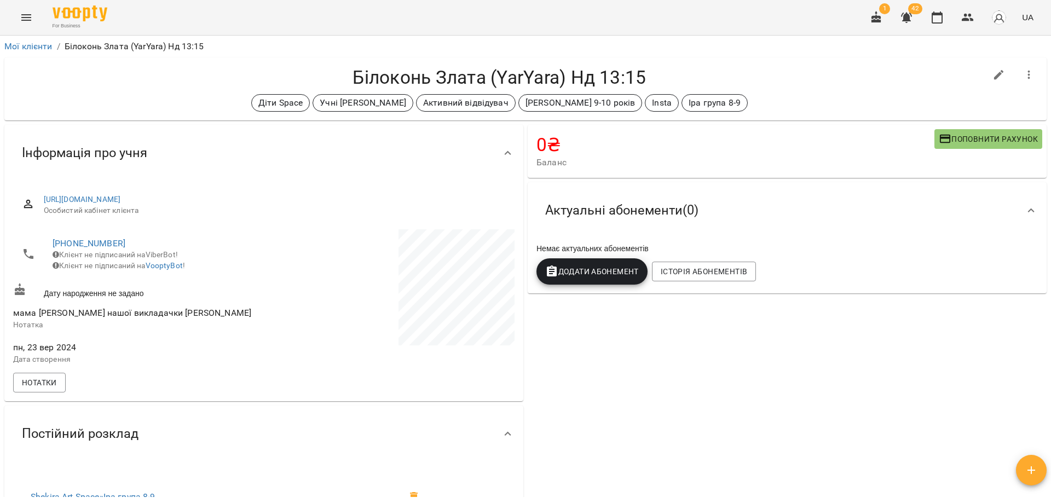
click at [765, 86] on h4 "Білоконь Злата (YarYara) Нд 13:15" at bounding box center [499, 77] width 973 height 22
click at [765, 90] on div "[PERSON_NAME] (YarYara) Нд 13:15 Діти Space Учні [PERSON_NAME] Активний відвіду…" at bounding box center [499, 88] width 973 height 45
click at [675, 413] on div "0 ₴ Баланс Поповнити рахунок Актуальні абонементи ( 0 ) Немає актуальних абонем…" at bounding box center [786, 387] width 523 height 529
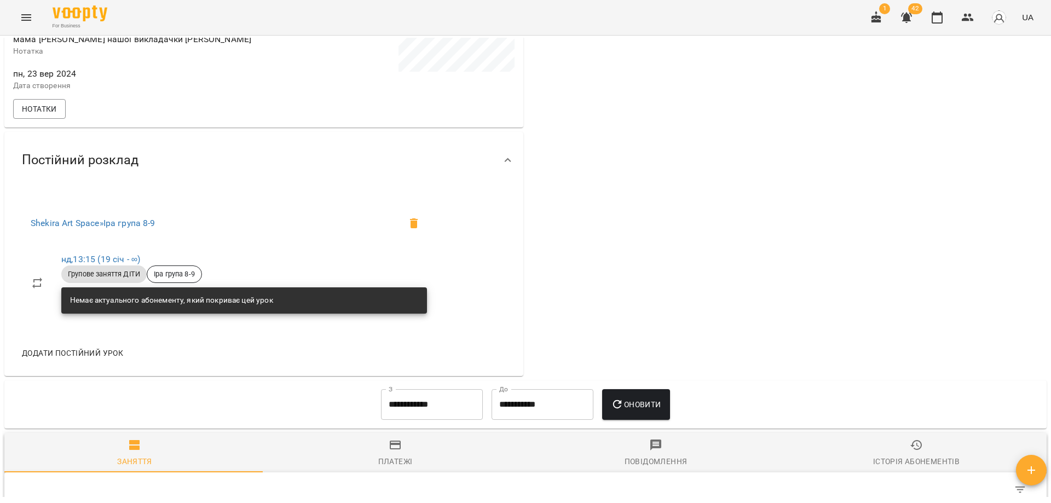
scroll to position [547, 0]
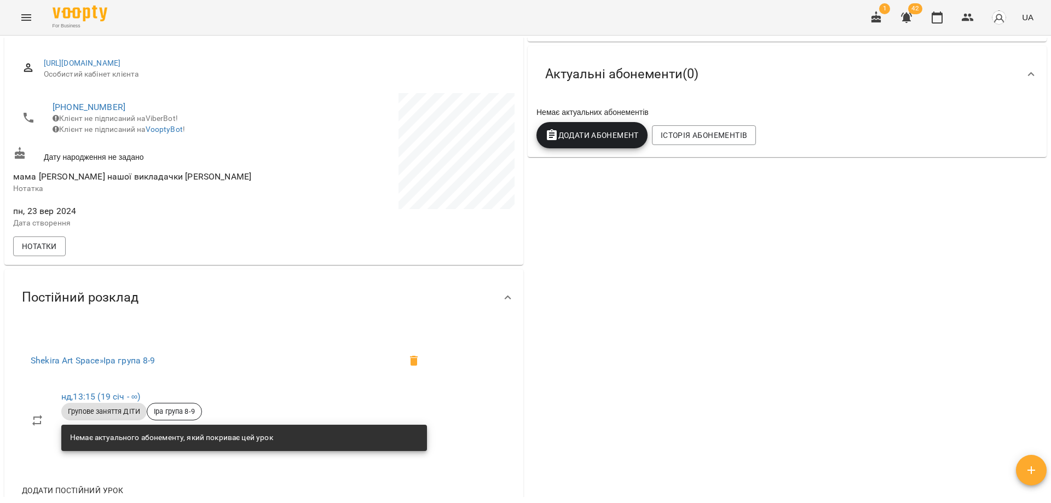
scroll to position [0, 0]
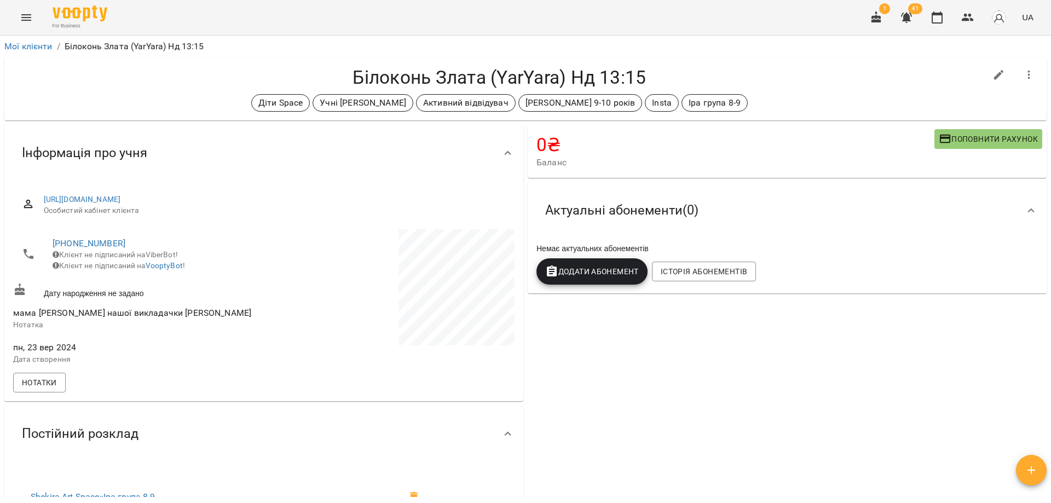
click at [728, 66] on h4 "Білоконь Злата (YarYara) Нд 13:15" at bounding box center [499, 77] width 973 height 22
click at [828, 82] on h4 "Білоконь Злата (YarYara) Нд 13:15" at bounding box center [499, 77] width 973 height 22
click at [691, 373] on div "0 ₴ Баланс Поповнити рахунок Актуальні абонементи ( 0 ) Немає актуальних абонем…" at bounding box center [786, 387] width 523 height 529
click at [667, 402] on div "0 ₴ Баланс Поповнити рахунок Актуальні абонементи ( 0 ) Немає актуальних абонем…" at bounding box center [786, 387] width 523 height 529
click at [763, 342] on div "0 ₴ Баланс Поповнити рахунок Актуальні абонементи ( 0 ) Немає актуальних абонем…" at bounding box center [786, 387] width 523 height 529
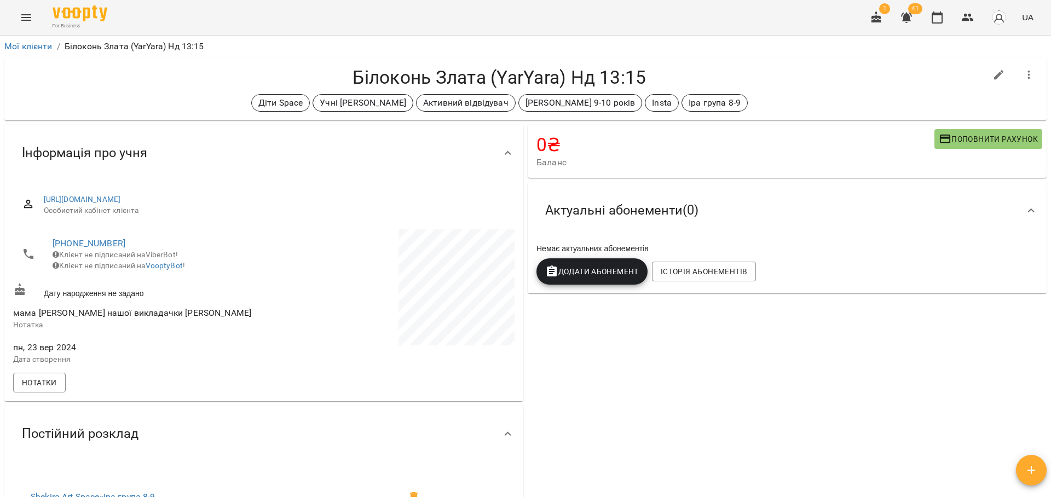
scroll to position [164, 0]
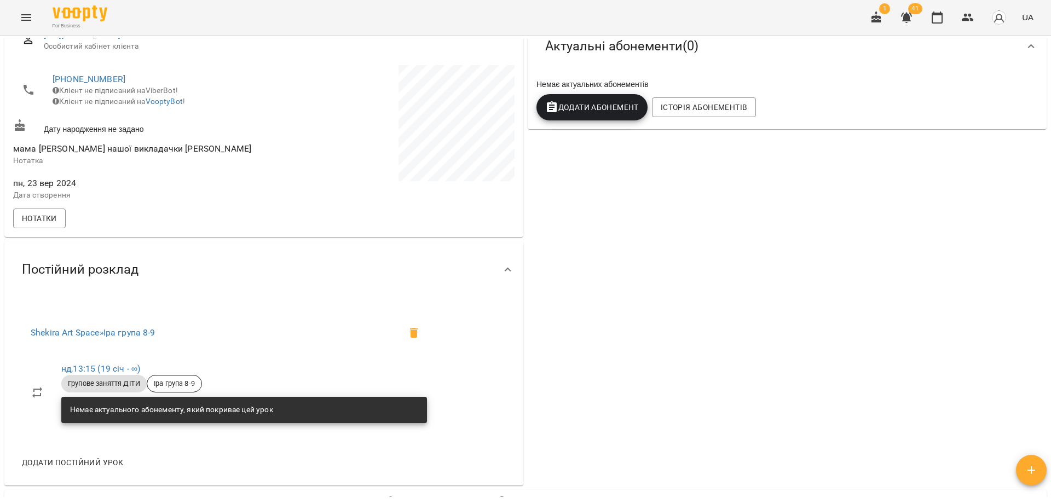
click at [748, 340] on div "0 ₴ Баланс Поповнити рахунок Актуальні абонементи ( 0 ) Немає актуальних абонем…" at bounding box center [786, 222] width 523 height 529
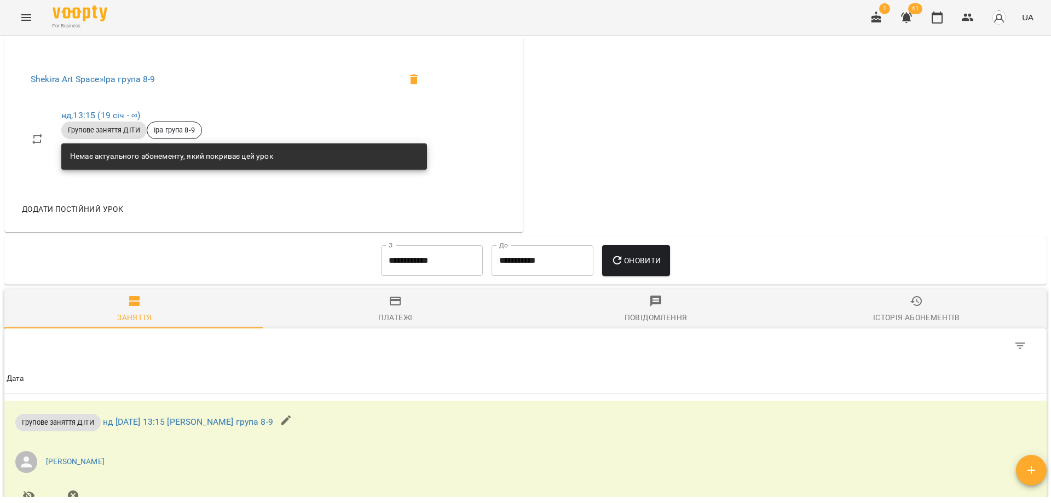
scroll to position [438, 0]
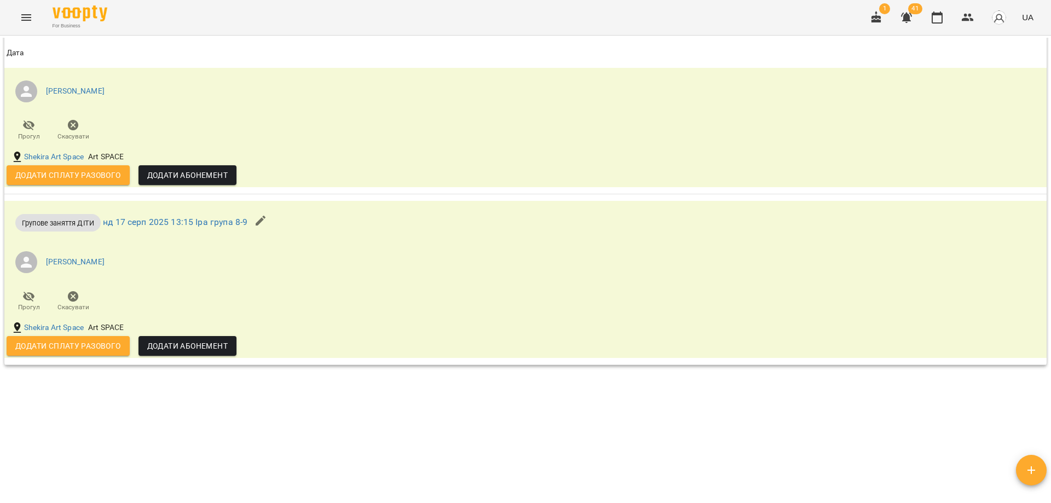
scroll to position [799, 0]
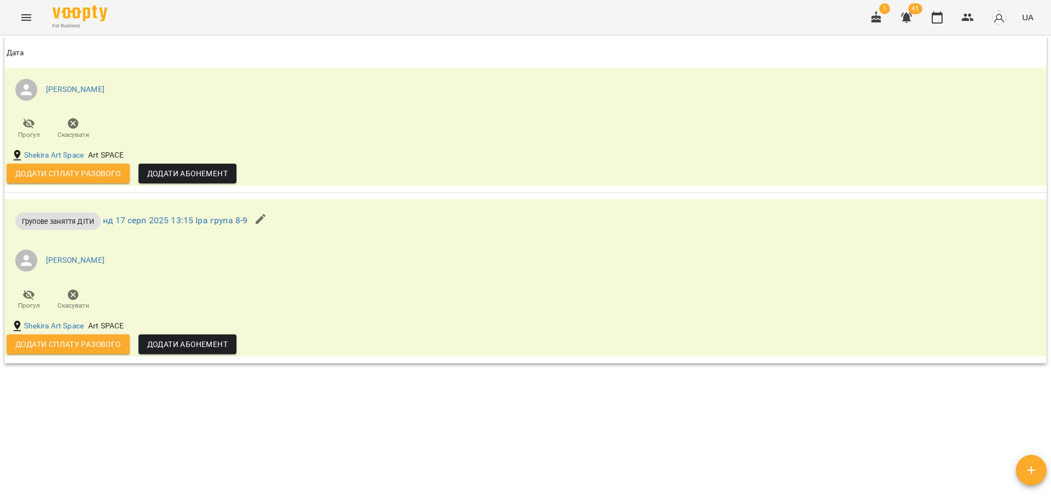
click at [362, 444] on div "Мої клієнти / Білоконь Злата (YarYara) Нд 13:15 Білоконь Злата (YarYara) Нд 13:…" at bounding box center [525, 267] width 1046 height 459
click at [505, 476] on div "Мої клієнти / Білоконь Злата (YarYara) Нд 13:15 Білоконь Злата (YarYara) Нд 13:…" at bounding box center [525, 267] width 1046 height 459
click at [494, 440] on div "Мої клієнти / Білоконь Злата (YarYara) Нд 13:15 Білоконь Злата (YarYara) Нд 13:…" at bounding box center [525, 267] width 1046 height 459
click at [484, 470] on div "Мої клієнти / Білоконь Злата (YarYara) Нд 13:15 Білоконь Злата (YarYara) Нд 13:…" at bounding box center [525, 267] width 1046 height 459
click at [484, 467] on div "Мої клієнти / Білоконь Злата (YarYara) Нд 13:15 Білоконь Злата (YarYara) Нд 13:…" at bounding box center [525, 267] width 1046 height 459
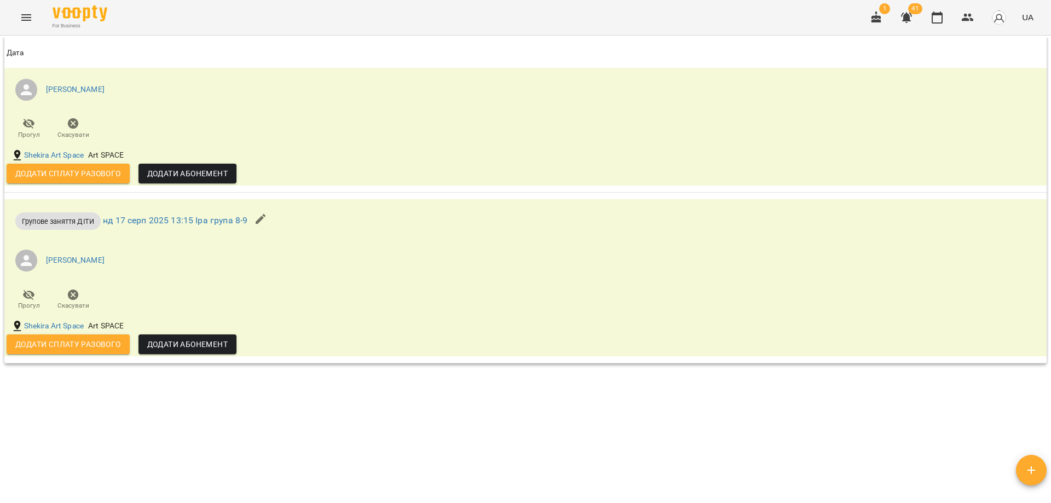
scroll to position [0, 0]
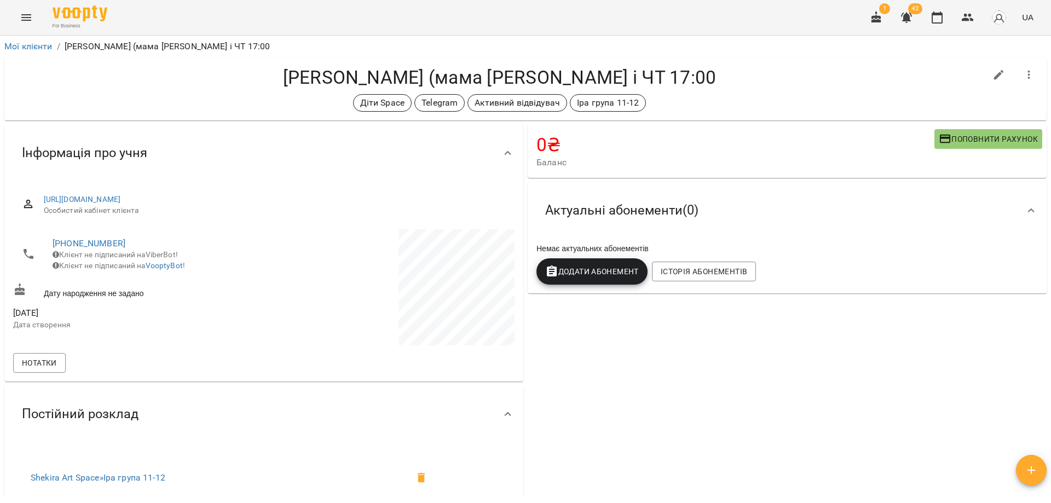
click at [742, 70] on h4 "[PERSON_NAME] (мама [PERSON_NAME] і ЧТ 17:00" at bounding box center [499, 77] width 973 height 22
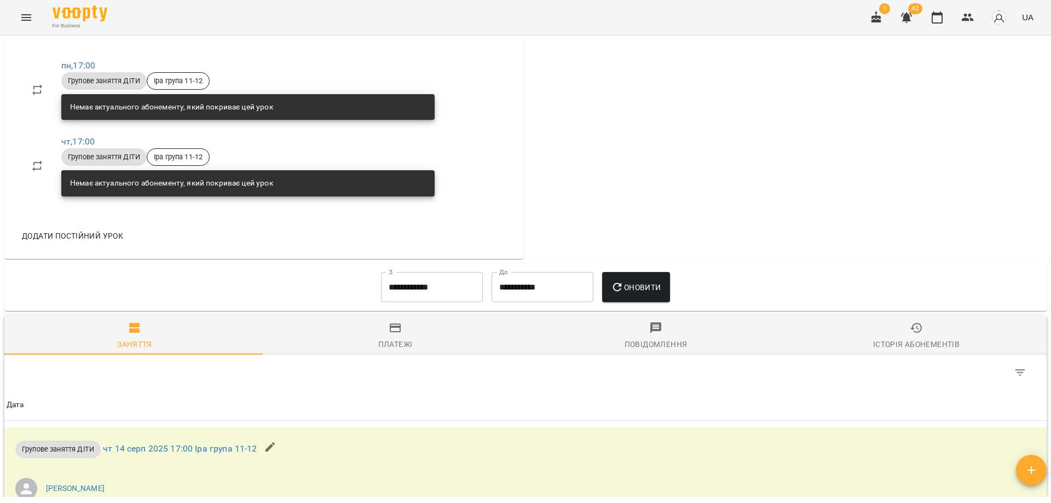
scroll to position [602, 0]
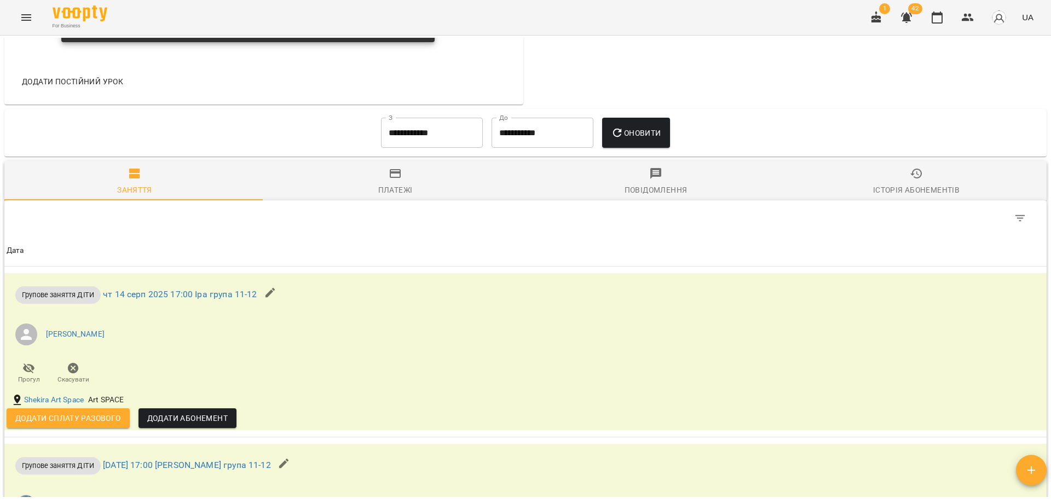
click at [412, 140] on input "**********" at bounding box center [432, 133] width 102 height 31
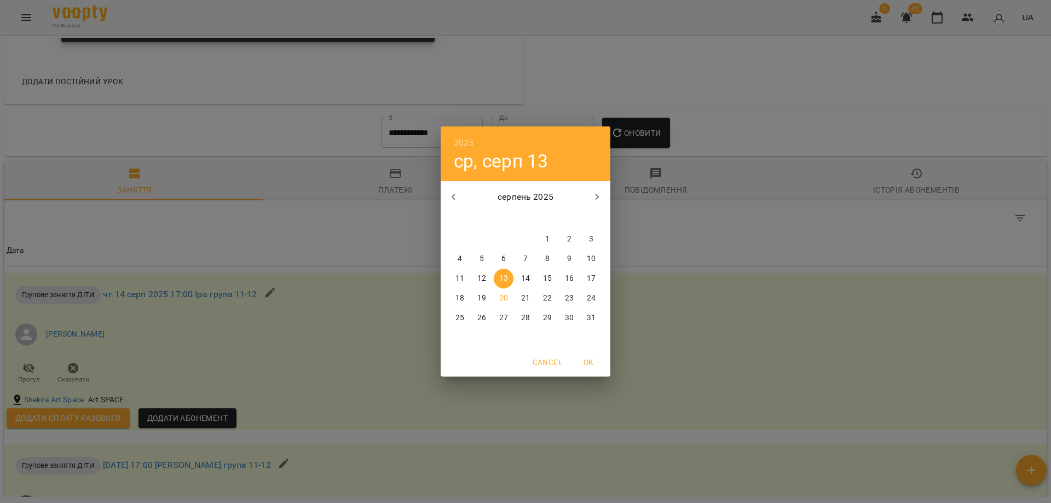
click at [551, 236] on span "1" at bounding box center [547, 239] width 20 height 11
type input "**********"
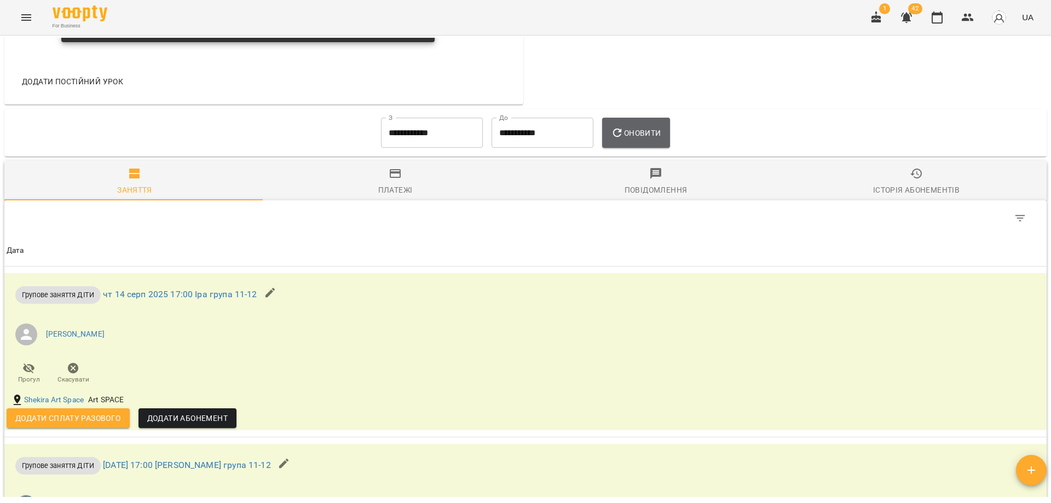
click at [647, 124] on button "Оновити" at bounding box center [635, 133] width 67 height 31
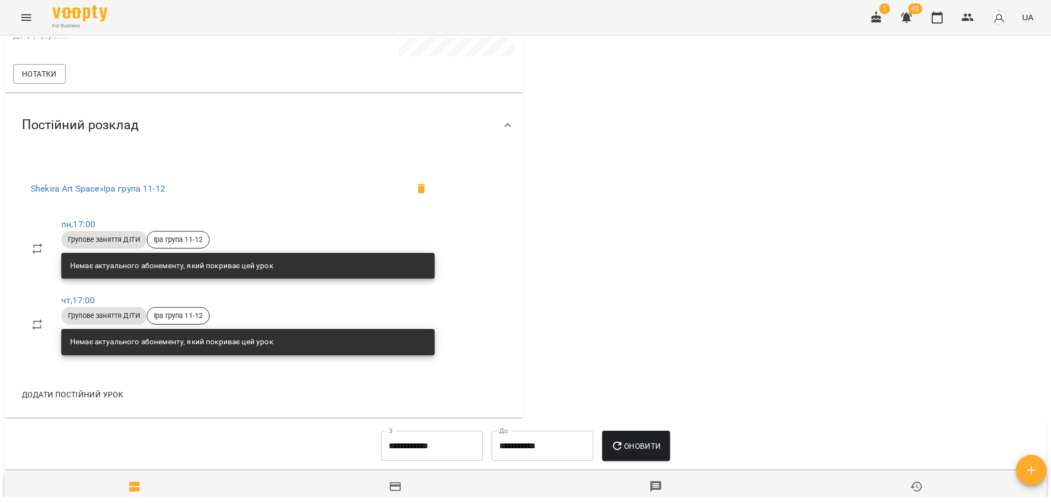
scroll to position [0, 0]
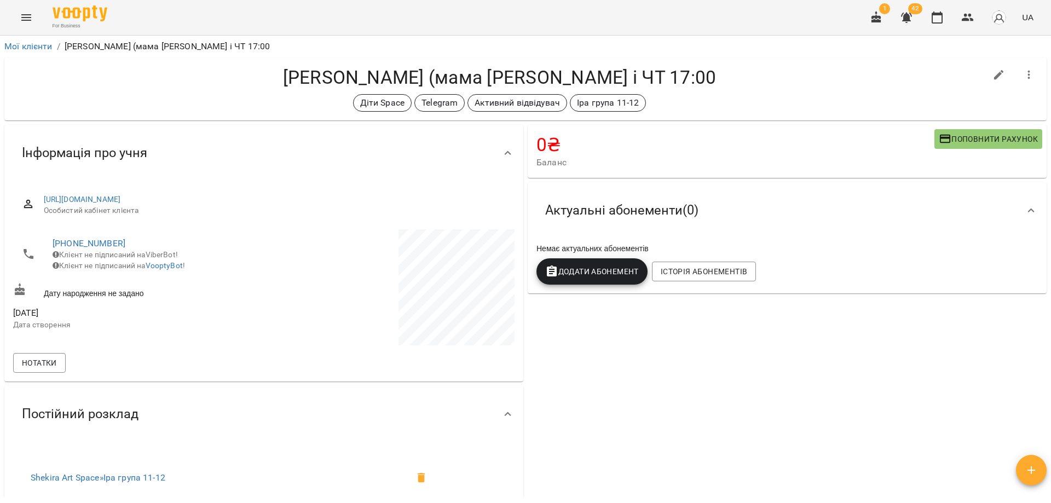
click at [732, 360] on div "0 ₴ Баланс Поповнити рахунок Актуальні абонементи ( 0 ) Немає актуальних абонем…" at bounding box center [786, 416] width 523 height 586
click at [544, 12] on div "For Business 1 42 UA" at bounding box center [525, 17] width 1051 height 35
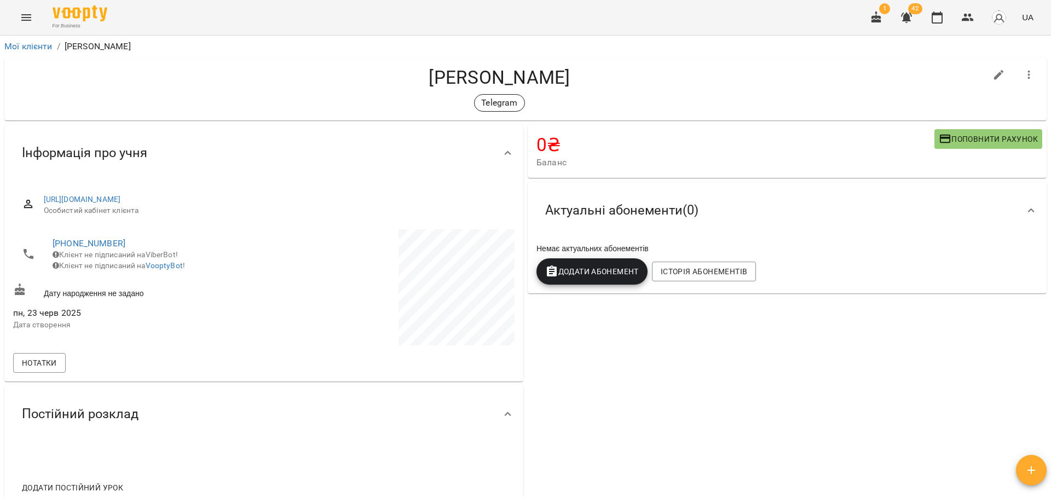
click at [563, 83] on h4 "[PERSON_NAME]" at bounding box center [499, 77] width 973 height 22
click at [803, 78] on h4 "[PERSON_NAME]" at bounding box center [499, 77] width 973 height 22
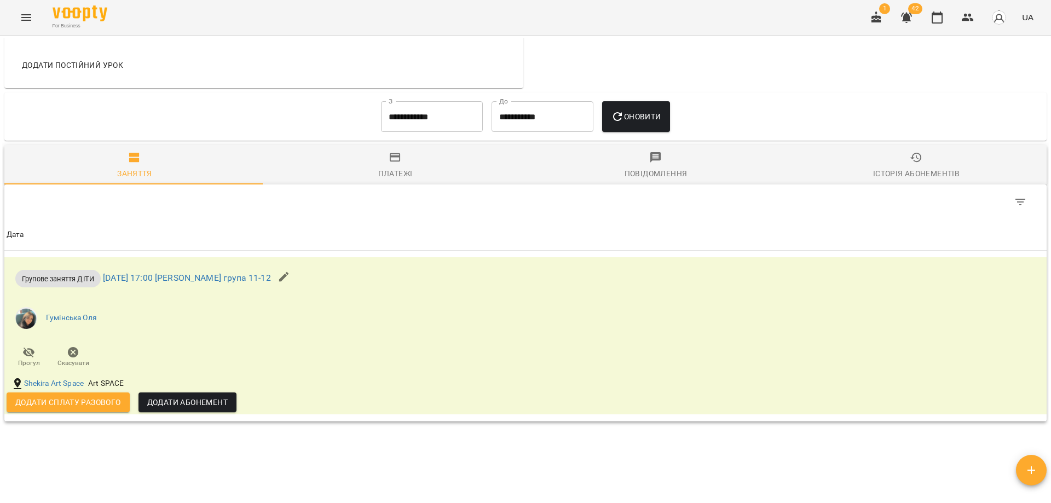
scroll to position [485, 0]
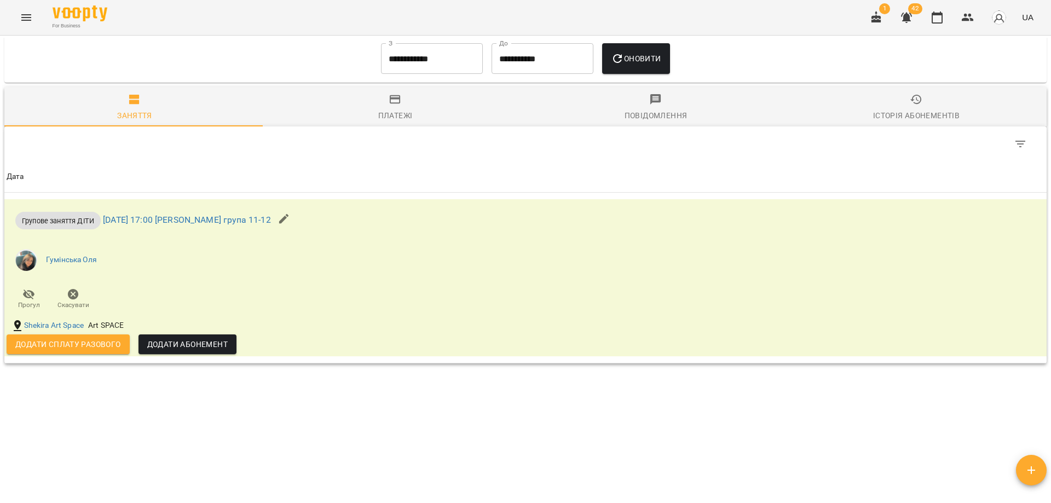
click at [441, 413] on div "**********" at bounding box center [525, 267] width 1046 height 459
click at [448, 405] on div "**********" at bounding box center [525, 267] width 1046 height 459
click at [686, 466] on div "**********" at bounding box center [525, 267] width 1046 height 459
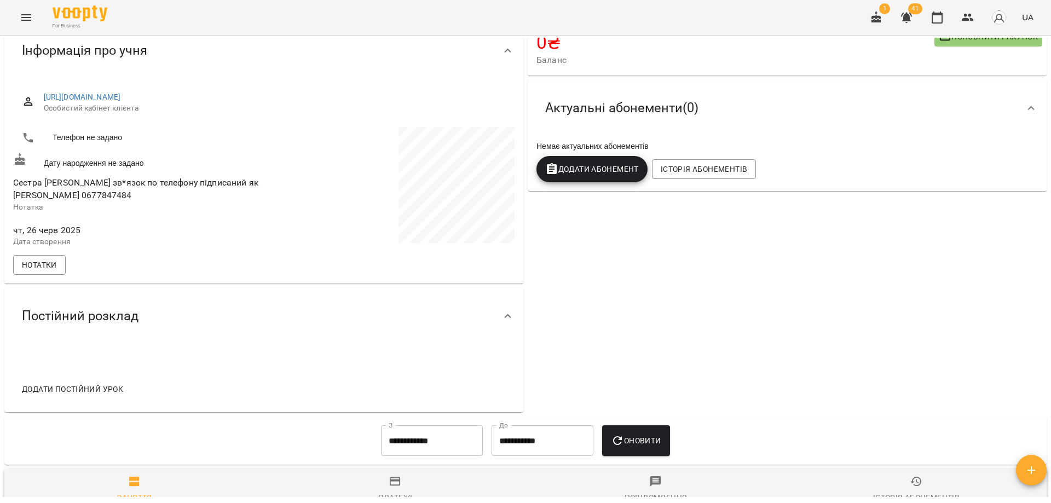
scroll to position [0, 0]
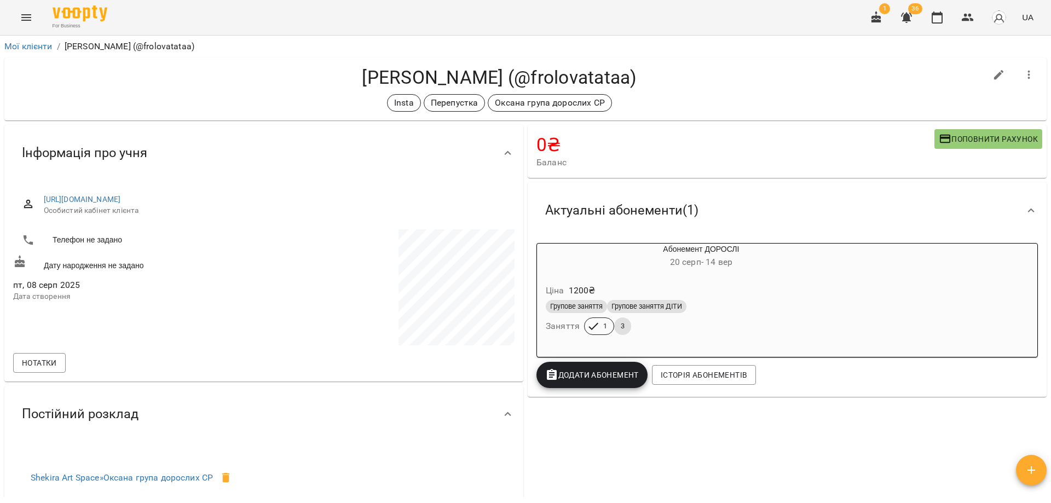
click at [728, 83] on h4 "[PERSON_NAME] (@frolovatataa)" at bounding box center [499, 77] width 973 height 22
click at [596, 483] on div "0 ₴ Баланс Поповнити рахунок Актуальні абонементи ( 1 ) Абонемент ДОРОСЛІ [DATE…" at bounding box center [786, 362] width 523 height 479
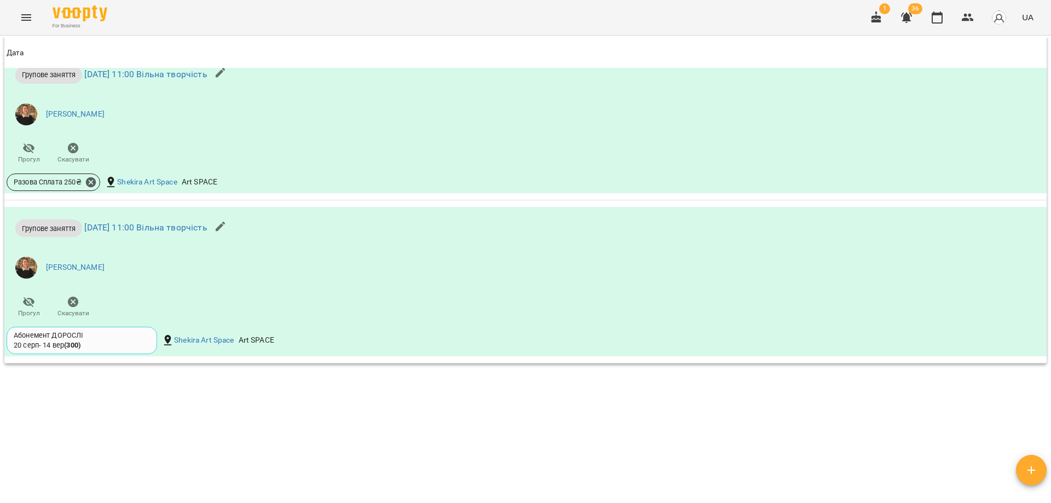
click at [528, 461] on div "**********" at bounding box center [525, 267] width 1046 height 459
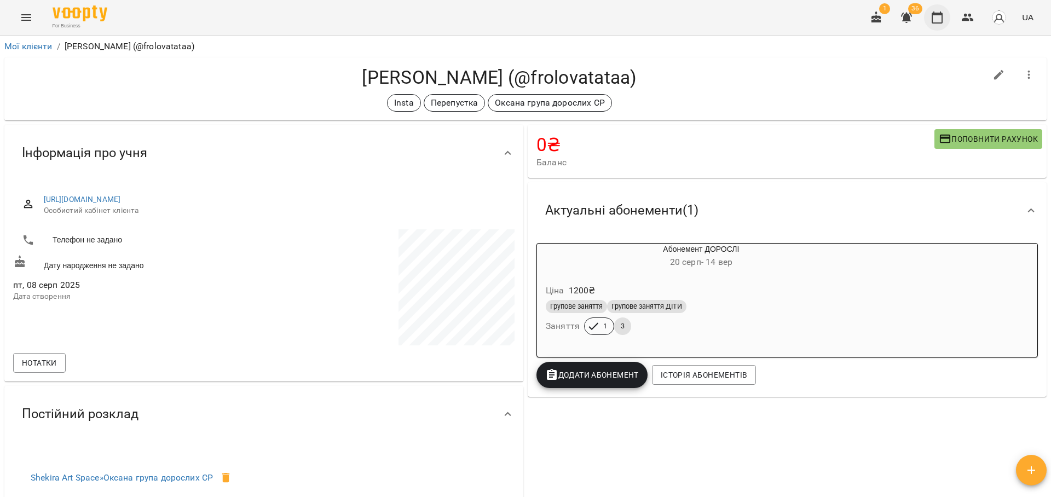
click at [944, 24] on icon "button" at bounding box center [936, 17] width 13 height 13
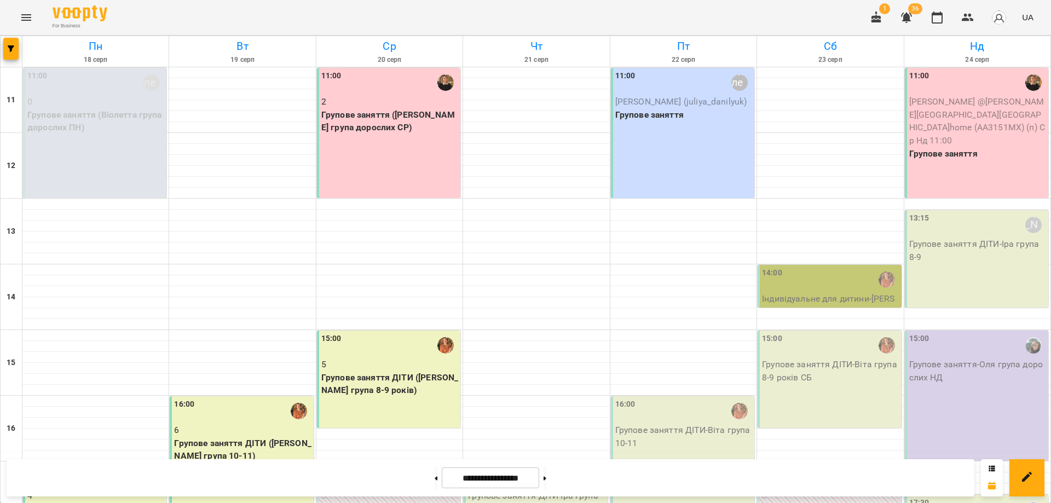
click at [374, 381] on p "Групове заняття ДІТИ (Віта група 8-9 років)" at bounding box center [389, 384] width 137 height 26
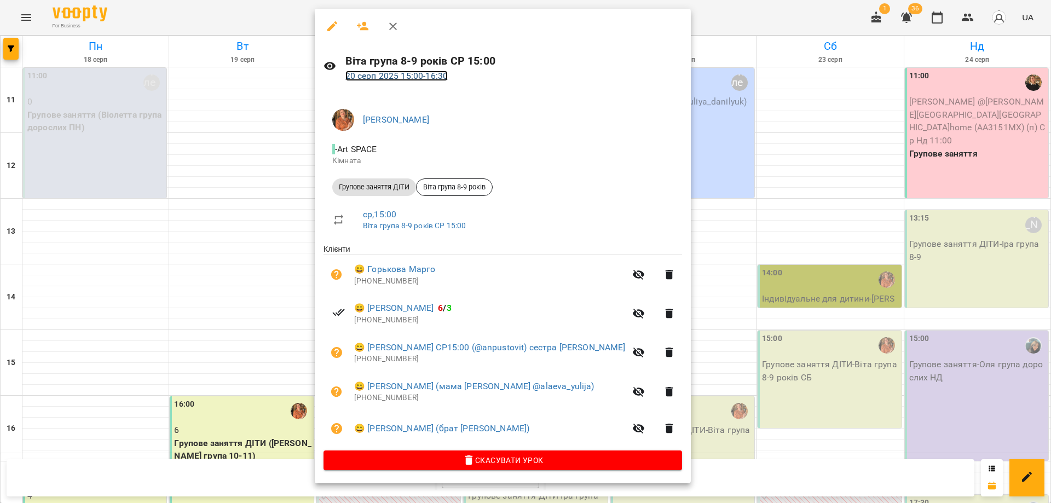
click at [406, 76] on link "20 серп 2025 15:00 - 16:30" at bounding box center [396, 76] width 103 height 10
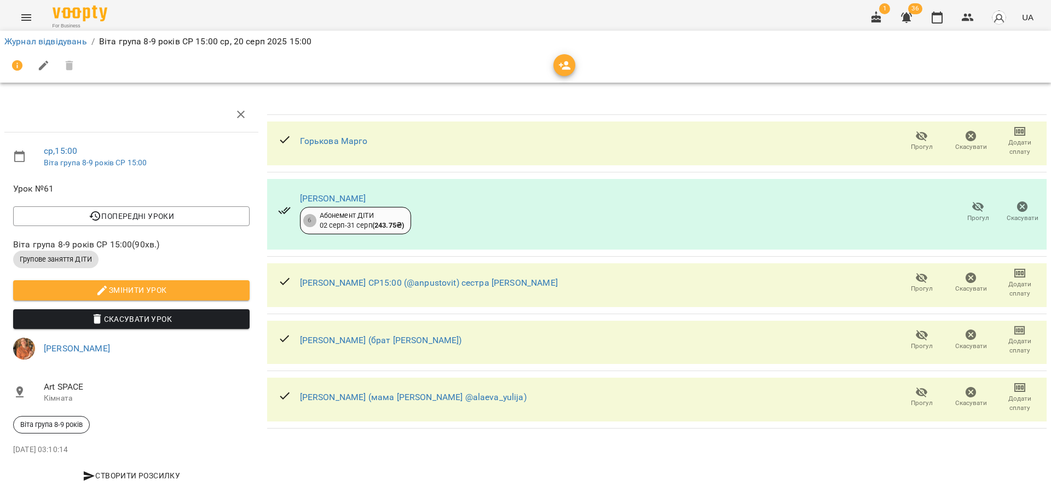
click at [564, 62] on icon "button" at bounding box center [565, 65] width 12 height 9
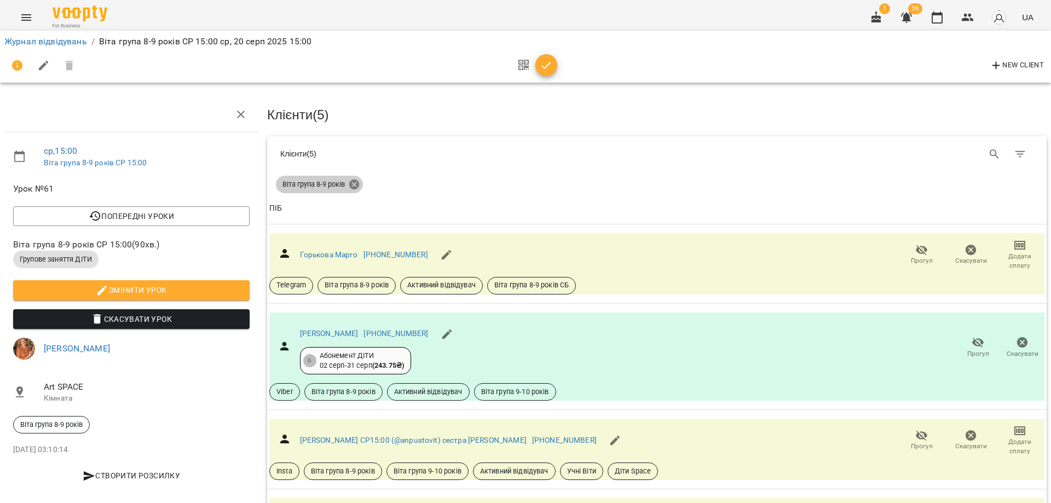
click at [352, 182] on icon at bounding box center [354, 184] width 12 height 12
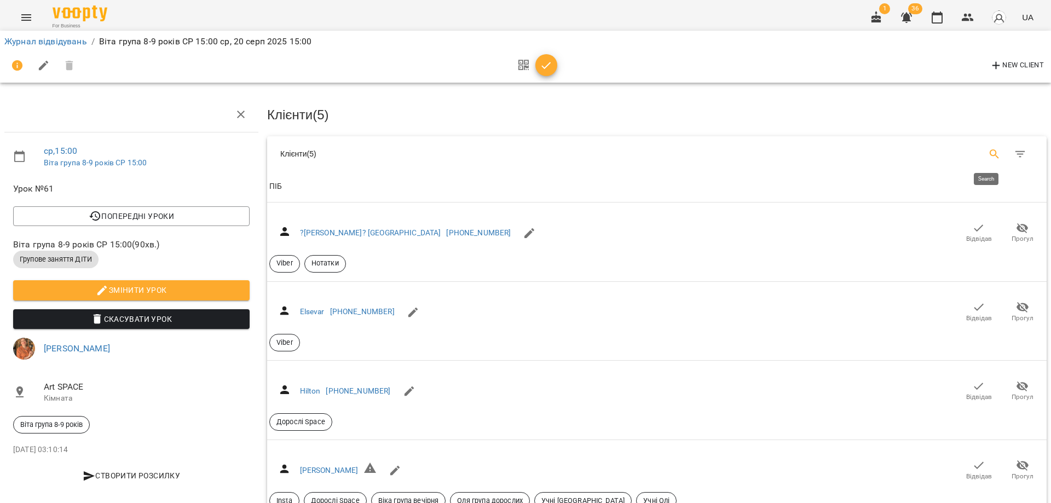
click at [988, 156] on icon "Search" at bounding box center [994, 154] width 13 height 13
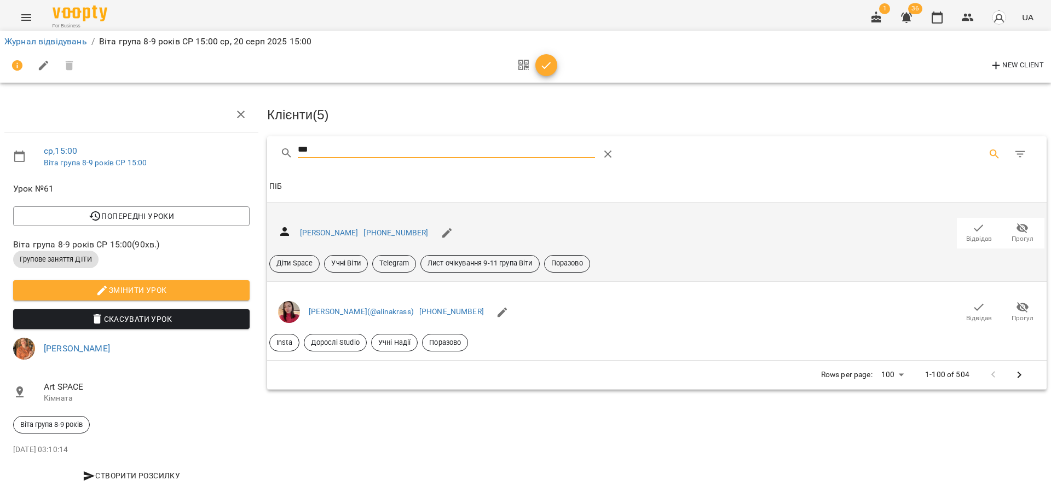
type input "***"
click at [971, 236] on span "Відвідав" at bounding box center [979, 238] width 26 height 9
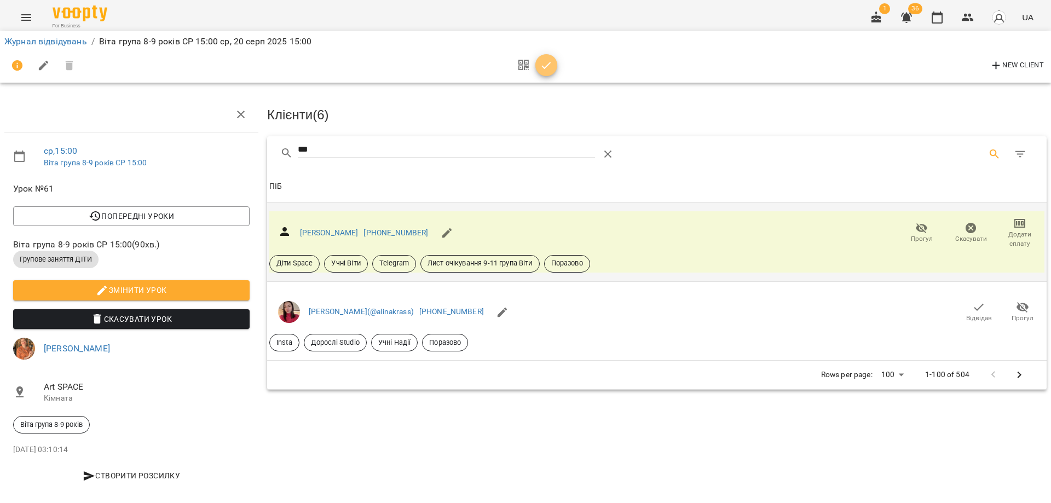
click at [536, 65] on span "button" at bounding box center [546, 65] width 22 height 13
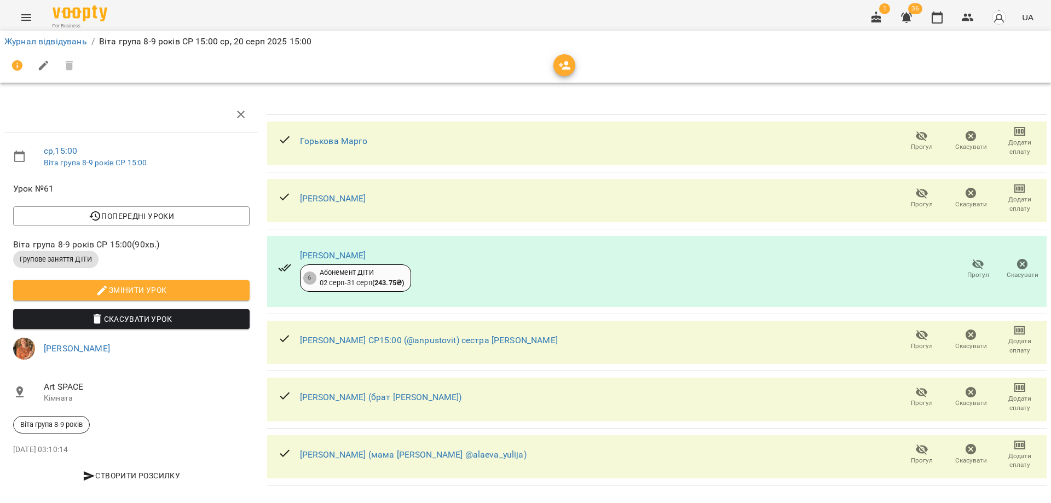
click at [663, 53] on div at bounding box center [525, 66] width 1042 height 26
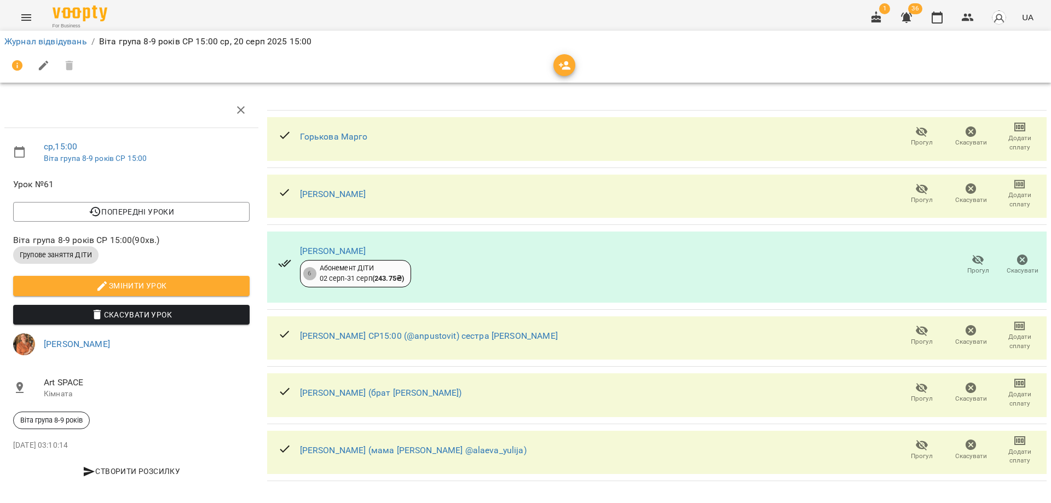
click at [309, 54] on div at bounding box center [525, 66] width 1042 height 26
click at [800, 51] on div at bounding box center [525, 65] width 1046 height 31
click at [933, 16] on icon "button" at bounding box center [937, 17] width 11 height 12
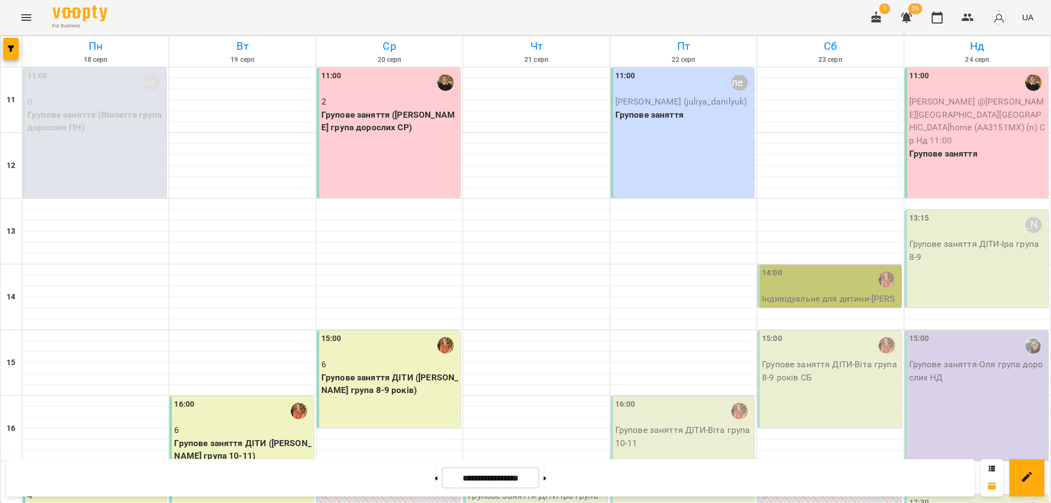
click at [234, 420] on div "16:00" at bounding box center [242, 410] width 137 height 25
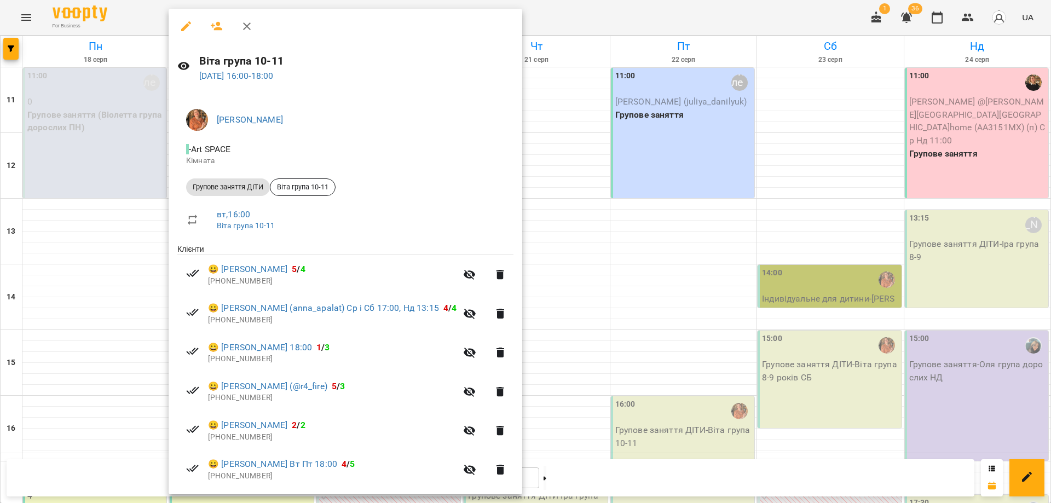
click at [675, 424] on div at bounding box center [525, 251] width 1051 height 503
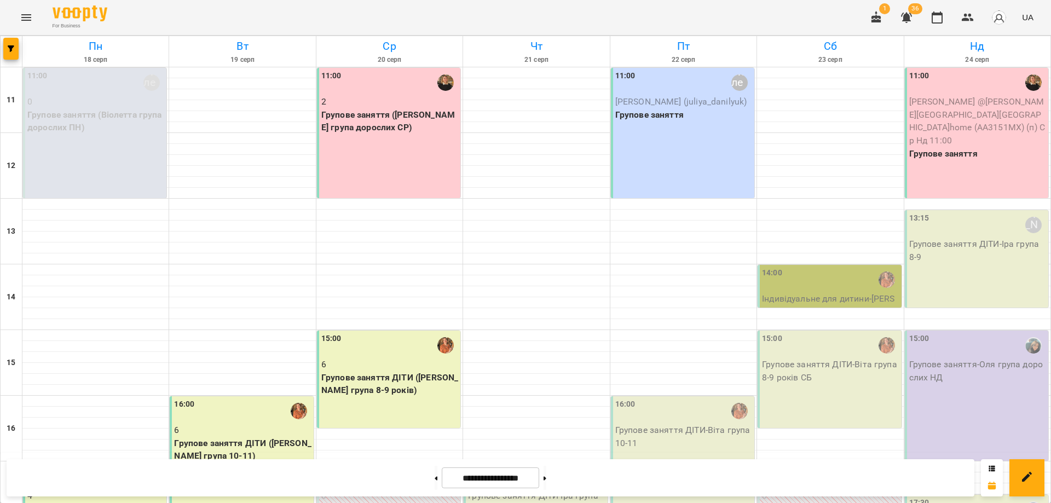
scroll to position [205, 0]
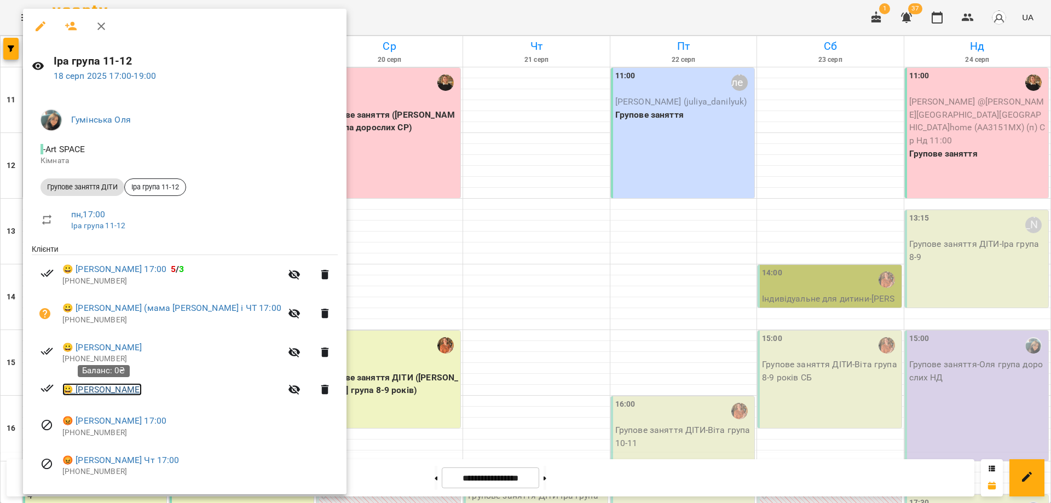
click at [113, 394] on link "😀 Яшуніна Дарина" at bounding box center [101, 389] width 79 height 13
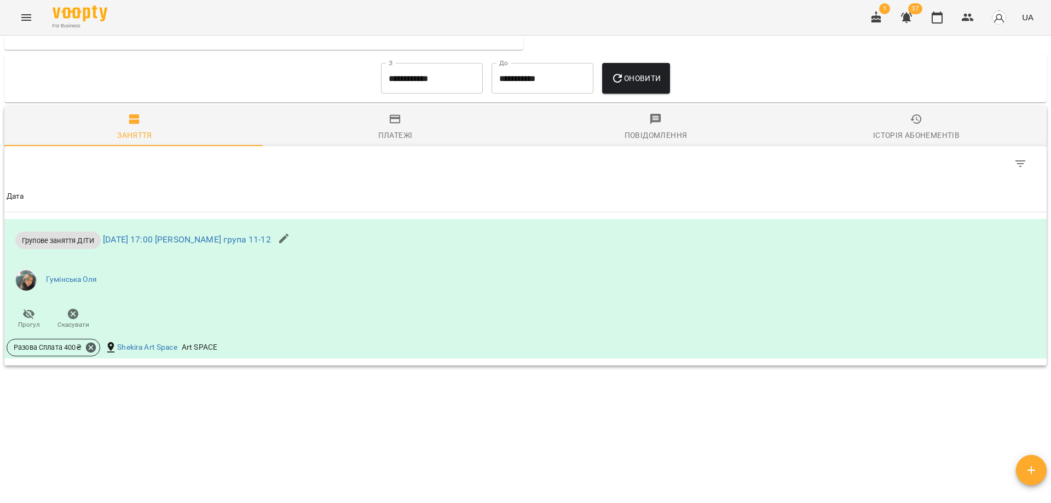
scroll to position [468, 0]
click at [92, 347] on icon at bounding box center [91, 345] width 12 height 12
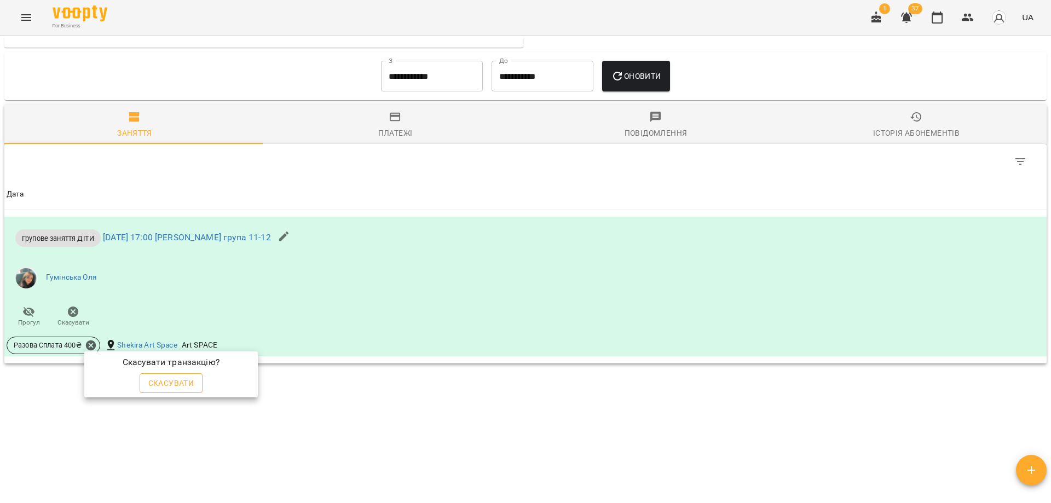
click at [169, 389] on span "Скасувати" at bounding box center [171, 383] width 46 height 13
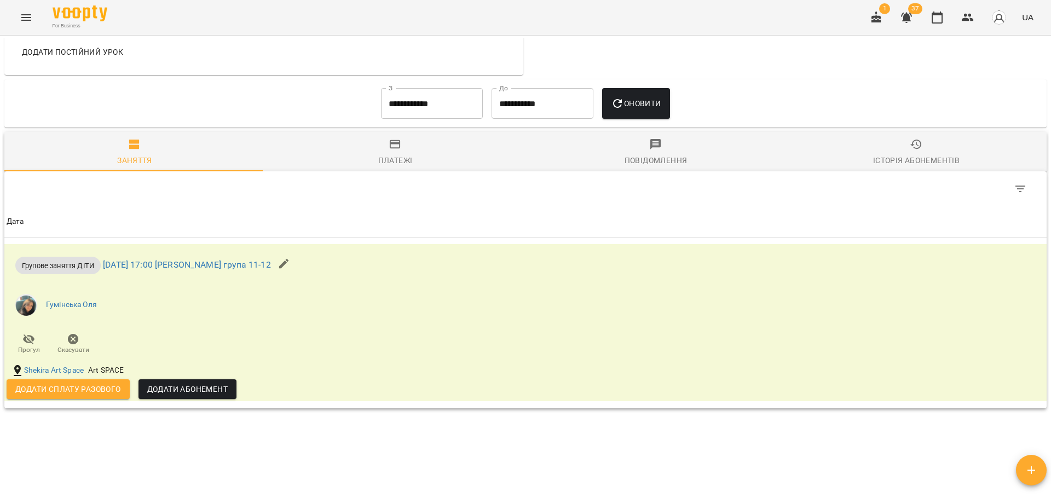
scroll to position [485, 0]
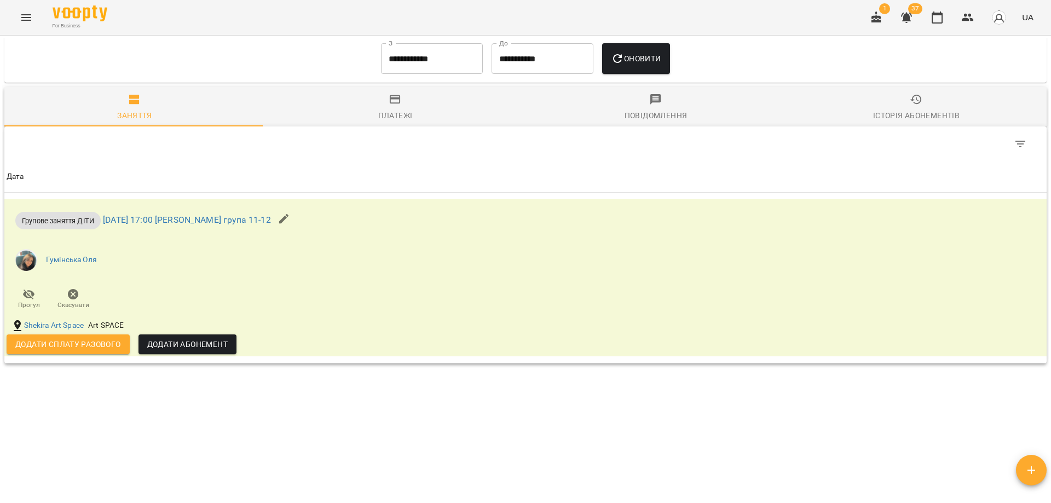
click at [413, 115] on span "Платежі" at bounding box center [394, 108] width 247 height 30
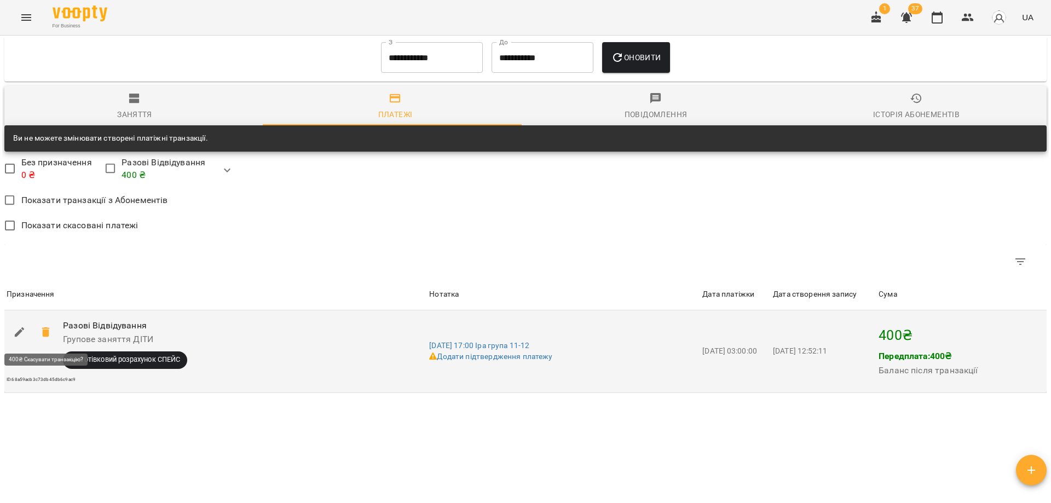
click at [60, 333] on div at bounding box center [32, 344] width 56 height 54
click at [37, 334] on span at bounding box center [46, 332] width 26 height 26
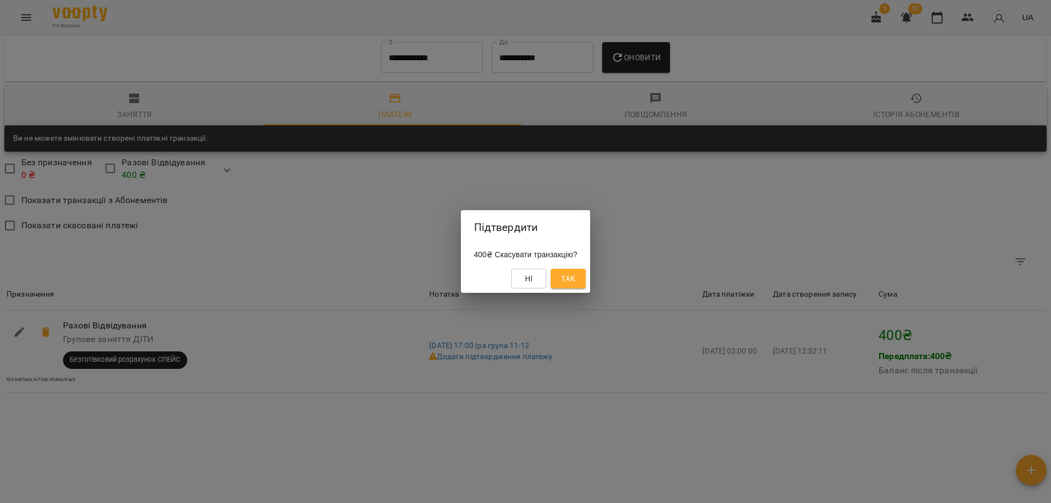
click at [575, 274] on span "Так" at bounding box center [568, 278] width 14 height 13
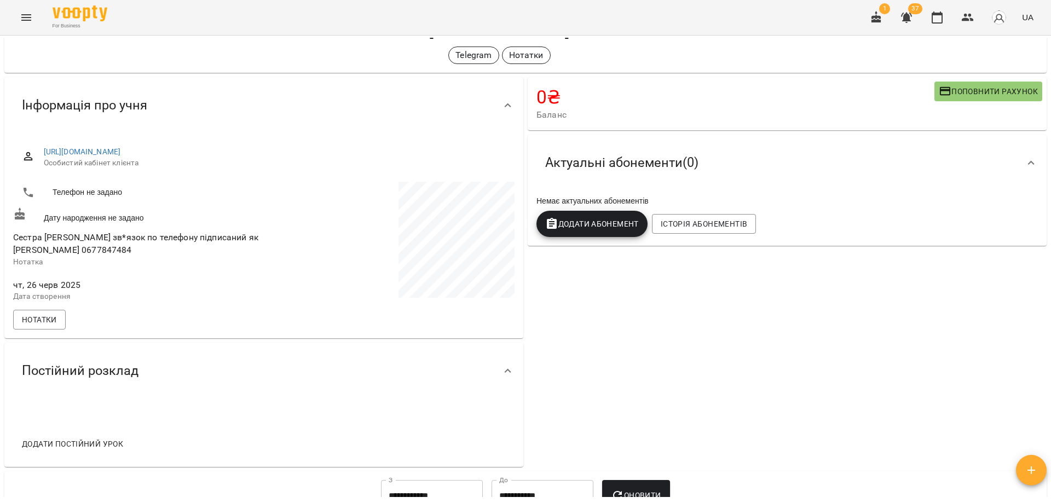
scroll to position [0, 0]
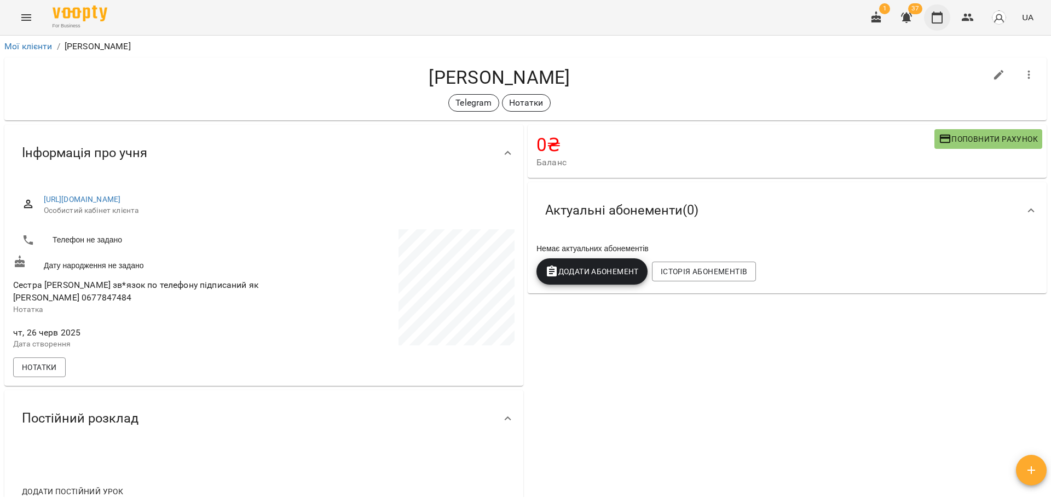
click at [942, 22] on icon "button" at bounding box center [937, 17] width 11 height 12
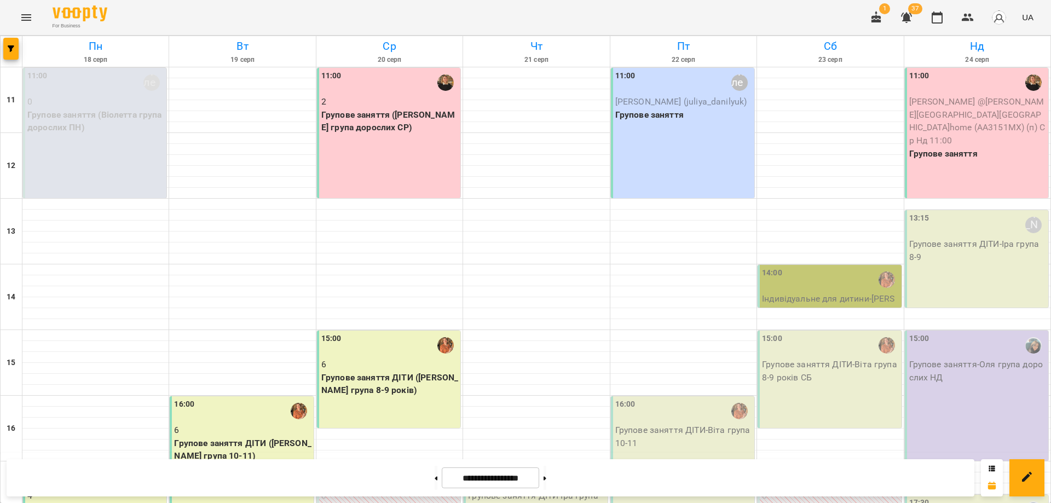
scroll to position [205, 0]
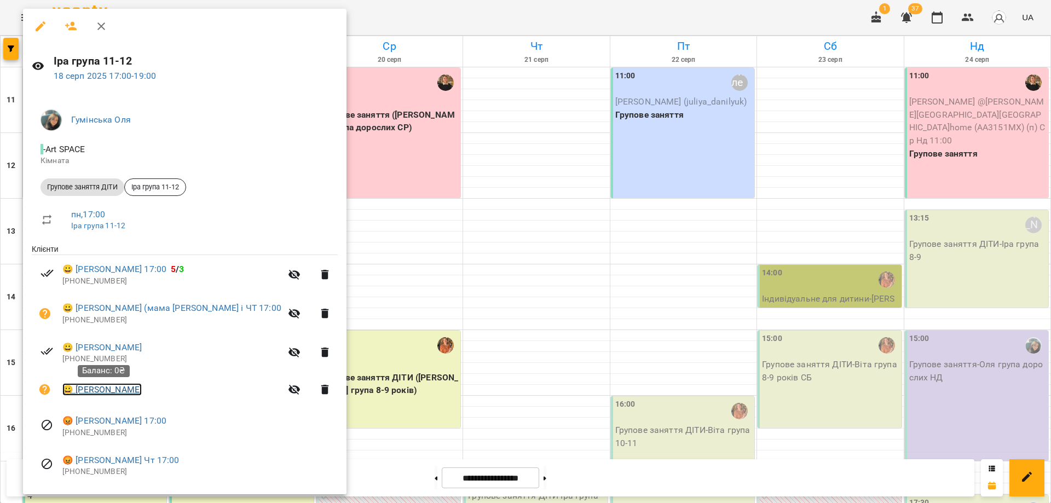
click at [108, 390] on link "😀 Яшуніна Дарина" at bounding box center [101, 389] width 79 height 13
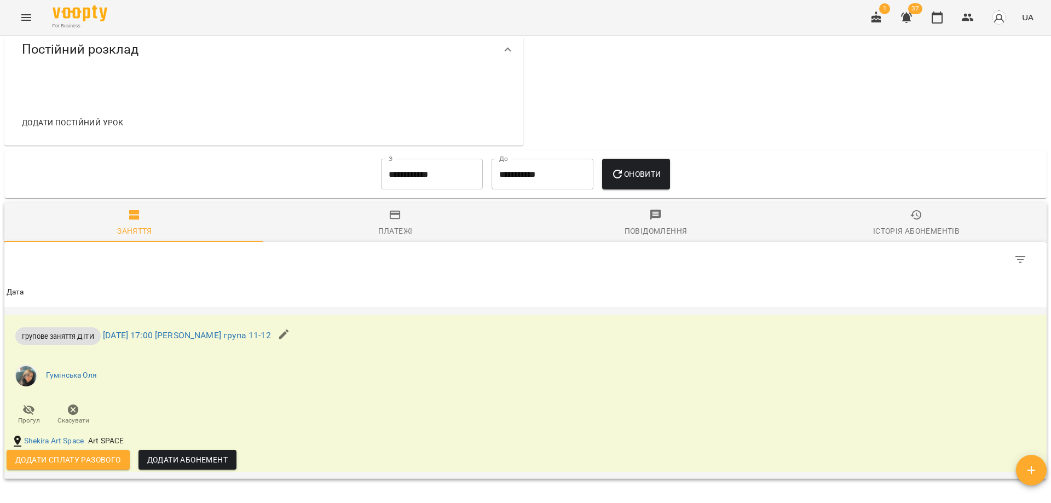
scroll to position [467, 0]
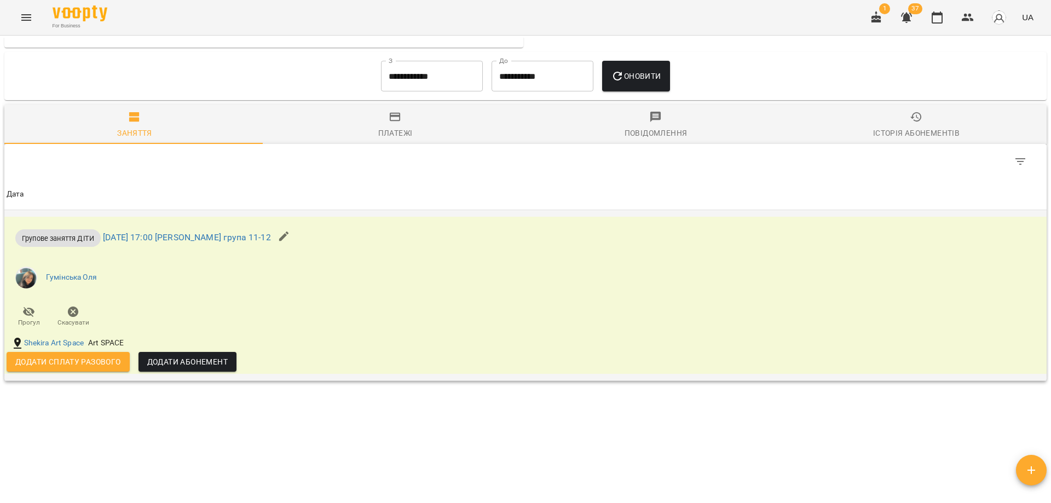
click at [60, 362] on span "Додати сплату разового" at bounding box center [68, 361] width 106 height 13
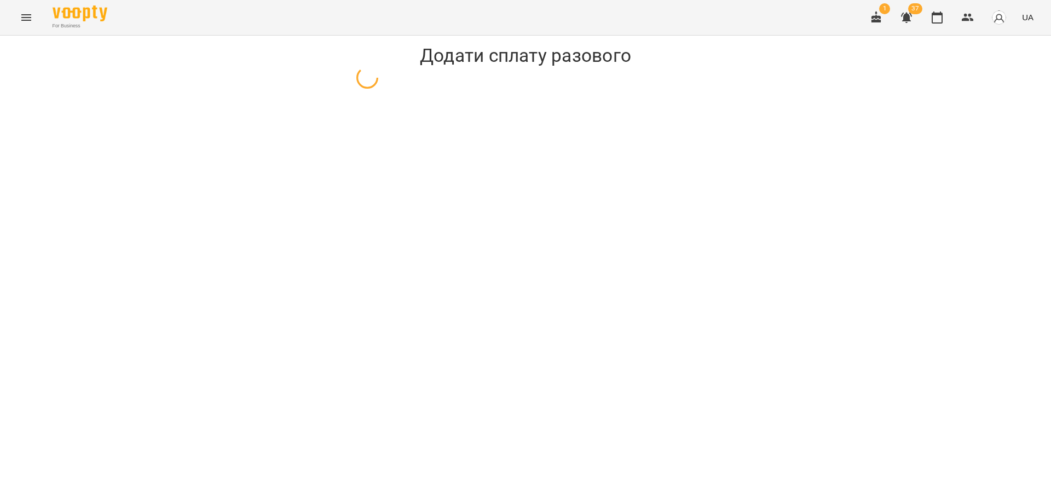
select select "**********"
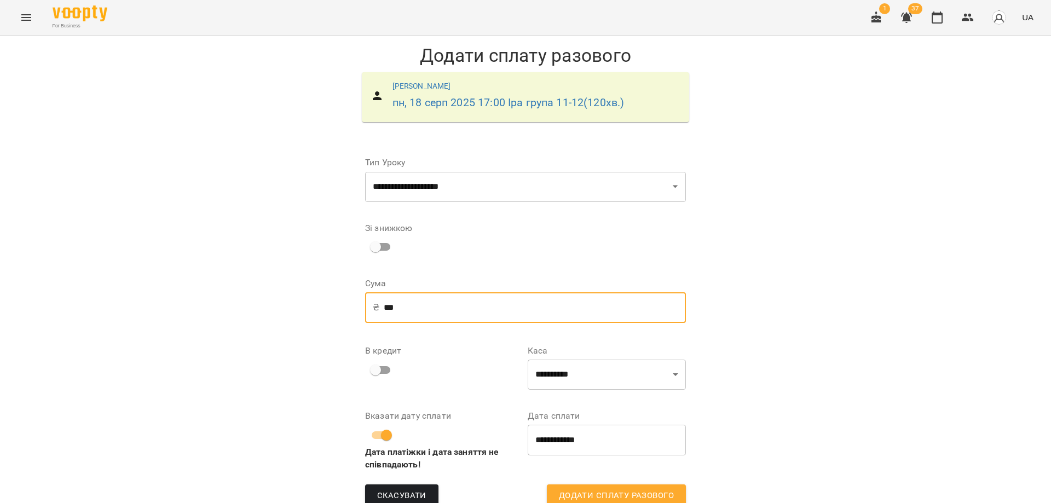
drag, startPoint x: 472, startPoint y: 309, endPoint x: 286, endPoint y: 314, distance: 186.7
click at [286, 314] on div "**********" at bounding box center [525, 280] width 1051 height 489
type input "***"
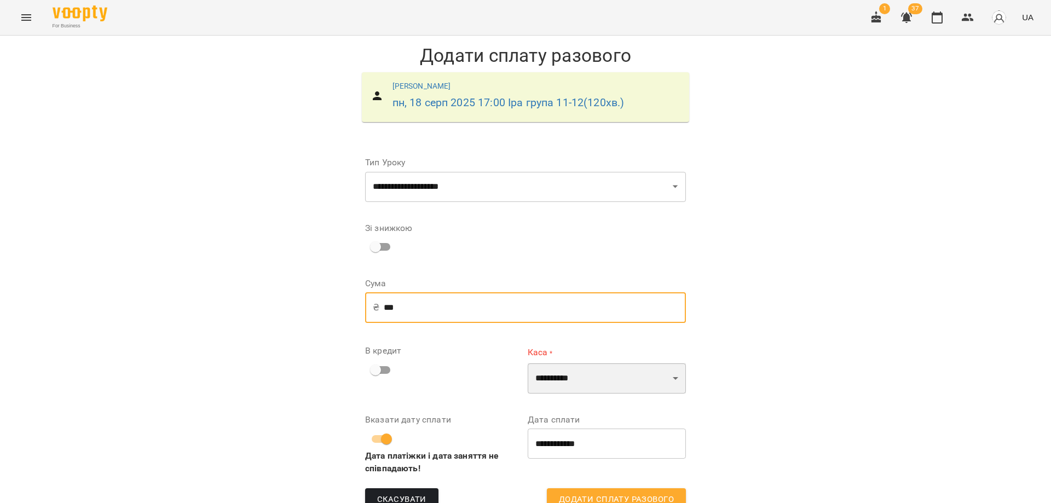
click at [590, 383] on select "**********" at bounding box center [607, 378] width 158 height 31
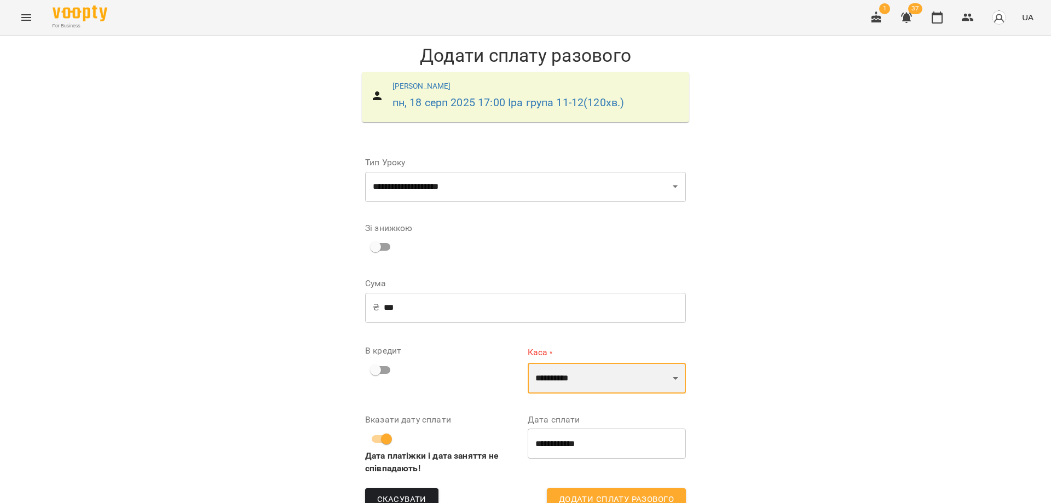
select select "**********"
click at [528, 363] on select "**********" at bounding box center [607, 378] width 158 height 31
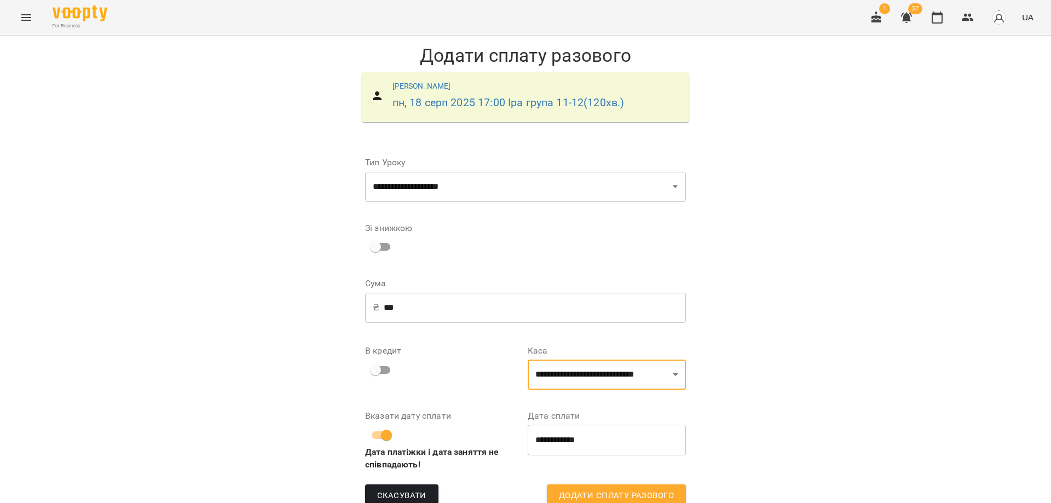
click at [585, 493] on span "Додати сплату разового" at bounding box center [616, 496] width 115 height 14
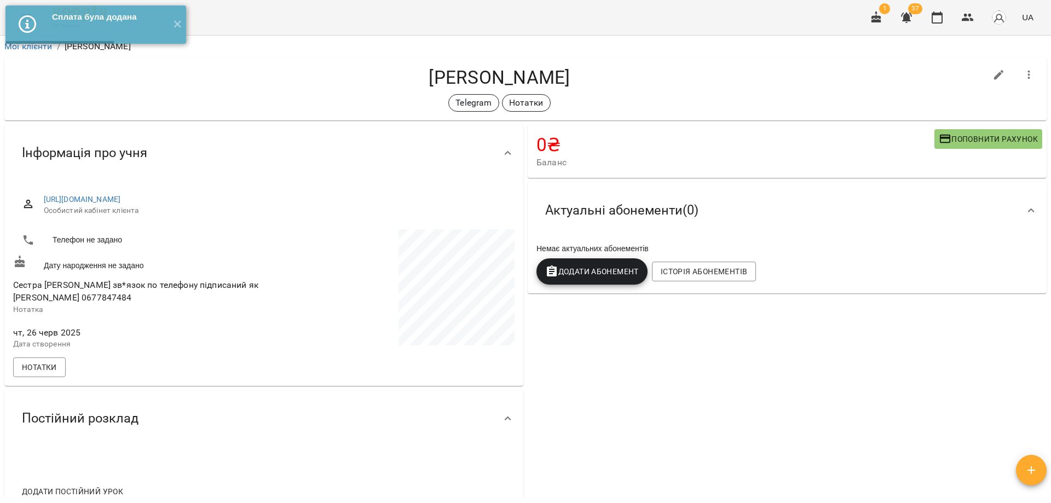
scroll to position [274, 0]
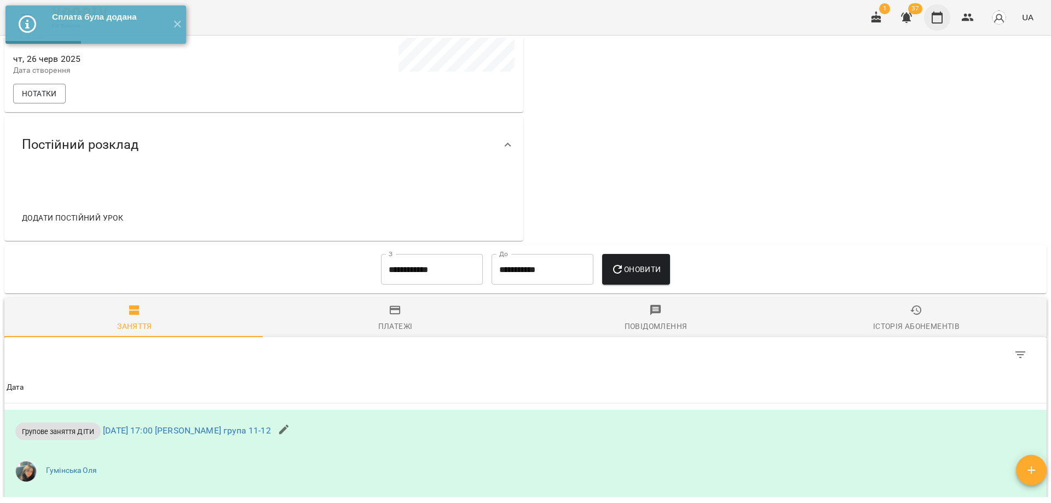
click at [933, 24] on icon "button" at bounding box center [936, 17] width 13 height 13
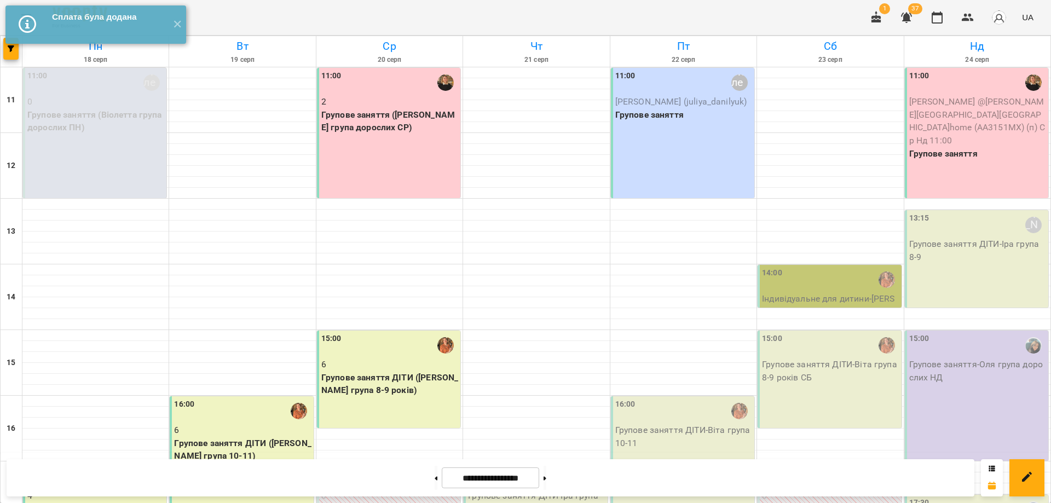
scroll to position [205, 0]
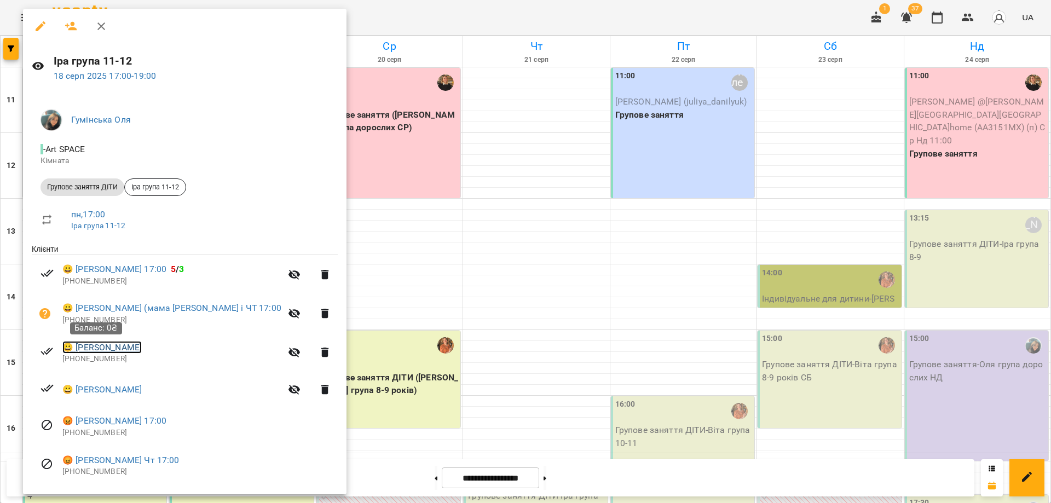
click at [97, 352] on link "😀 Димчук Кіра" at bounding box center [101, 347] width 79 height 13
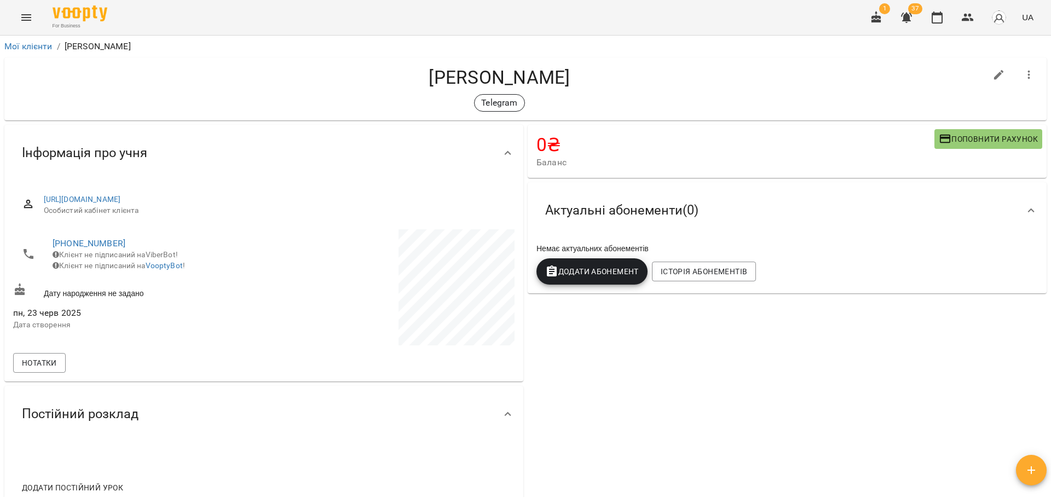
scroll to position [616, 0]
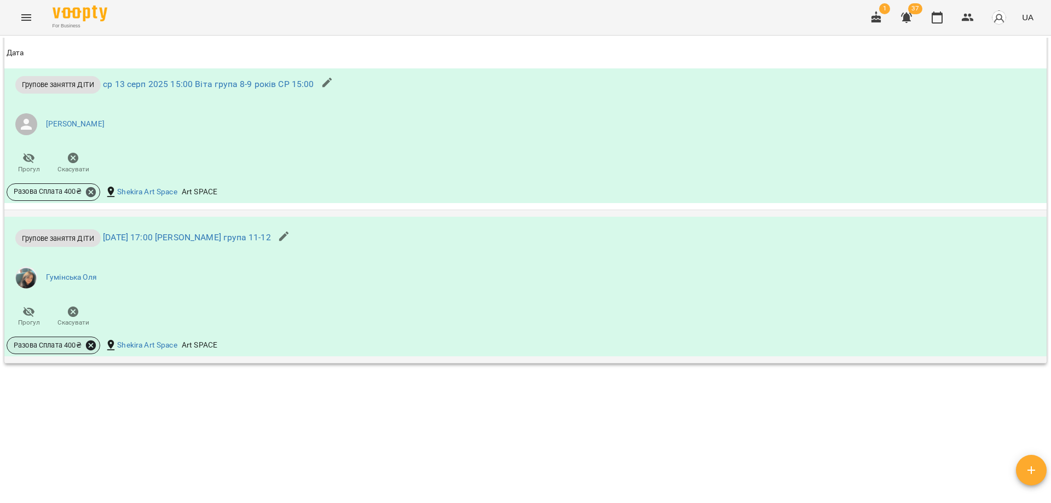
click at [91, 347] on icon at bounding box center [91, 345] width 10 height 10
click at [163, 389] on span "Скасувати" at bounding box center [171, 383] width 46 height 13
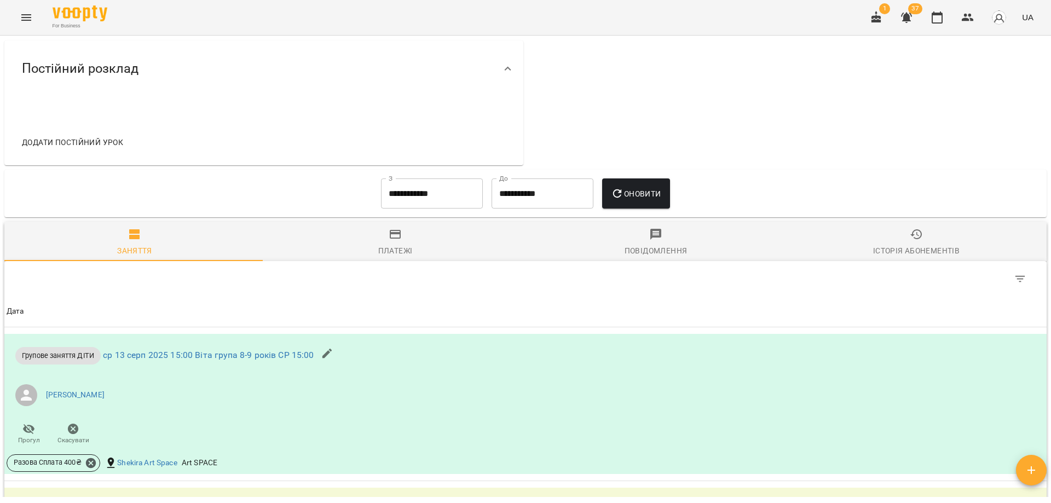
click at [396, 240] on icon "button" at bounding box center [395, 234] width 13 height 13
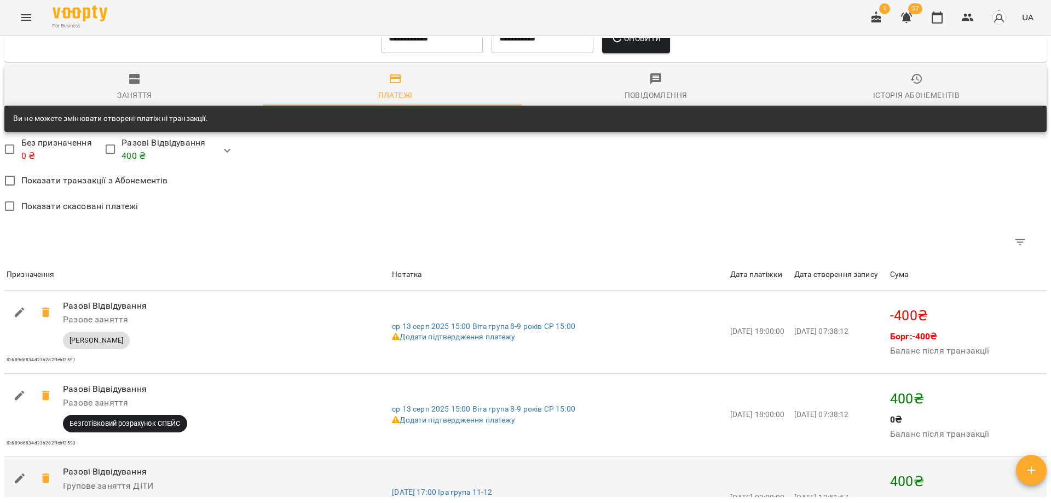
scroll to position [677, 0]
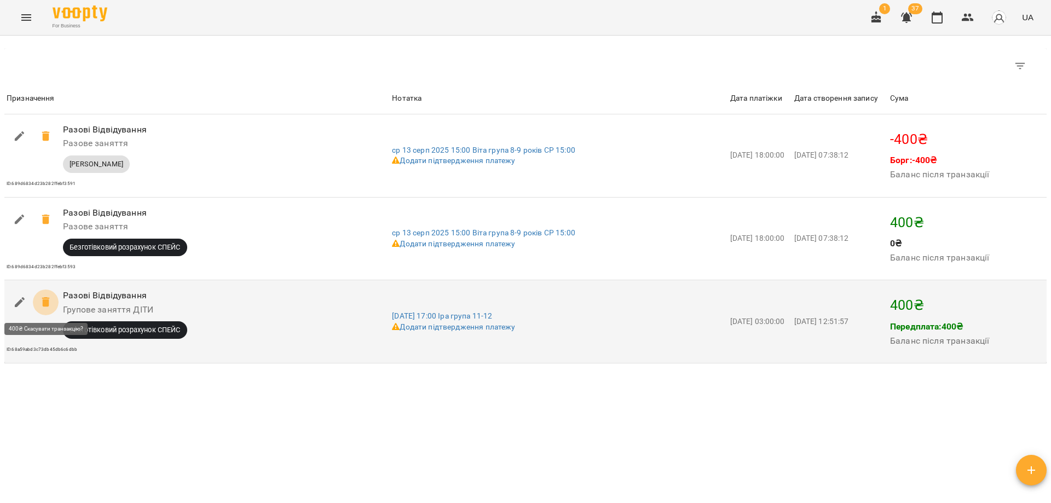
click at [46, 305] on icon at bounding box center [46, 302] width 8 height 10
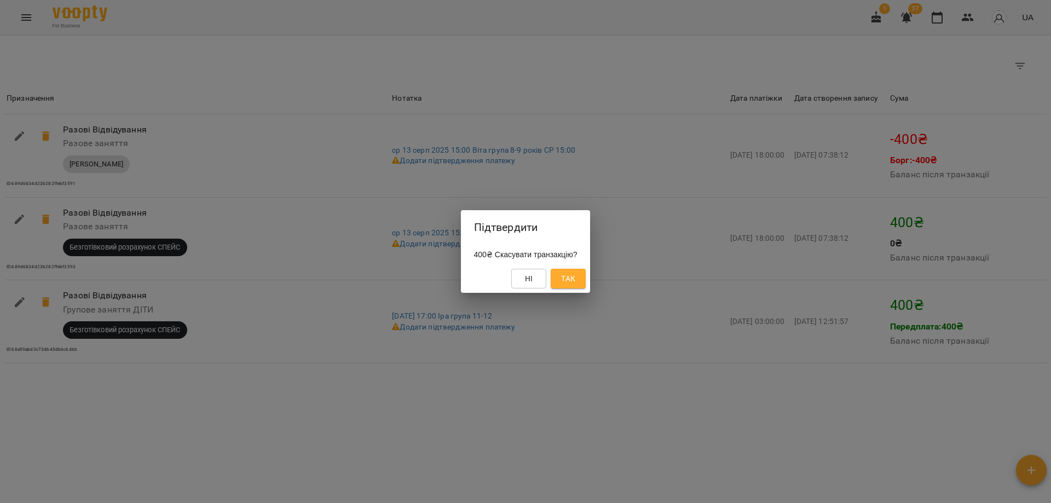
click at [577, 276] on span "Так" at bounding box center [568, 278] width 18 height 13
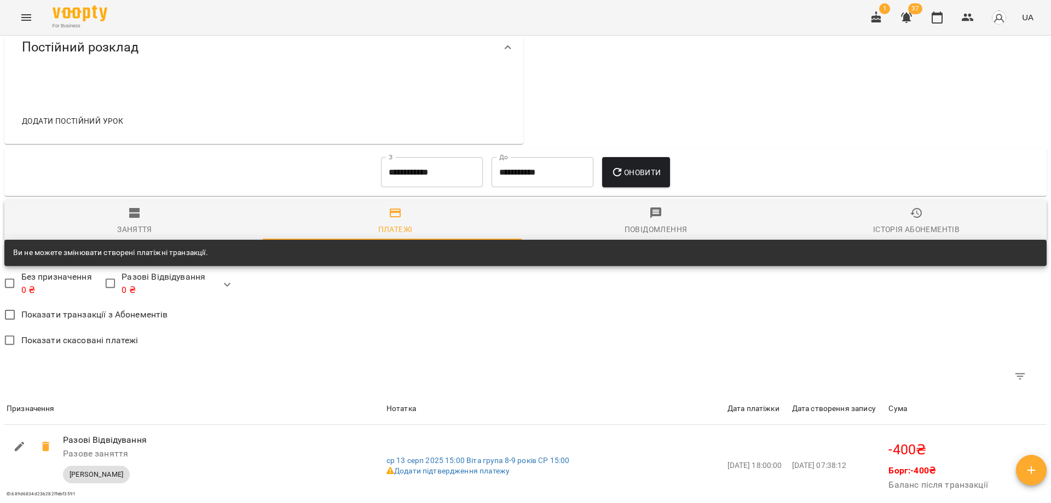
scroll to position [211, 0]
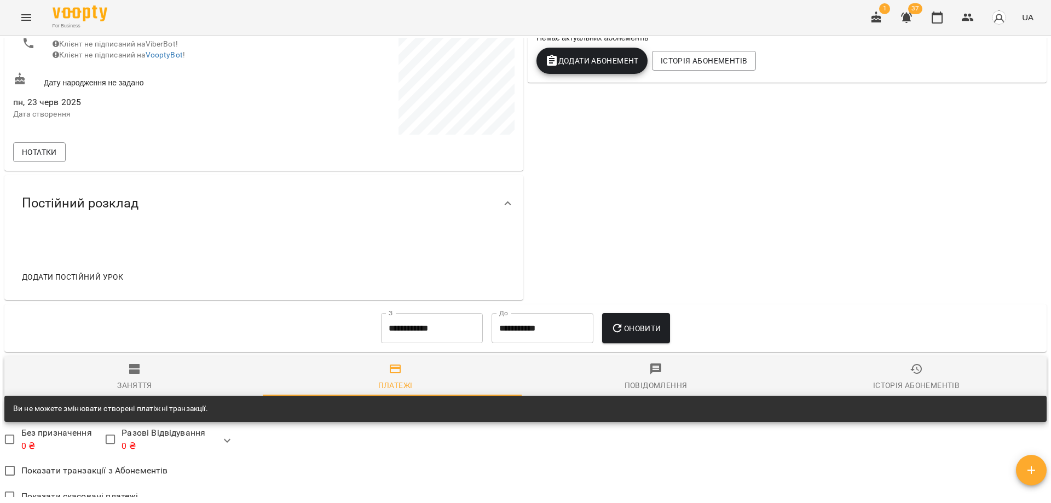
click at [122, 380] on div "Заняття" at bounding box center [134, 385] width 35 height 13
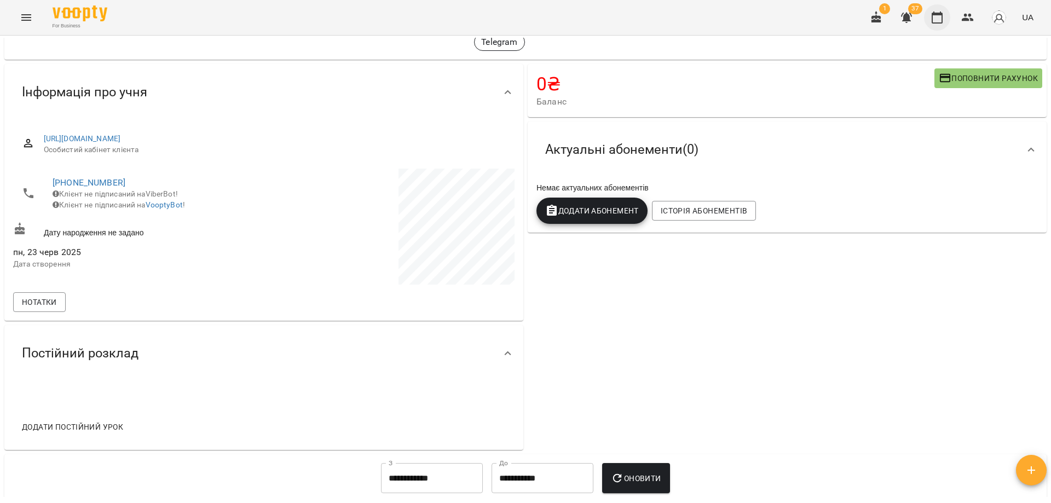
scroll to position [0, 0]
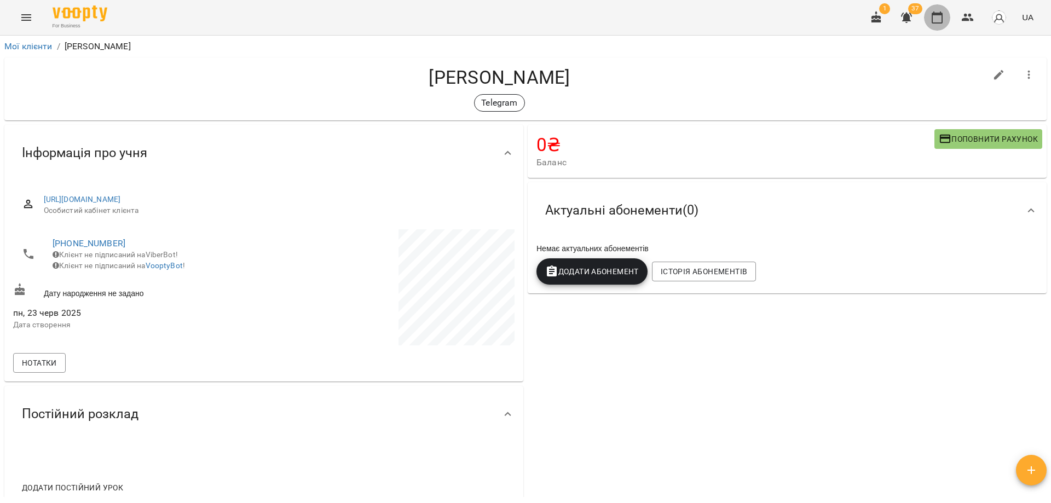
click at [942, 15] on icon "button" at bounding box center [937, 17] width 11 height 12
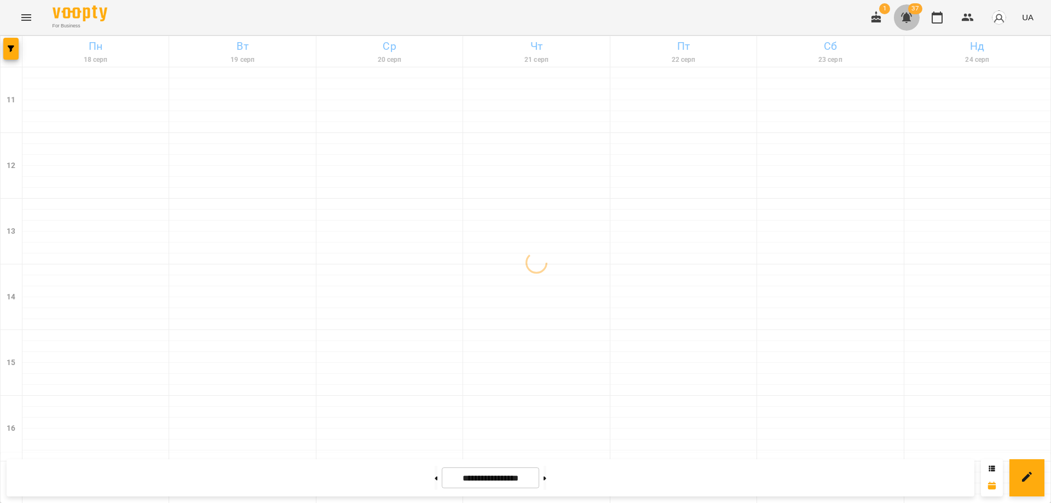
click at [911, 24] on icon "button" at bounding box center [906, 17] width 13 height 13
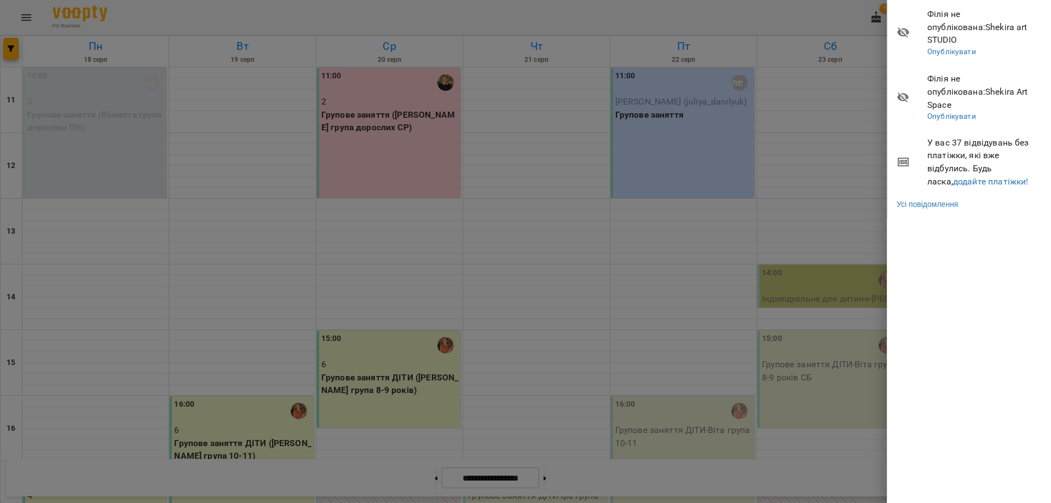
click at [805, 23] on div at bounding box center [525, 251] width 1051 height 503
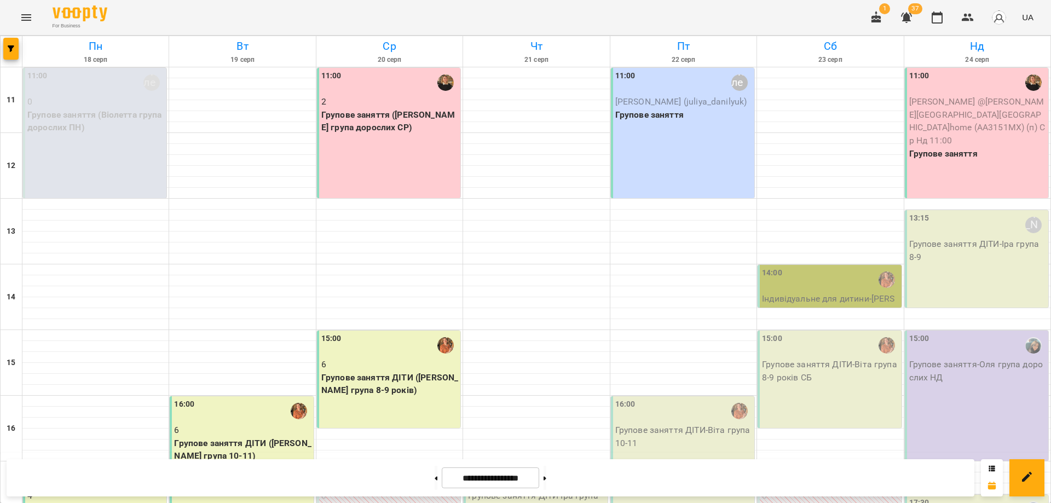
click at [912, 15] on icon "button" at bounding box center [906, 18] width 11 height 10
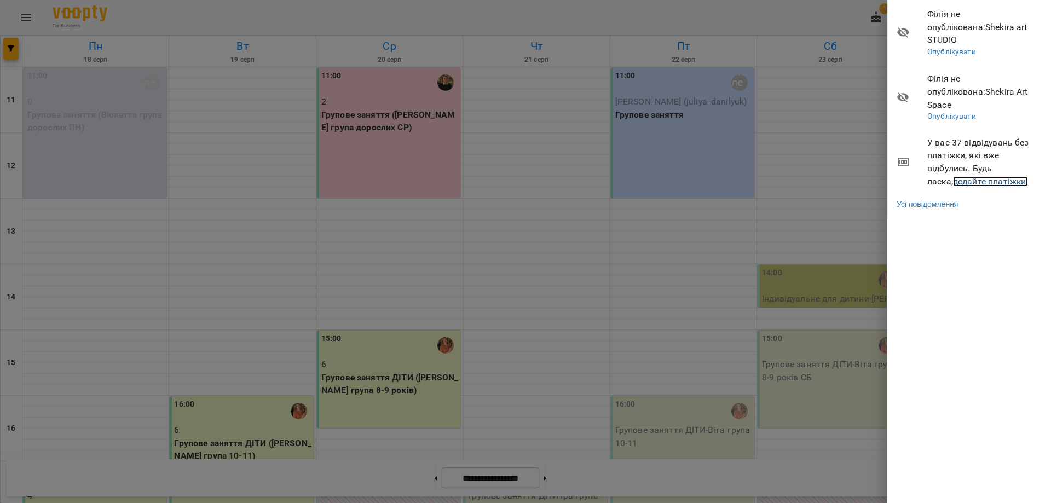
click at [959, 176] on link "додайте платіжки!" at bounding box center [991, 181] width 76 height 10
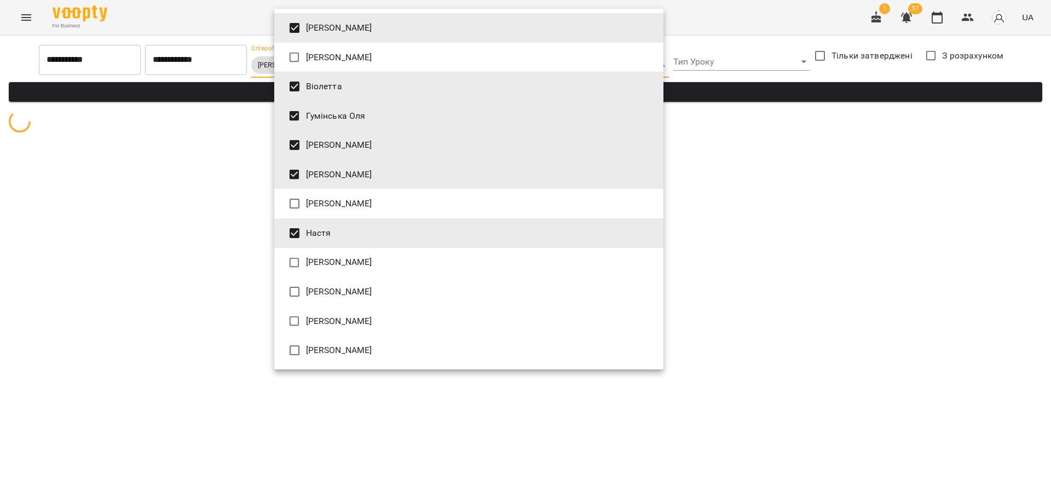
click at [322, 58] on body "**********" at bounding box center [525, 72] width 1051 height 144
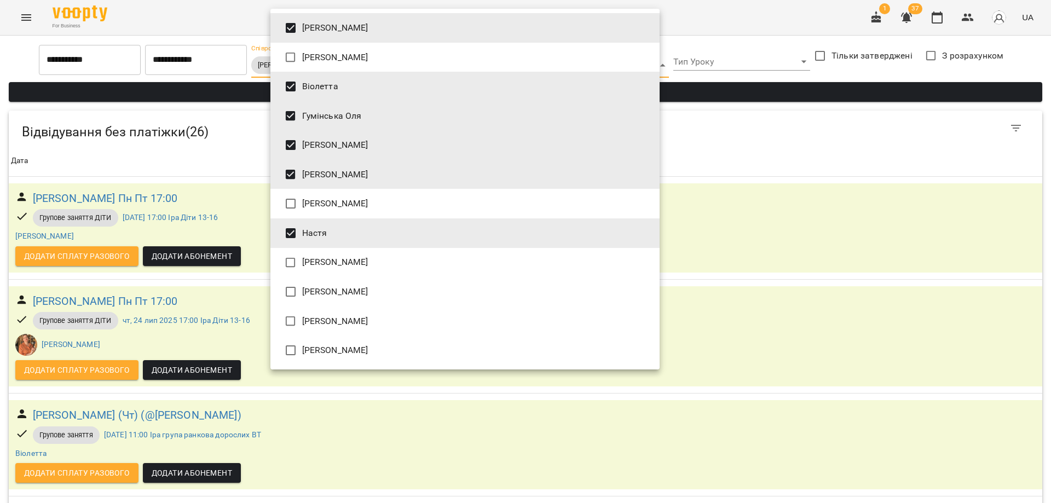
click at [134, 62] on div at bounding box center [525, 251] width 1051 height 503
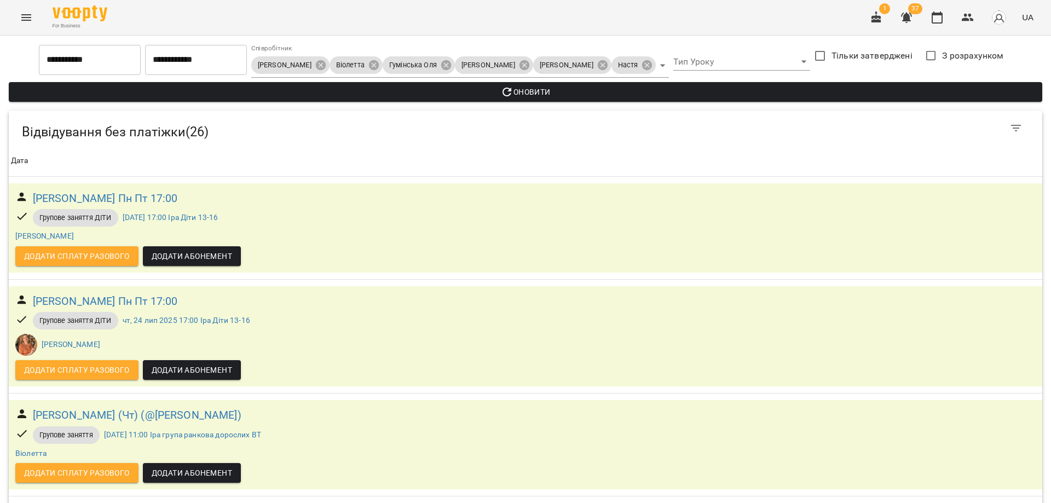
click at [77, 58] on div "Іра Дудка Ірина Шек Віолетта Гумінська Оля Зуєва Віта Катеренчук Оксана Надія Ш…" at bounding box center [525, 251] width 1051 height 503
click at [77, 58] on input "**********" at bounding box center [90, 59] width 102 height 31
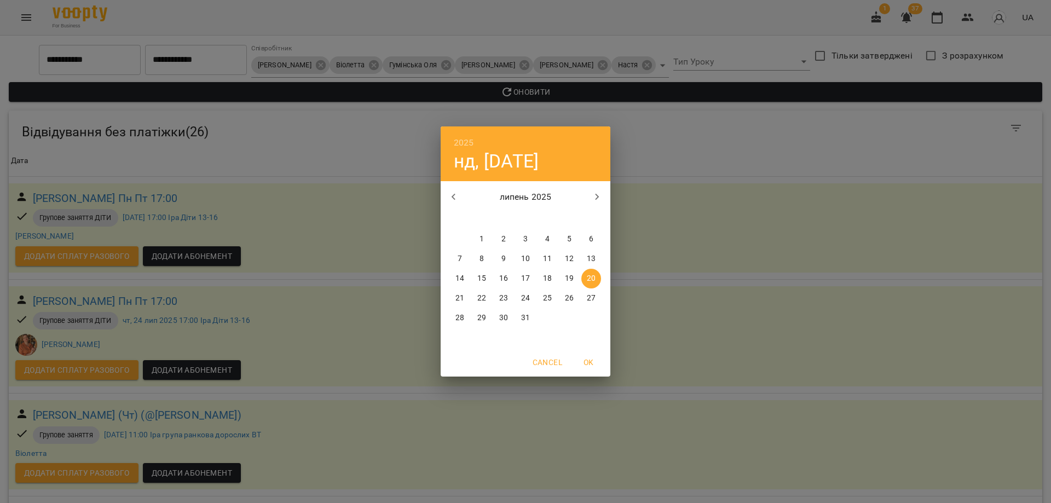
click at [506, 277] on p "16" at bounding box center [503, 278] width 9 height 11
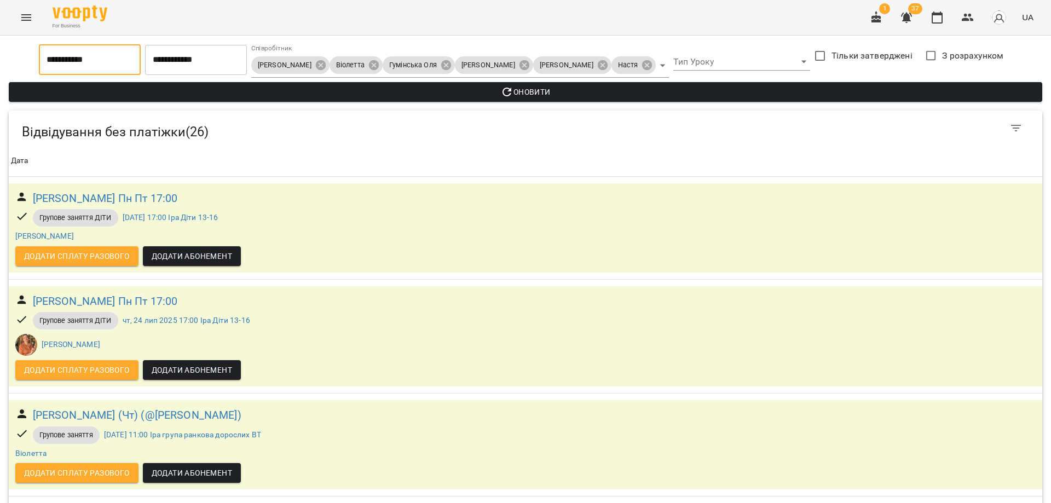
click at [570, 89] on span "Оновити" at bounding box center [526, 91] width 1016 height 13
click at [107, 53] on input "**********" at bounding box center [90, 59] width 102 height 31
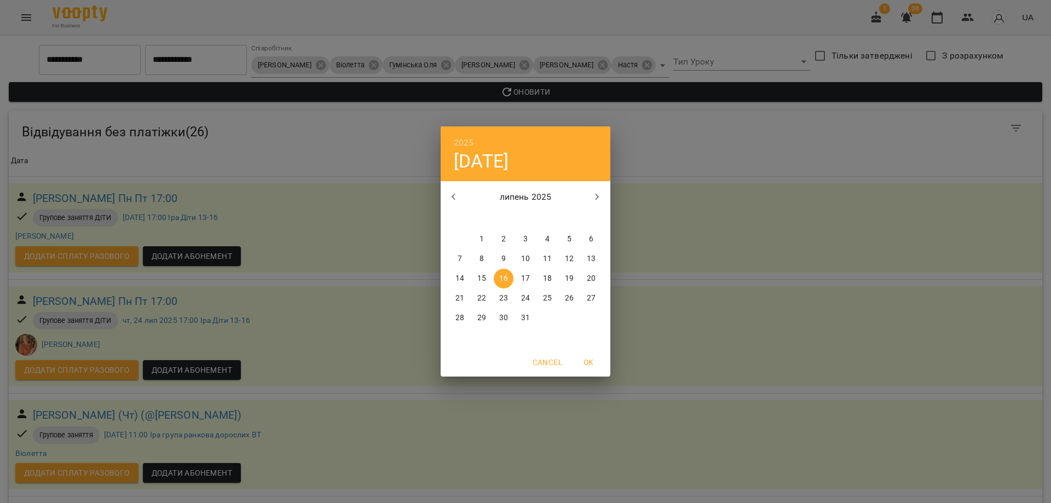
click at [595, 196] on icon "button" at bounding box center [597, 196] width 13 height 13
click at [568, 280] on p "16" at bounding box center [569, 278] width 9 height 11
type input "**********"
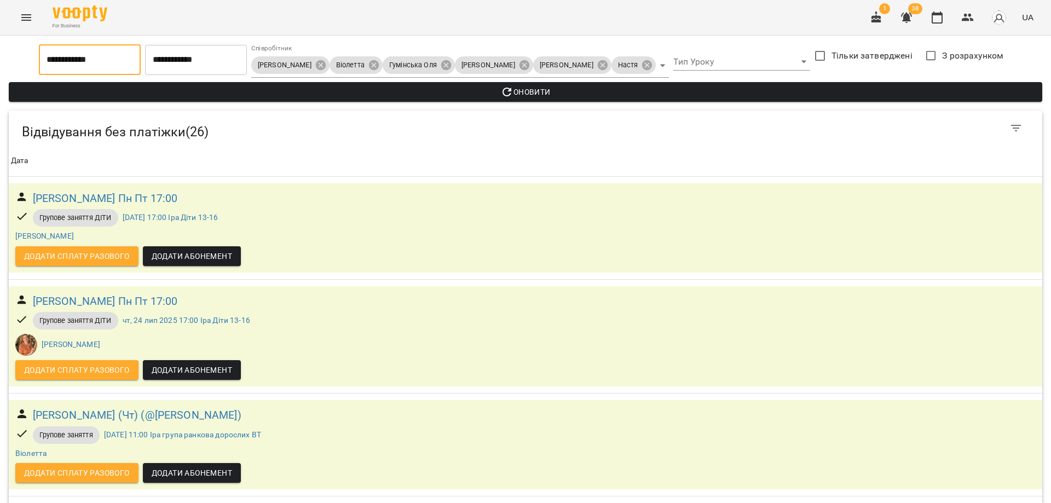
click at [505, 95] on icon "button" at bounding box center [506, 92] width 9 height 9
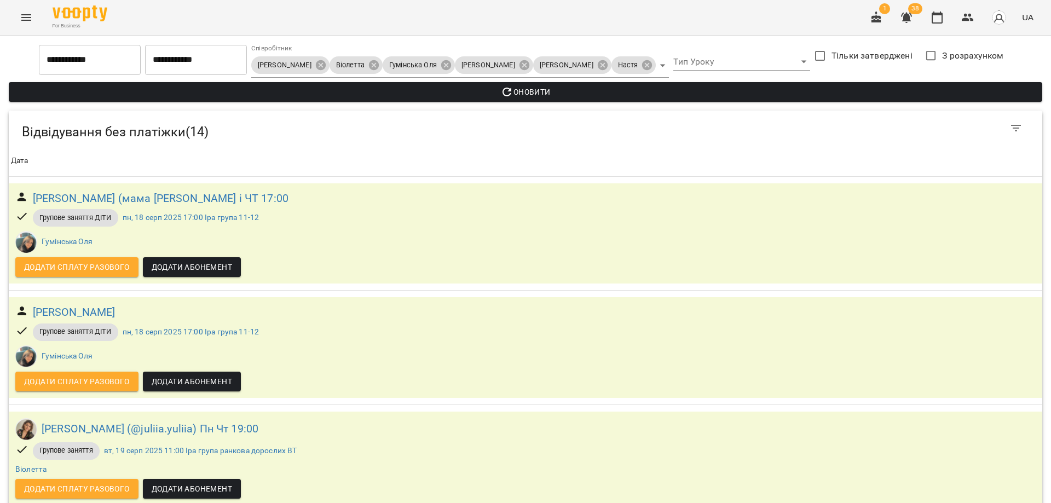
scroll to position [493, 0]
click at [32, 13] on icon "Menu" at bounding box center [26, 17] width 13 height 13
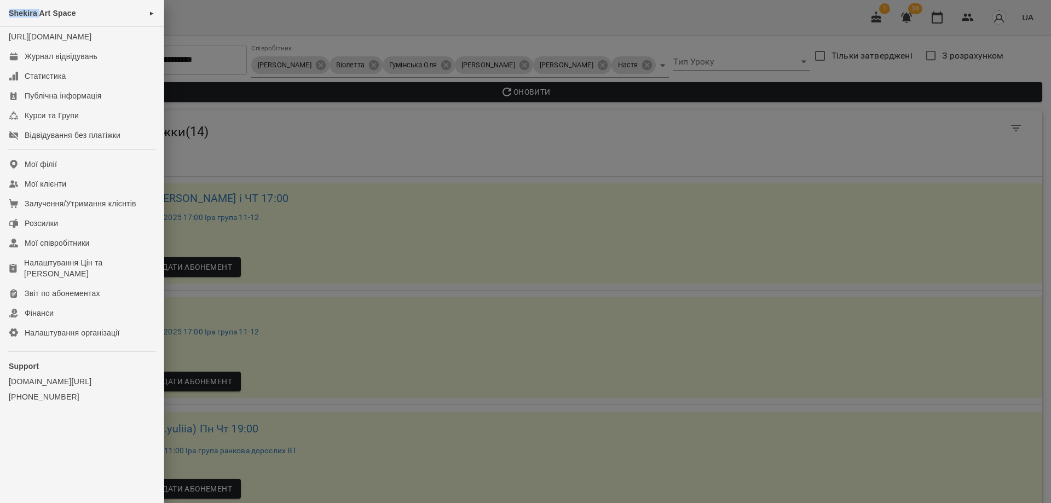
click at [32, 13] on span "Shekira Art Space" at bounding box center [42, 13] width 67 height 9
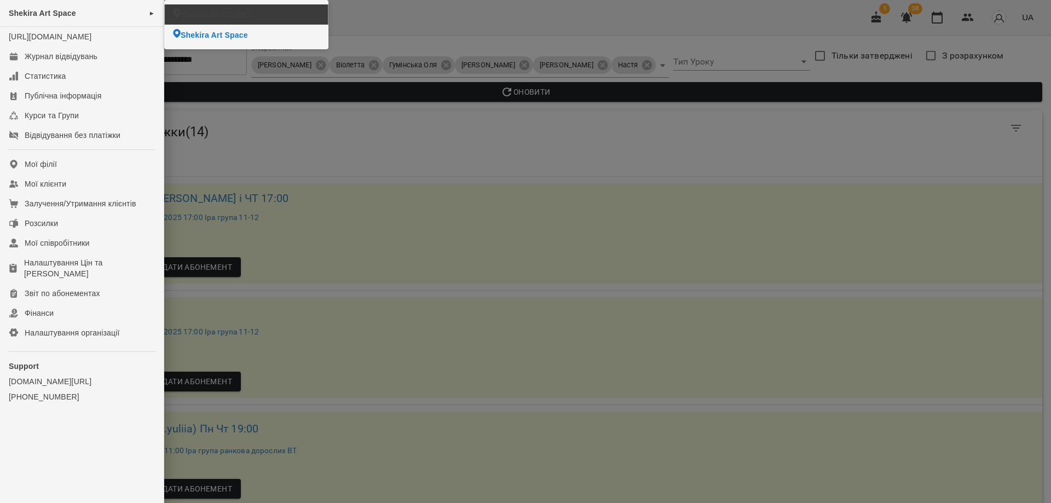
click at [233, 13] on span "Shekira art STUDIO" at bounding box center [216, 14] width 70 height 11
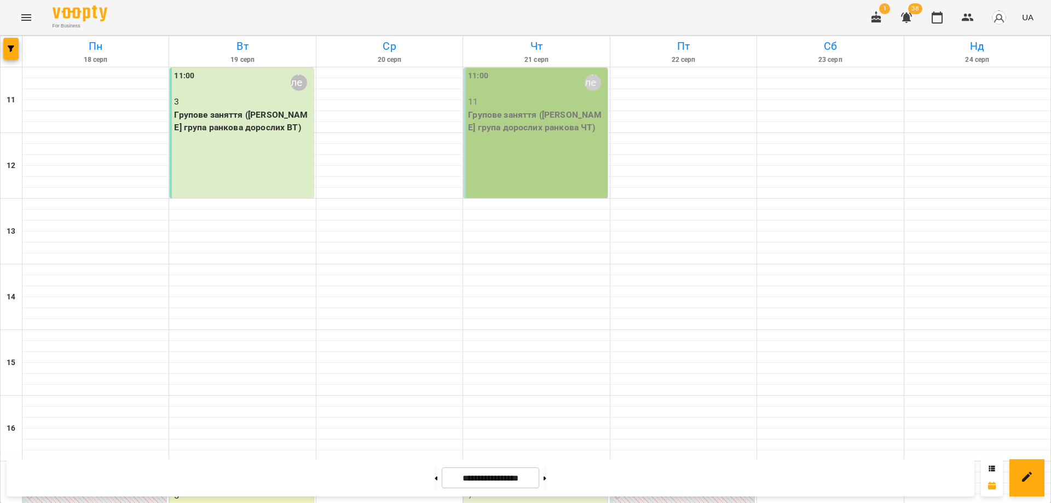
scroll to position [270, 0]
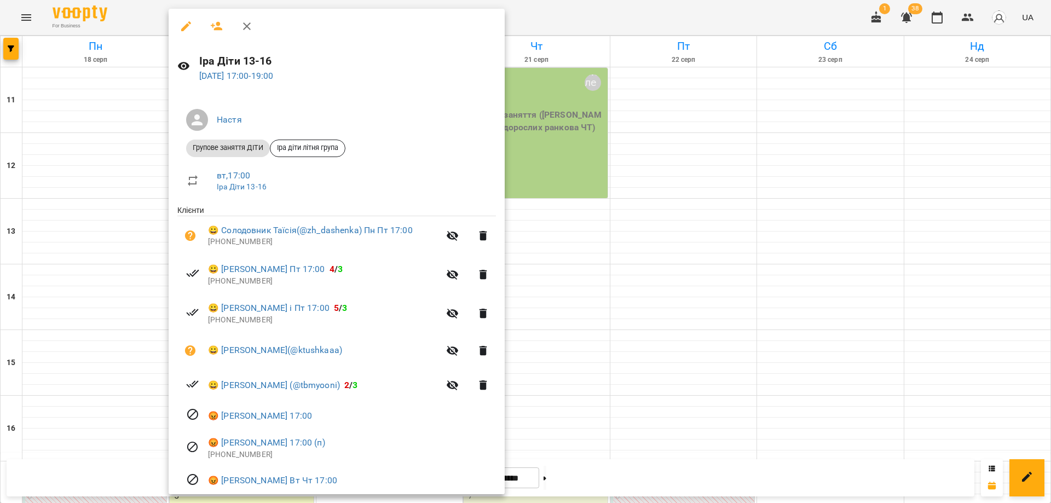
click at [22, 13] on div at bounding box center [525, 251] width 1051 height 503
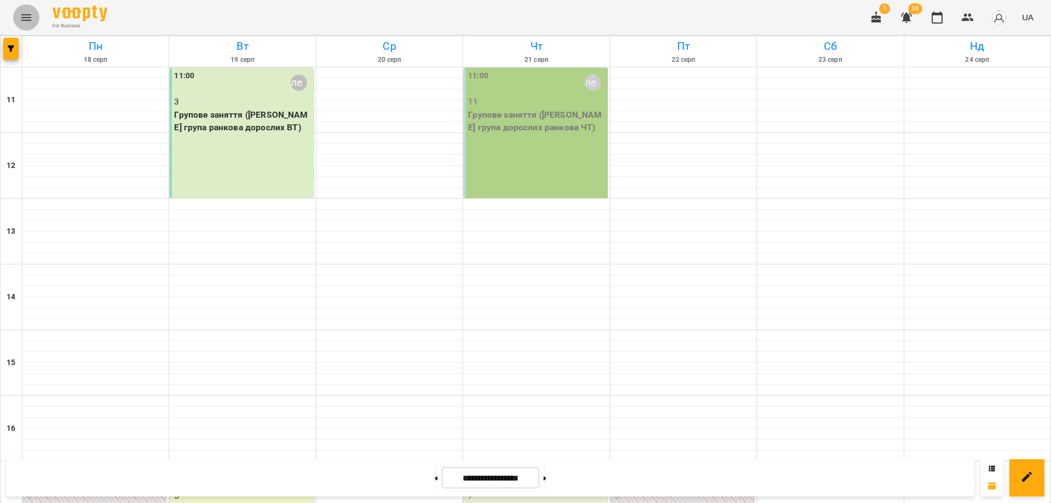
click at [22, 13] on icon "Menu" at bounding box center [26, 17] width 13 height 13
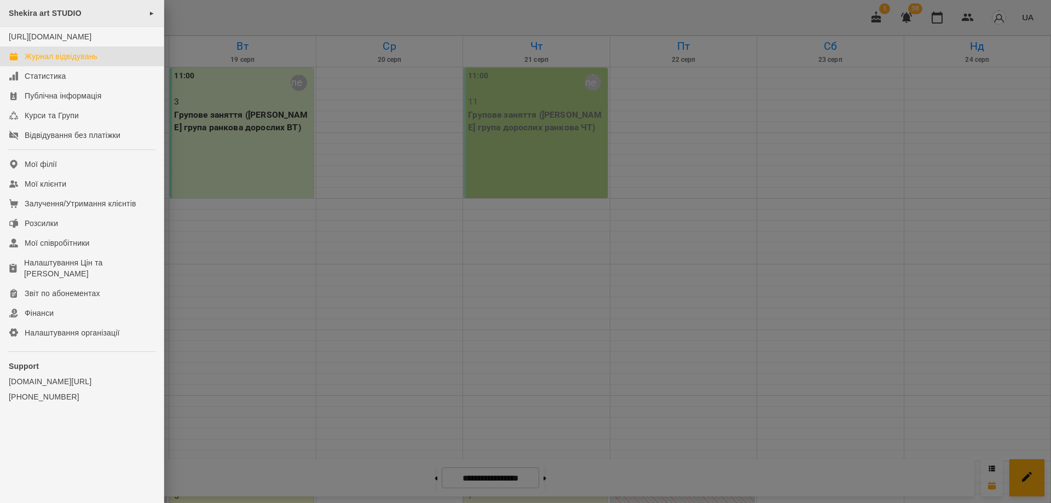
click at [38, 14] on span "Shekira art STUDIO" at bounding box center [45, 13] width 73 height 9
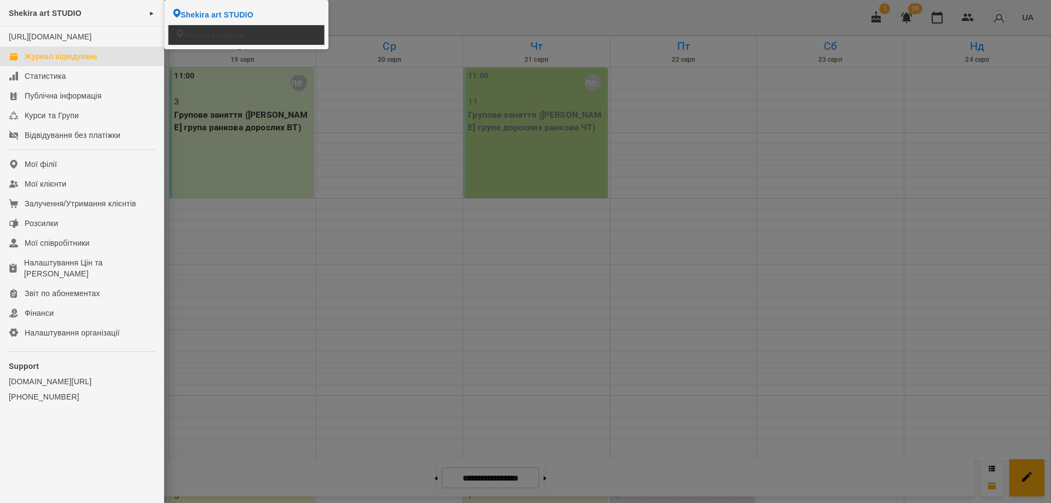
click at [212, 29] on li "Shekira Art Space" at bounding box center [247, 34] width 156 height 19
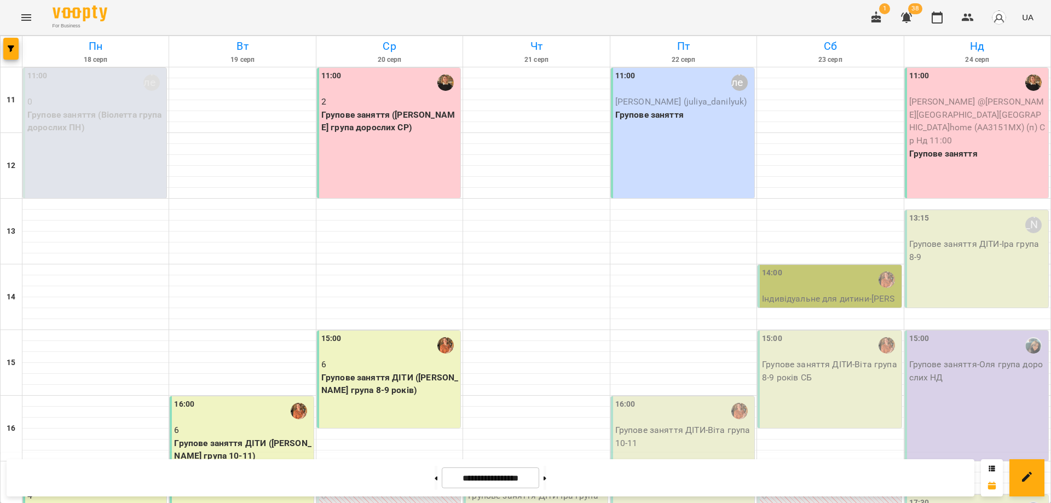
click at [378, 372] on p "Групове заняття ДІТИ (Віта група 8-9 років)" at bounding box center [389, 384] width 137 height 26
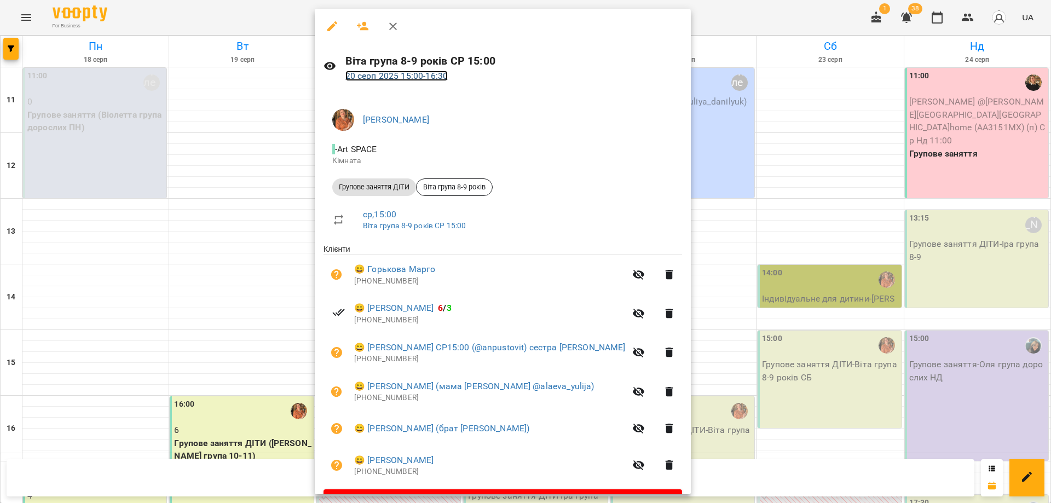
click at [394, 76] on link "20 серп 2025 15:00 - 16:30" at bounding box center [396, 76] width 103 height 10
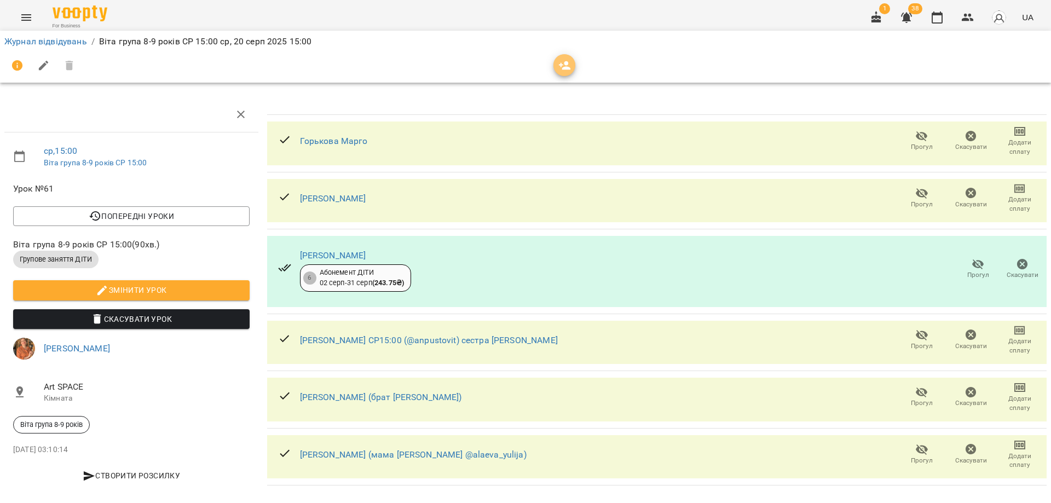
click at [566, 61] on icon "button" at bounding box center [565, 65] width 12 height 9
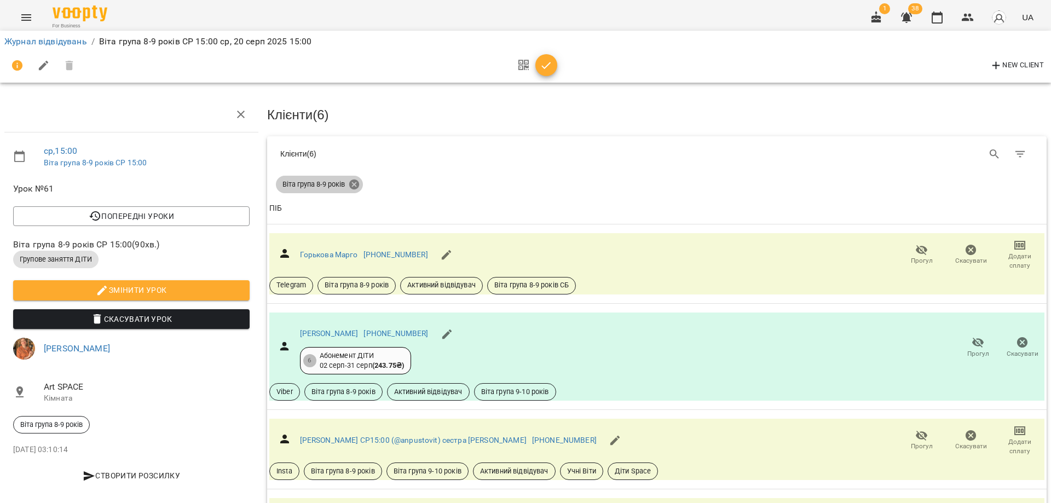
click at [358, 183] on icon at bounding box center [354, 185] width 10 height 10
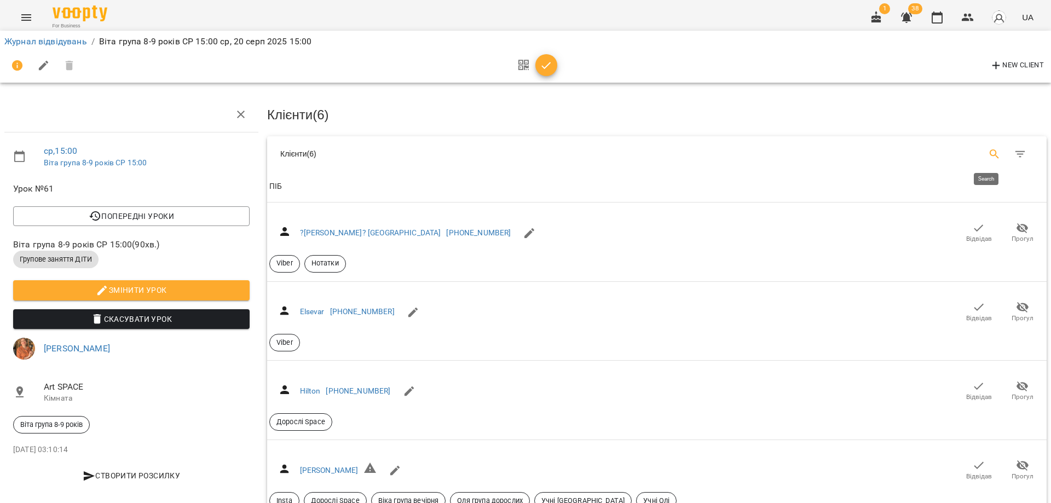
click at [988, 151] on icon "Search" at bounding box center [994, 154] width 13 height 13
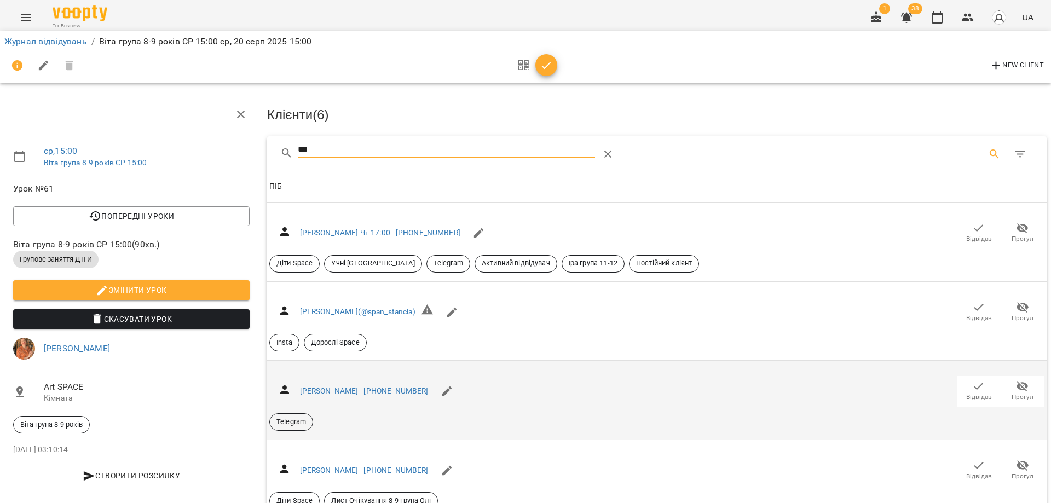
click at [975, 403] on button "Відвідав" at bounding box center [979, 391] width 44 height 31
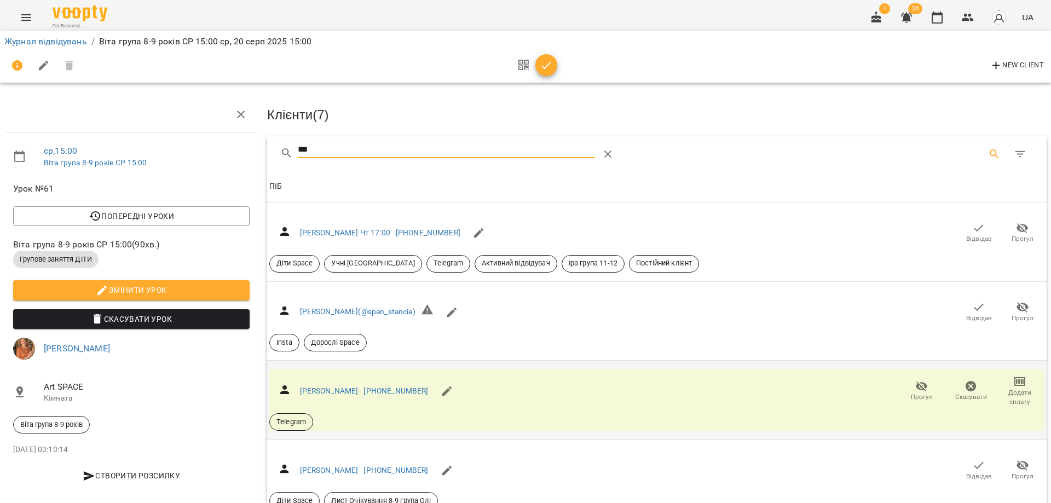
click at [552, 154] on input "***" at bounding box center [447, 150] width 298 height 18
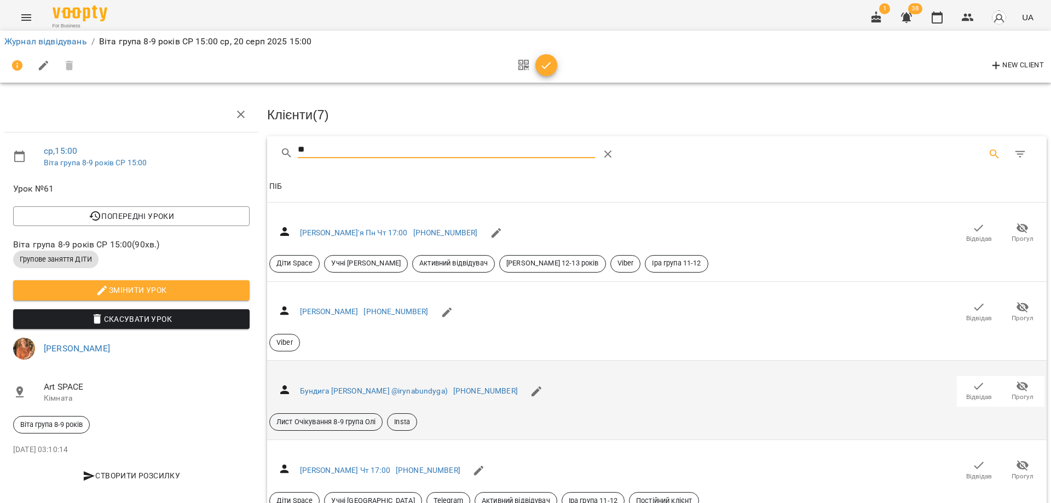
type input "*"
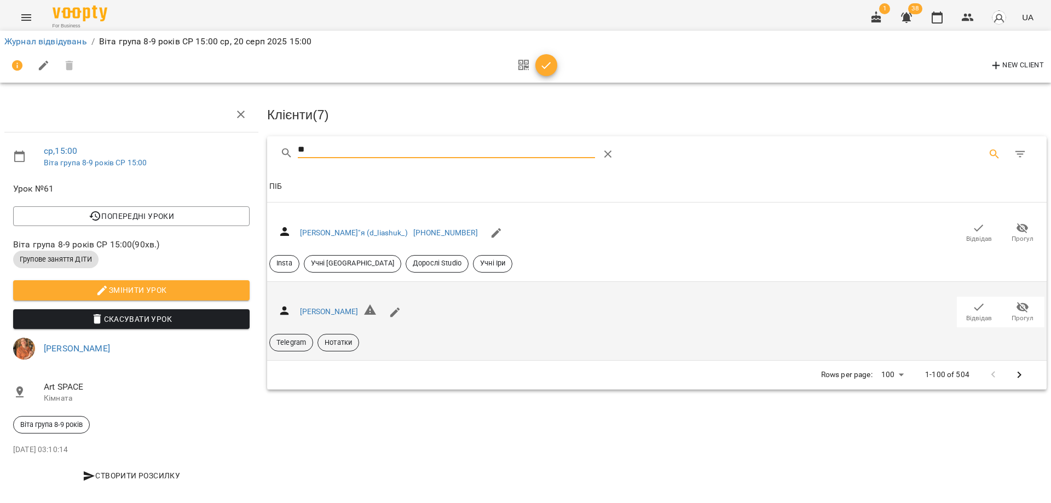
type input "**"
click at [975, 314] on span "Відвідав" at bounding box center [979, 318] width 26 height 9
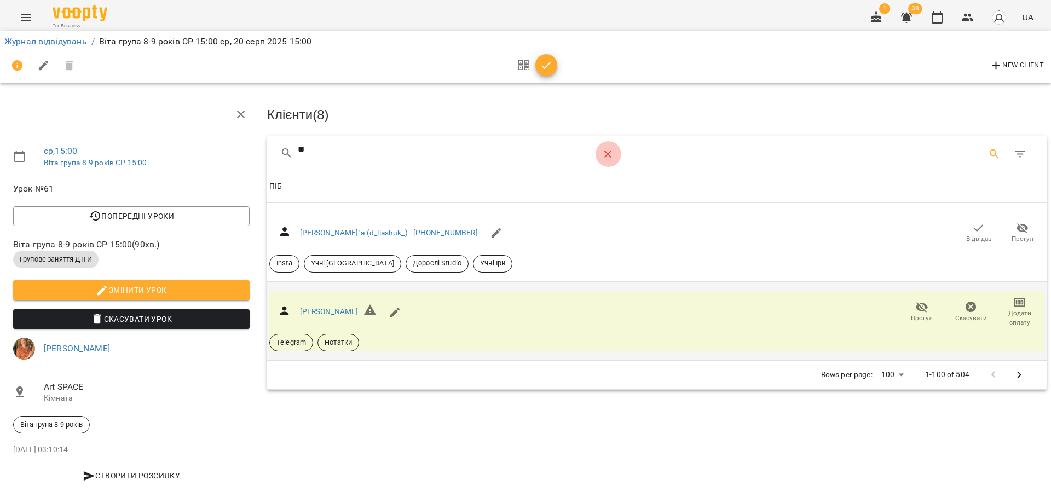
click at [605, 155] on icon "Table Toolbar" at bounding box center [608, 155] width 8 height 8
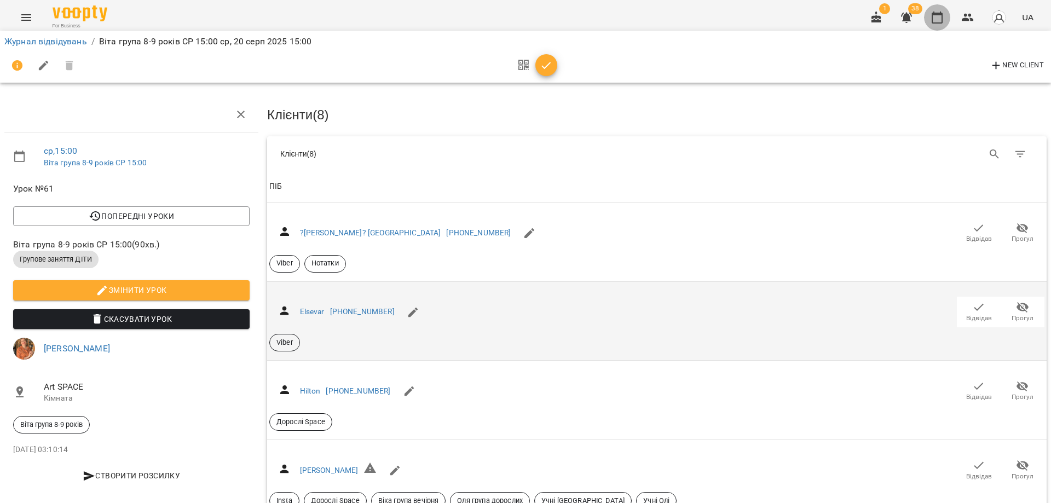
click at [939, 21] on icon "button" at bounding box center [936, 17] width 13 height 13
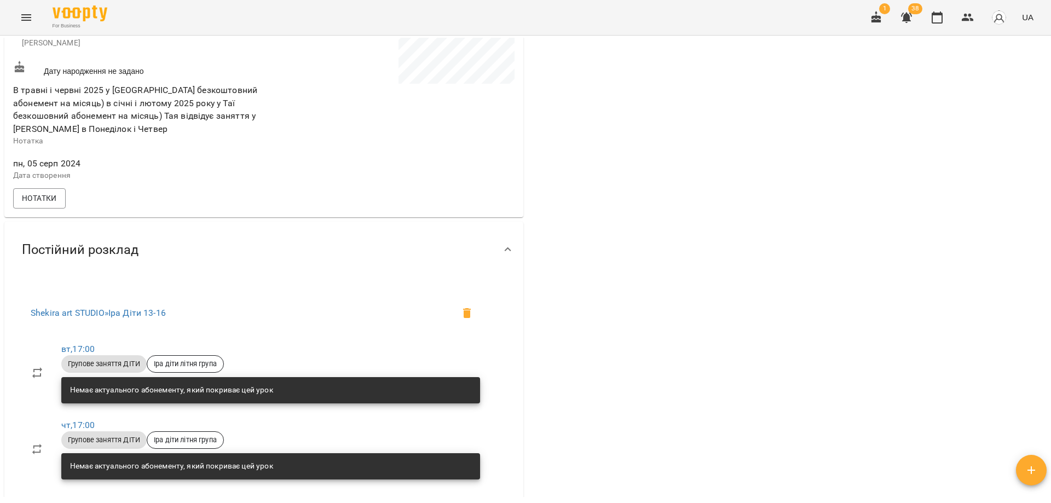
scroll to position [274, 0]
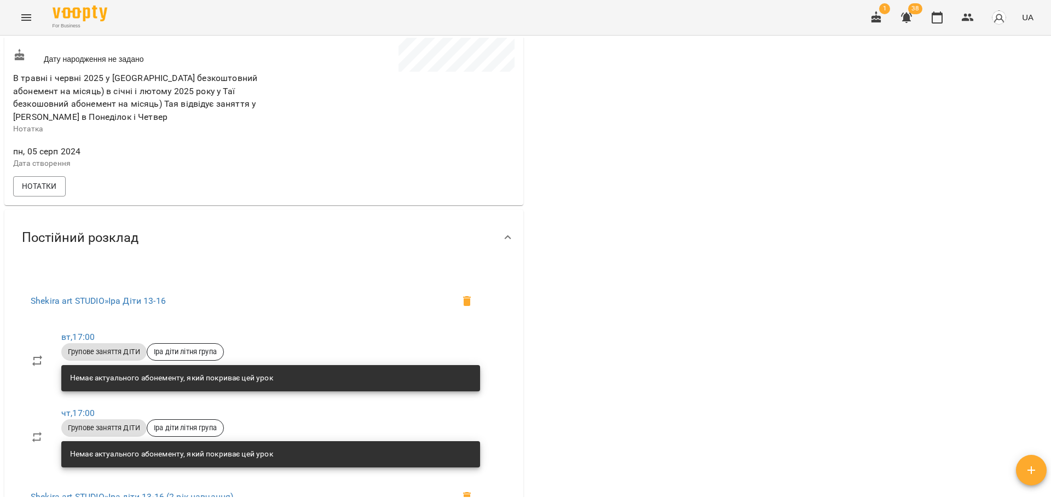
click at [635, 292] on div "0 ₴ Баланс Поповнити рахунок Актуальні абонементи ( 0 ) Немає актуальних абонем…" at bounding box center [786, 288] width 523 height 879
click at [641, 292] on div "0 ₴ Баланс Поповнити рахунок Актуальні абонементи ( 0 ) Немає актуальних абонем…" at bounding box center [786, 288] width 523 height 879
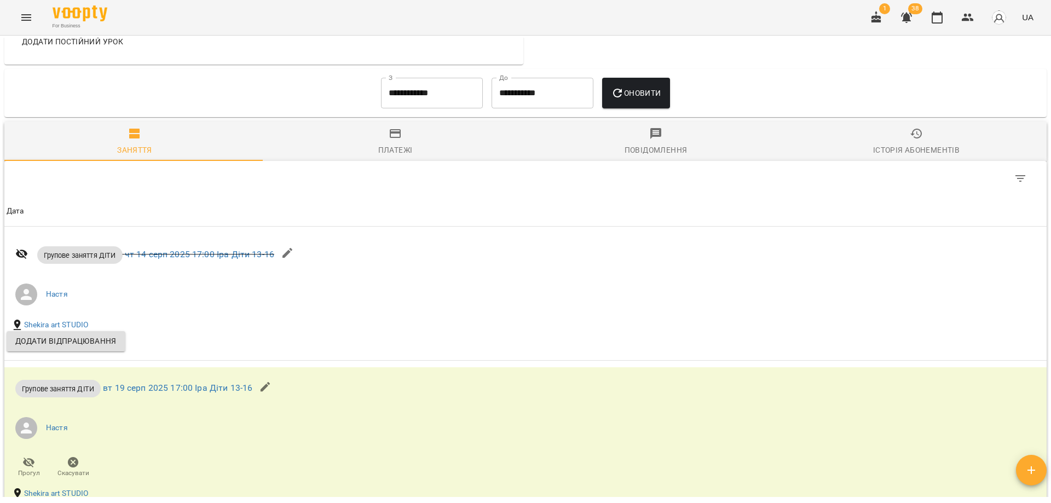
scroll to position [876, 0]
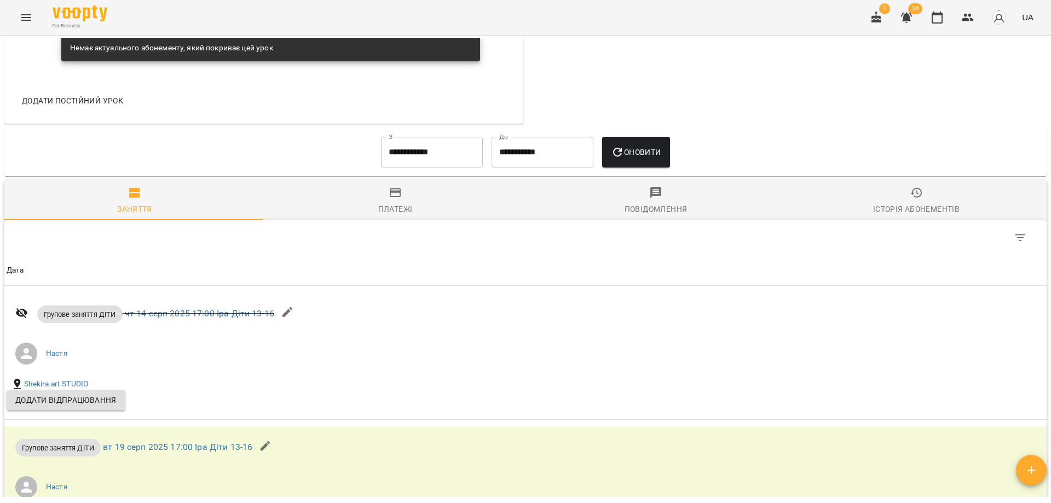
click at [421, 159] on input "**********" at bounding box center [432, 152] width 102 height 31
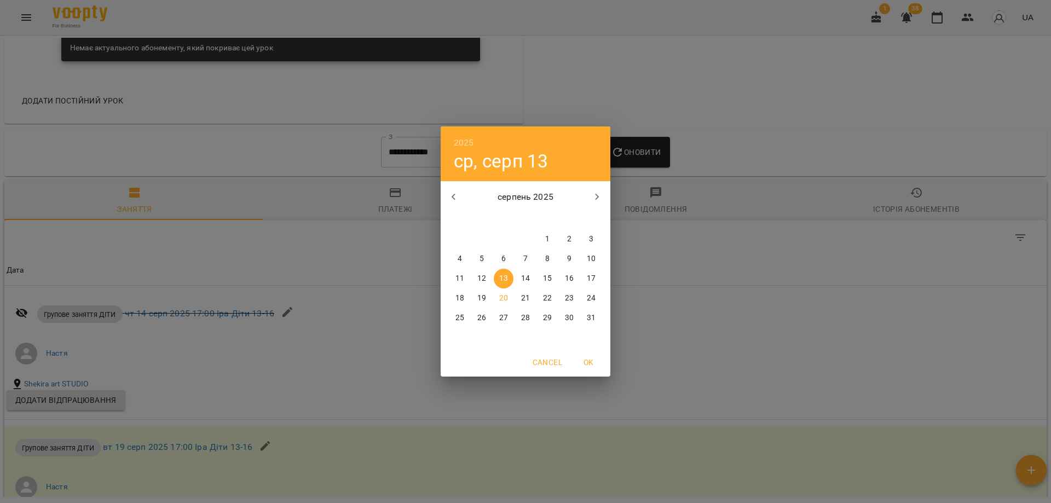
click at [547, 238] on p "1" at bounding box center [547, 239] width 4 height 11
type input "**********"
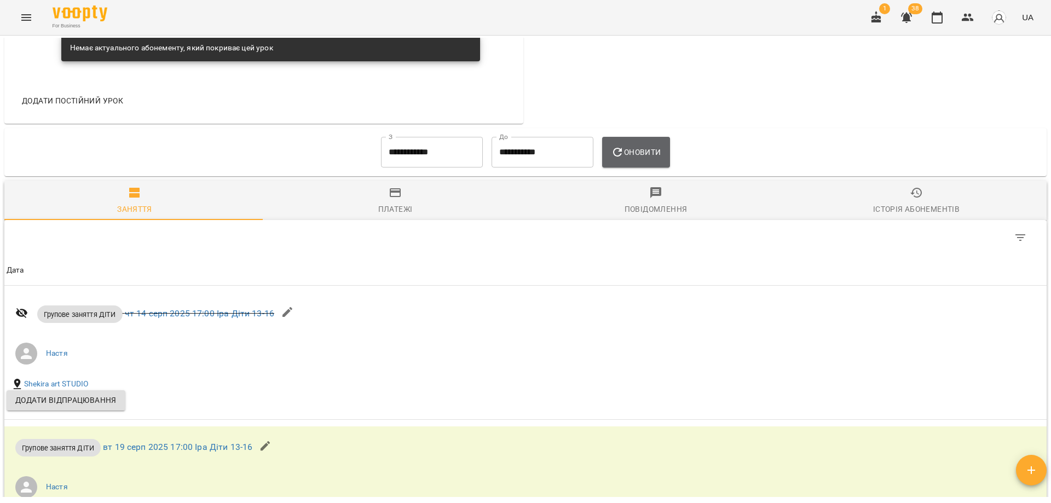
click at [635, 159] on span "Оновити" at bounding box center [636, 152] width 50 height 13
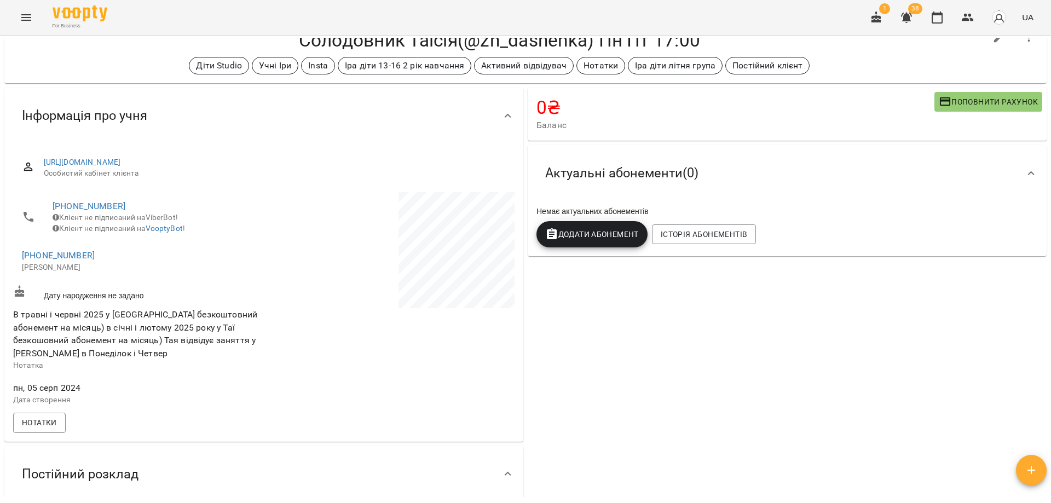
scroll to position [0, 0]
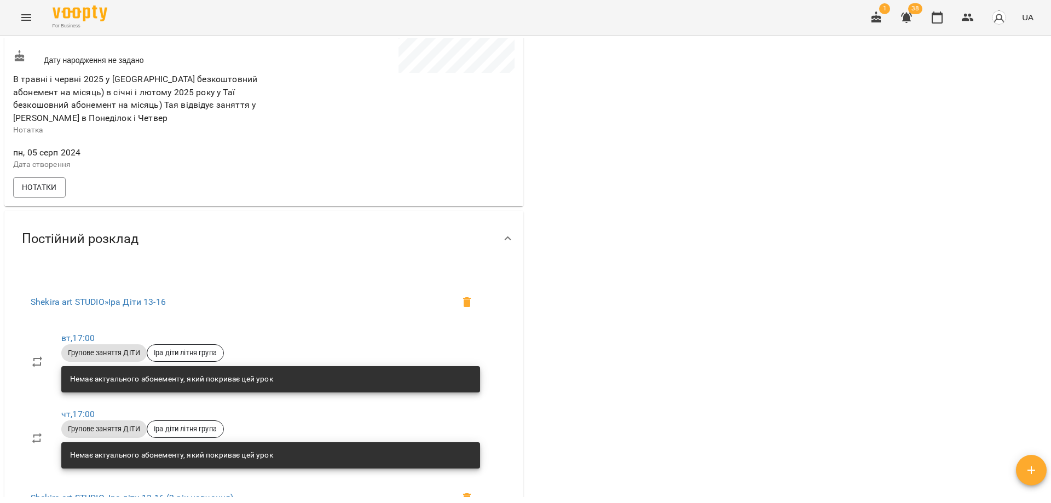
scroll to position [259, 0]
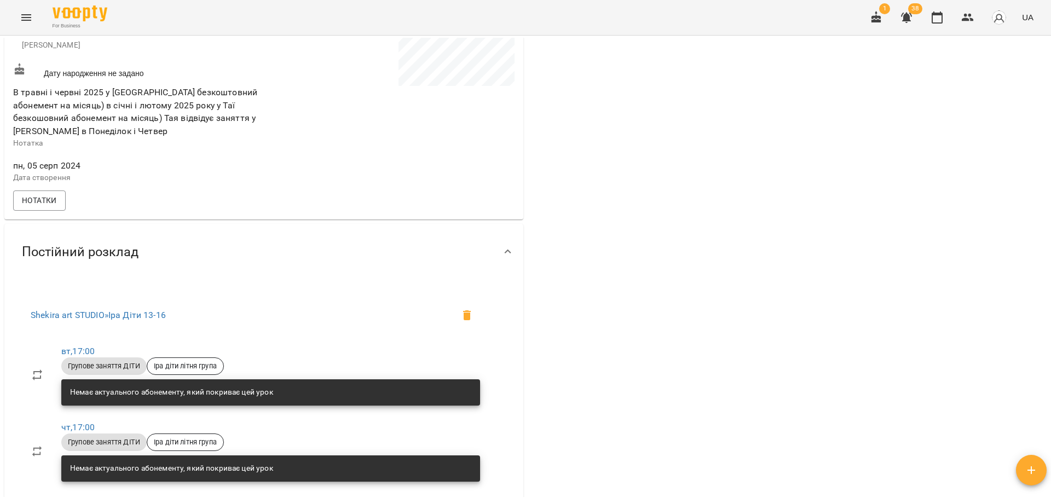
click at [648, 117] on div "0 ₴ Баланс Поповнити рахунок Актуальні абонементи ( 0 ) Немає актуальних абонем…" at bounding box center [786, 302] width 523 height 879
click at [737, 230] on div "0 ₴ Баланс Поповнити рахунок Актуальні абонементи ( 0 ) Немає актуальних абонем…" at bounding box center [786, 302] width 523 height 879
click at [658, 200] on div "0 ₴ Баланс Поповнити рахунок Актуальні абонементи ( 0 ) Немає актуальних абонем…" at bounding box center [786, 302] width 523 height 879
